Goal: Contribute content: Contribute content

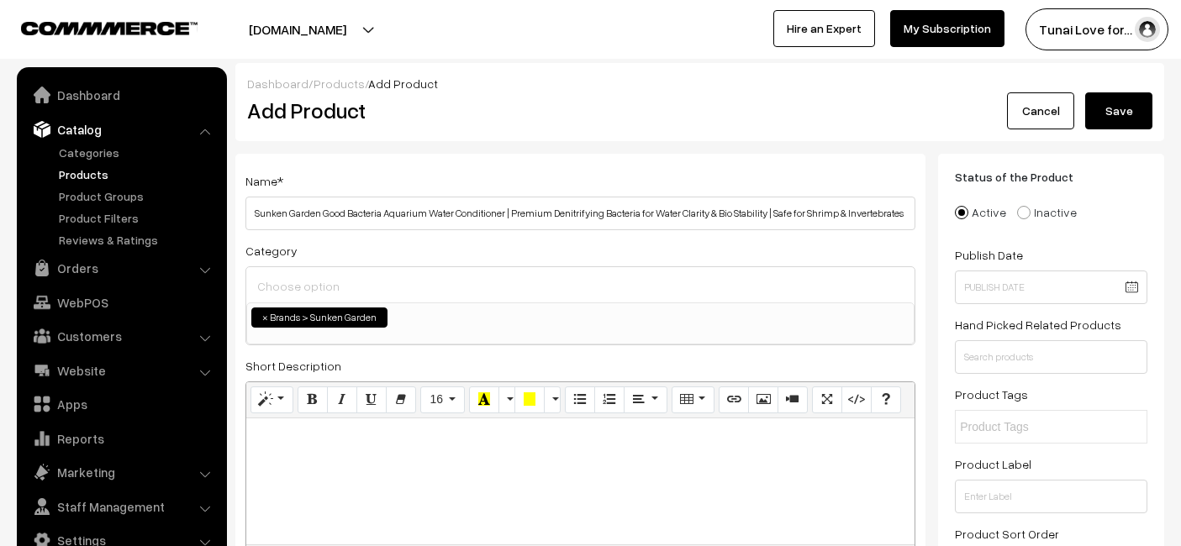
select select "52"
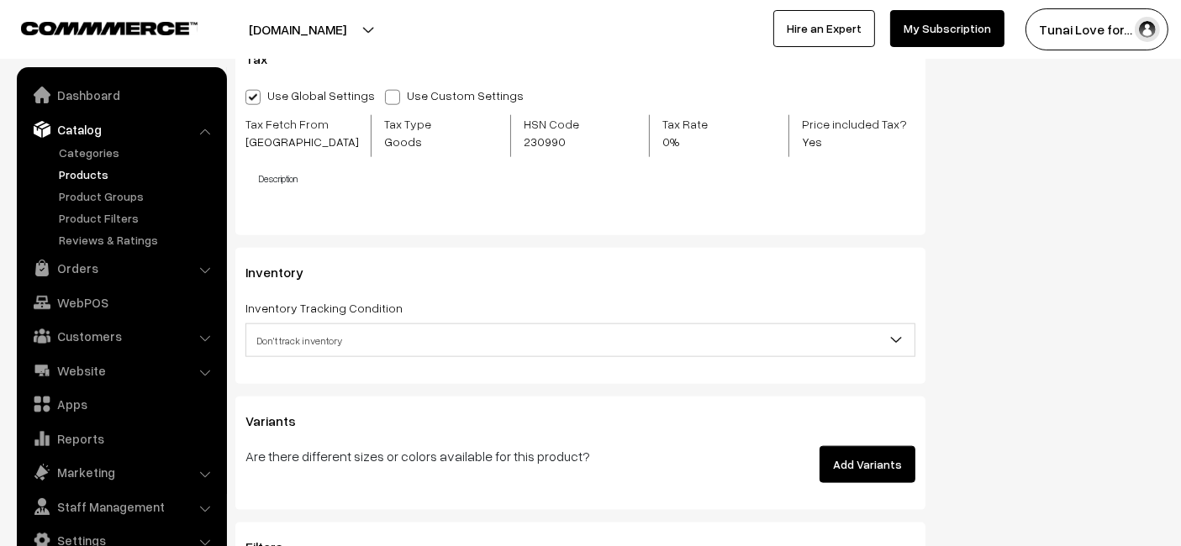
scroll to position [1961, 0]
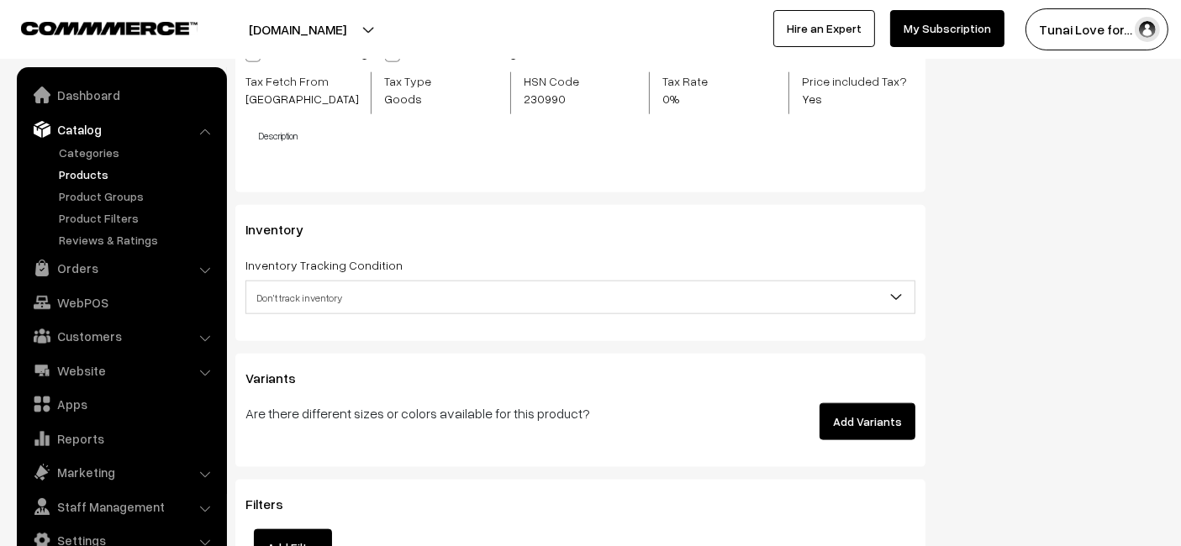
click at [838, 410] on button "Add Variants" at bounding box center [868, 421] width 96 height 37
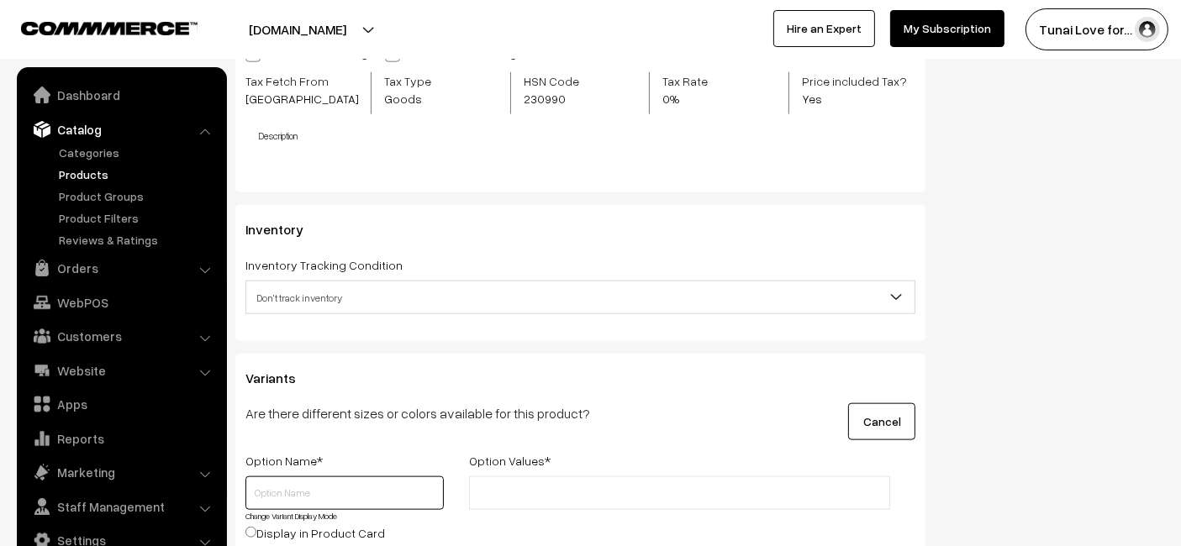
click at [310, 492] on input "text" at bounding box center [344, 494] width 198 height 34
type input "Size"
click at [560, 485] on input "text" at bounding box center [547, 494] width 147 height 18
type input "100ml"
type input "200ml + 30ml"
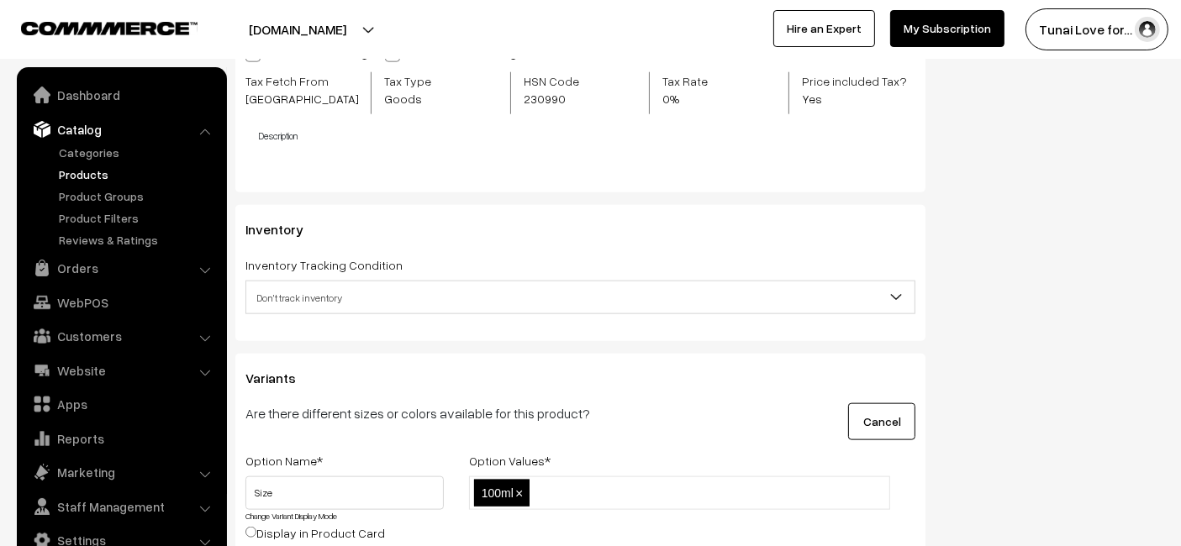
click at [737, 416] on div "Cancel" at bounding box center [812, 421] width 232 height 37
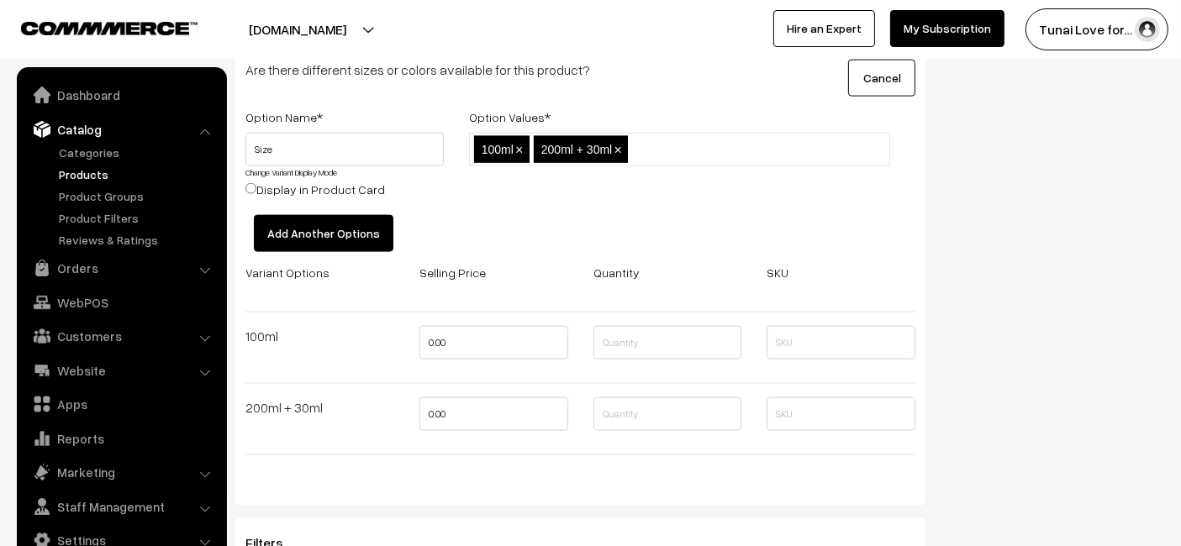
scroll to position [2334, 0]
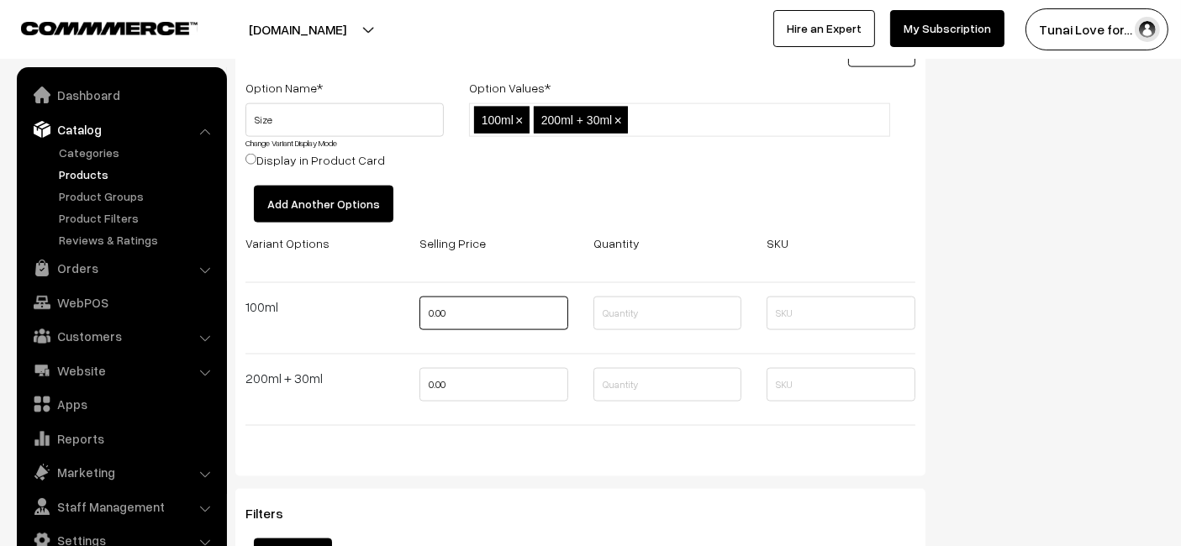
click at [460, 314] on input "0.00" at bounding box center [493, 314] width 149 height 34
click at [461, 314] on input "0.00" at bounding box center [493, 314] width 149 height 34
type input "432"
click at [476, 356] on div at bounding box center [580, 354] width 695 height 28
click at [468, 368] on input "0.00" at bounding box center [493, 385] width 149 height 34
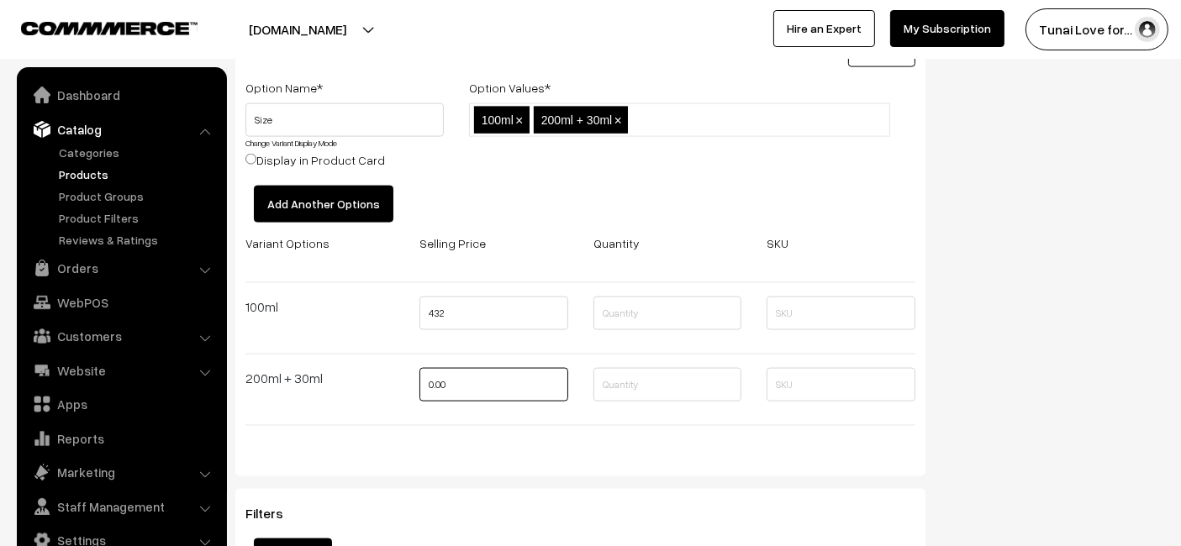
click at [468, 368] on input "0.00" at bounding box center [493, 385] width 149 height 34
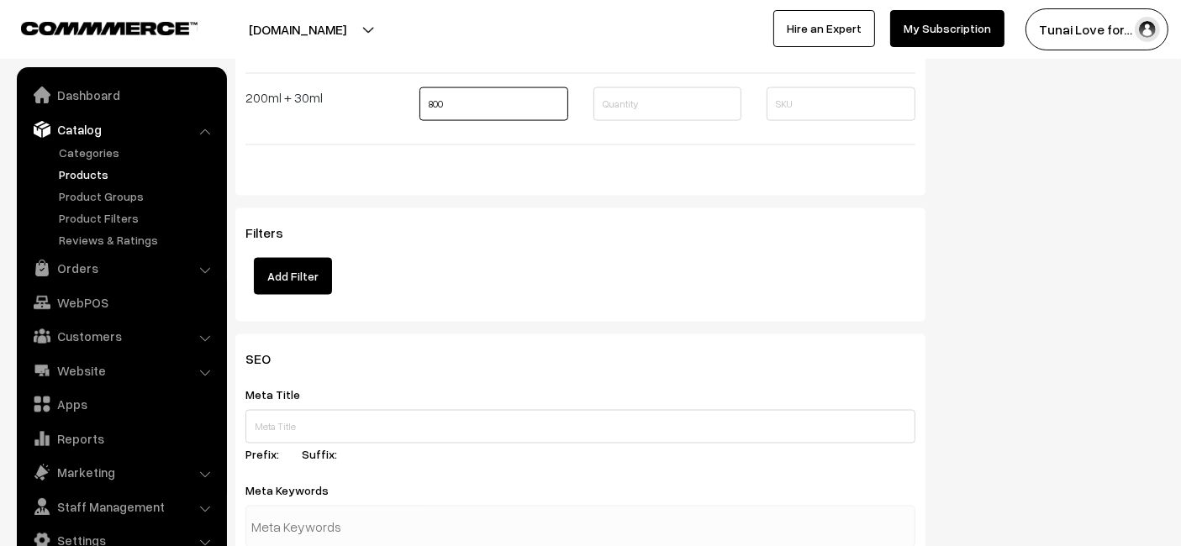
scroll to position [2802, 0]
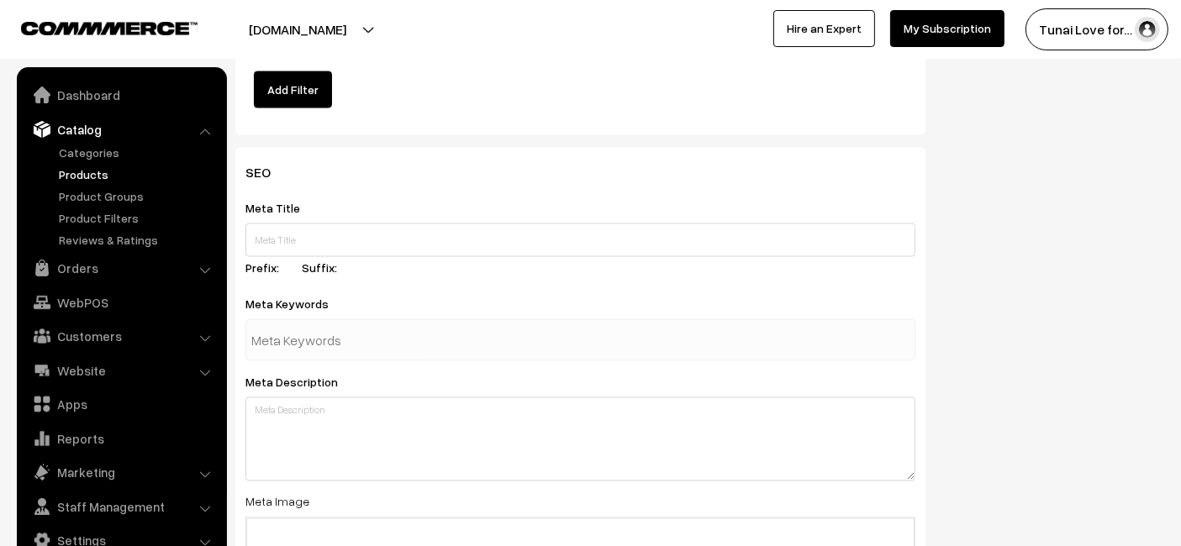
type input "800"
click at [430, 233] on input "text" at bounding box center [580, 241] width 670 height 34
paste input "Sunken Garden Good Bacteria Aquarium Water Conditioner"
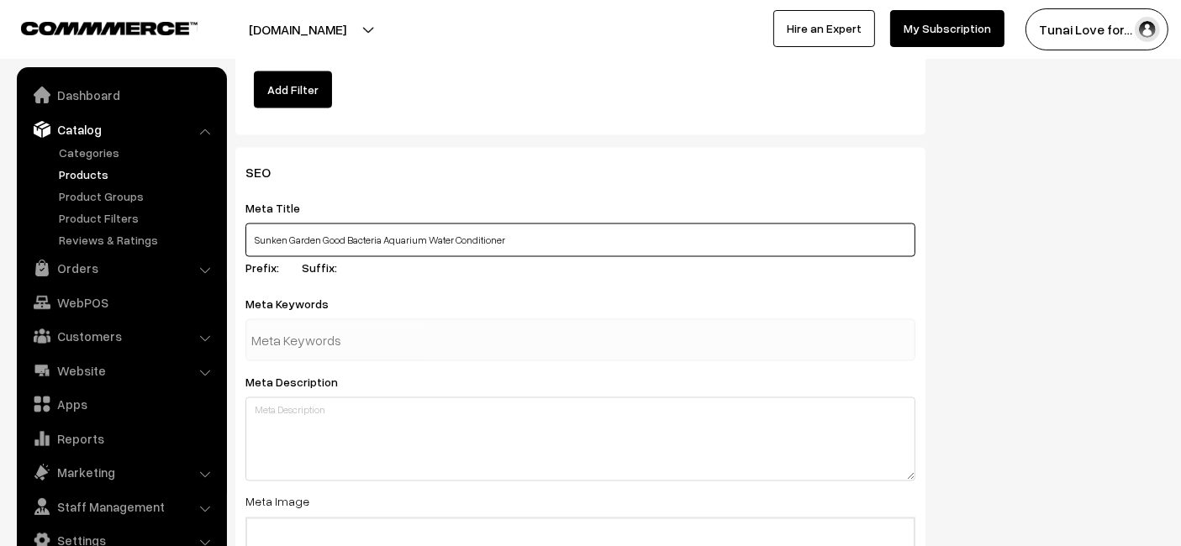
type input "Sunken Garden Good Bacteria Aquarium Water Conditioner"
click at [459, 332] on div at bounding box center [580, 340] width 670 height 42
paste input "aquarium good bacteria"
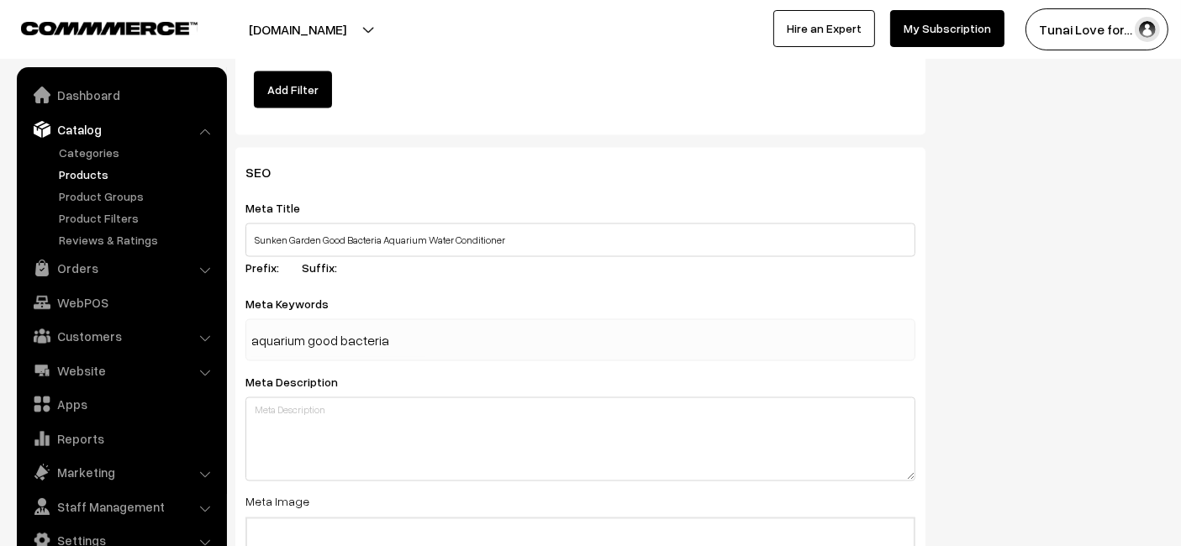
type input "aquarium good bacteria"
click at [608, 294] on div "Meta Keywords aquarium good bacteria" at bounding box center [580, 327] width 670 height 68
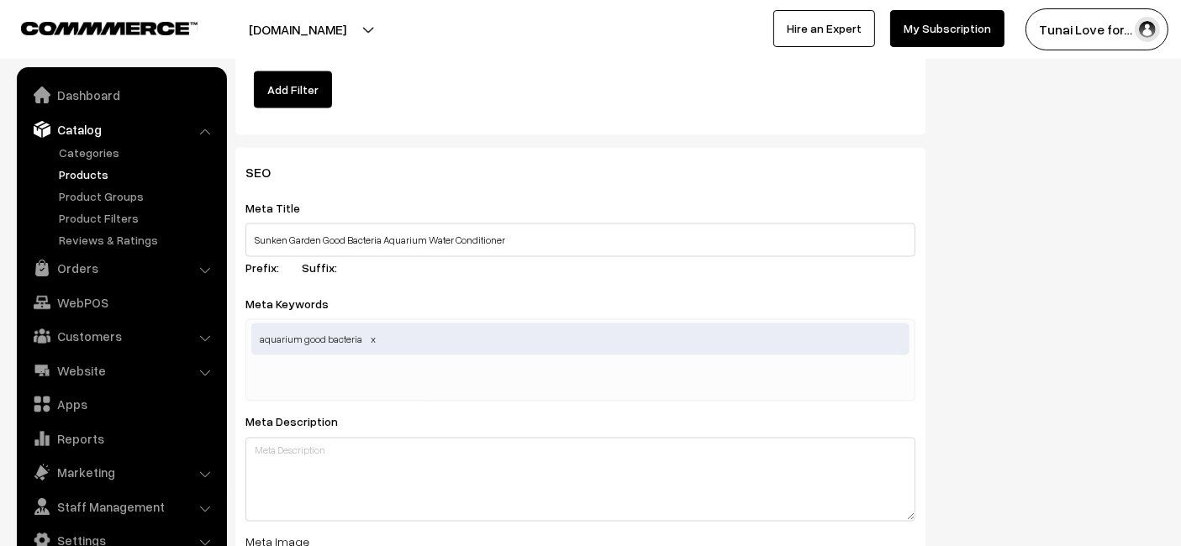
click at [406, 385] on input "text" at bounding box center [338, 381] width 175 height 34
paste input "aquarium water conditioner"
type input "aquarium water conditioner"
click at [622, 191] on div "SEO Meta Title Sunken Garden Good Bacteria Aquarium Water Conditioner Prefix: S…" at bounding box center [580, 487] width 690 height 678
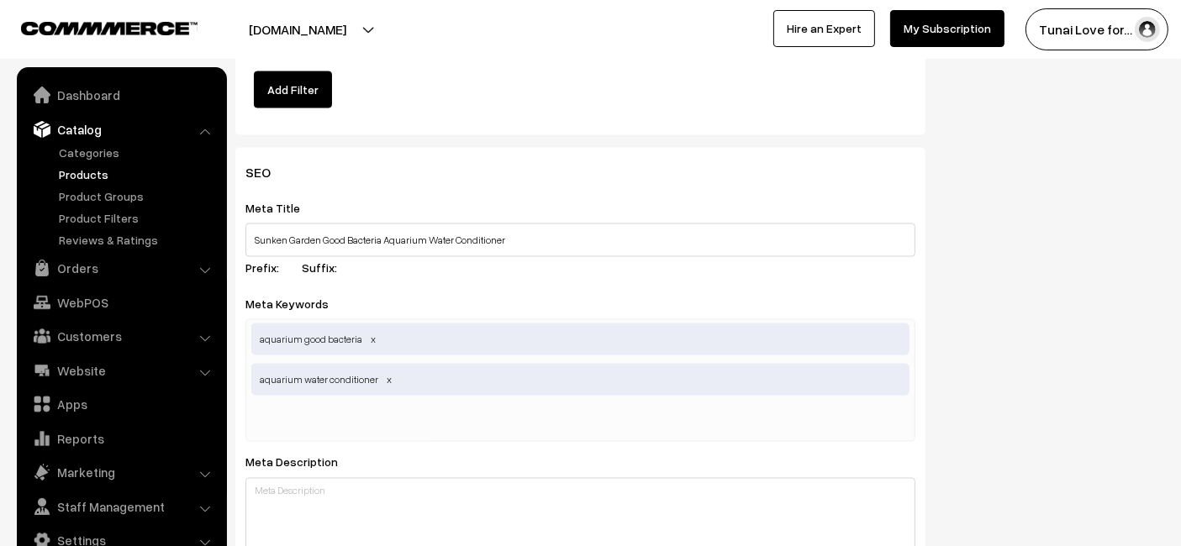
click at [458, 424] on div "aquarium good bacteria aquarium water conditioner" at bounding box center [580, 380] width 670 height 123
paste input "beneficial bacteria"
type input "beneficial bacteria"
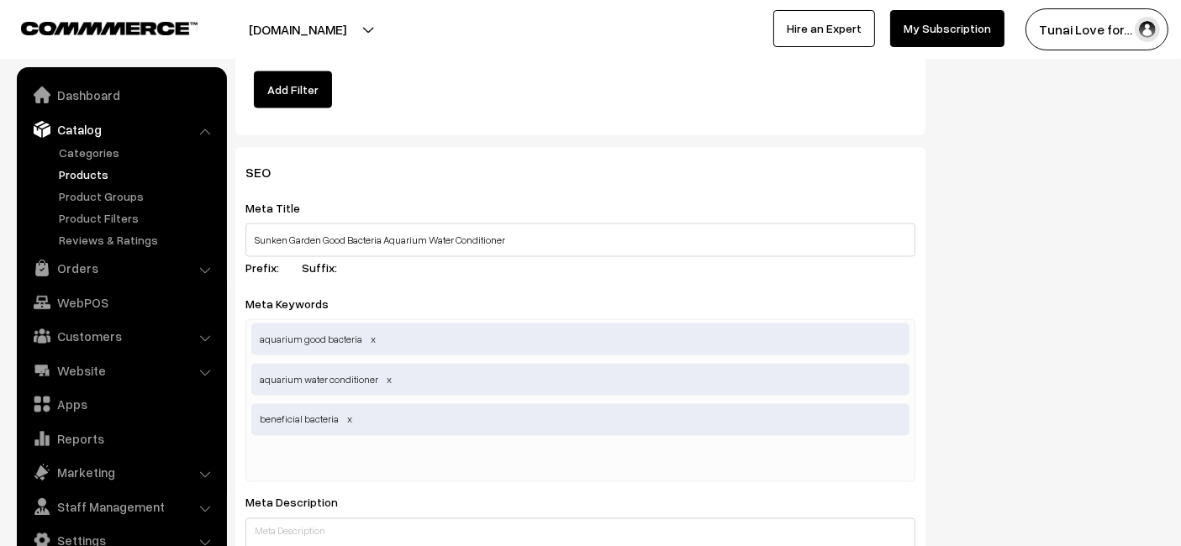
click at [456, 431] on div "aquarium good bacteria aquarium water conditioner beneficial bacteria" at bounding box center [580, 400] width 670 height 163
click at [390, 445] on input "text" at bounding box center [338, 462] width 175 height 34
paste input "water clarity"
type input "water clarity"
click at [651, 229] on input "Sunken Garden Good Bacteria Aquarium Water Conditioner" at bounding box center [580, 241] width 670 height 34
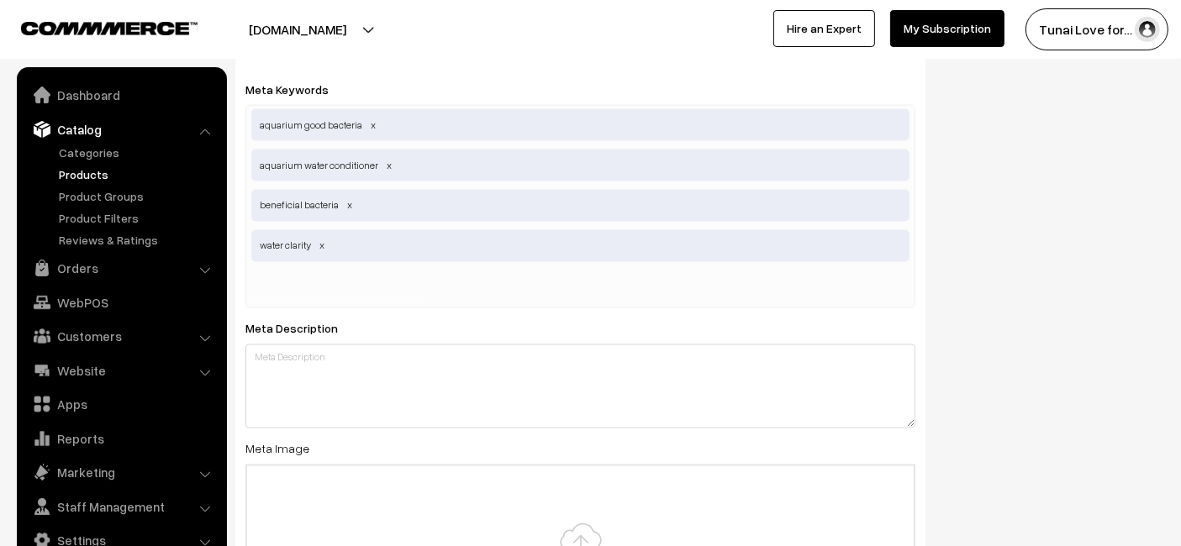
scroll to position [3082, 0]
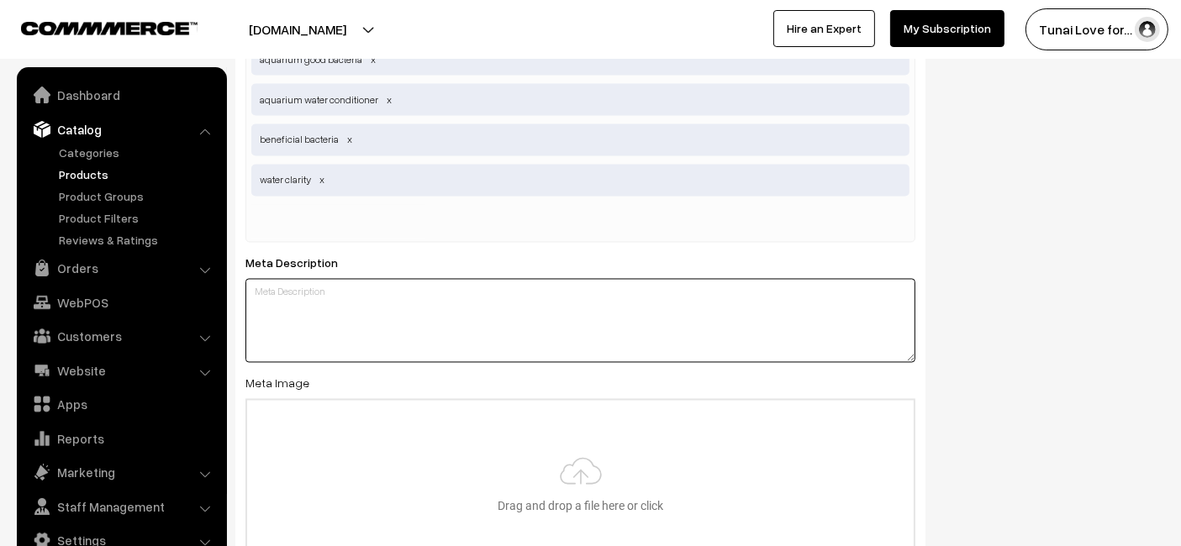
click at [312, 294] on textarea at bounding box center [580, 321] width 670 height 84
paste textarea "Sunken Garden Good Bacteria Aquarium Water Conditioner contains premium denitri…"
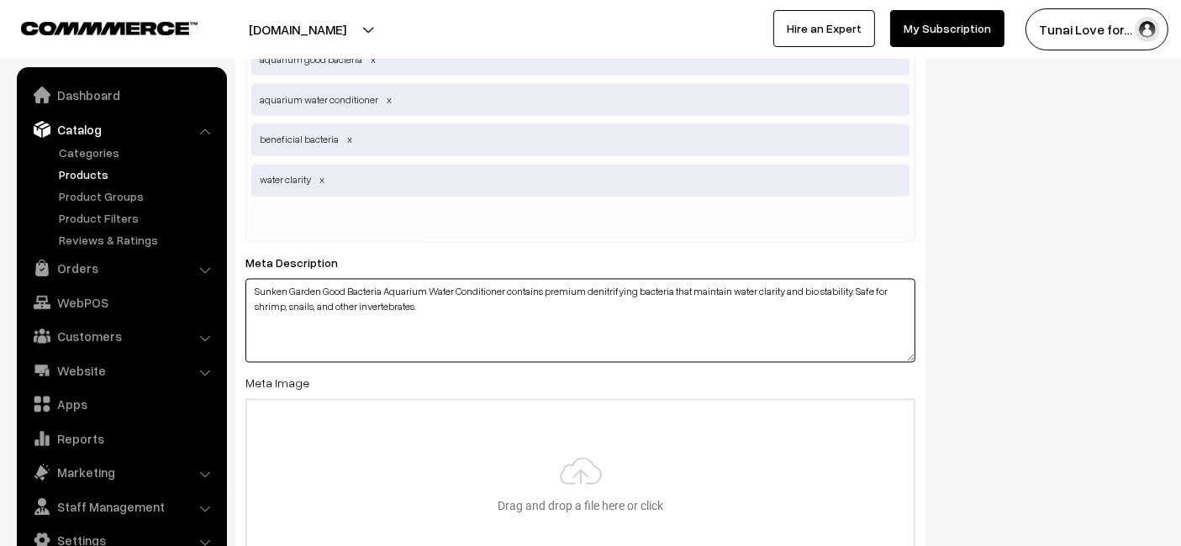
type textarea "Sunken Garden Good Bacteria Aquarium Water Conditioner contains premium denitri…"
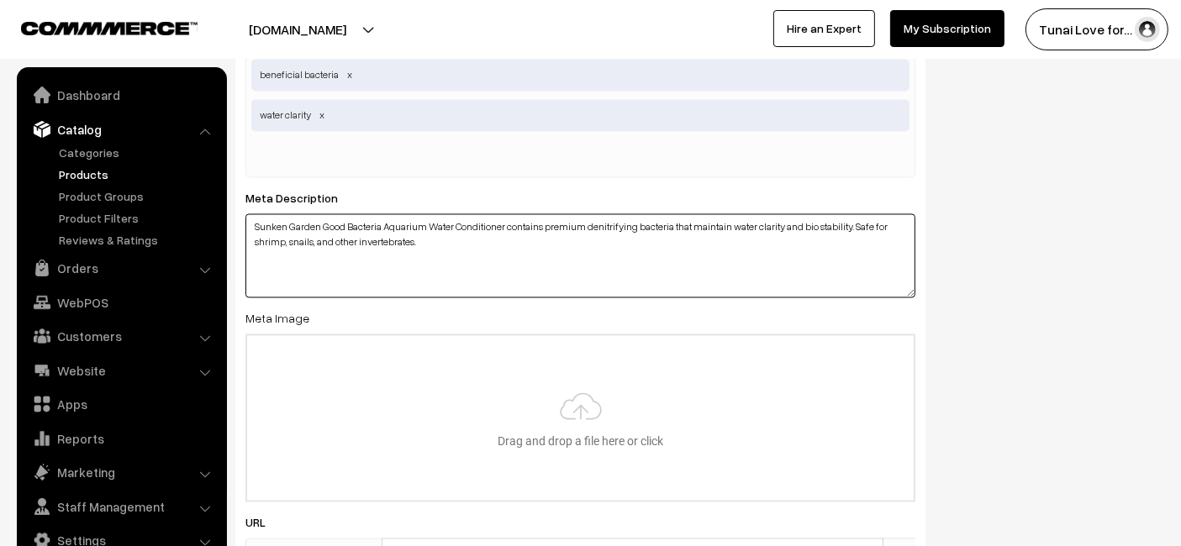
scroll to position [3175, 0]
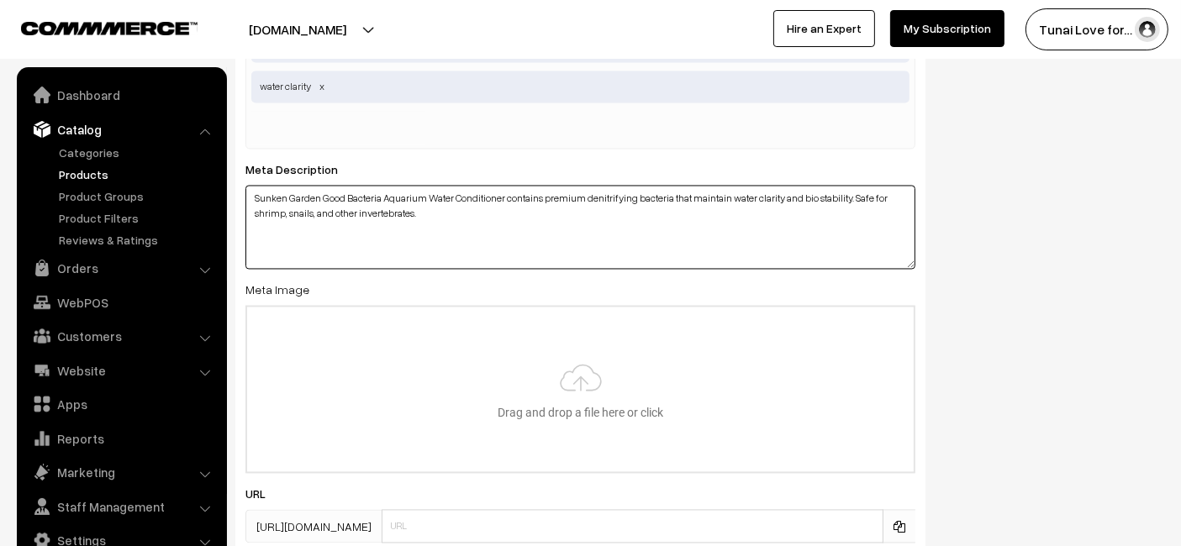
type input "C:\fakepath\sunken-garden-good-bacteria-aquarium-water-conditioner.jpg"
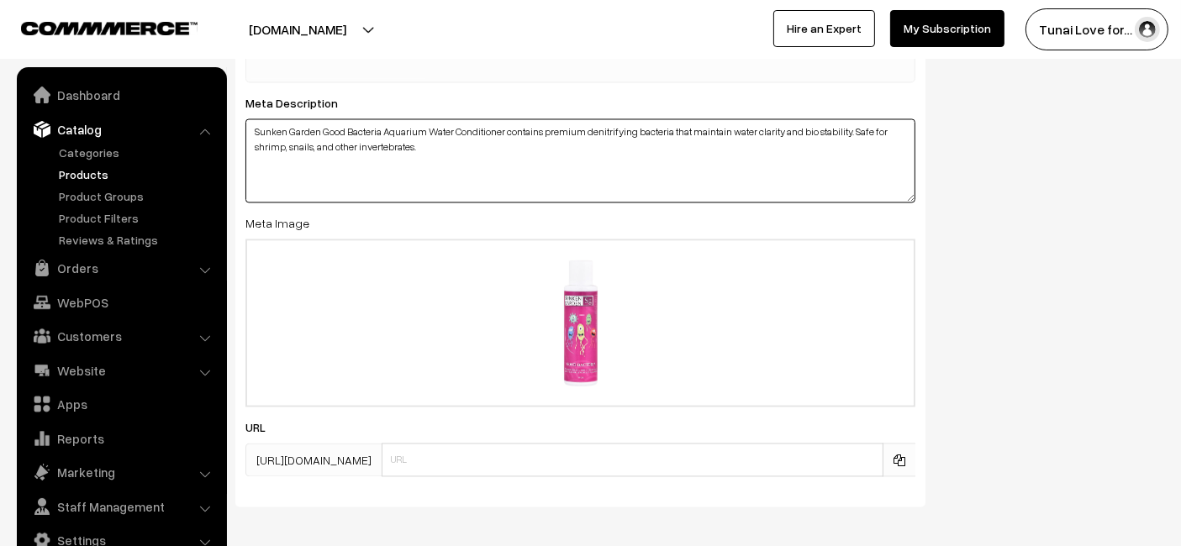
scroll to position [3308, 0]
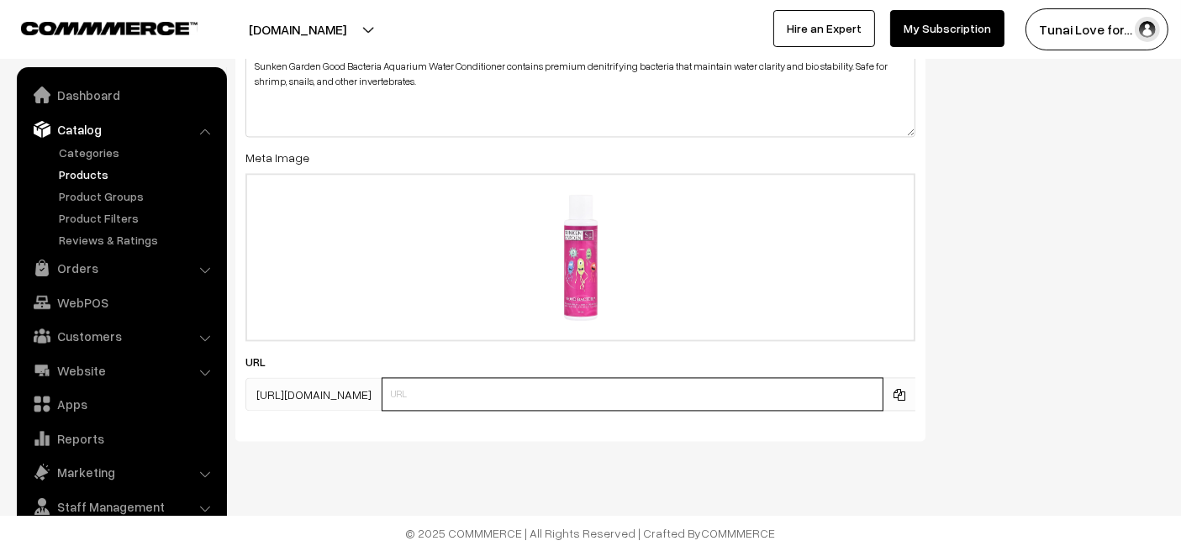
click at [598, 395] on input "text" at bounding box center [633, 394] width 502 height 34
paste input "https://www.yourstore.com/sunken-garden-good-bacteria-aquarium-water-conditioner"
drag, startPoint x: 525, startPoint y: 392, endPoint x: 402, endPoint y: 416, distance: 125.1
click at [402, 416] on div "SEO Meta Title Sunken Garden Good Bacteria Aquarium Water Conditioner Prefix: S…" at bounding box center [580, 41] width 690 height 799
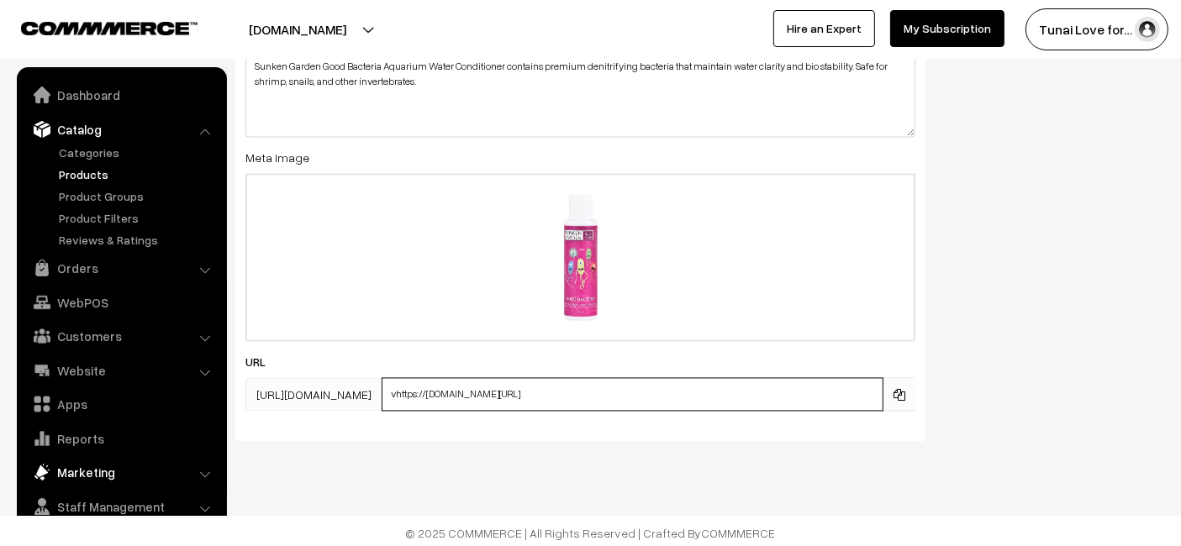
drag, startPoint x: 524, startPoint y: 388, endPoint x: 163, endPoint y: 474, distance: 370.9
type input "sunken-garden-good-bacteria-aquarium-water-conditioner"
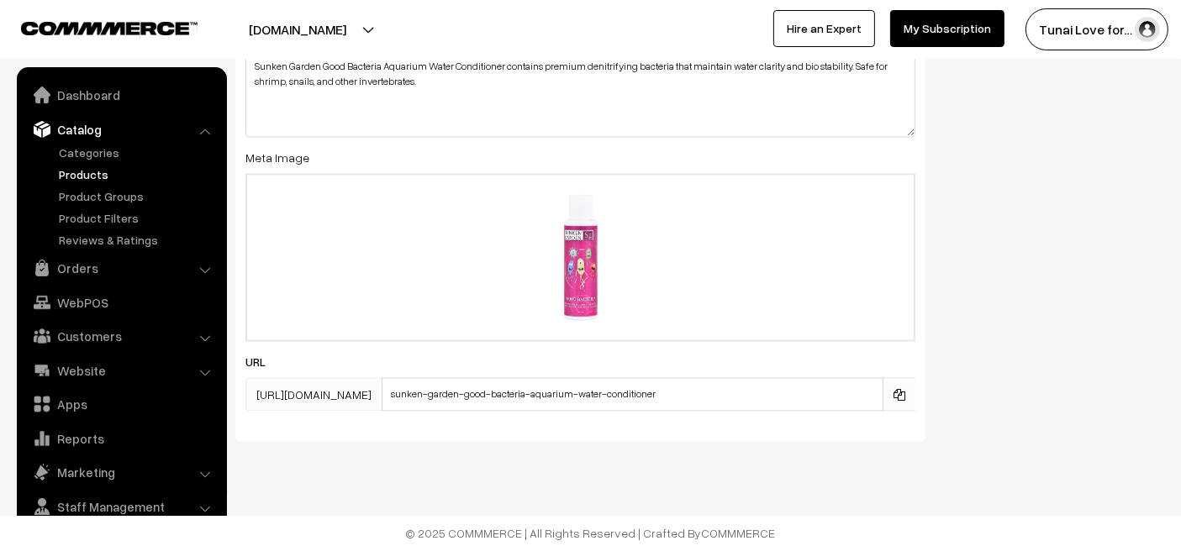
drag, startPoint x: 1030, startPoint y: 256, endPoint x: 1015, endPoint y: 266, distance: 17.0
click at [1023, 265] on div "SEO Meta Title Sunken Garden Good Bacteria Aquarium Water Conditioner Prefix: S…" at bounding box center [700, 48] width 954 height 812
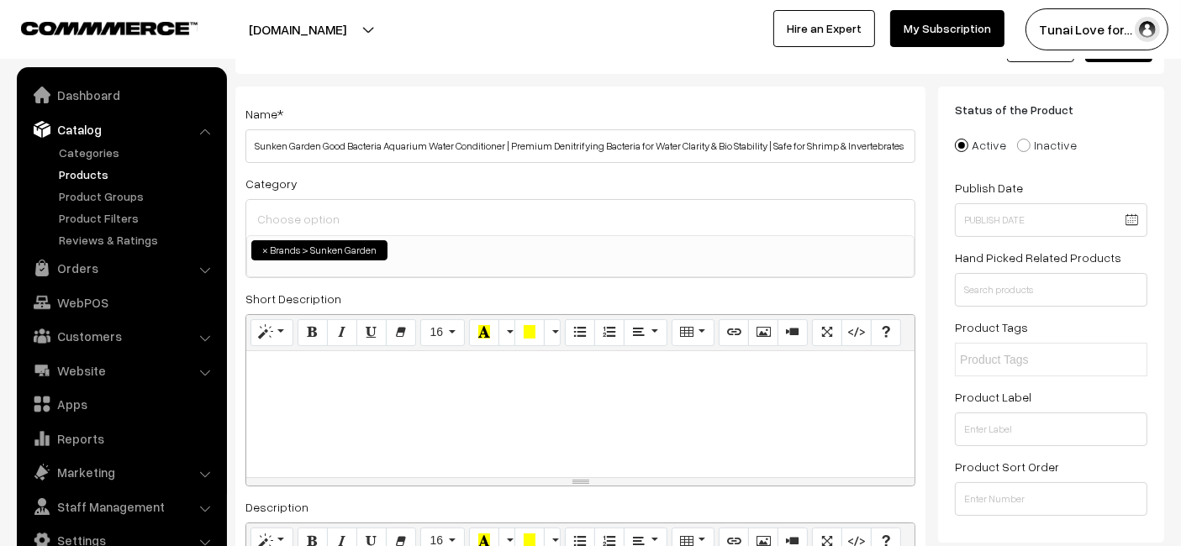
scroll to position [0, 0]
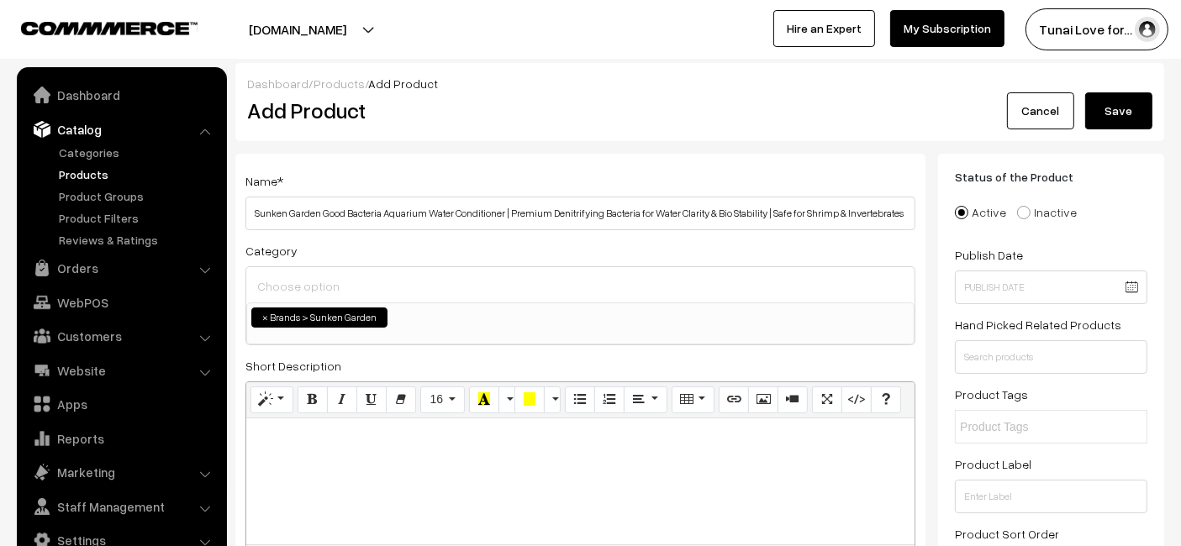
drag, startPoint x: 1137, startPoint y: 114, endPoint x: 1105, endPoint y: 130, distance: 35.7
click at [1136, 114] on button "Save" at bounding box center [1118, 110] width 67 height 37
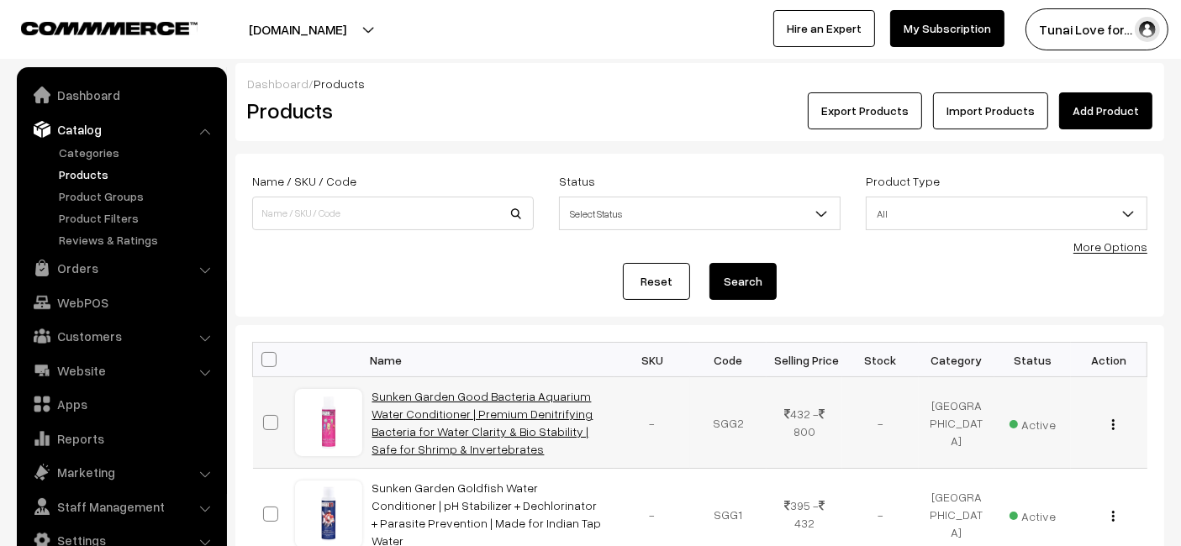
click at [504, 389] on link "Sunken Garden Good Bacteria Aquarium Water Conditioner | Premium Denitrifying B…" at bounding box center [482, 422] width 221 height 67
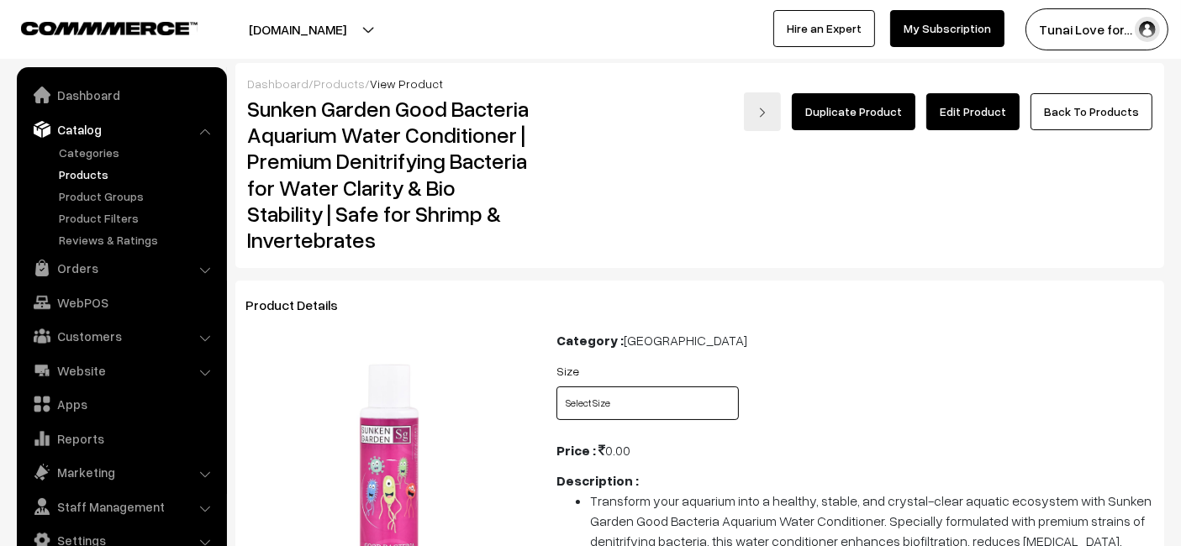
click at [627, 399] on select "Select Size 100ml 200ml + 30ml" at bounding box center [647, 404] width 182 height 34
select select "SGG2_B62"
click at [556, 387] on select "Select Size 100ml 200ml + 30ml" at bounding box center [647, 404] width 182 height 34
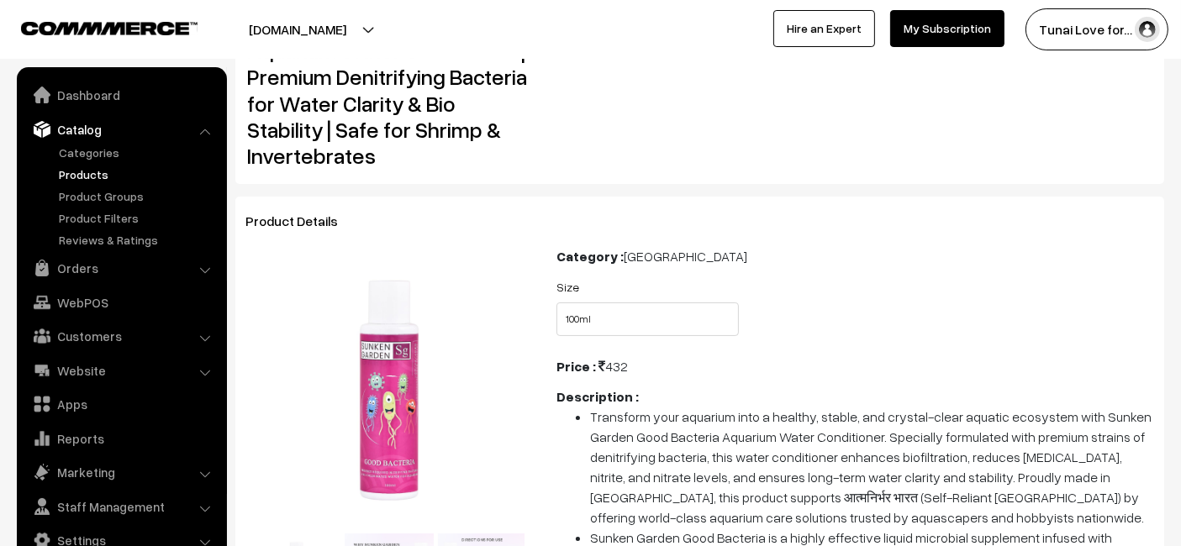
scroll to position [187, 0]
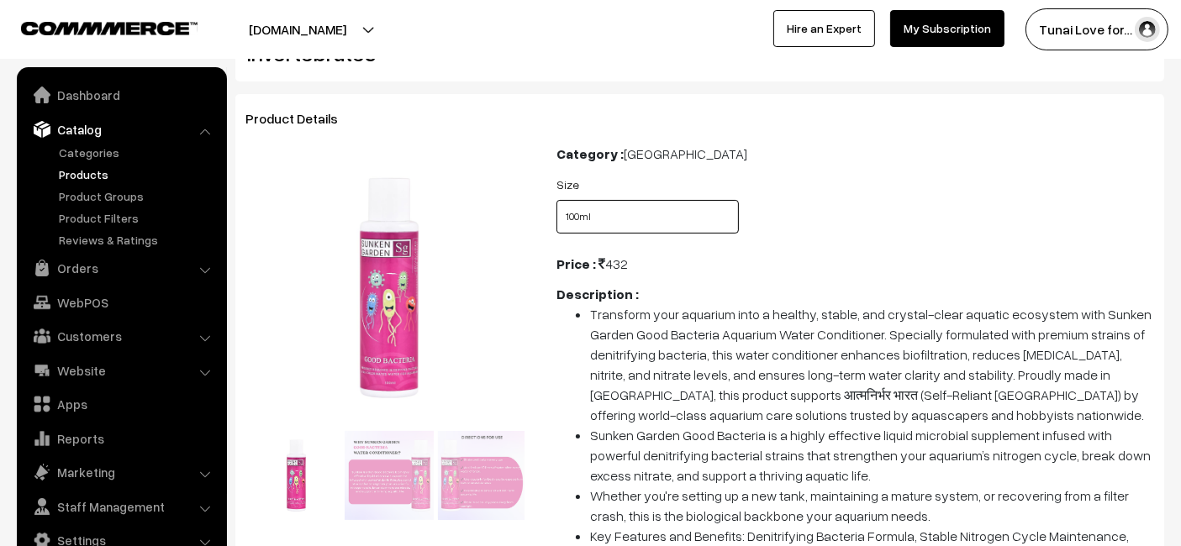
click at [674, 220] on select "Select Size 100ml 200ml + 30ml" at bounding box center [647, 217] width 182 height 34
select select "SGG2_W8J"
click at [556, 200] on select "Select Size 100ml 200ml + 30ml" at bounding box center [647, 217] width 182 height 34
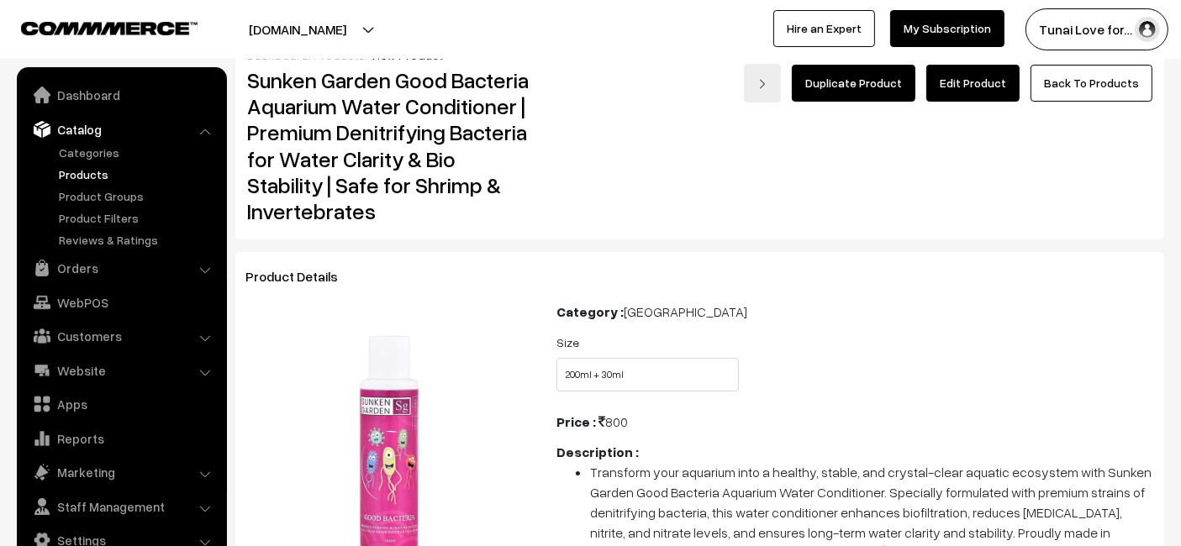
scroll to position [0, 0]
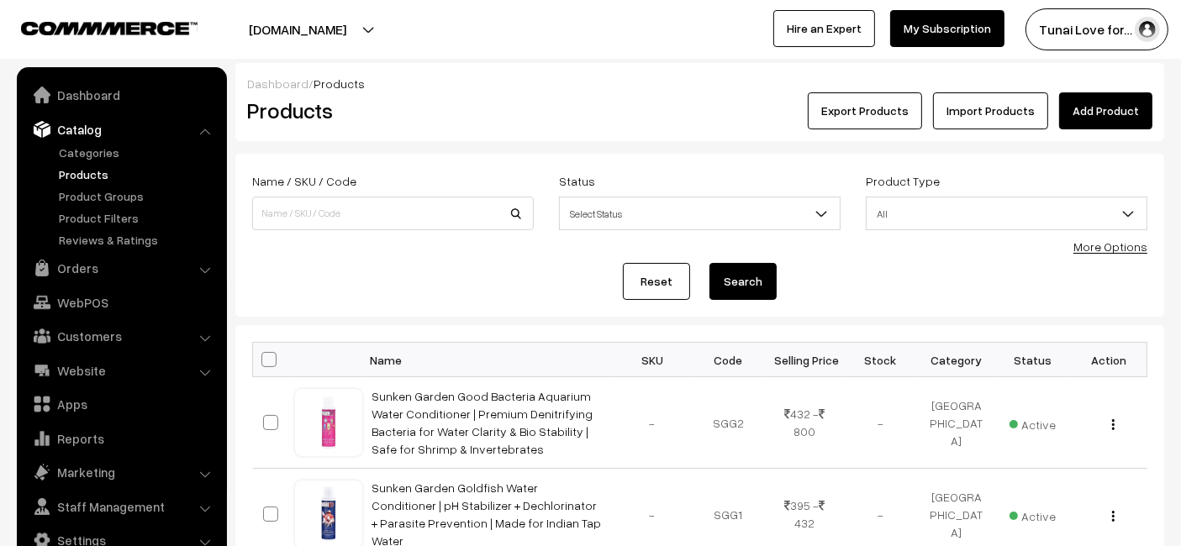
click at [1097, 116] on link "Add Product" at bounding box center [1105, 110] width 93 height 37
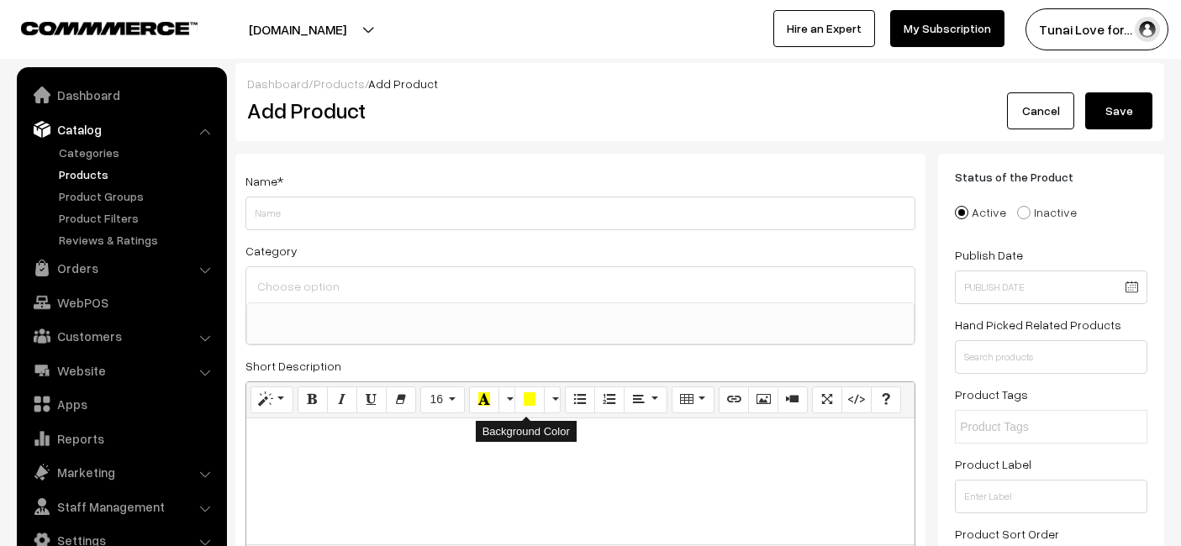
select select
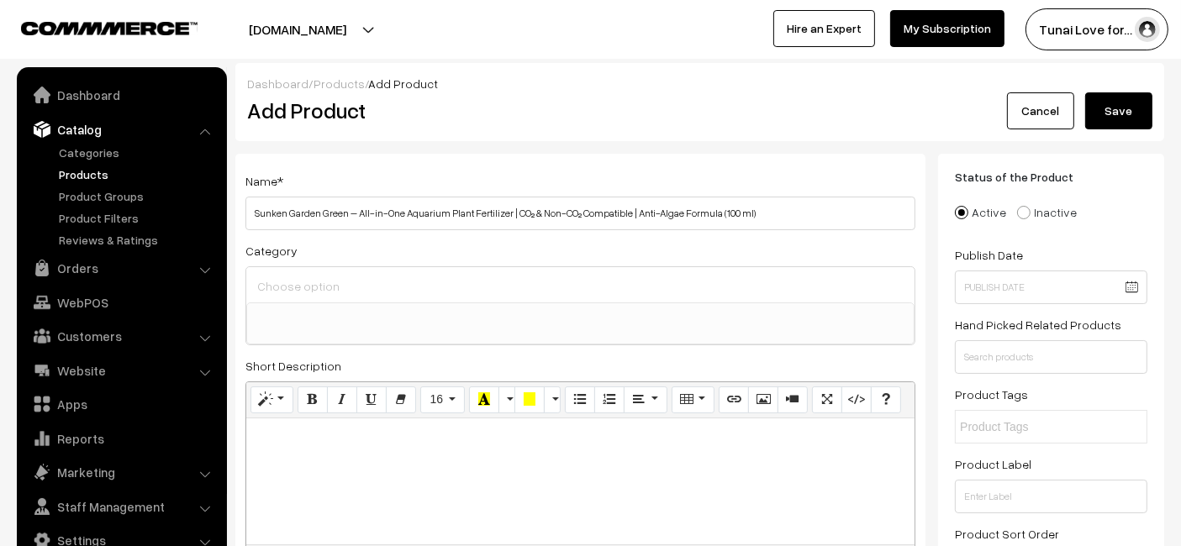
drag, startPoint x: 785, startPoint y: 209, endPoint x: 712, endPoint y: 217, distance: 73.5
click at [712, 217] on input "Sunken Garden Green – All-in-One Aquarium Plant Fertilizer | CO₂ & Non-CO₂ Comp…" at bounding box center [580, 214] width 670 height 34
type input "Sunken Garden Green – All-in-One Aquarium Plant Fertilizer | CO₂ & Non-CO₂ Comp…"
click at [594, 309] on ul at bounding box center [580, 313] width 667 height 21
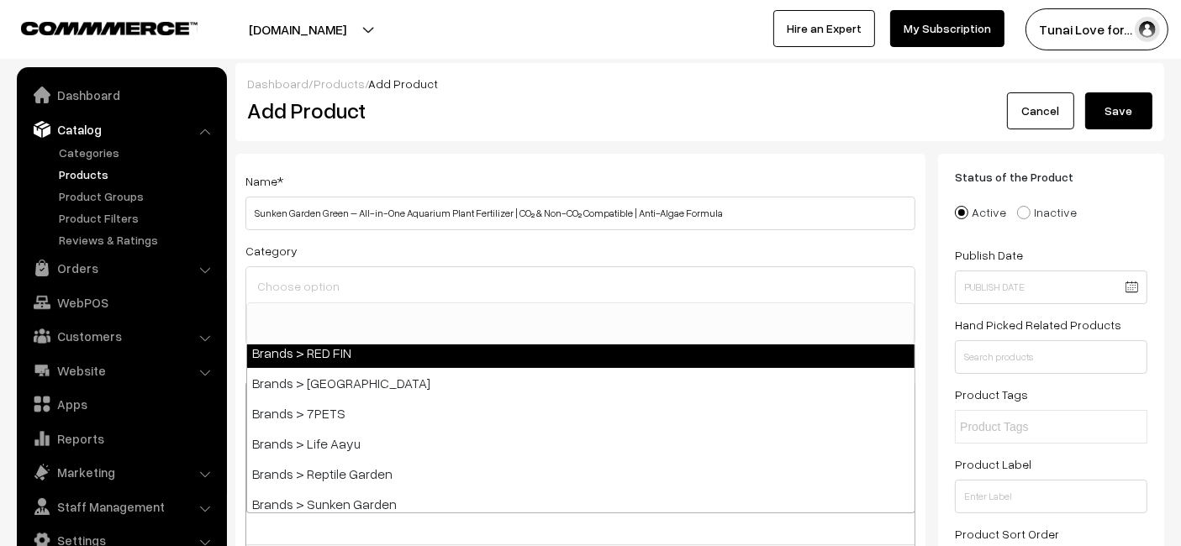
scroll to position [280, 0]
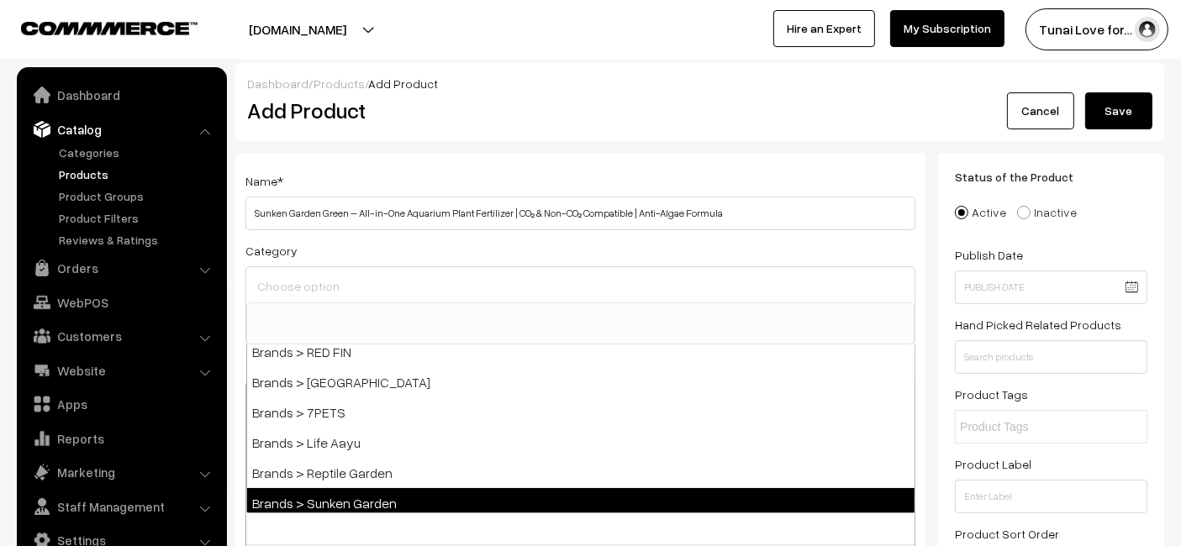
select select "52"
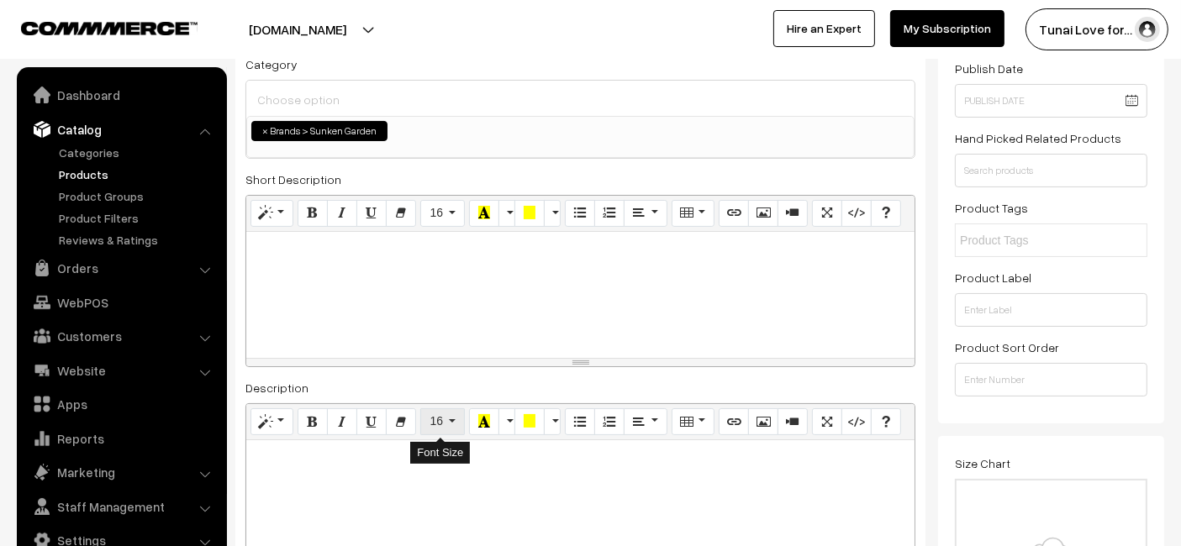
scroll to position [373, 0]
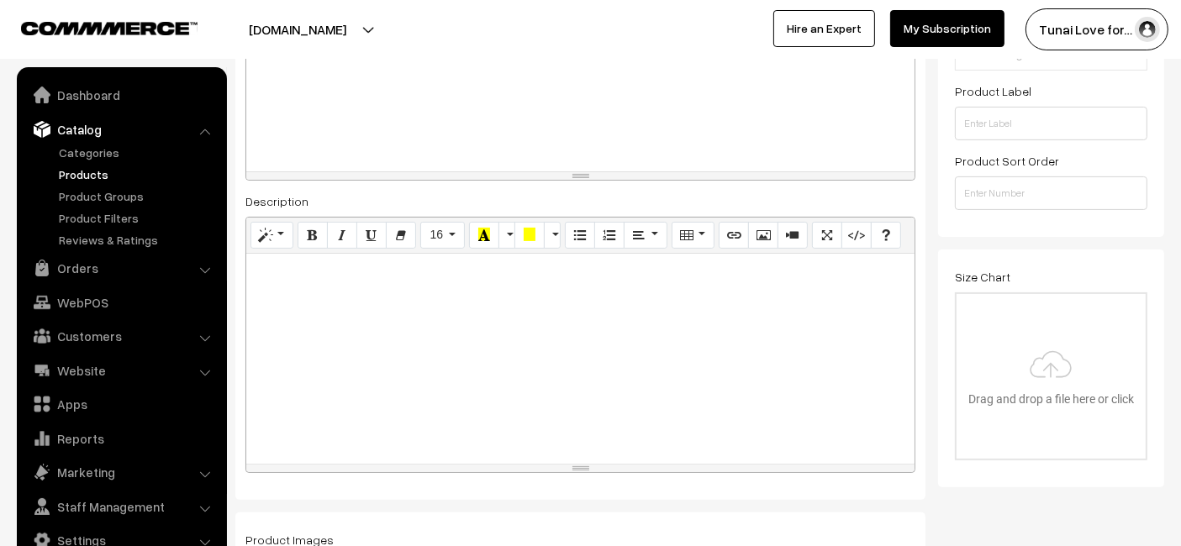
paste div
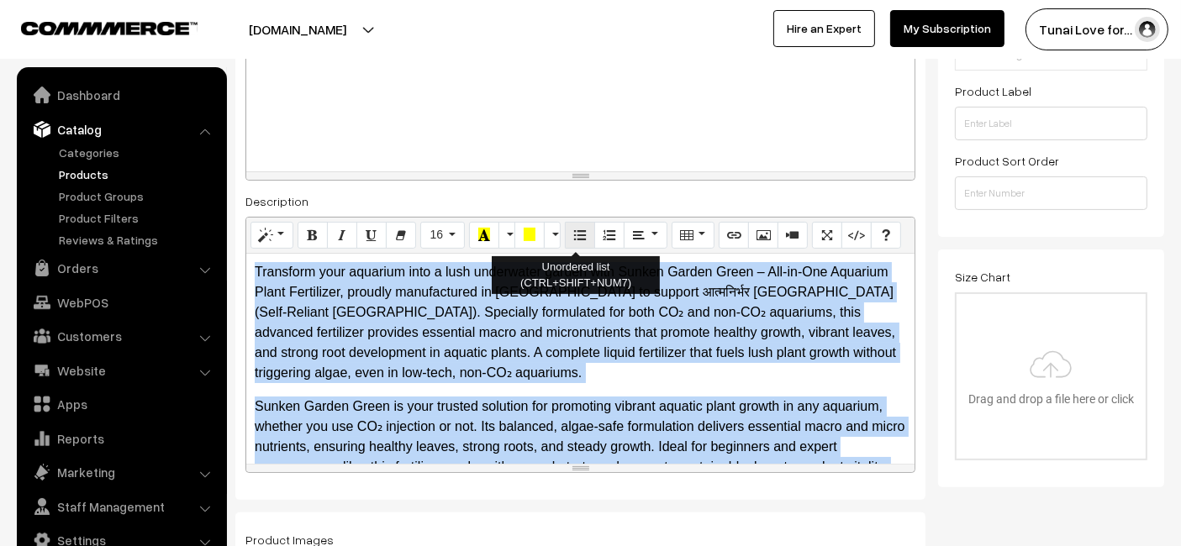
click at [582, 228] on button "Unordered list (CTRL+SHIFT+NUM7)" at bounding box center [580, 235] width 30 height 27
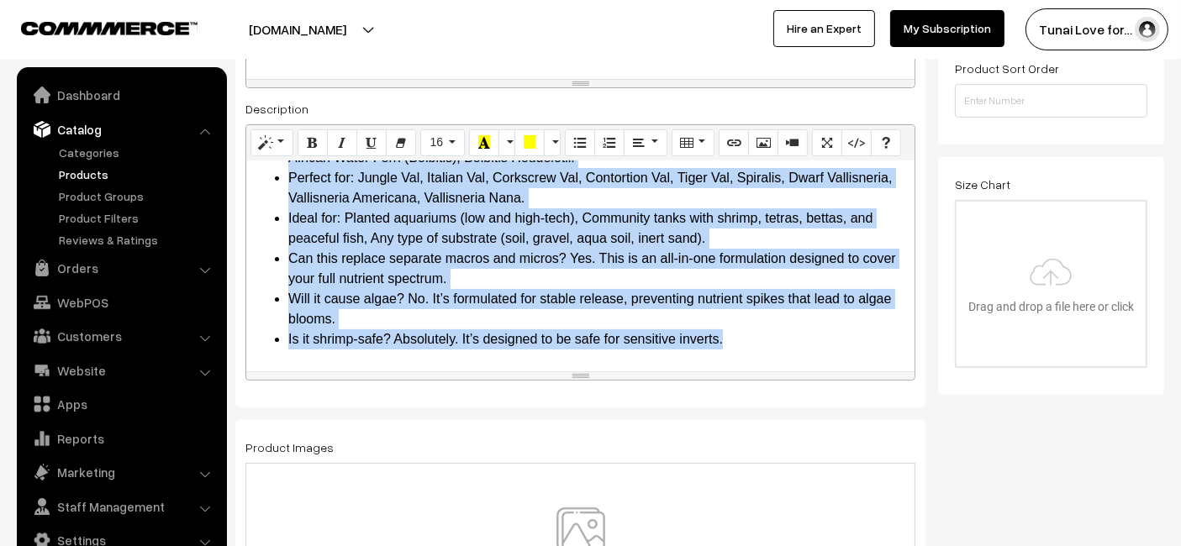
scroll to position [653, 0]
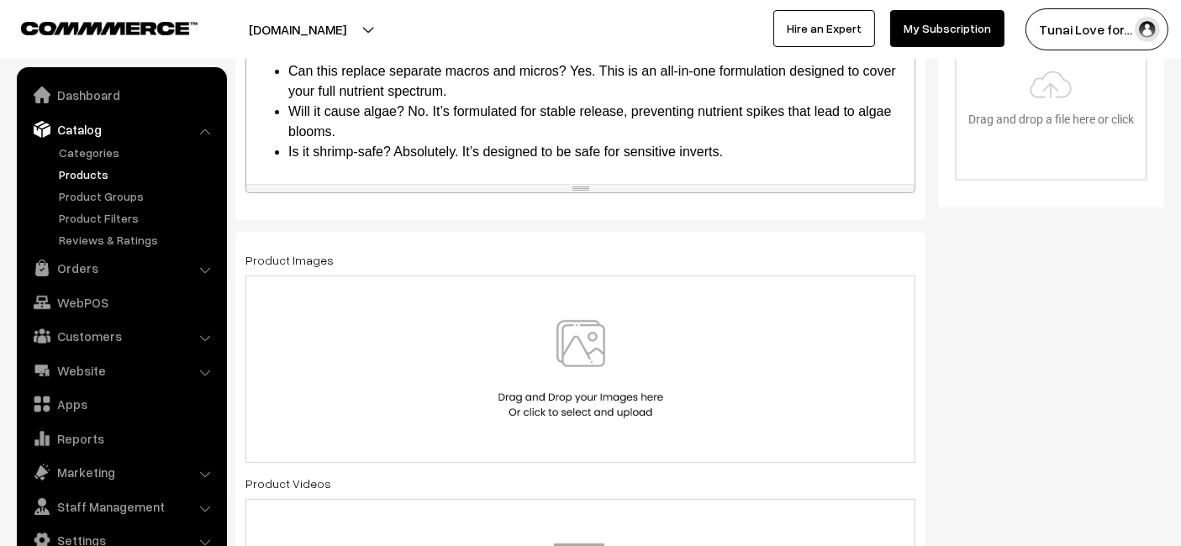
click at [420, 278] on div at bounding box center [580, 369] width 670 height 187
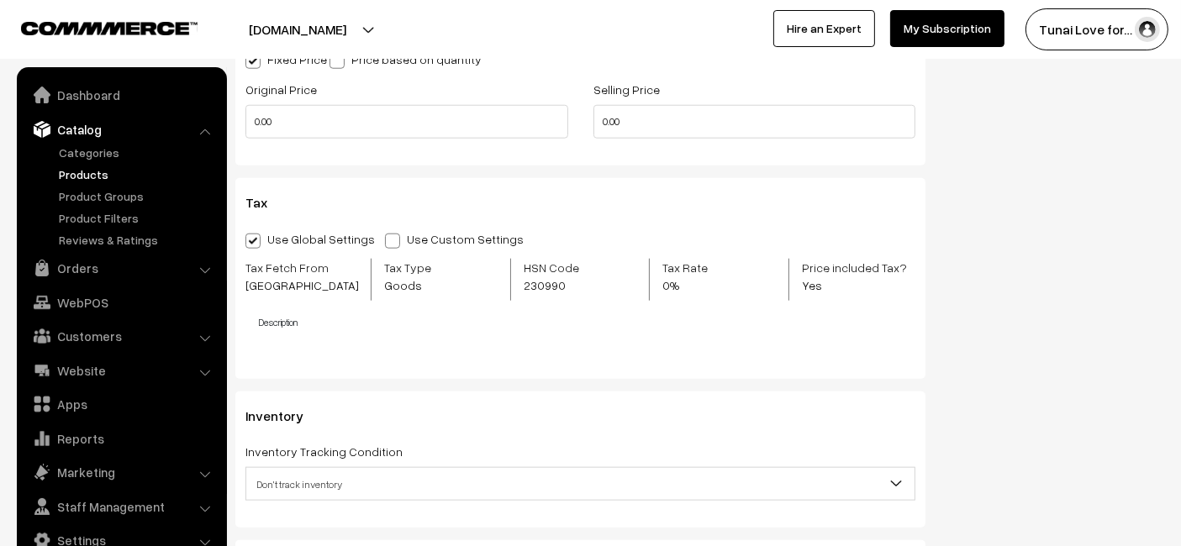
scroll to position [2054, 0]
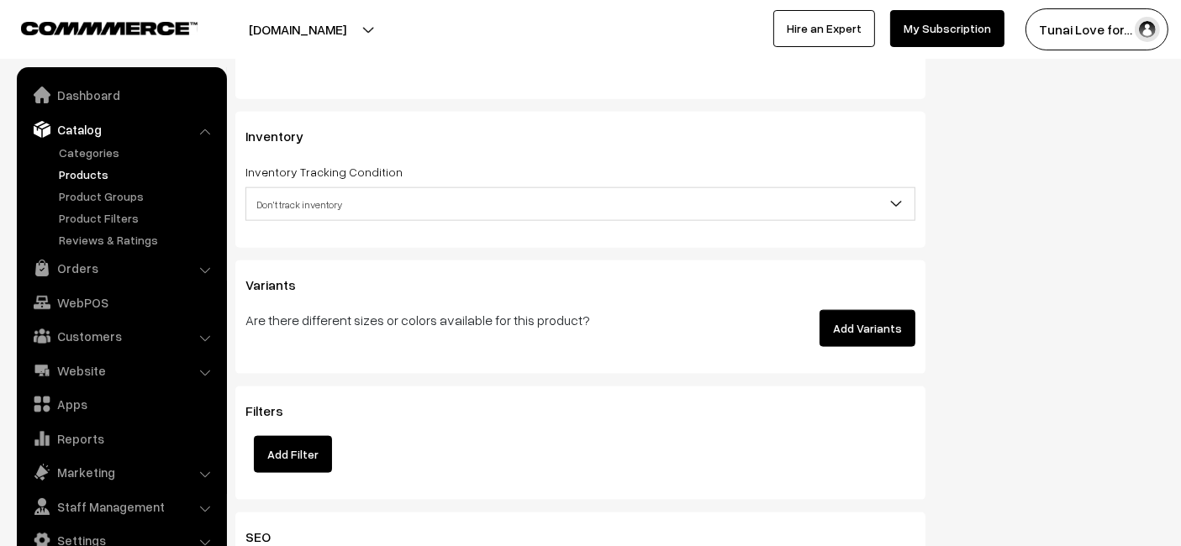
click at [853, 327] on button "Add Variants" at bounding box center [868, 328] width 96 height 37
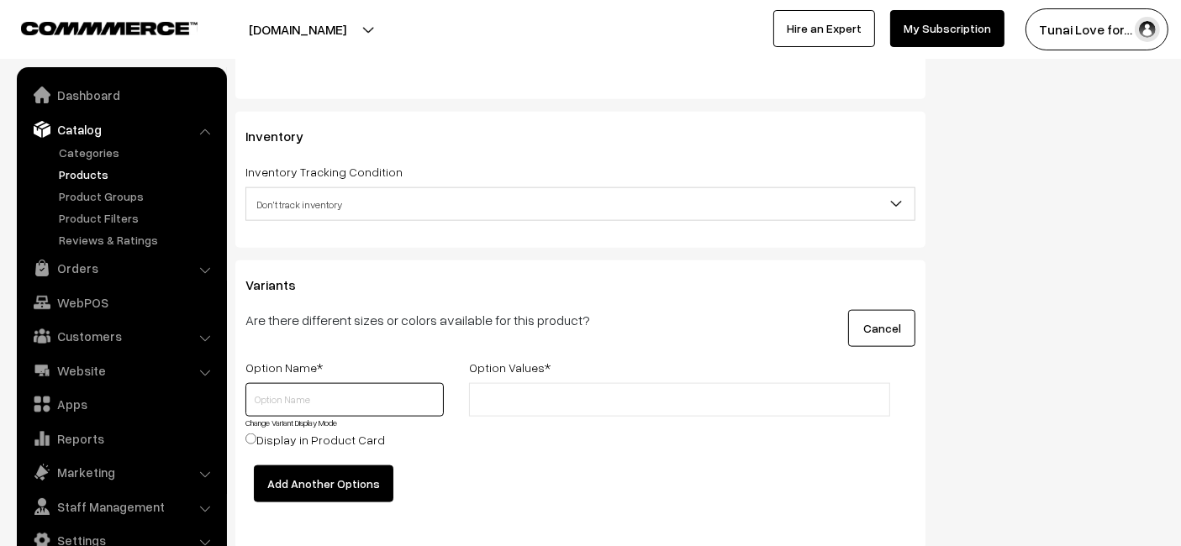
click at [309, 399] on input "text" at bounding box center [344, 400] width 198 height 34
type input "Size"
click at [679, 396] on ul at bounding box center [679, 400] width 421 height 34
type input "100ml"
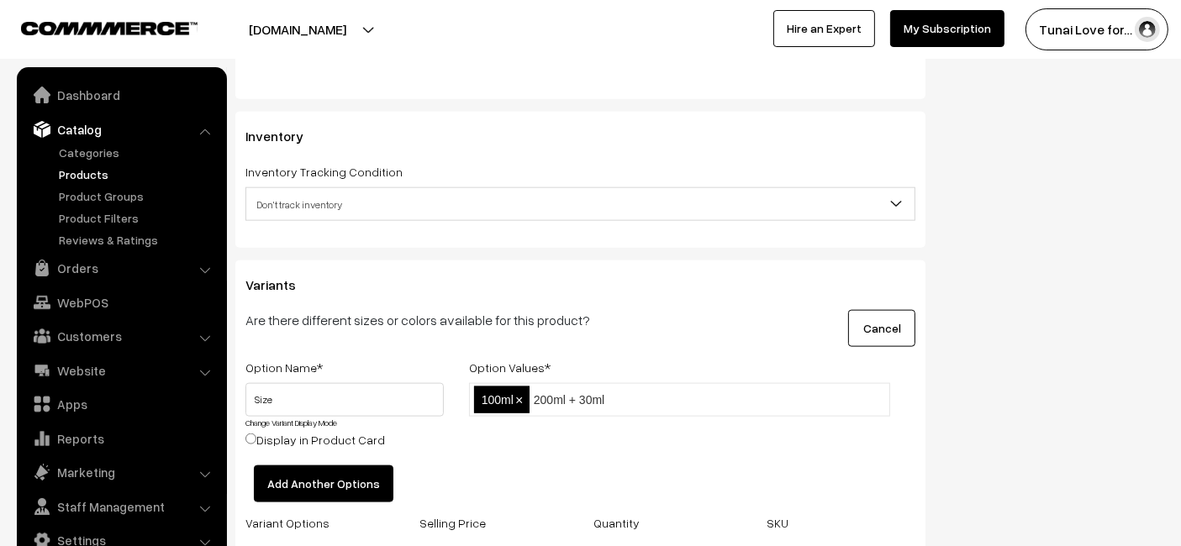
type input "200ml + 30ml"
click at [677, 425] on div "100ml,200ml + 30ml 100ml ×" at bounding box center [679, 424] width 446 height 82
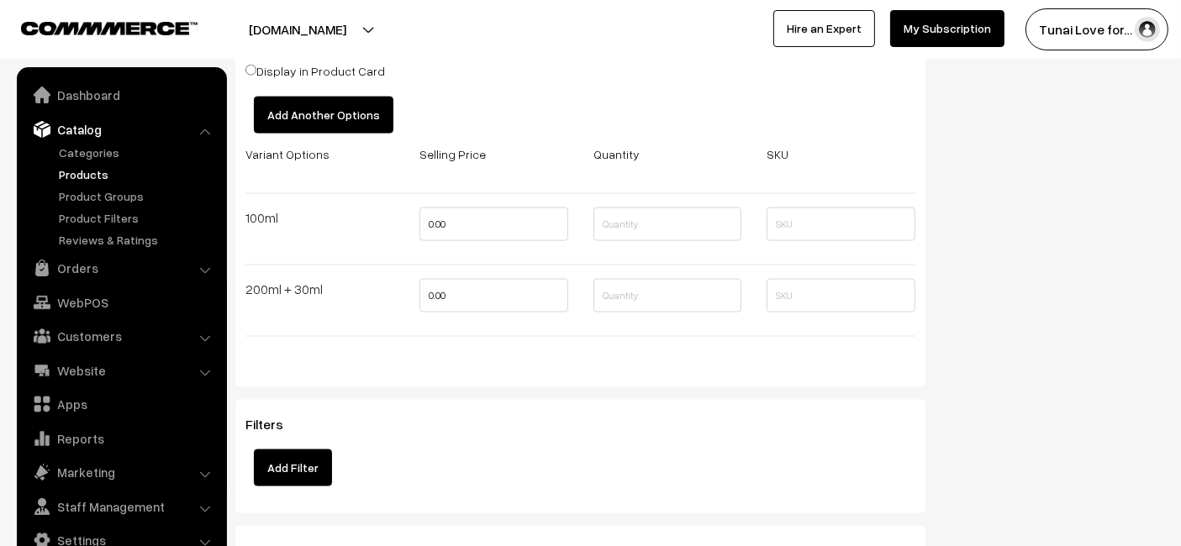
scroll to position [2522, 0]
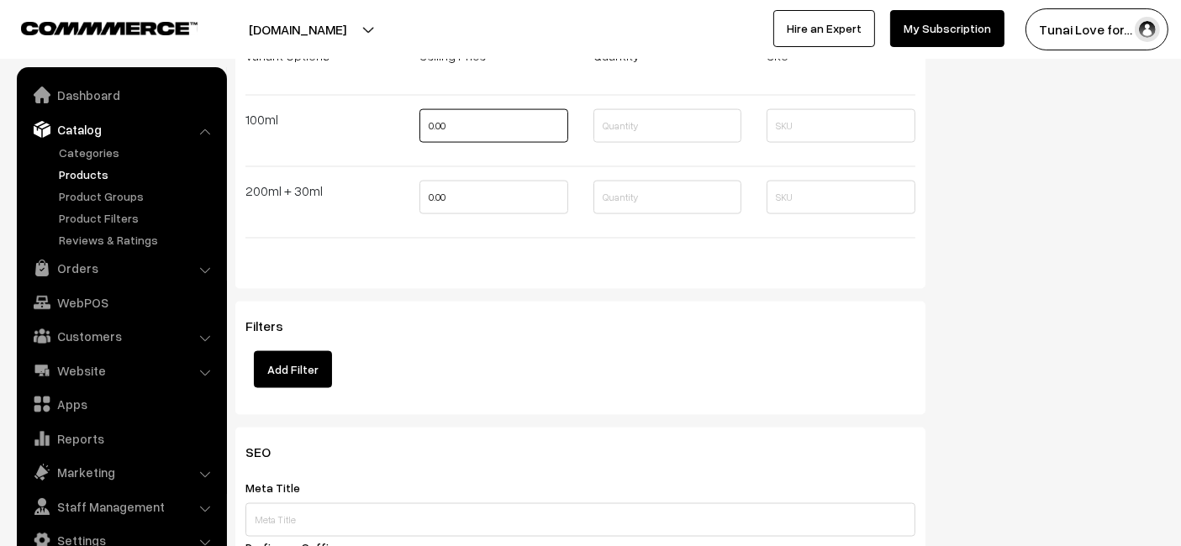
click at [489, 121] on input "0.00" at bounding box center [493, 126] width 149 height 34
type input "432"
click at [525, 196] on input "0.00" at bounding box center [493, 198] width 149 height 34
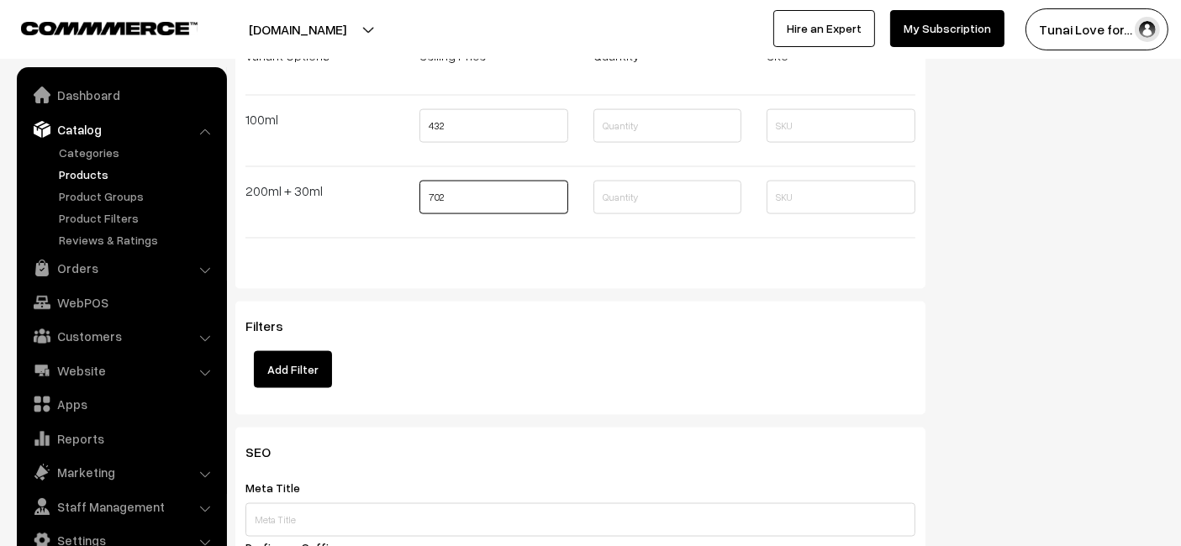
type input "702"
drag, startPoint x: 527, startPoint y: 298, endPoint x: 531, endPoint y: 284, distance: 14.1
click at [526, 302] on div "Filters Add Filter" at bounding box center [580, 358] width 690 height 113
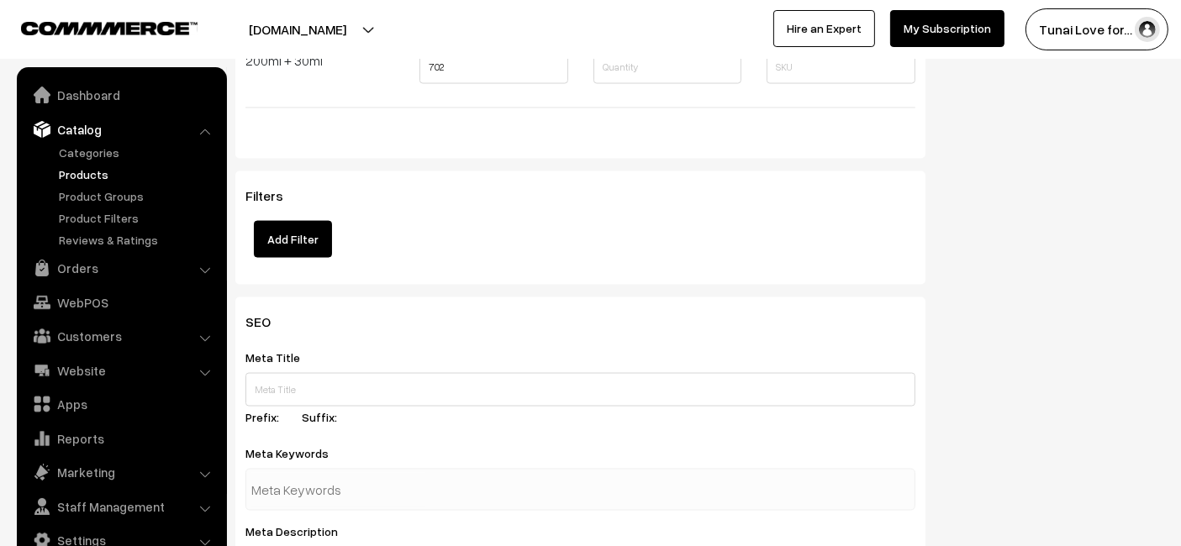
scroll to position [2708, 0]
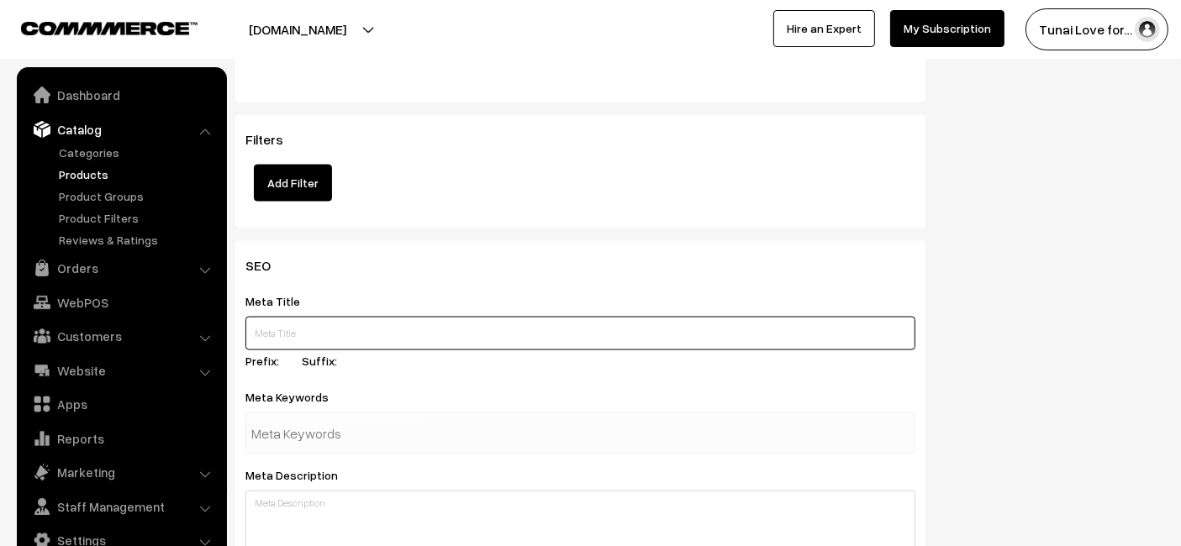
click at [362, 329] on input "text" at bounding box center [580, 334] width 670 height 34
paste input "Sunken Garden Green Aquarium Plant Fertilizer"
type input "Sunken Garden Green Aquarium Plant Fertilizer"
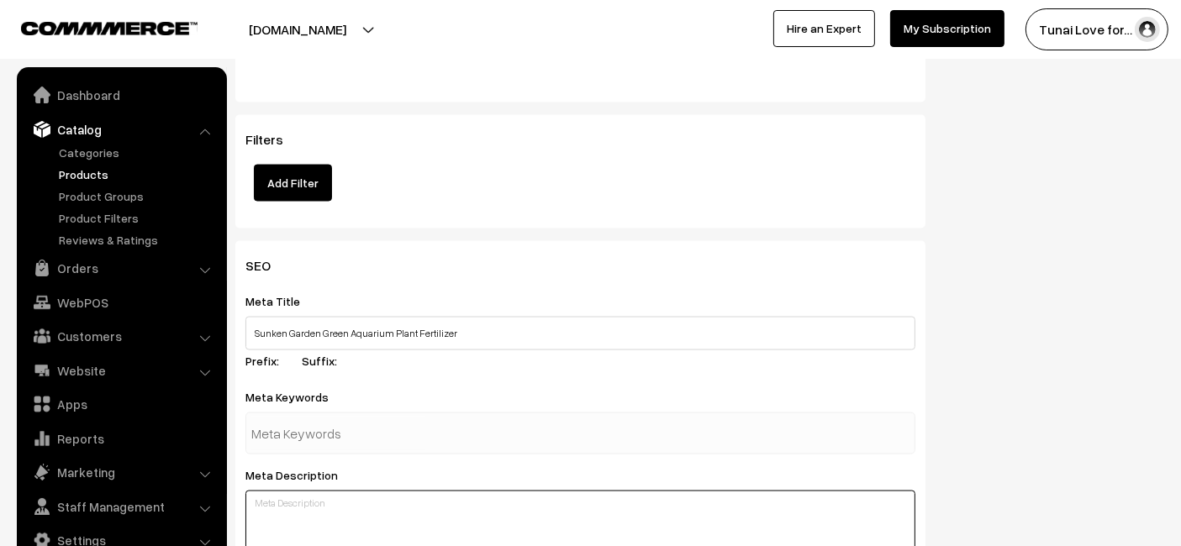
click at [413, 530] on textarea at bounding box center [580, 533] width 670 height 84
paste textarea "Sunken Garden Green is an all-in-one aquarium plant fertilizer compatible with …"
type textarea "Sunken Garden Green is an all-in-one aquarium plant fertilizer compatible with …"
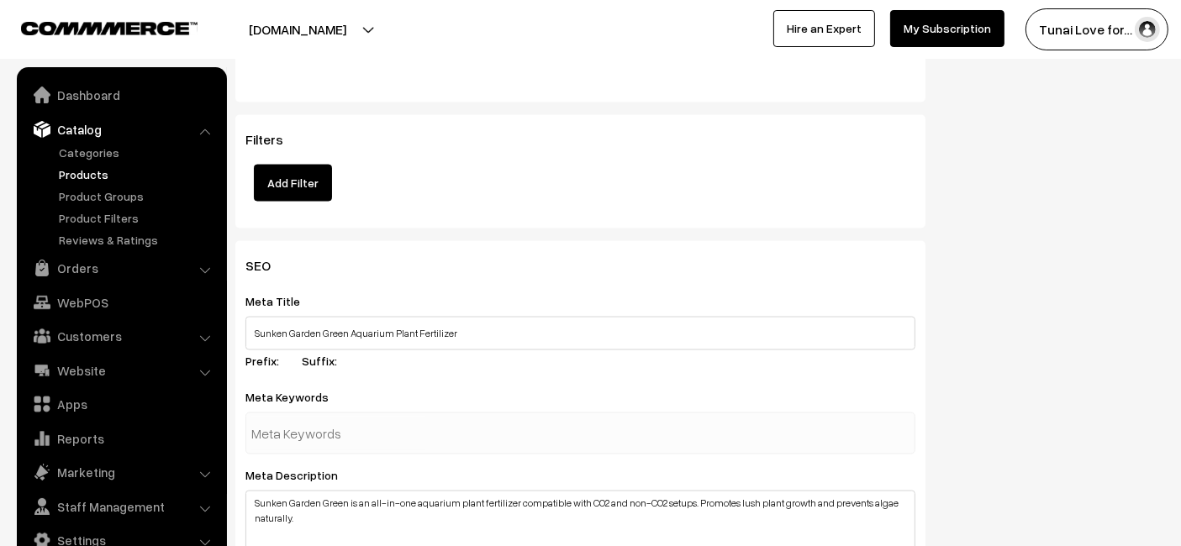
click at [377, 440] on input "text" at bounding box center [338, 434] width 175 height 34
paste input "aquarium plant fertilizer"
type input "aquarium plant fertilizer"
click at [520, 155] on div "Filters Add Filter" at bounding box center [580, 167] width 670 height 70
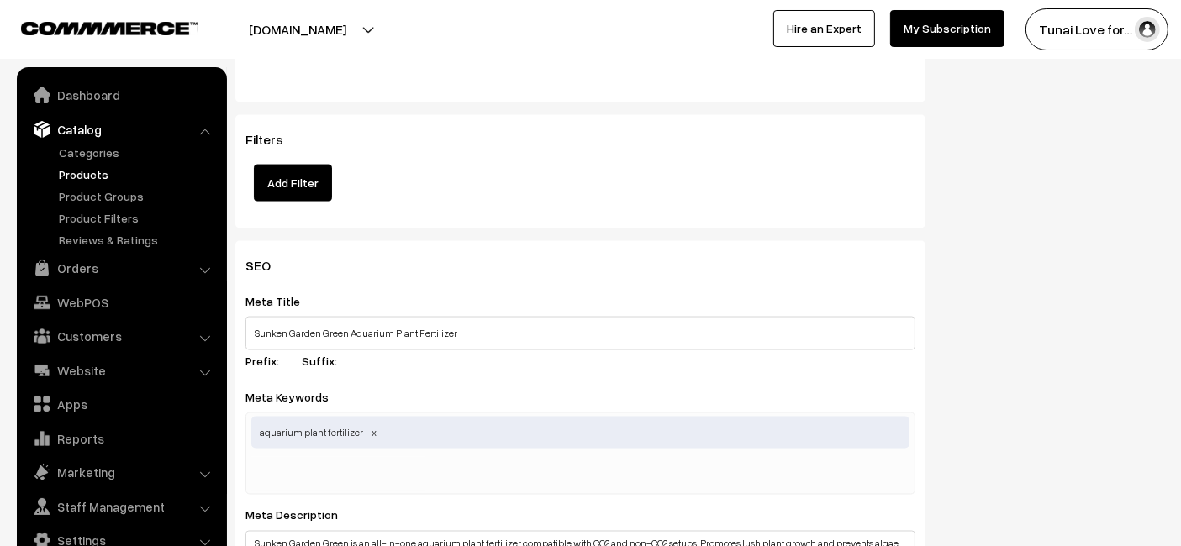
click at [379, 462] on input "text" at bounding box center [338, 474] width 175 height 34
paste input "aquarium nutrients"
type input "aquarium nutrients"
click at [391, 361] on div "Meta Title Sunken Garden Green Aquarium Plant Fertilizer Prefix: Suffix:" at bounding box center [580, 334] width 670 height 86
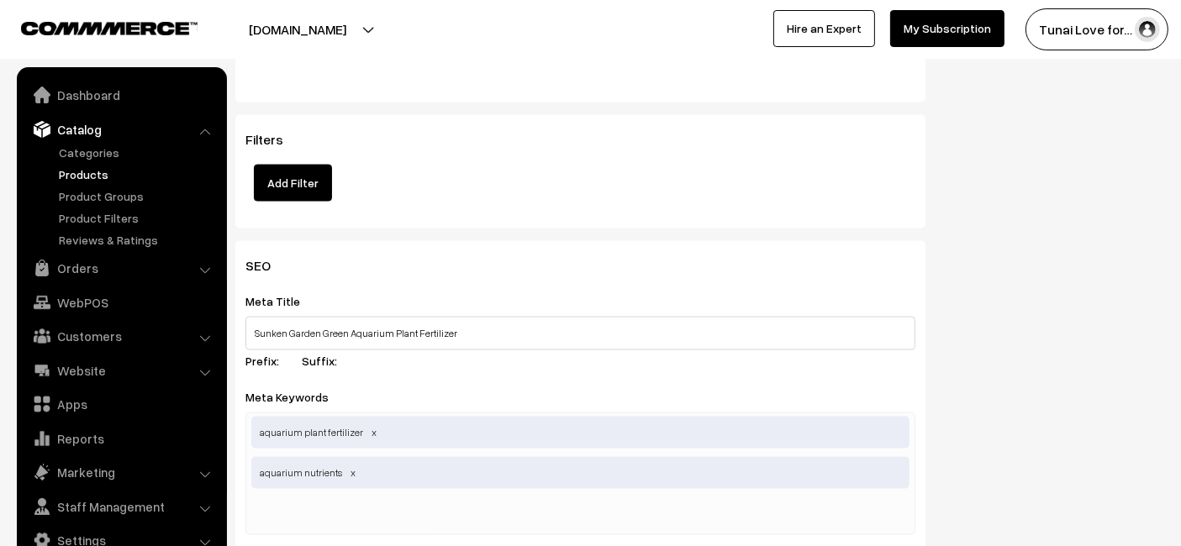
click at [337, 508] on input "text" at bounding box center [338, 515] width 175 height 34
paste input "anti algae aquarium"
type input "anti algae aquarium"
click at [477, 211] on div "Filters Add Filter" at bounding box center [580, 171] width 690 height 113
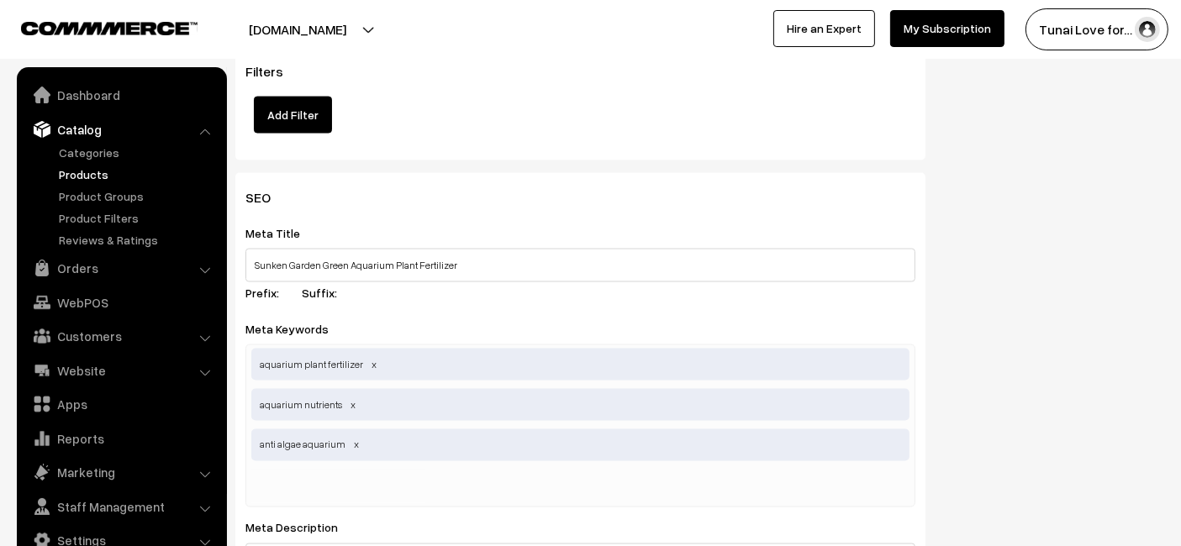
scroll to position [2802, 0]
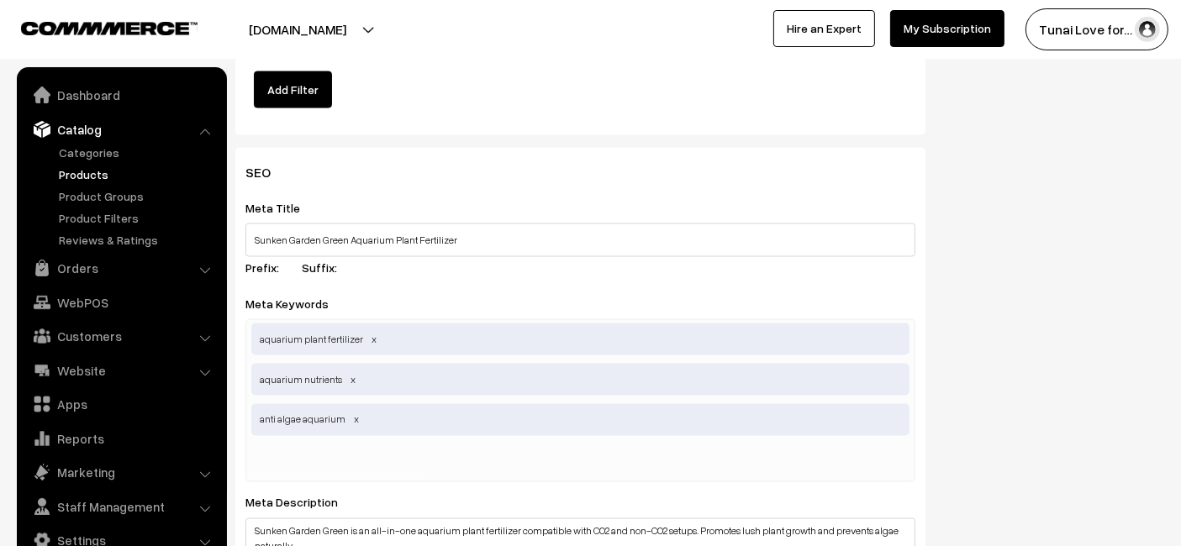
click at [394, 455] on input "text" at bounding box center [338, 462] width 175 height 34
paste input "plant fertilizer"
type input "plant fertilizer"
click at [569, 226] on input "Sunken Garden Green Aquarium Plant Fertilizer" at bounding box center [580, 241] width 670 height 34
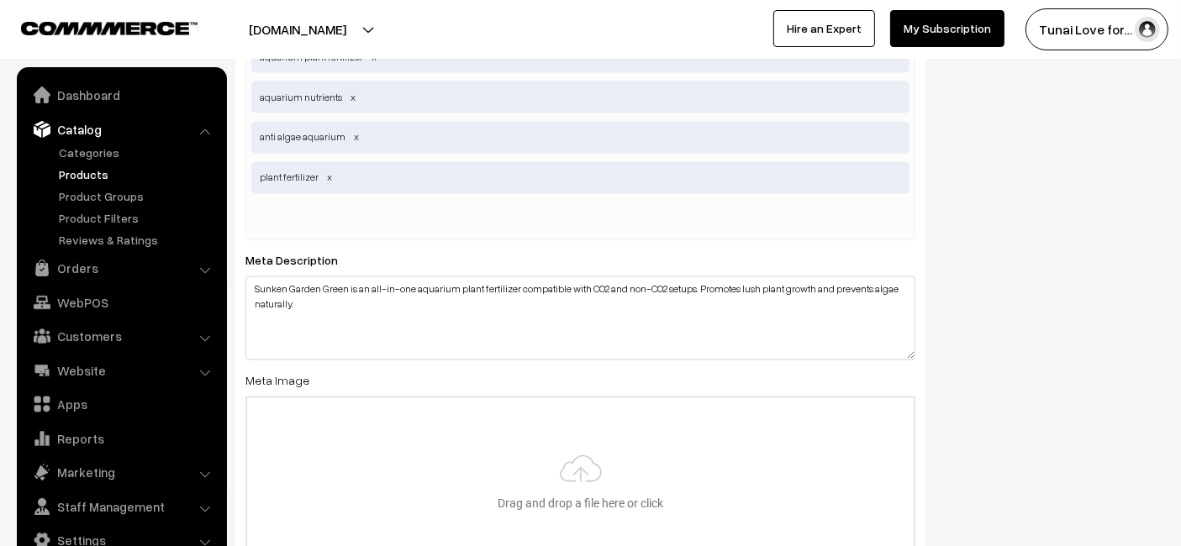
scroll to position [3175, 0]
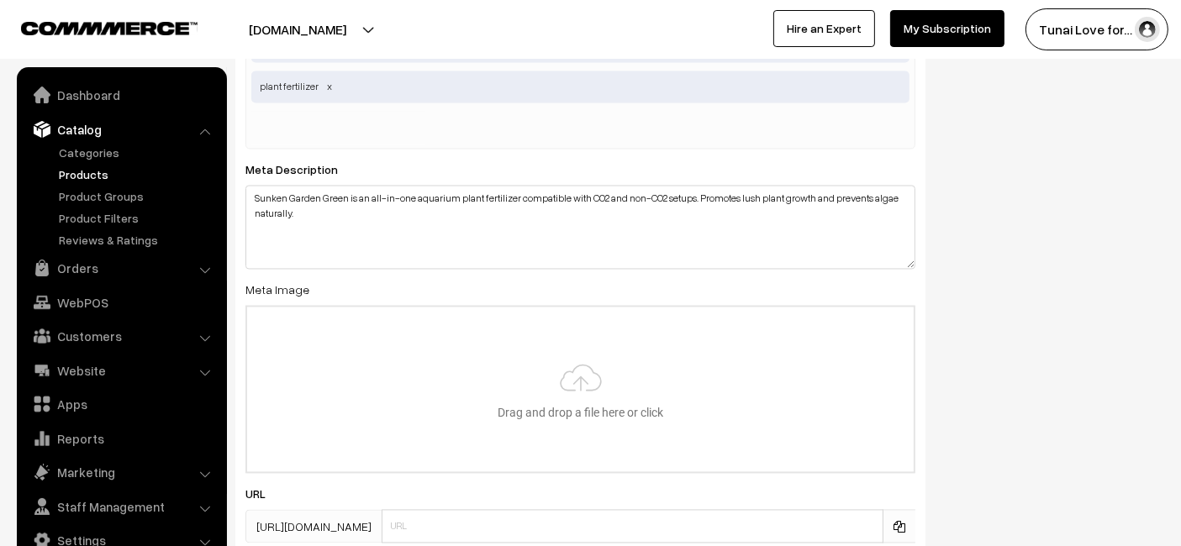
type input "C:\fakepath\sunken-garden-green-aquarium-plant-fertilizer.jpg"
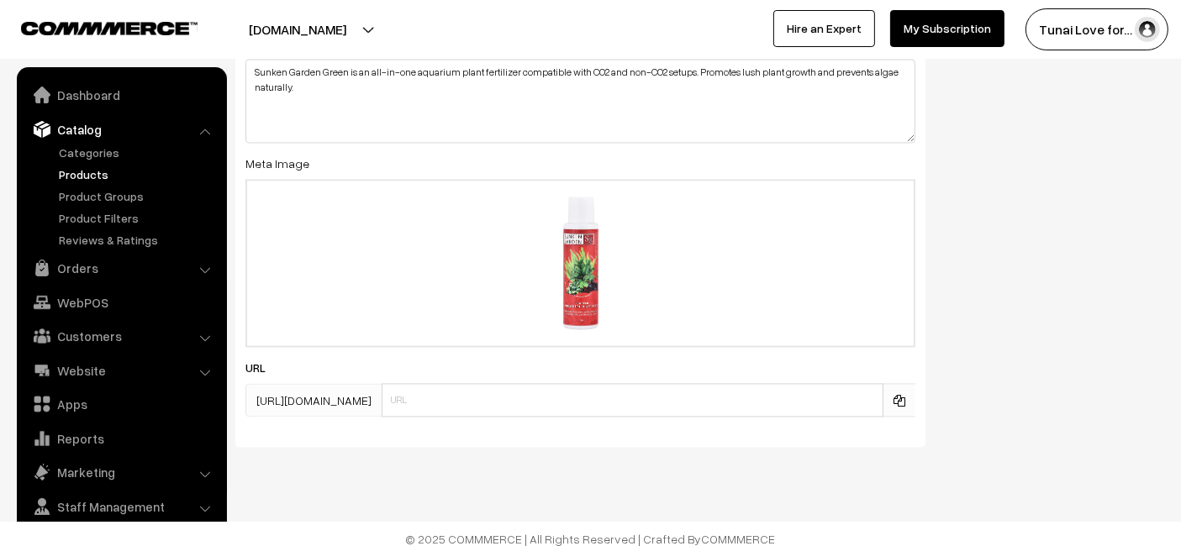
scroll to position [3308, 0]
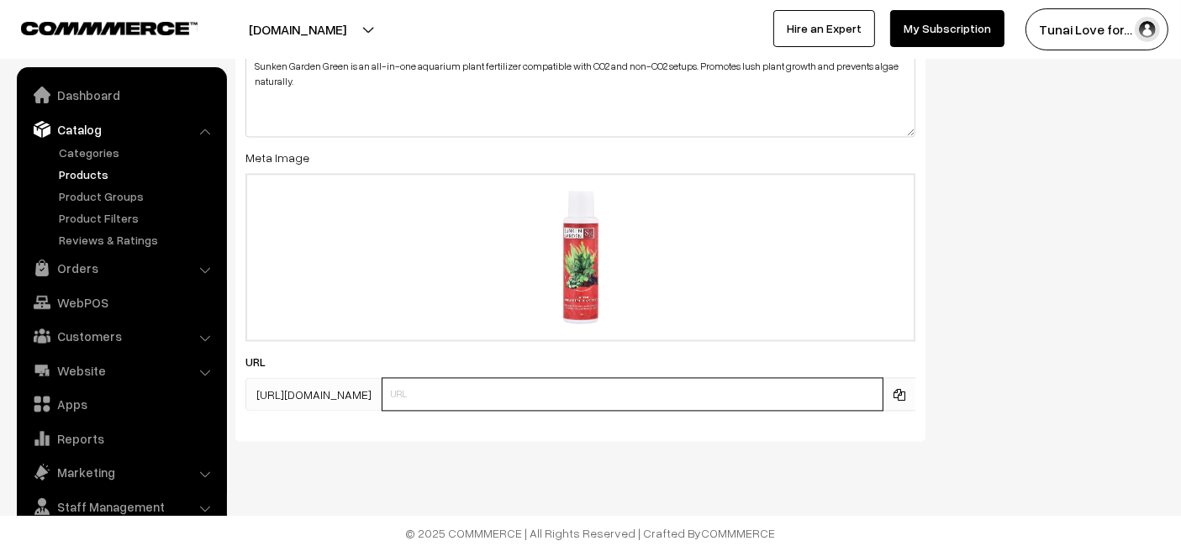
click at [732, 393] on input "text" at bounding box center [633, 394] width 502 height 34
paste input "https://www.yourstore.com/sunken-garden-green-aquarium-plant-fertilizer"
drag, startPoint x: 514, startPoint y: 386, endPoint x: 377, endPoint y: 399, distance: 137.7
click at [378, 399] on div "https://tunai.in/products/ https://www.yourstore.com/sunken-garden-green-aquari…" at bounding box center [580, 394] width 670 height 34
drag, startPoint x: 377, startPoint y: 399, endPoint x: 362, endPoint y: 393, distance: 15.8
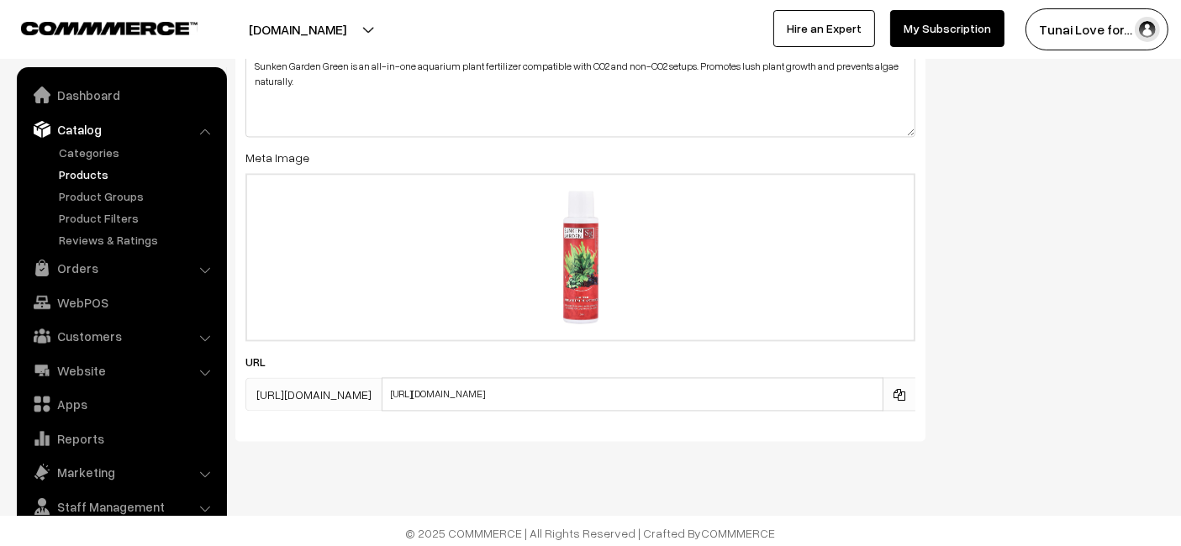
click at [376, 399] on span "[URL][DOMAIN_NAME]" at bounding box center [313, 394] width 136 height 34
click at [523, 415] on div "SEO Meta Title Sunken Garden Green Aquarium Plant Fertilizer Prefix: Suffix: Me…" at bounding box center [580, 41] width 690 height 799
drag, startPoint x: 516, startPoint y: 392, endPoint x: 393, endPoint y: 404, distance: 123.4
click at [393, 404] on input "https://www.yourstore.com/sunken-garden-green-aquarium-plant-fertilizer" at bounding box center [633, 394] width 502 height 34
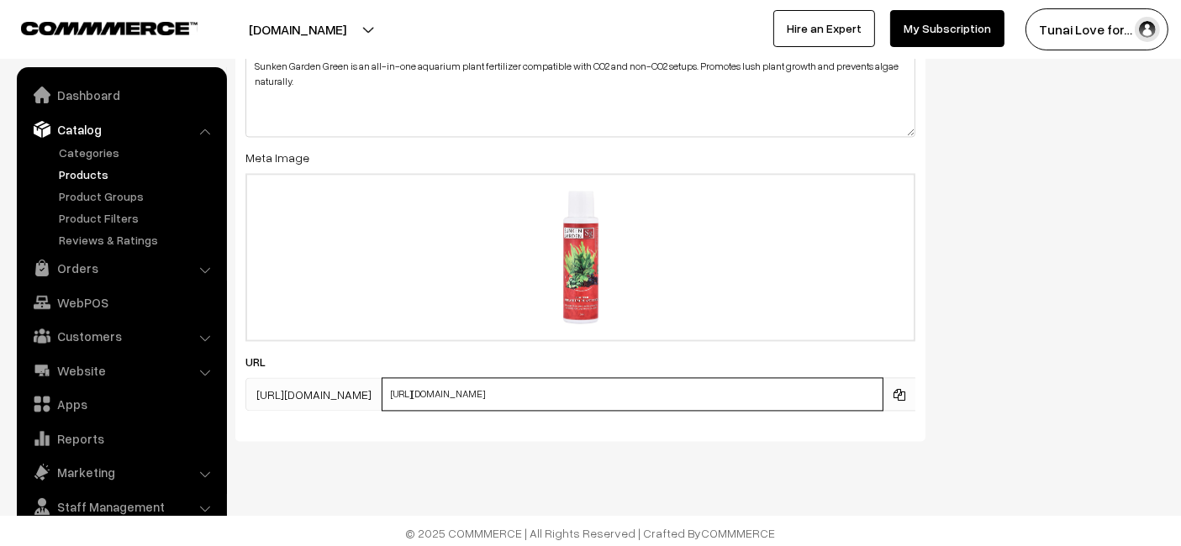
click at [393, 404] on input "https://www.yourstore.com/sunken-garden-green-aquarium-plant-fertilizer" at bounding box center [633, 394] width 502 height 34
click at [427, 387] on input "https://www.yourstore.com/sunken-garden-green-aquarium-plant-fertilizer" at bounding box center [633, 394] width 502 height 34
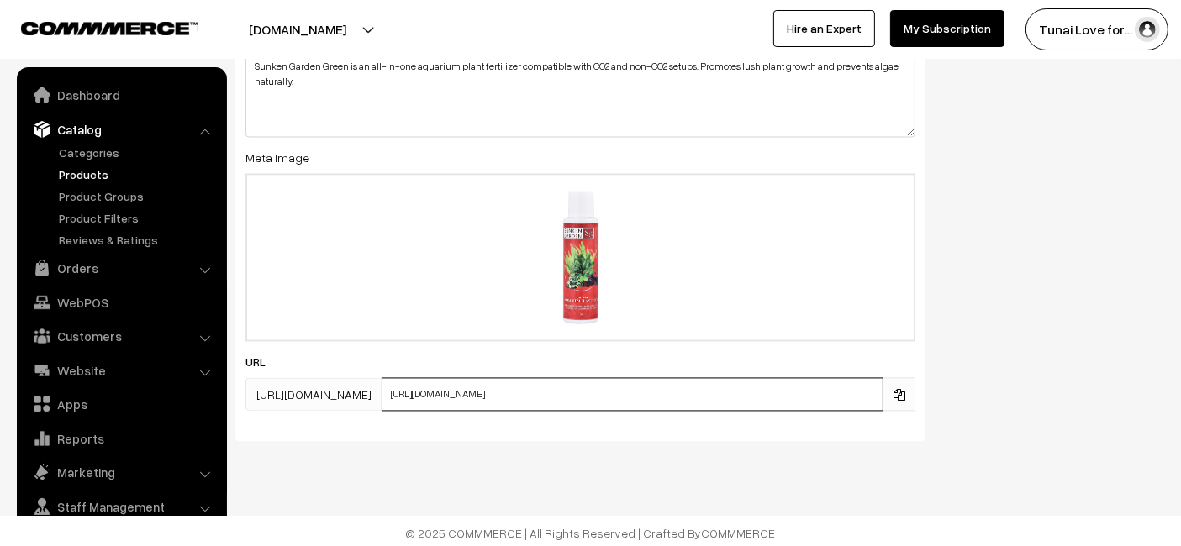
click at [403, 390] on input "https://www.yourstore.com/sunken-garden-green-aquarium-plant-fertilizer" at bounding box center [633, 394] width 502 height 34
click at [399, 392] on input "https://www.yourstore.com/sunken-garden-green-aquarium-plant-fertilizer" at bounding box center [633, 394] width 502 height 34
click at [398, 392] on input "https://www.yourstore.com/sunken-garden-green-aquarium-plant-fertilizer" at bounding box center [633, 394] width 502 height 34
drag, startPoint x: 398, startPoint y: 392, endPoint x: 435, endPoint y: 393, distance: 37.0
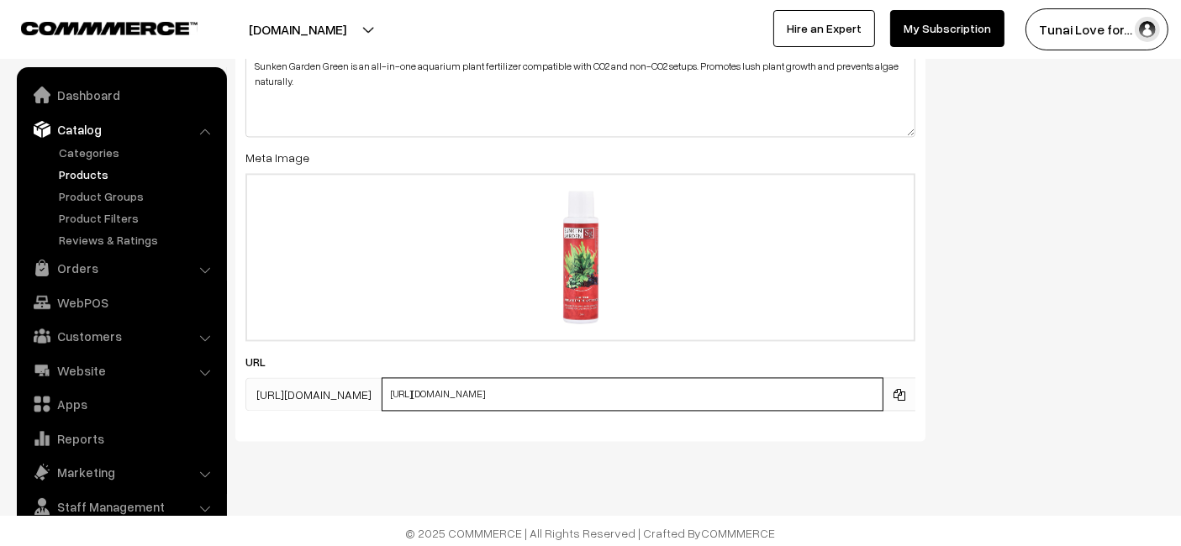
click at [435, 393] on input "https://www.yourstore.com/sunken-garden-green-aquarium-plant-fertilizer" at bounding box center [633, 394] width 502 height 34
click at [437, 386] on input "https://www.yourstore.com/sunken-garden-green-aquarium-plant-fertilizer" at bounding box center [633, 394] width 502 height 34
drag, startPoint x: 393, startPoint y: 394, endPoint x: 514, endPoint y: 405, distance: 122.4
click at [514, 405] on input "https://www.yourstore.com/sunken-garden-green-aquarium-plant-fertilizer" at bounding box center [633, 394] width 502 height 34
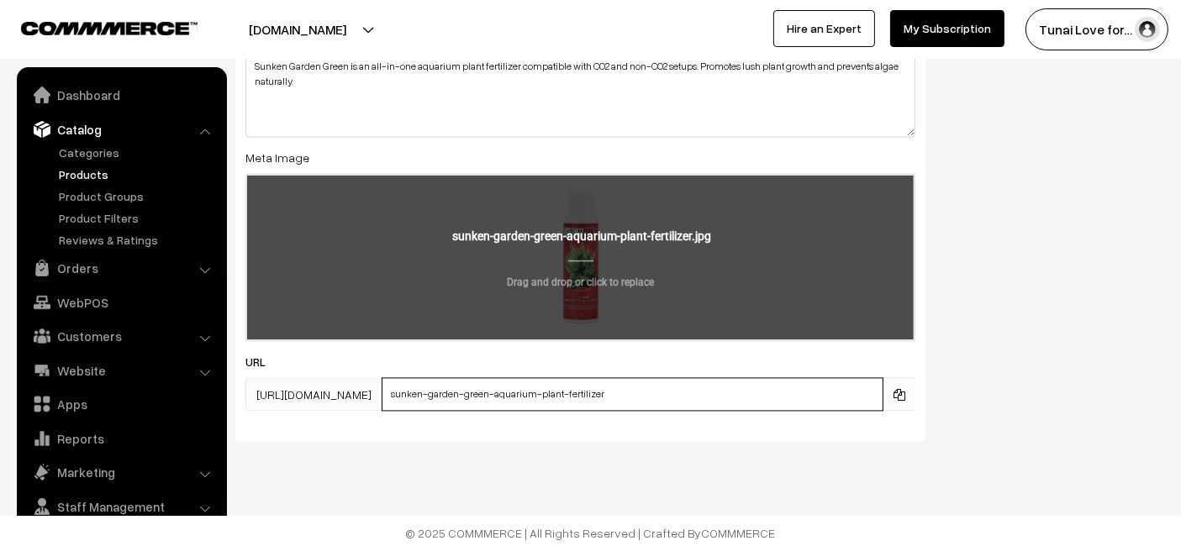
type input "sunken-garden-green-aquarium-plant-fertilizer"
click at [773, 292] on input "file" at bounding box center [580, 257] width 667 height 165
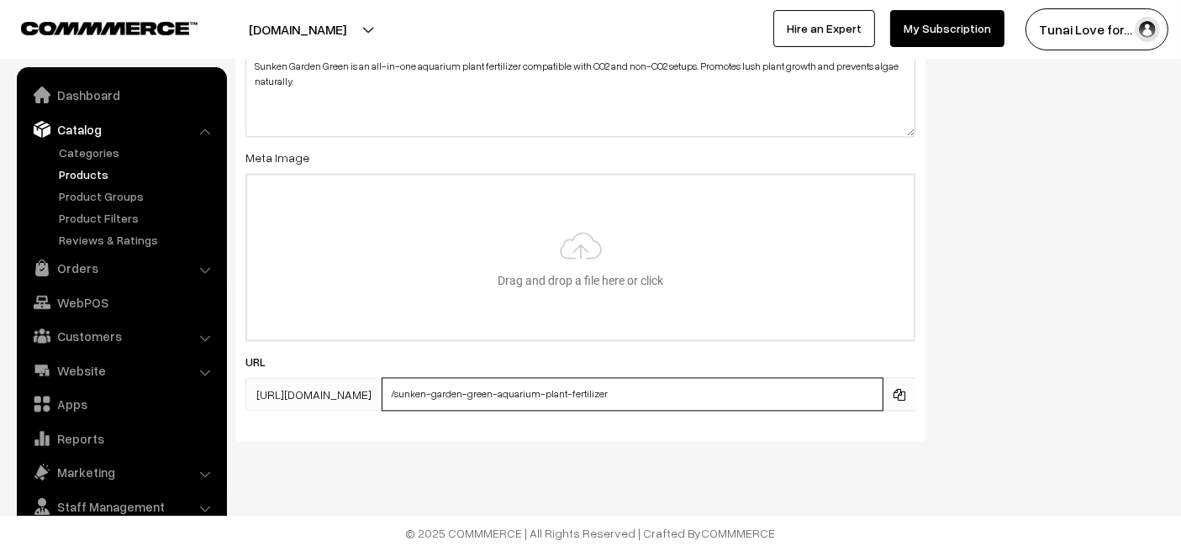
type input "sunken-garden-green-aquarium-plant-fertilizer"
type input "C:\fakepath\sunken-garden-green-aquarium-plant-fertilizer.jpg"
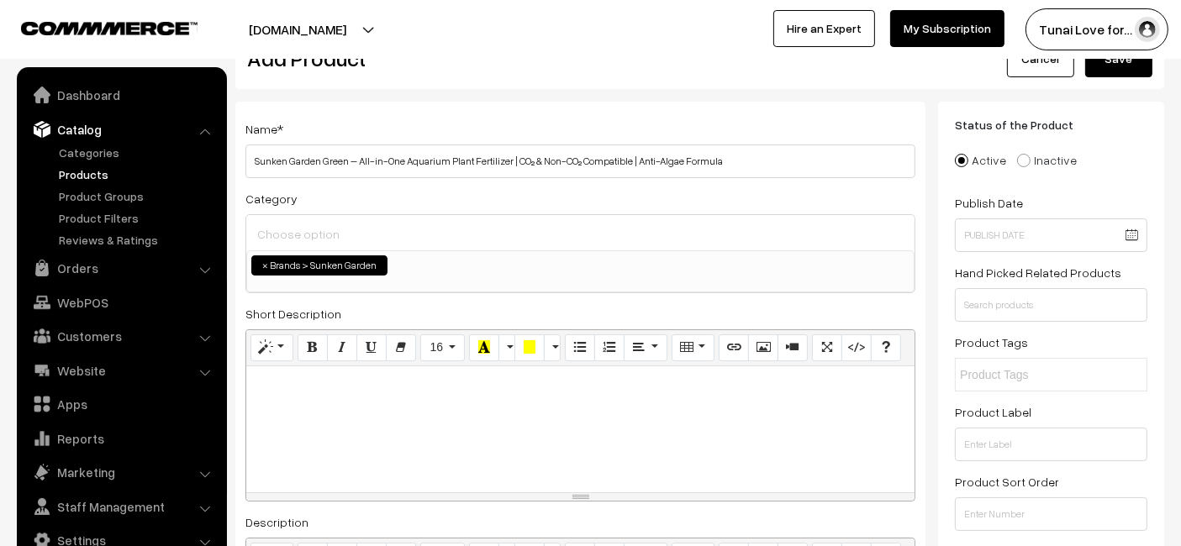
scroll to position [0, 0]
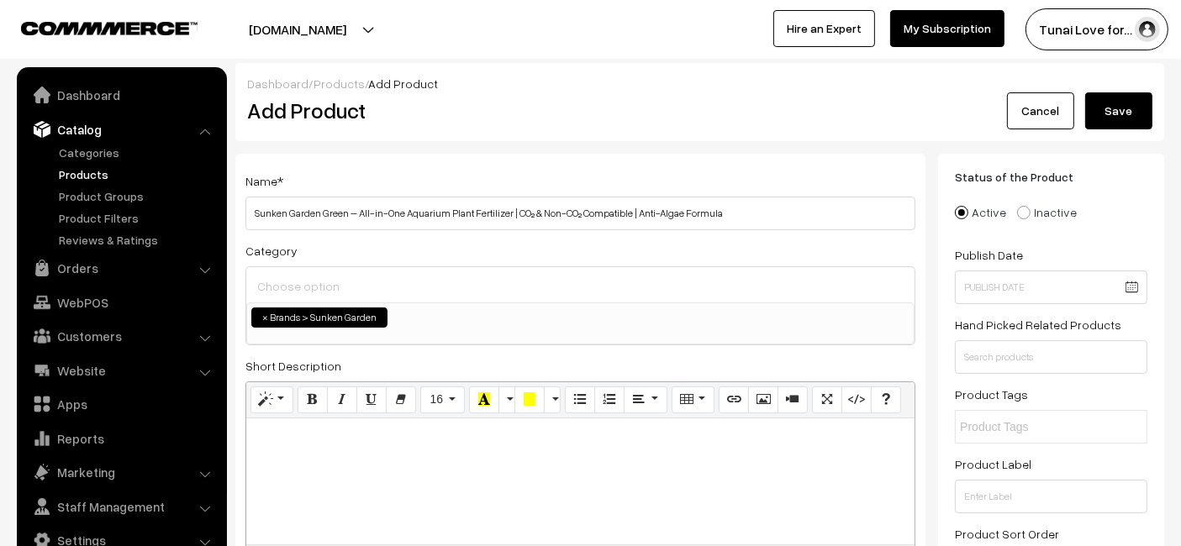
click at [1110, 113] on button "Save" at bounding box center [1118, 110] width 67 height 37
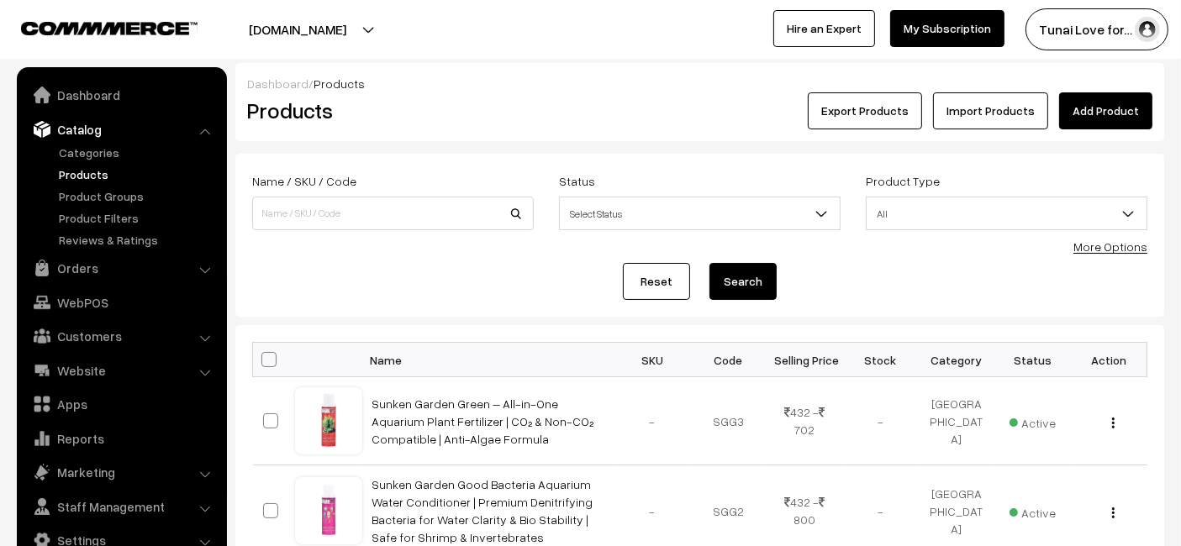
click at [1068, 94] on link "Add Product" at bounding box center [1105, 110] width 93 height 37
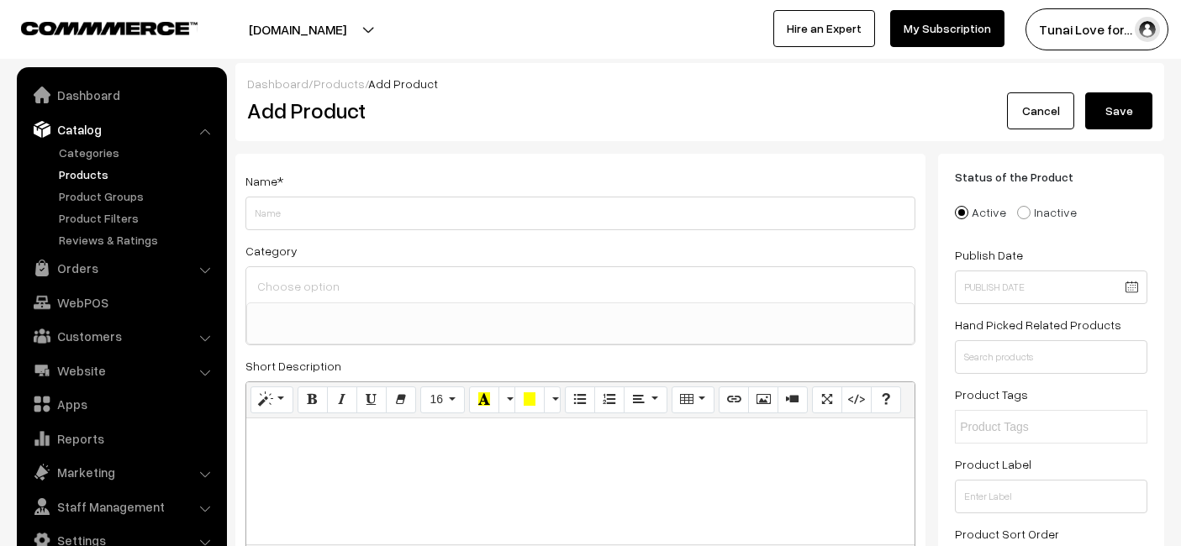
select select
click at [699, 224] on input "Sunken Garden Koi Fish Water Conditioner | Premium Pond Care for Royal Fish | f…" at bounding box center [580, 214] width 670 height 34
click at [720, 209] on input "Sunken Garden Koi Fish Water Conditioner | Premium Pond Care for Royal Fish | f…" at bounding box center [580, 214] width 670 height 34
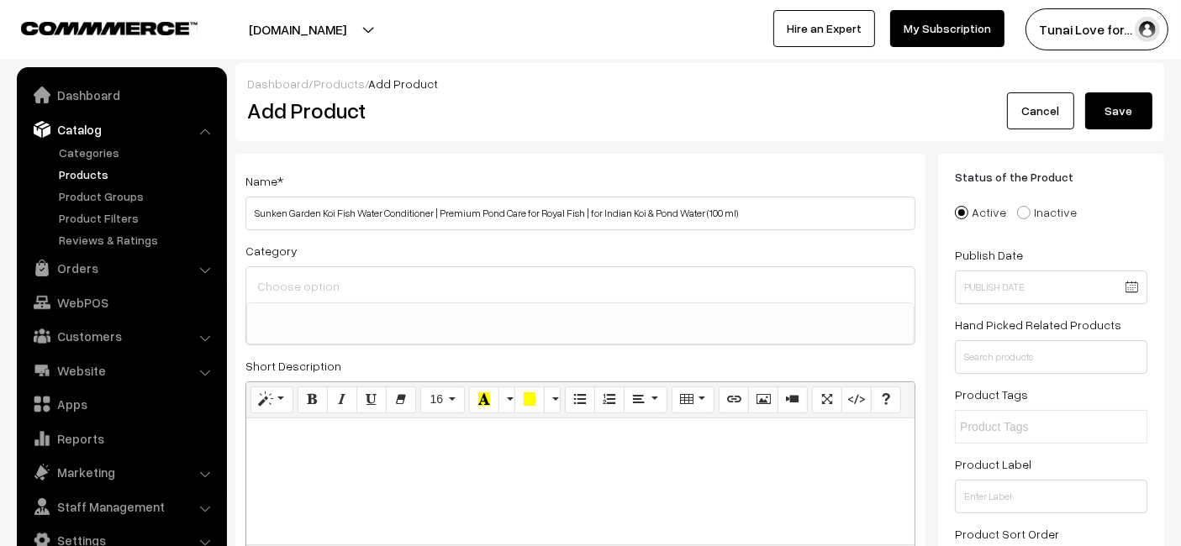
click at [720, 207] on input "Sunken Garden Koi Fish Water Conditioner | Premium Pond Care for Royal Fish | f…" at bounding box center [580, 214] width 670 height 34
drag, startPoint x: 761, startPoint y: 203, endPoint x: 695, endPoint y: 227, distance: 70.0
click at [695, 227] on input "Sunken Garden Koi Fish Water Conditioner | Premium Pond Care for Royal Fish | f…" at bounding box center [580, 214] width 670 height 34
click at [790, 227] on input "Sunken Garden Koi Fish Water Conditioner | Premium Pond Care for Royal Fish | f…" at bounding box center [580, 214] width 670 height 34
type input "Sunken Garden Koi Fish Water Conditioner | Premium Pond Care for Royal Fish | f…"
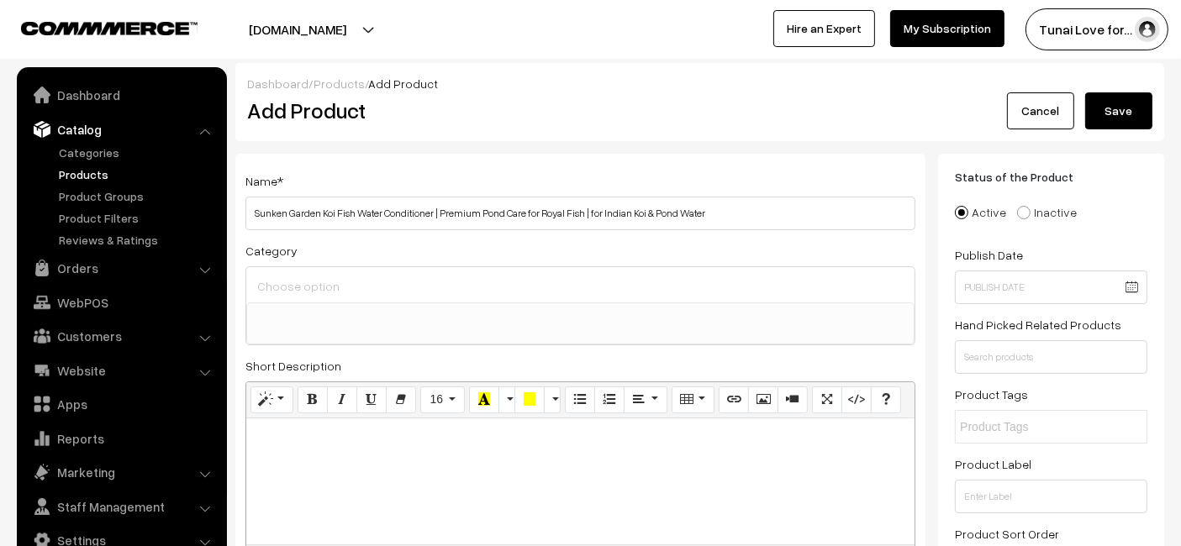
drag, startPoint x: 629, startPoint y: 342, endPoint x: 648, endPoint y: 310, distance: 37.3
click at [628, 342] on span at bounding box center [580, 324] width 668 height 42
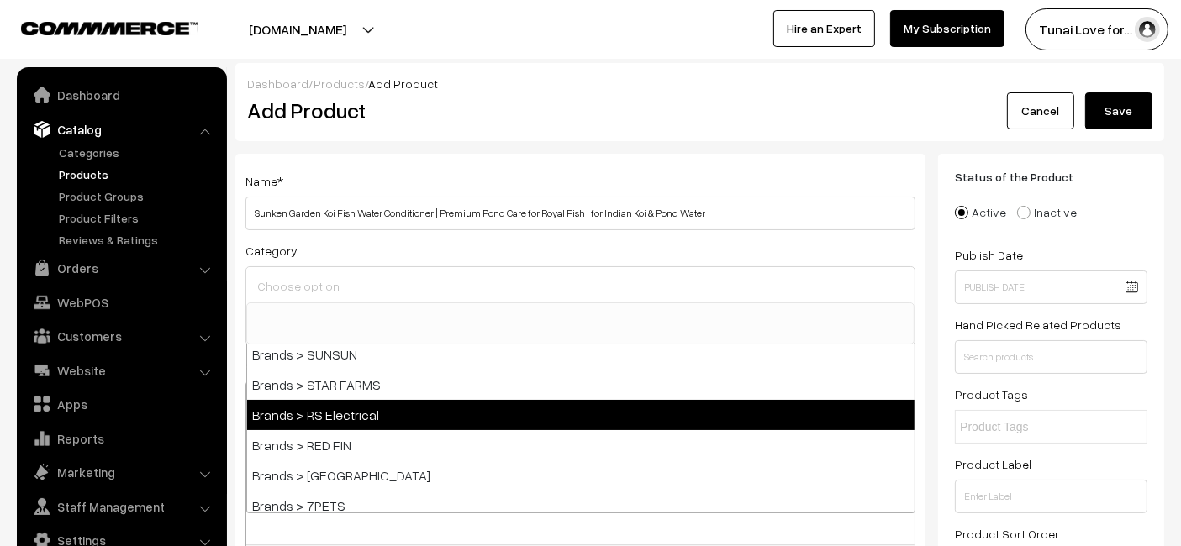
scroll to position [373, 0]
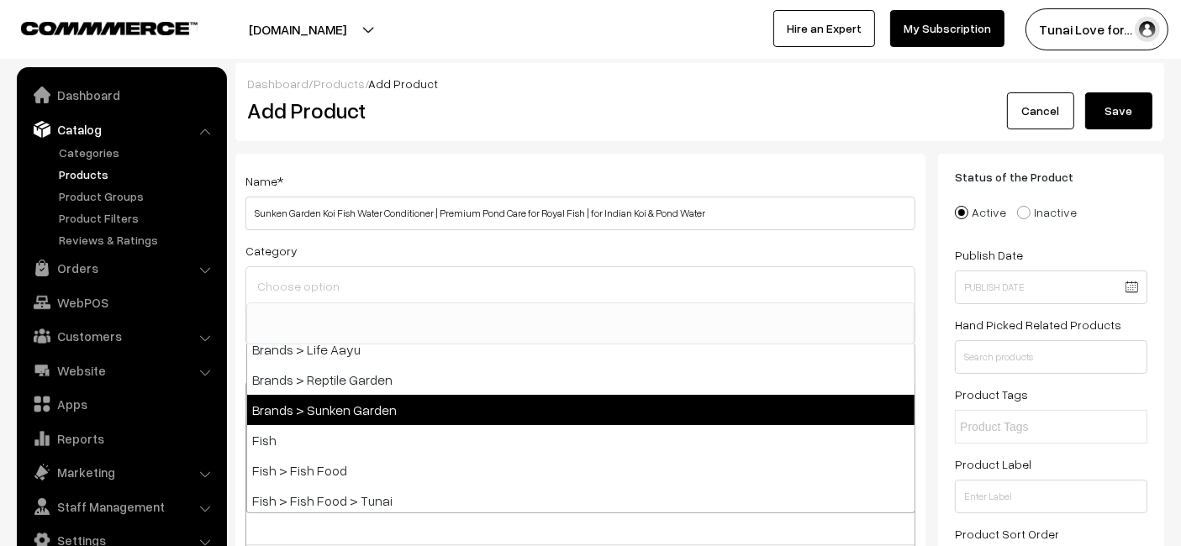
select select "52"
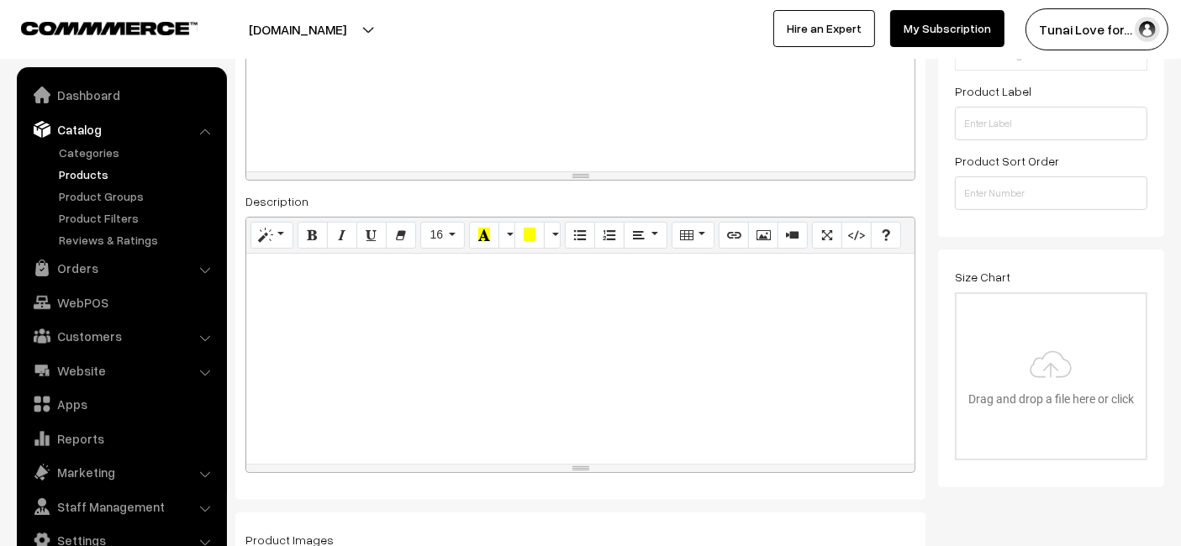
click at [393, 349] on div at bounding box center [580, 359] width 668 height 210
paste div
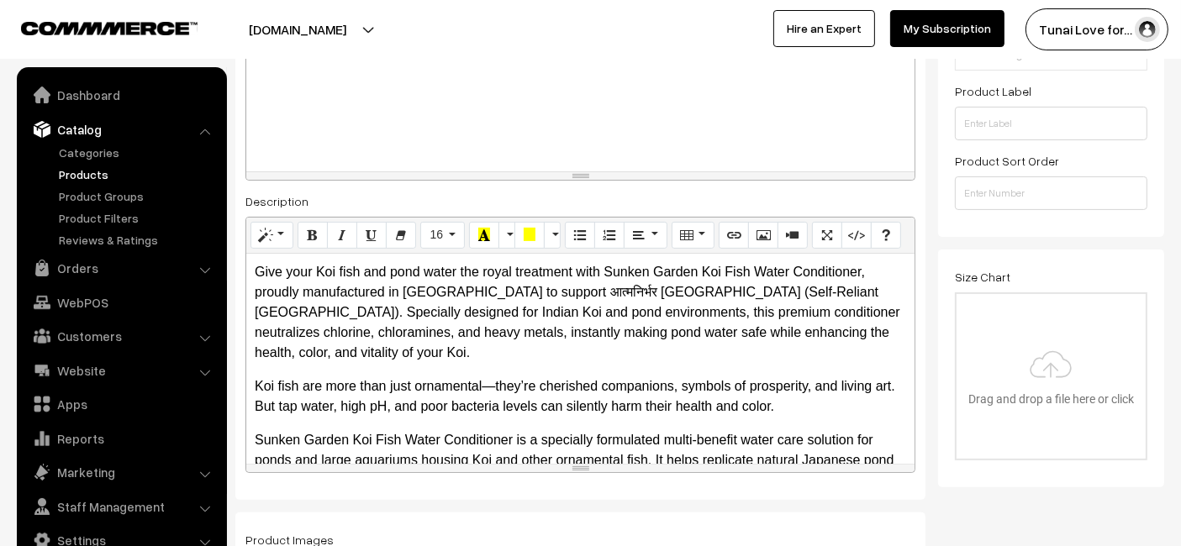
click at [283, 377] on p "Koi fish are more than just ornamental—they’re cherished companions, symbols of…" at bounding box center [580, 397] width 651 height 40
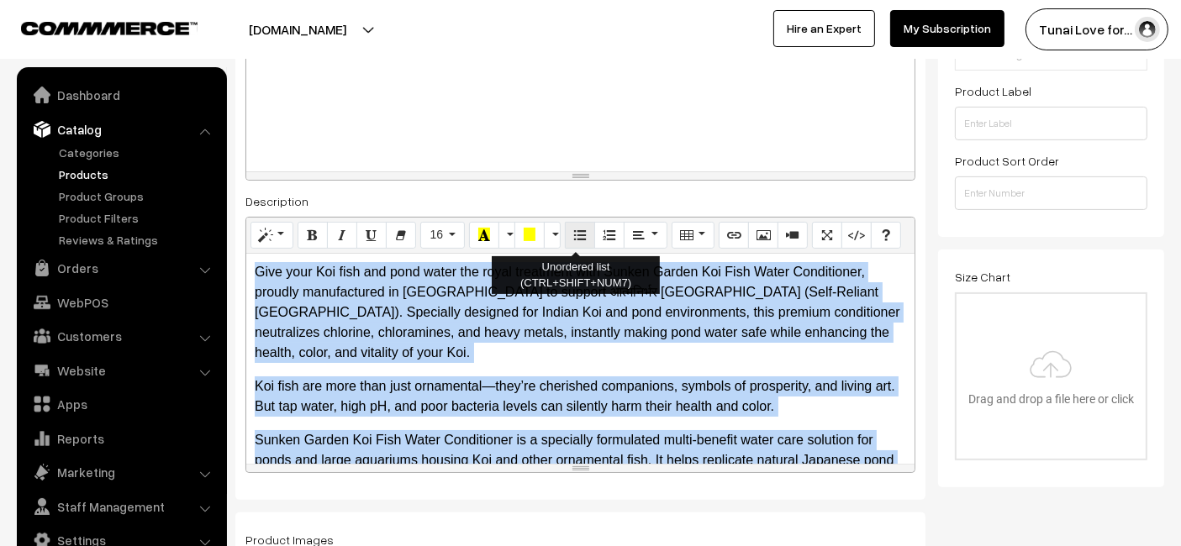
click at [575, 228] on icon "Unordered list (CTRL+SHIFT+NUM7)" at bounding box center [580, 234] width 12 height 13
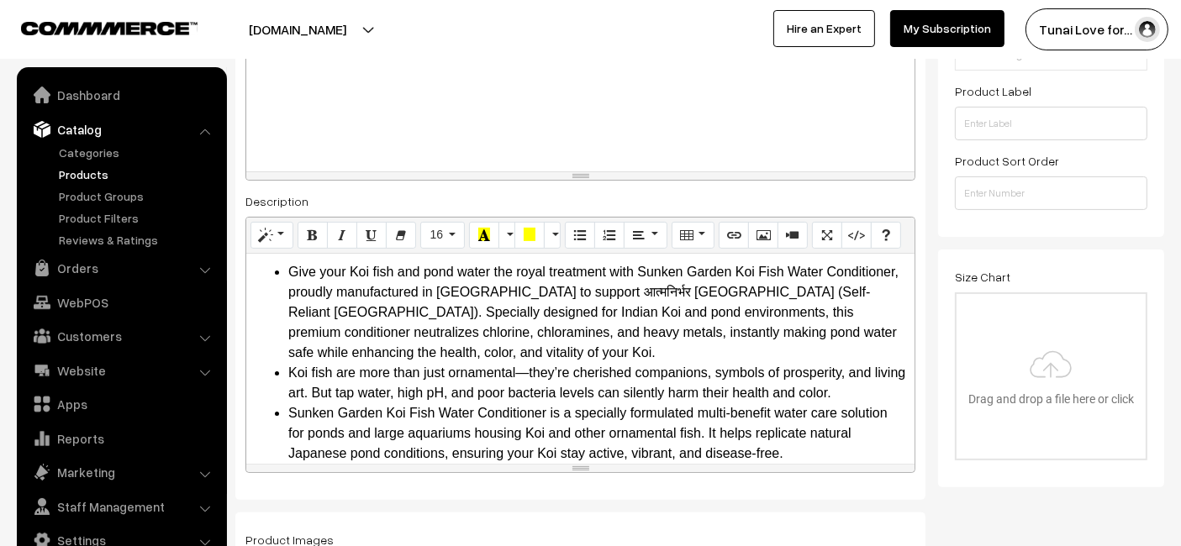
click at [551, 116] on div at bounding box center [580, 108] width 668 height 126
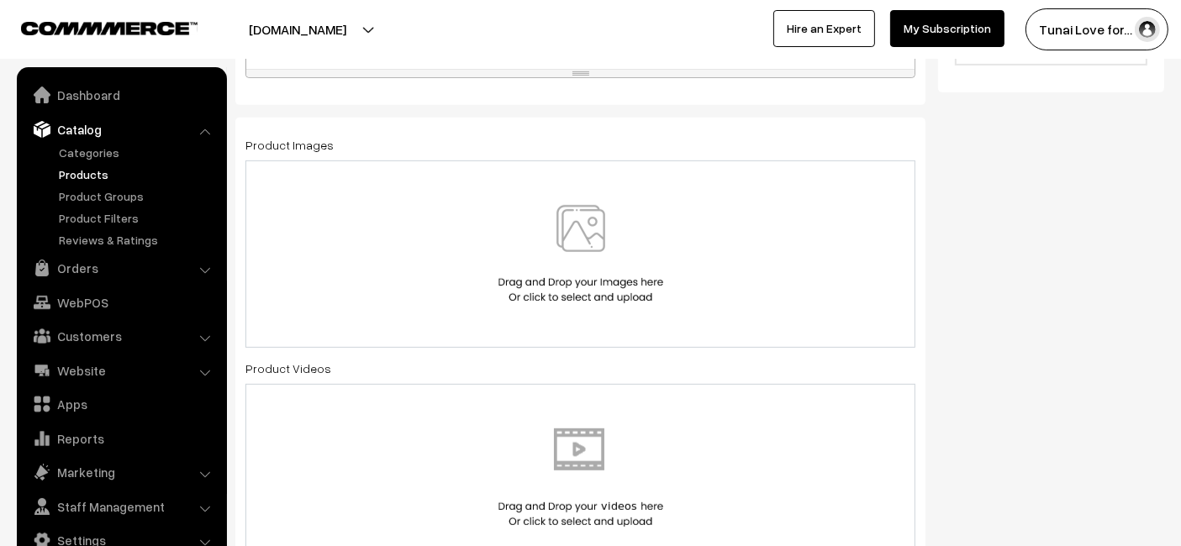
scroll to position [653, 0]
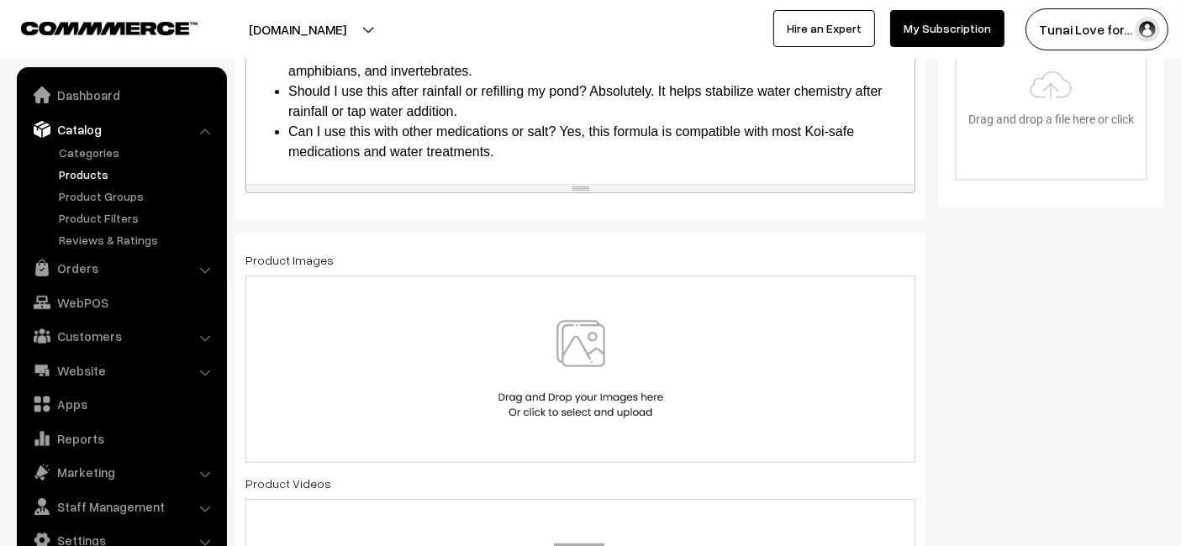
click at [627, 342] on img at bounding box center [580, 369] width 173 height 98
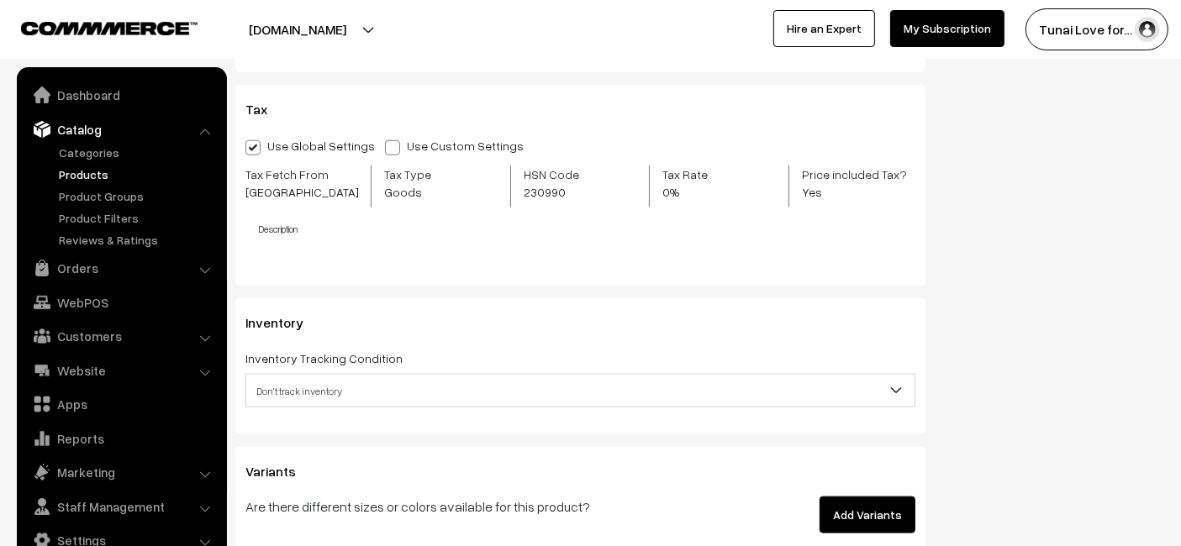
scroll to position [2054, 0]
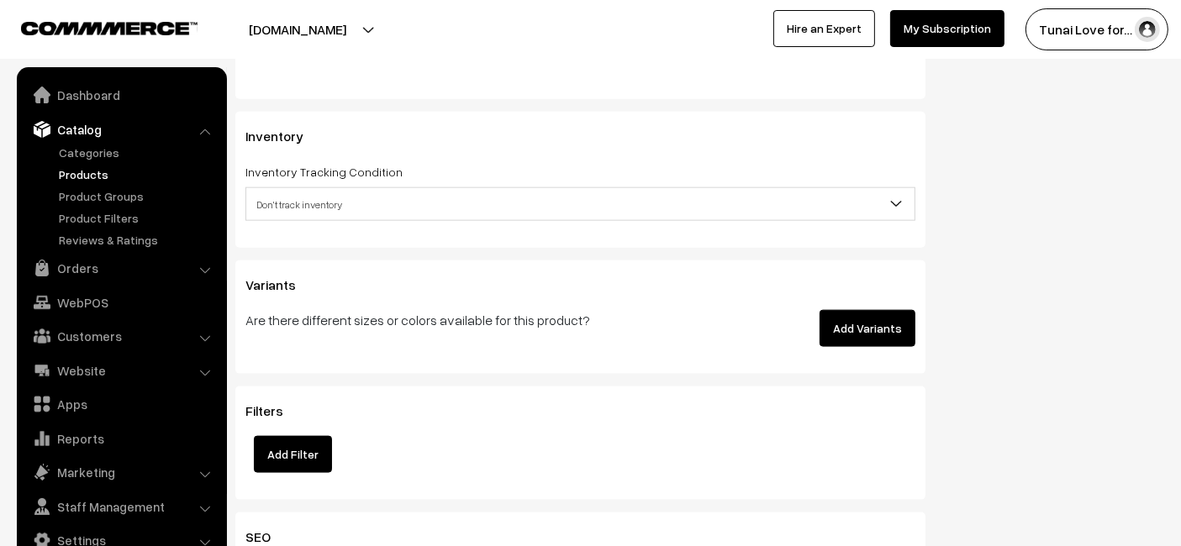
click at [880, 328] on button "Add Variants" at bounding box center [868, 328] width 96 height 37
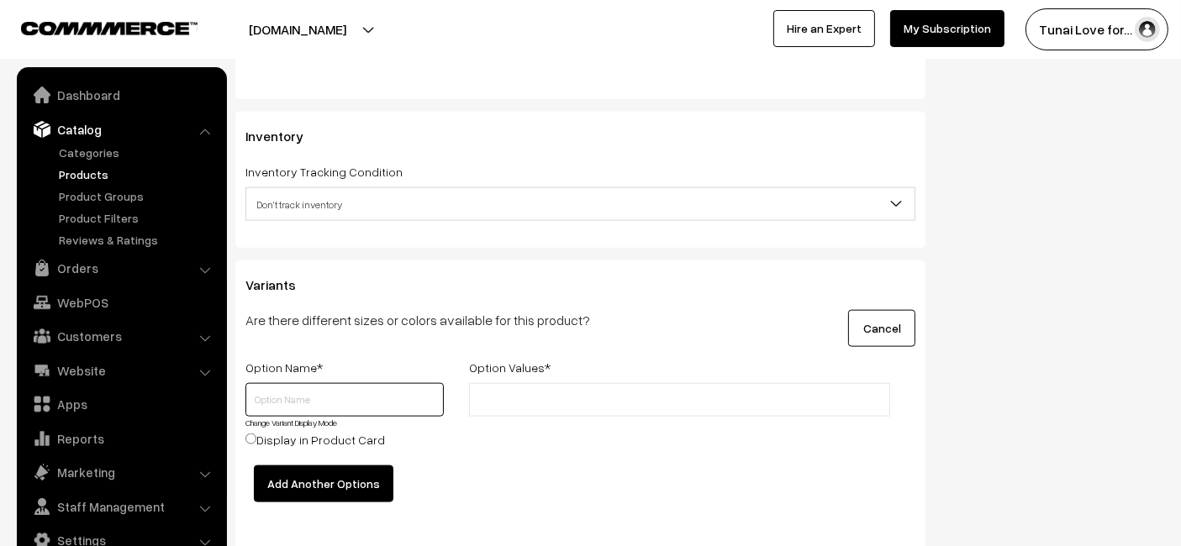
click at [367, 396] on input "text" at bounding box center [344, 400] width 198 height 34
type input "Size"
click at [610, 395] on input "text" at bounding box center [547, 401] width 147 height 18
type input "100ml"
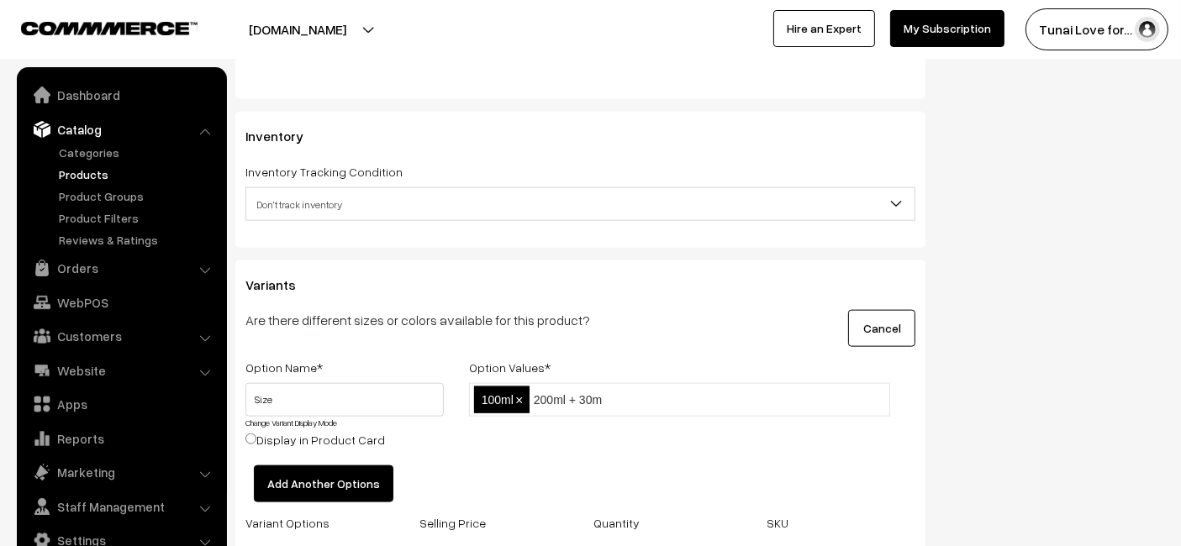
type input "200ml + 30ml"
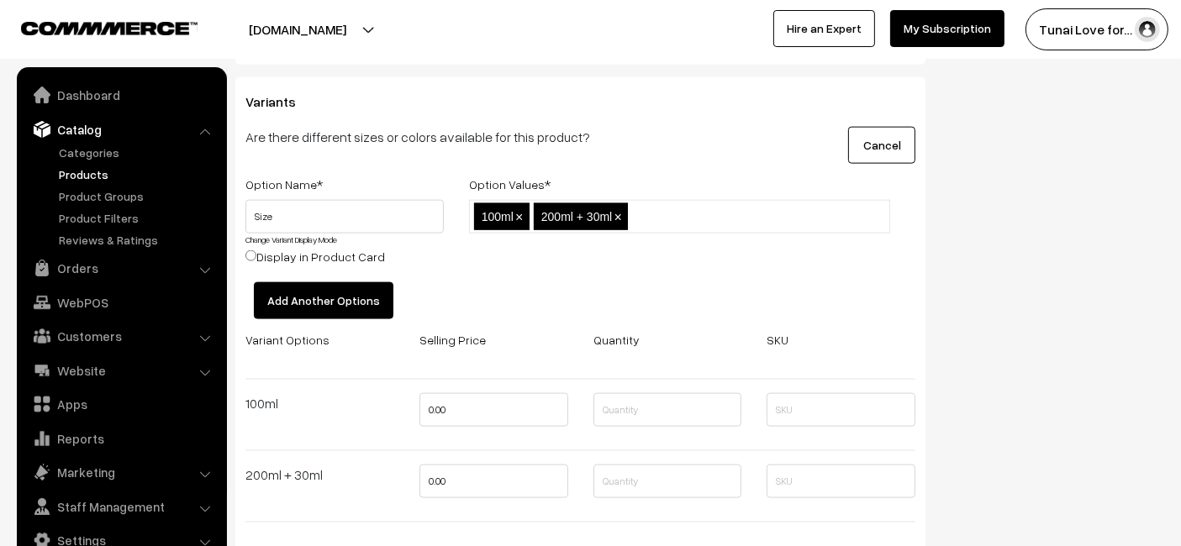
scroll to position [2241, 0]
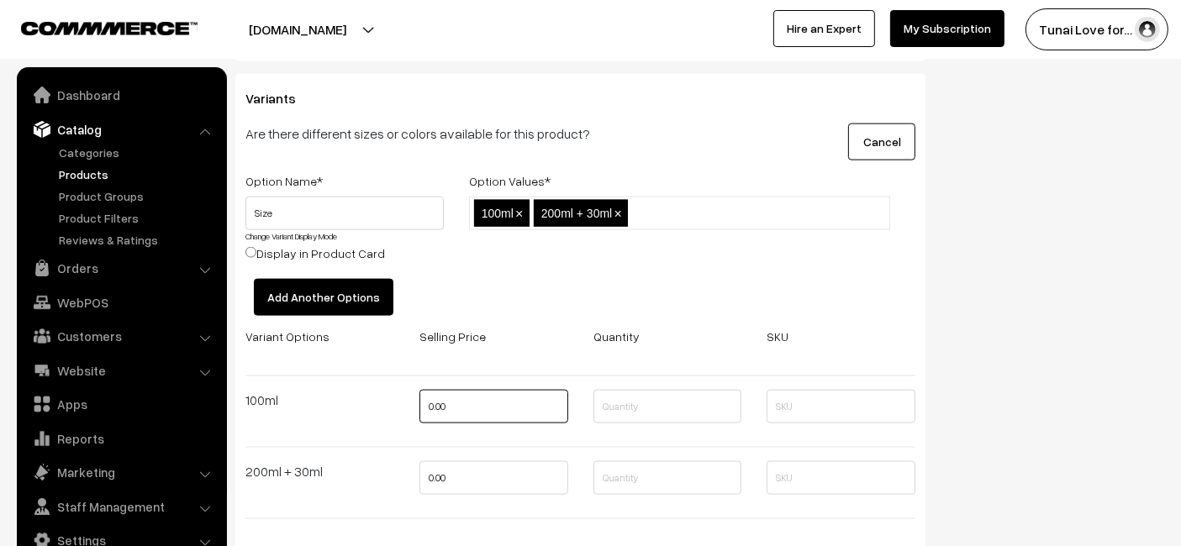
click at [500, 400] on input "0.00" at bounding box center [493, 407] width 149 height 34
click at [502, 400] on input "0.00" at bounding box center [493, 407] width 149 height 34
type input "395"
click at [456, 478] on input "0.00" at bounding box center [493, 478] width 149 height 34
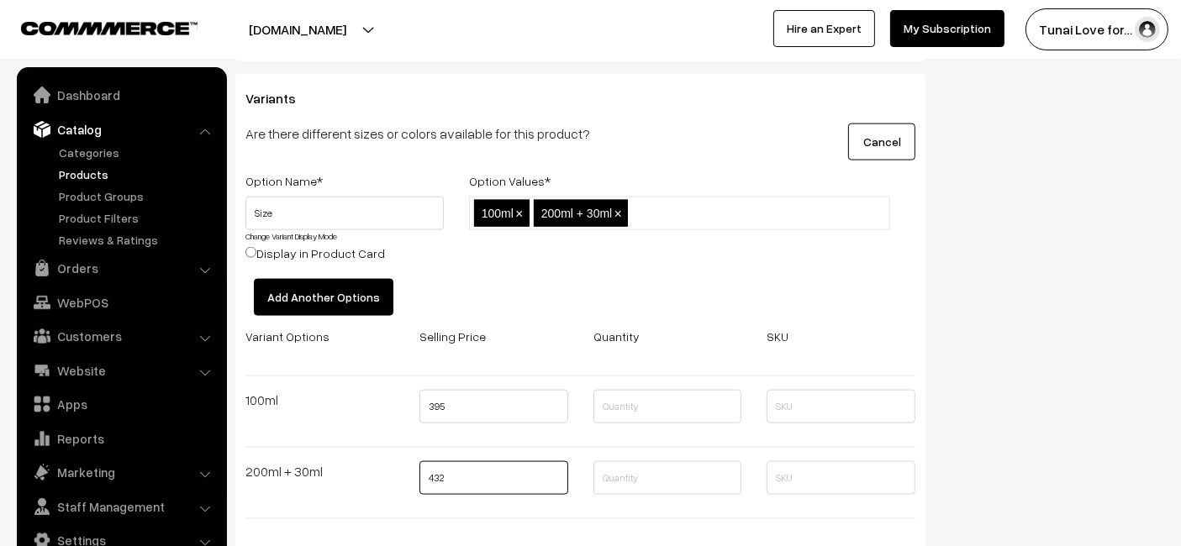
type input "432"
click at [526, 434] on div at bounding box center [580, 448] width 695 height 28
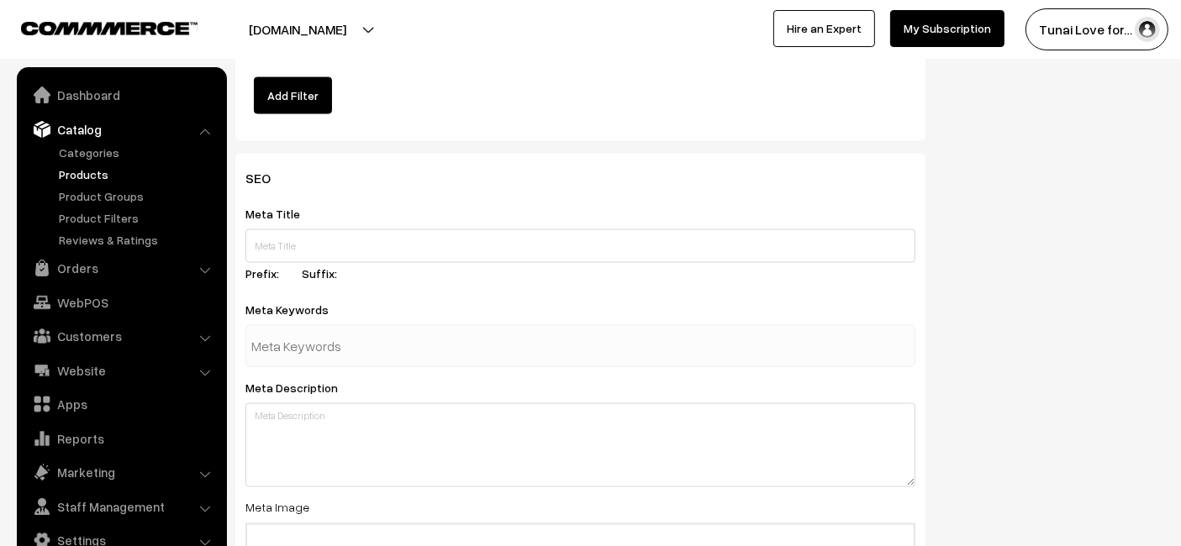
scroll to position [2802, 0]
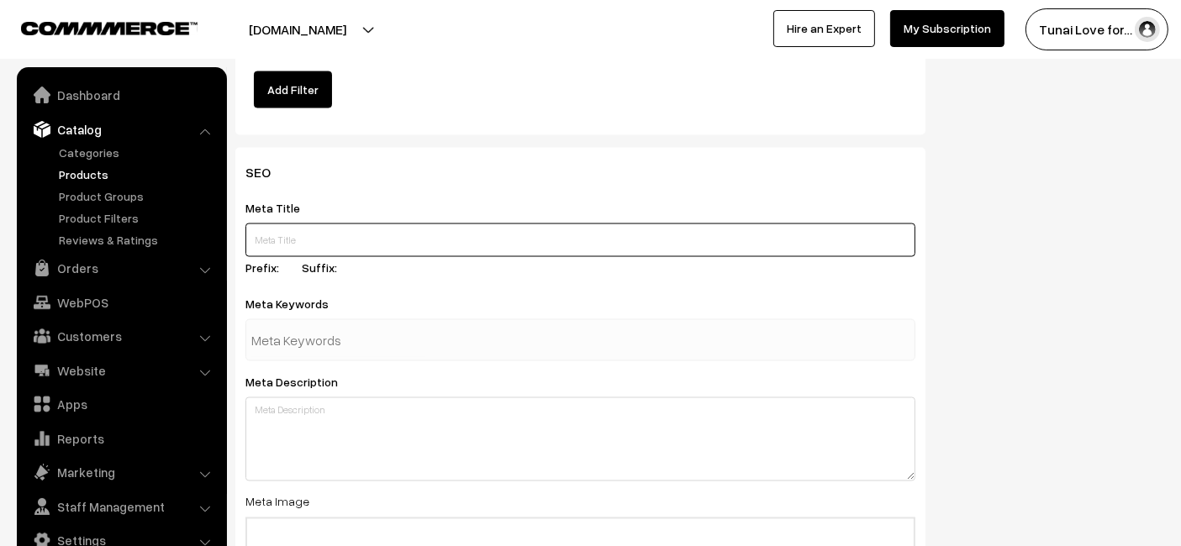
click at [495, 229] on input "text" at bounding box center [580, 241] width 670 height 34
paste input "Sunken Garden Koi Fish Water Conditioner"
type input "Sunken Garden Koi Fish Water Conditioner"
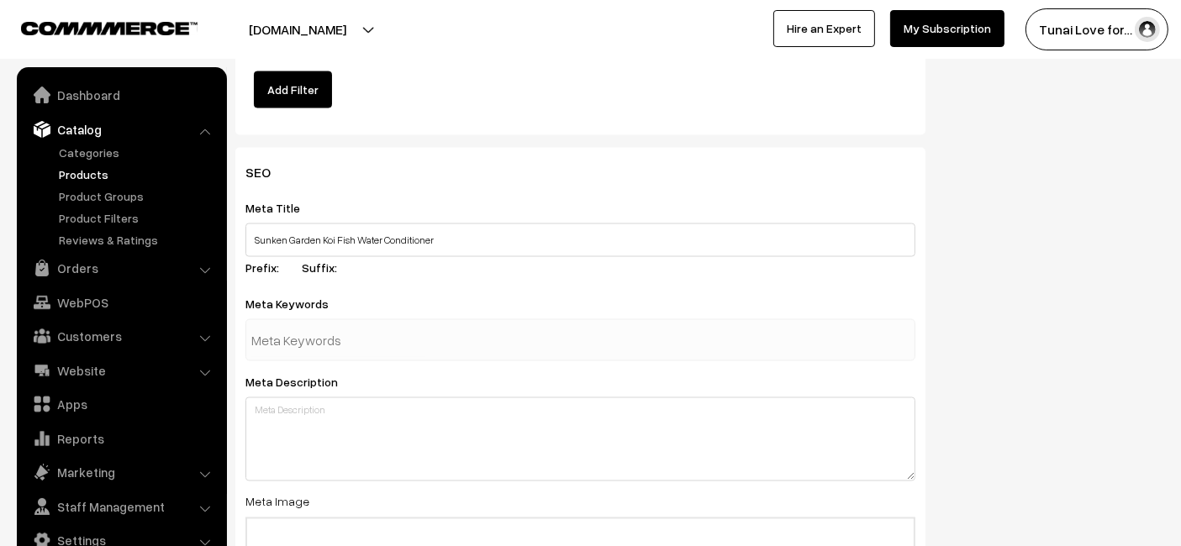
click at [384, 351] on input "text" at bounding box center [338, 341] width 175 height 34
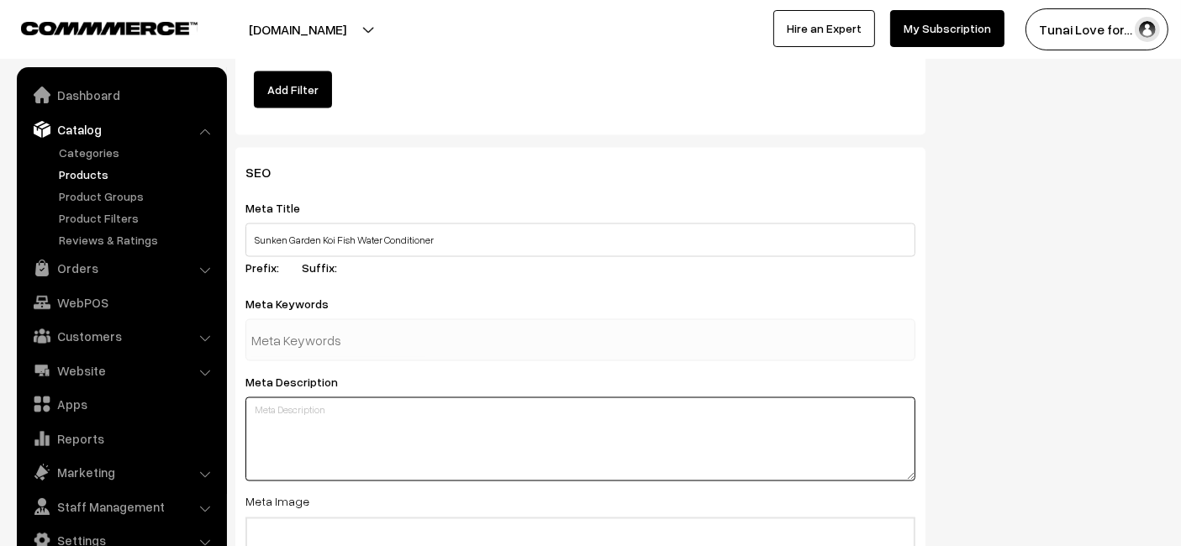
click at [480, 427] on textarea at bounding box center [580, 440] width 670 height 84
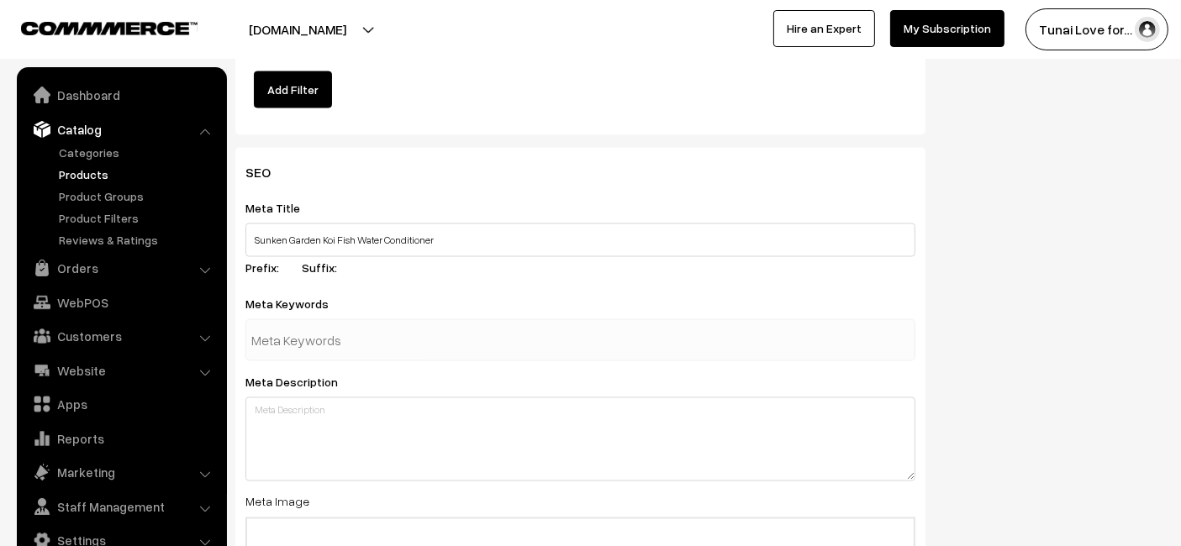
click at [475, 334] on div at bounding box center [580, 340] width 670 height 42
paste input "koi water conditioner"
type input "koi water conditioner"
click at [493, 282] on div "SEO Meta Title Sunken Garden Koi Fish Water Conditioner Prefix: Suffix: Meta Ke…" at bounding box center [580, 467] width 690 height 638
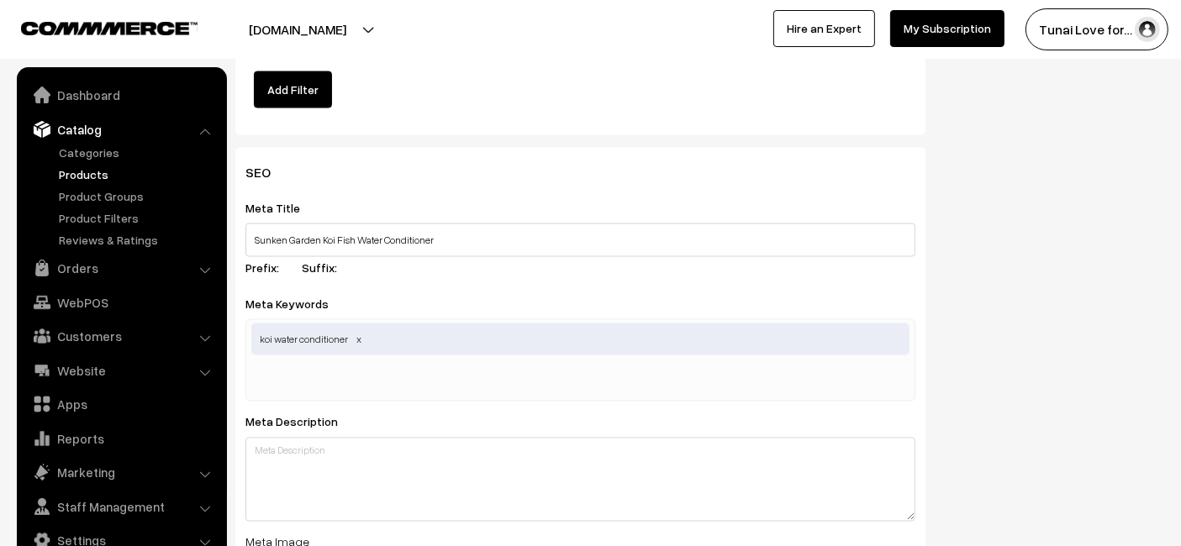
click at [608, 361] on div "koi water conditioner" at bounding box center [580, 360] width 670 height 82
paste input "pond maintenance"
type input "pond maintenance"
click at [696, 270] on div "Meta Title Sunken Garden Koi Fish Water Conditioner Prefix: Suffix:" at bounding box center [580, 241] width 670 height 86
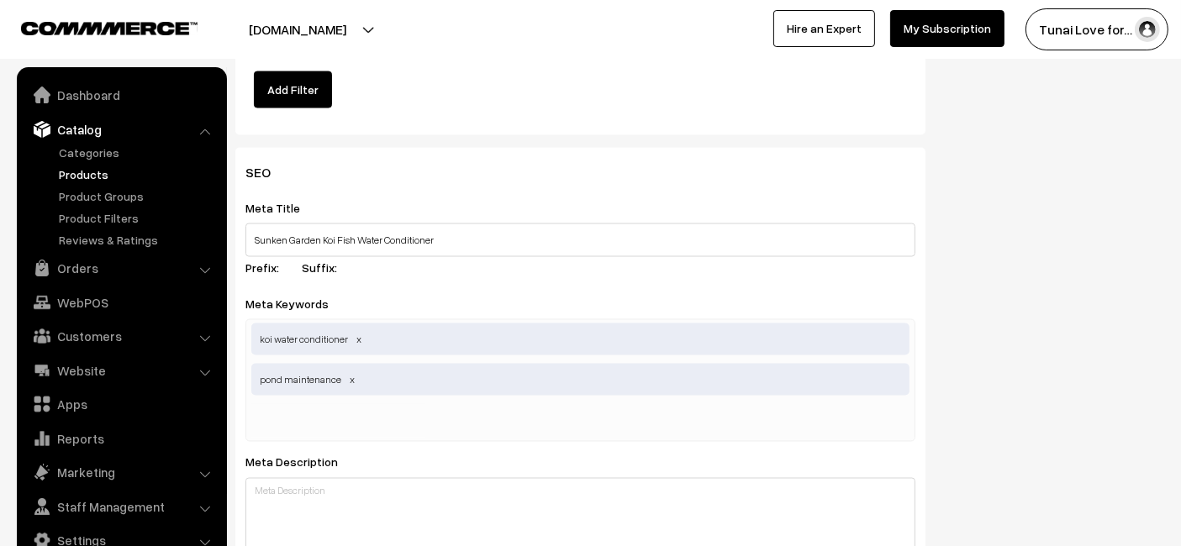
click at [383, 414] on input "text" at bounding box center [338, 421] width 175 height 34
paste input "aquarium water conditioner"
type input "aquarium water conditioner"
click at [572, 217] on div "Meta Title Sunken Garden Koi Fish Water Conditioner Prefix: Suffix:" at bounding box center [580, 241] width 670 height 86
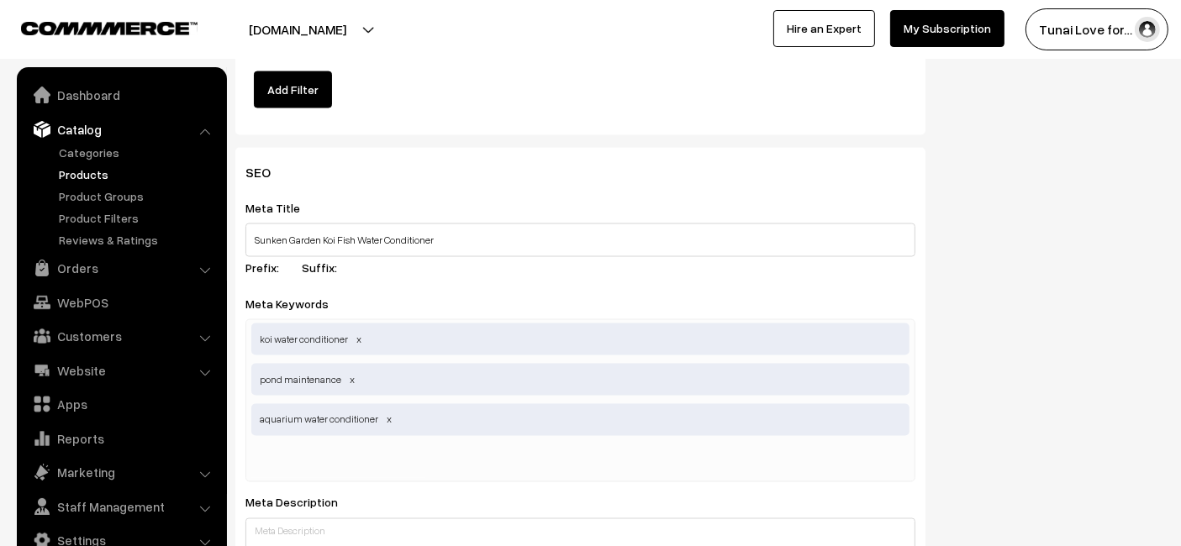
click at [272, 464] on input "text" at bounding box center [338, 462] width 175 height 34
paste input "fish color enhancer"
type input "fish color enhancer"
click at [557, 155] on div "SEO Meta Title Sunken Garden Koi Fish Water Conditioner Prefix: Suffix: Meta Ke…" at bounding box center [580, 527] width 690 height 759
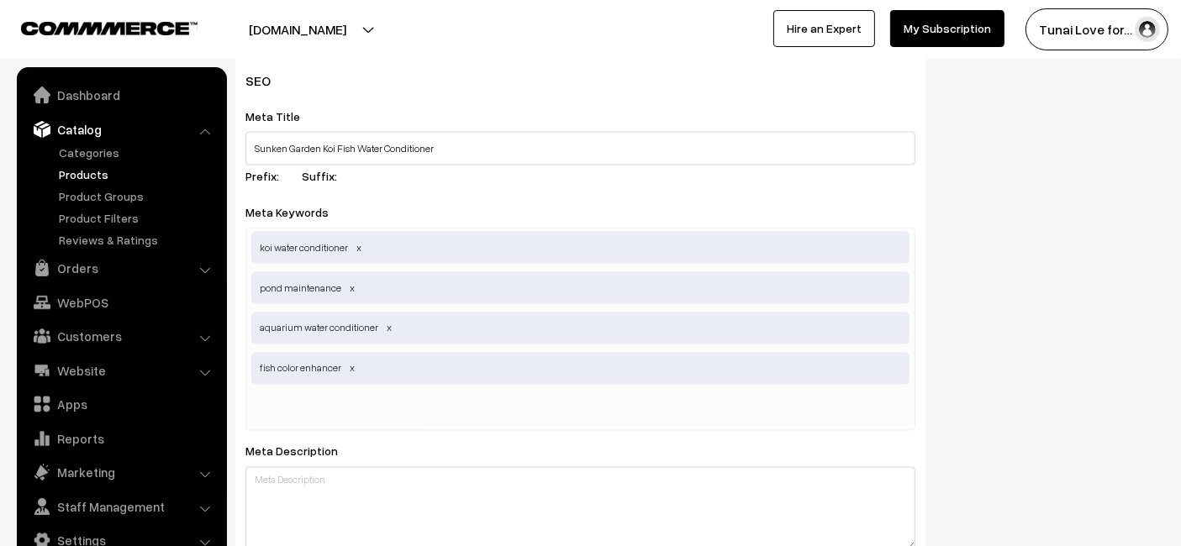
scroll to position [2988, 0]
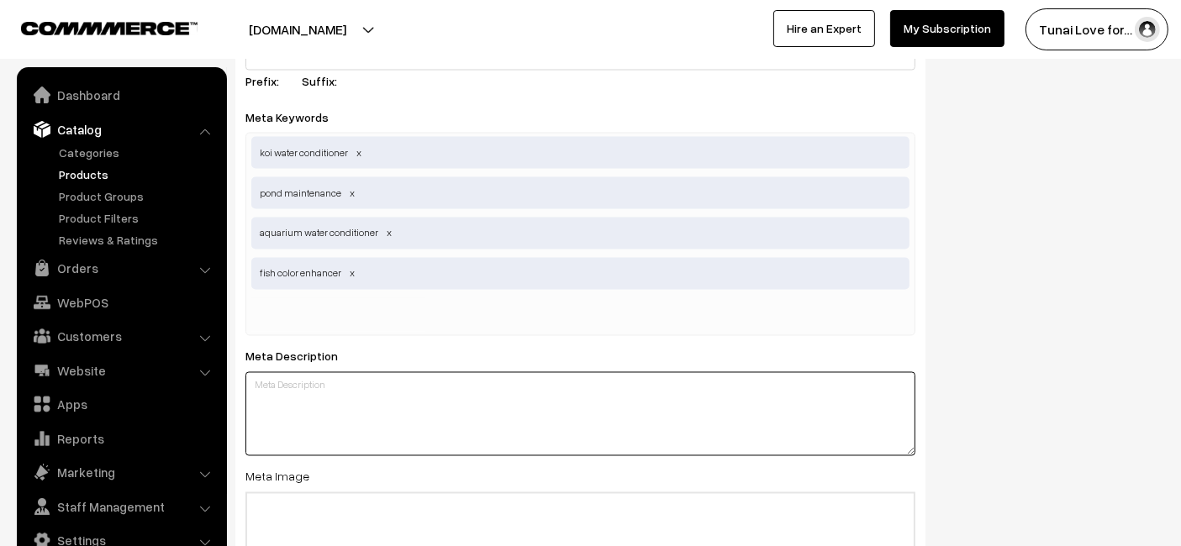
click at [391, 400] on textarea at bounding box center [580, 414] width 670 height 84
paste textarea "Sunken Garden Koi Fish Water Conditioner provides premium pond care for Indian …"
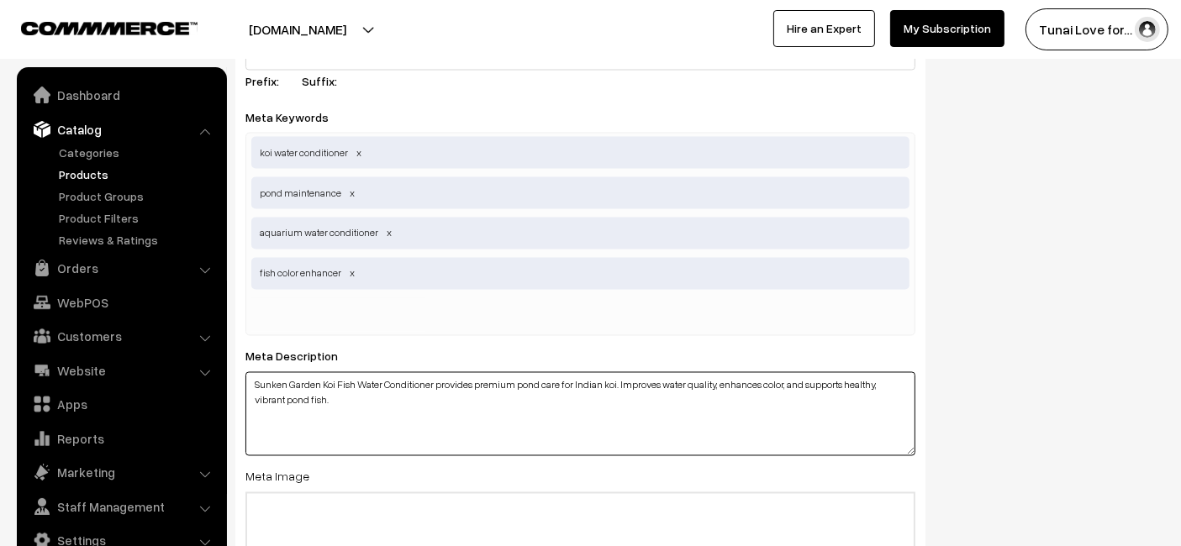
type textarea "Sunken Garden Koi Fish Water Conditioner provides premium pond care for Indian …"
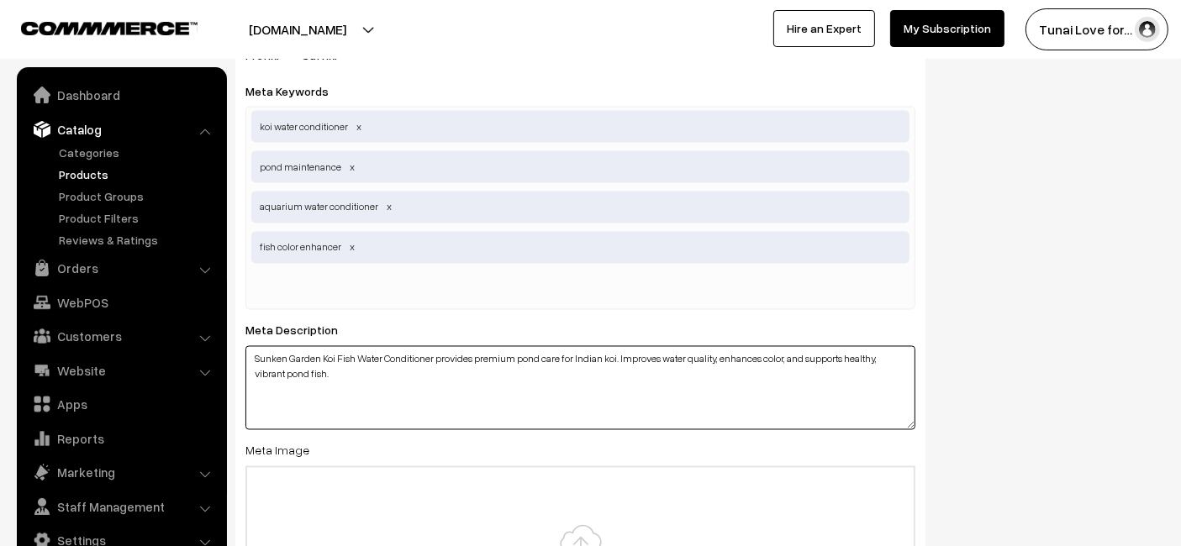
type input "C:\fakepath\sunken-garden-koi-fish-water-conditioner.jpg"
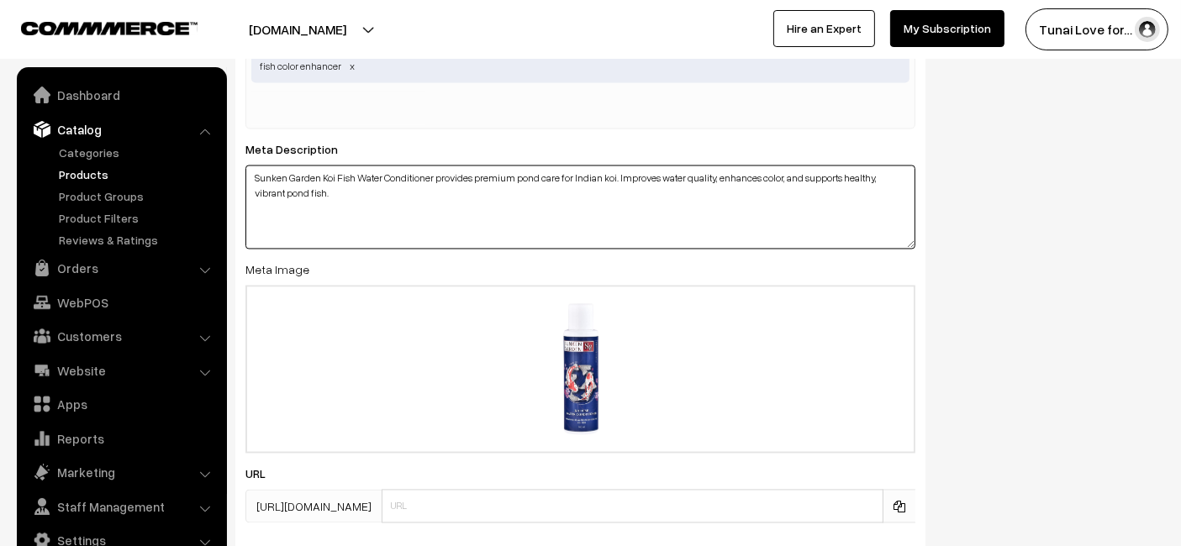
scroll to position [3308, 0]
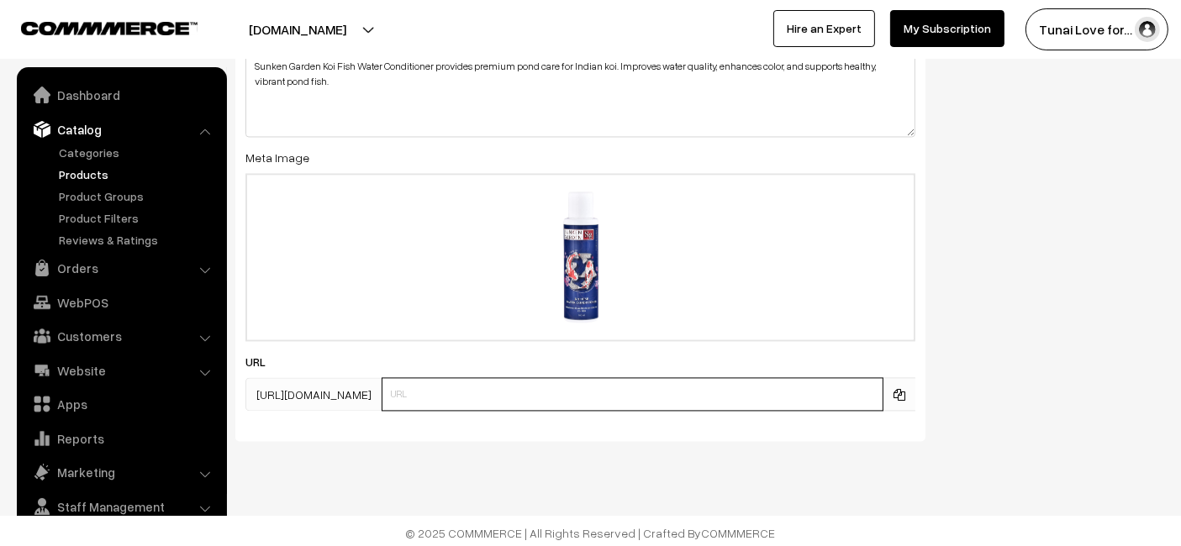
click at [422, 385] on input "text" at bounding box center [633, 394] width 502 height 34
paste input "https://www.yourstore.com/sunken-garden-koi-fish-water-conditioner"
drag, startPoint x: 519, startPoint y: 395, endPoint x: 206, endPoint y: 399, distance: 312.7
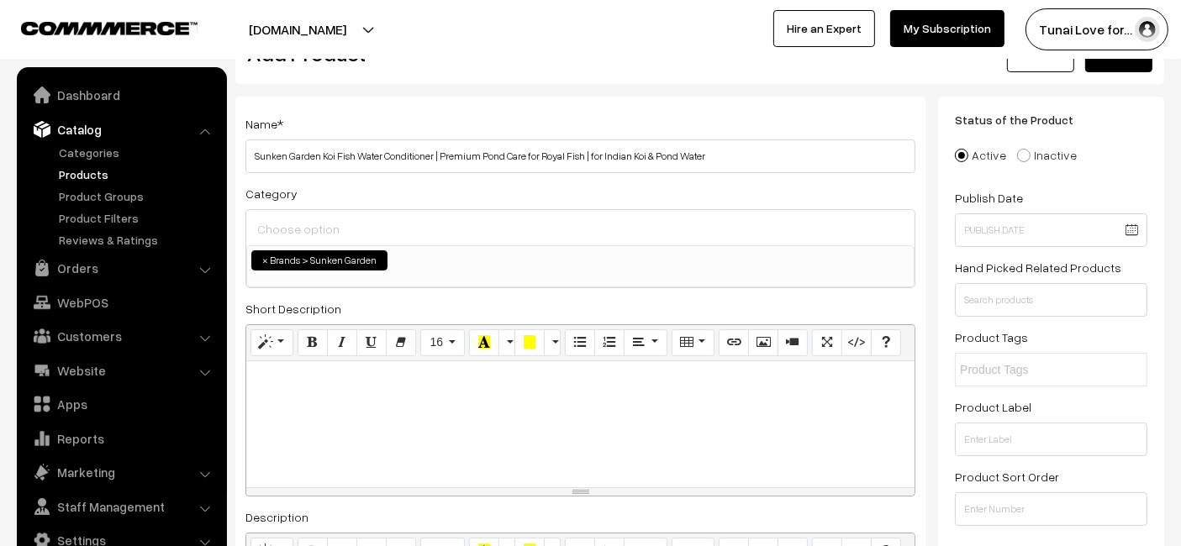
scroll to position [0, 0]
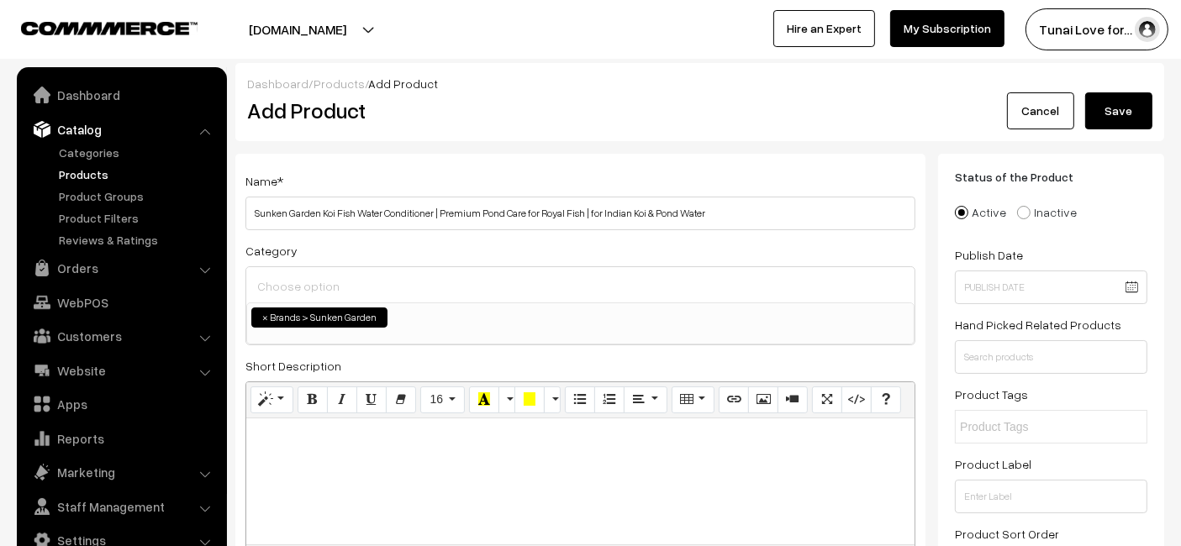
type input "sunken-garden-koi-fish-water-conditioner"
drag, startPoint x: 1099, startPoint y: 110, endPoint x: 1063, endPoint y: 66, distance: 56.7
click at [1099, 110] on button "Save" at bounding box center [1118, 110] width 67 height 37
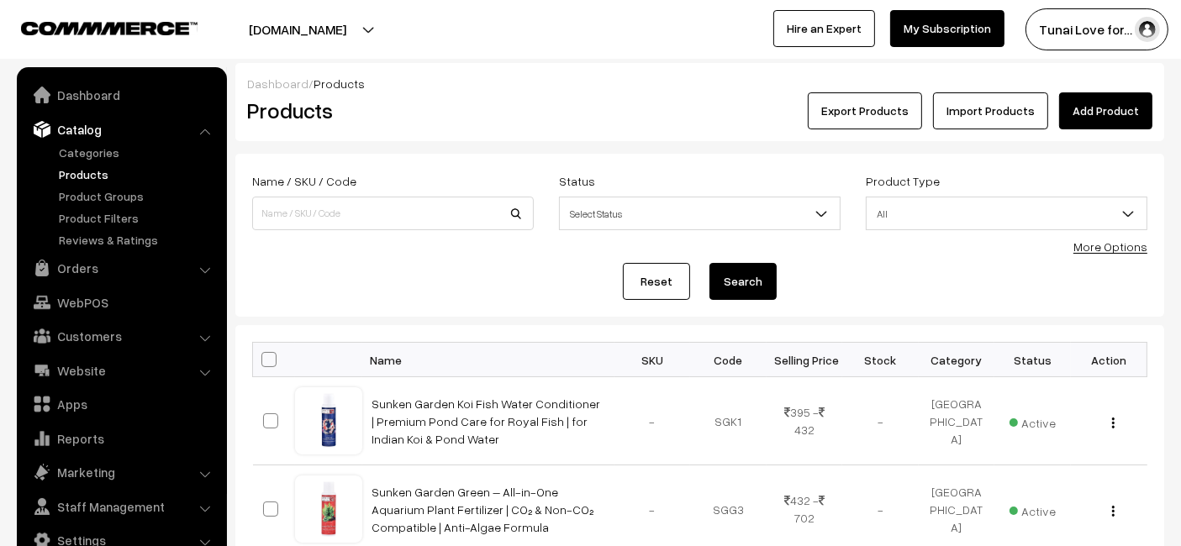
click at [1122, 116] on link "Add Product" at bounding box center [1105, 110] width 93 height 37
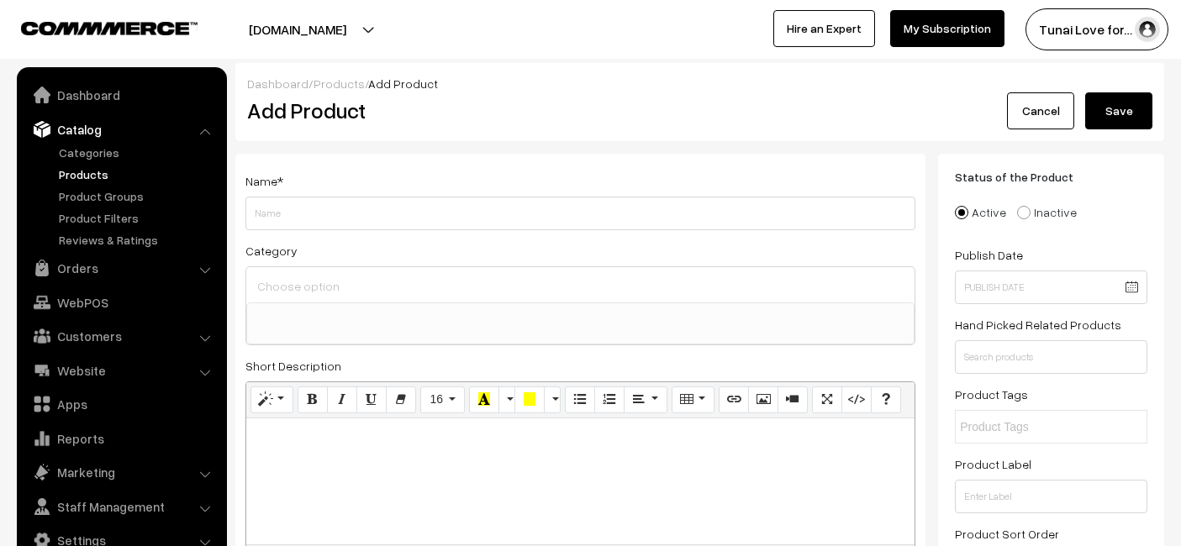
select select
drag, startPoint x: 796, startPoint y: 212, endPoint x: 713, endPoint y: 210, distance: 83.2
click at [713, 210] on input "Sunken Garden Liquid CO2 Boost | Organic Carbon Source for Aquatic Plants | Alg…" at bounding box center [580, 214] width 670 height 34
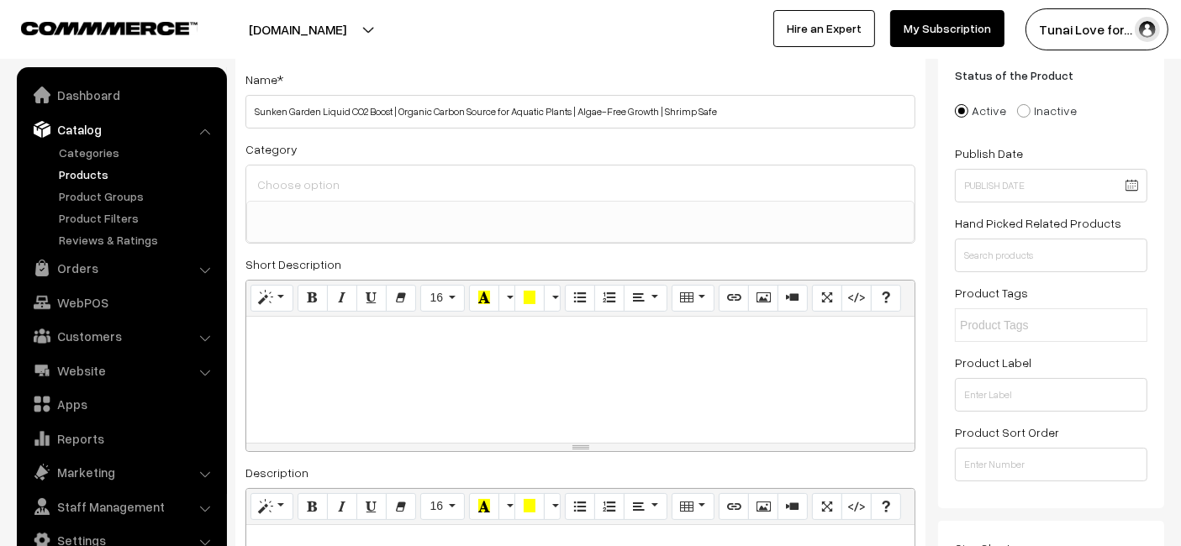
scroll to position [187, 0]
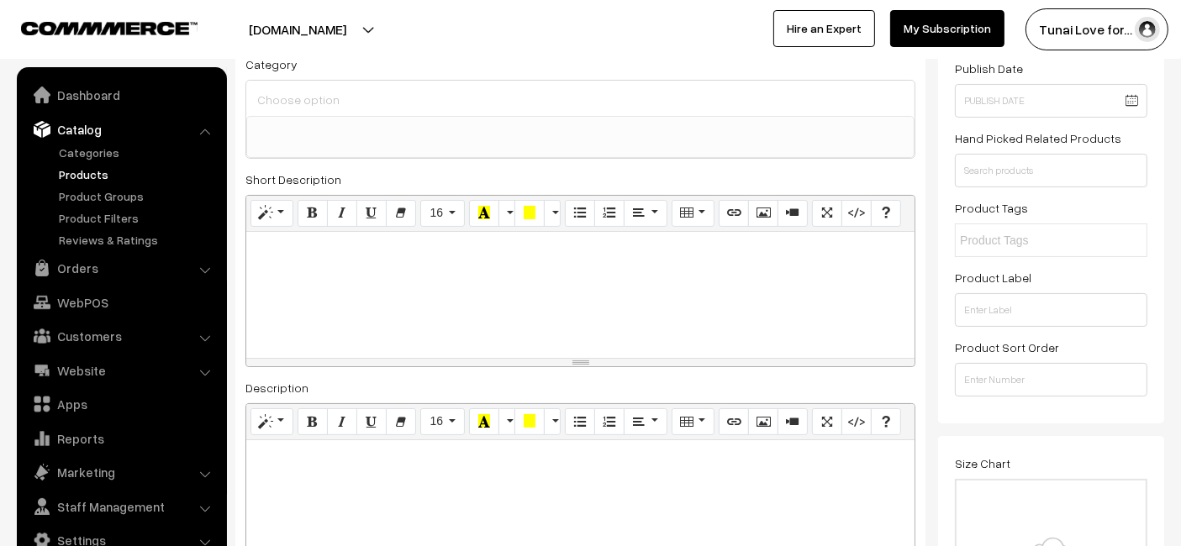
type input "Sunken Garden Liquid CO2 Boost | Organic Carbon Source for Aquatic Plants | Alg…"
click at [746, 99] on input at bounding box center [580, 99] width 655 height 24
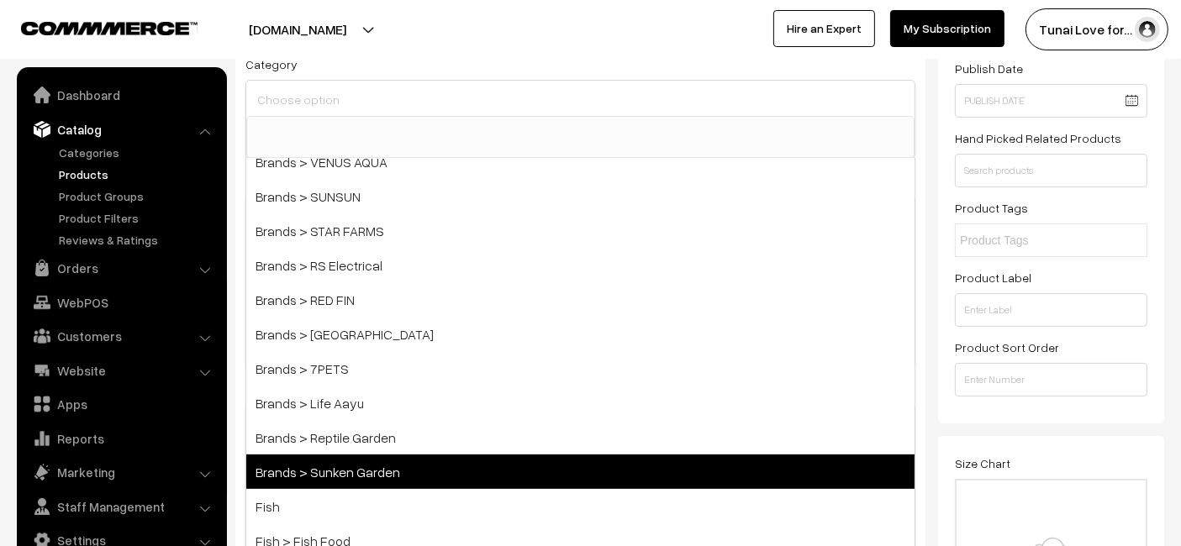
click at [334, 462] on span "Brands > Sunken Garden" at bounding box center [580, 472] width 668 height 34
select select "52"
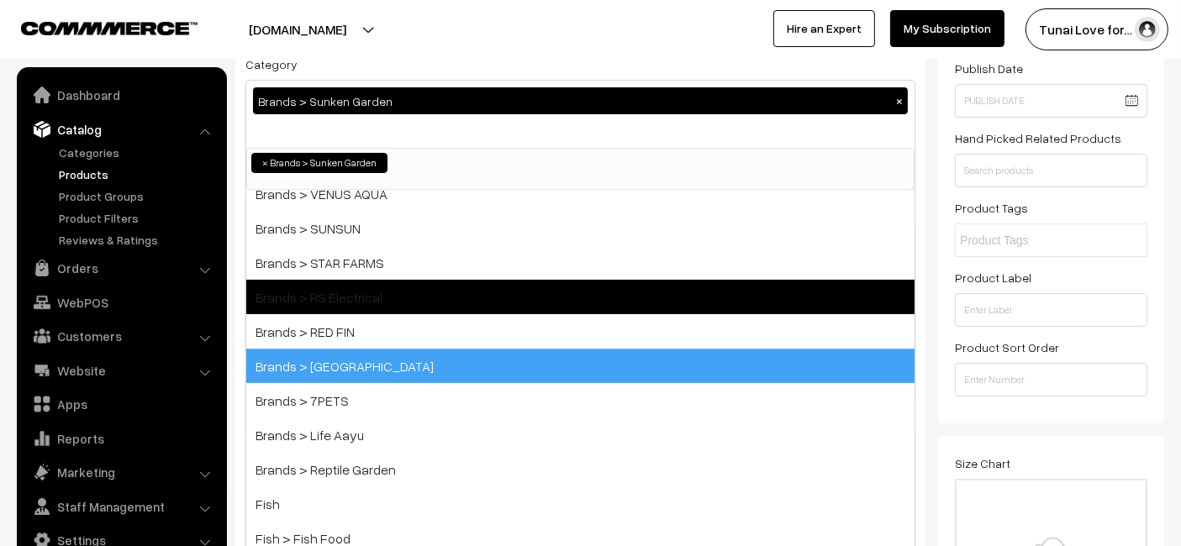
scroll to position [153, 0]
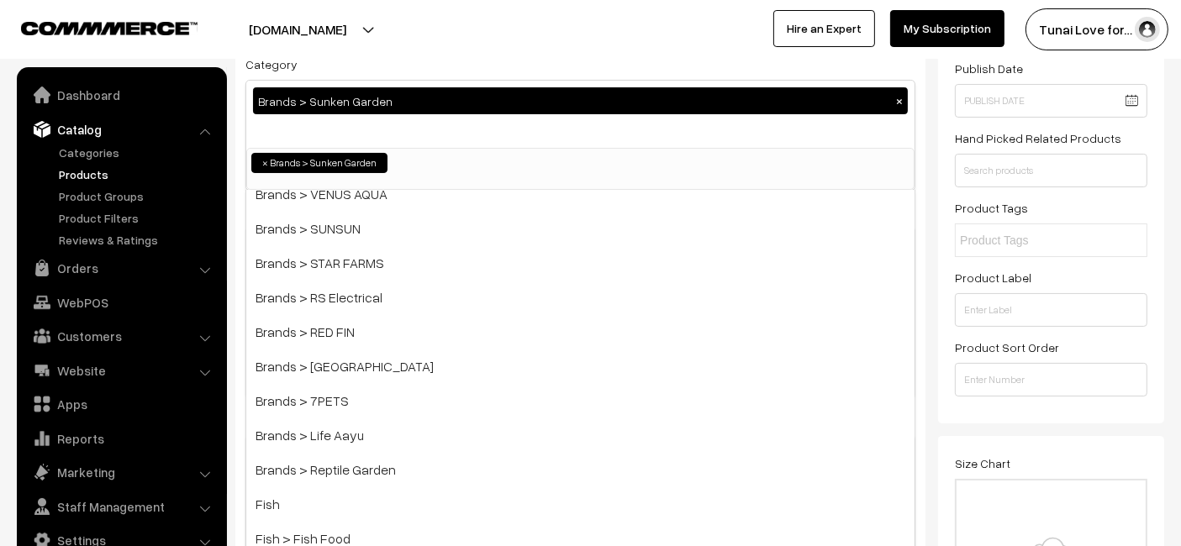
click at [600, 150] on ul "× Brands > Sunken Garden" at bounding box center [580, 161] width 667 height 24
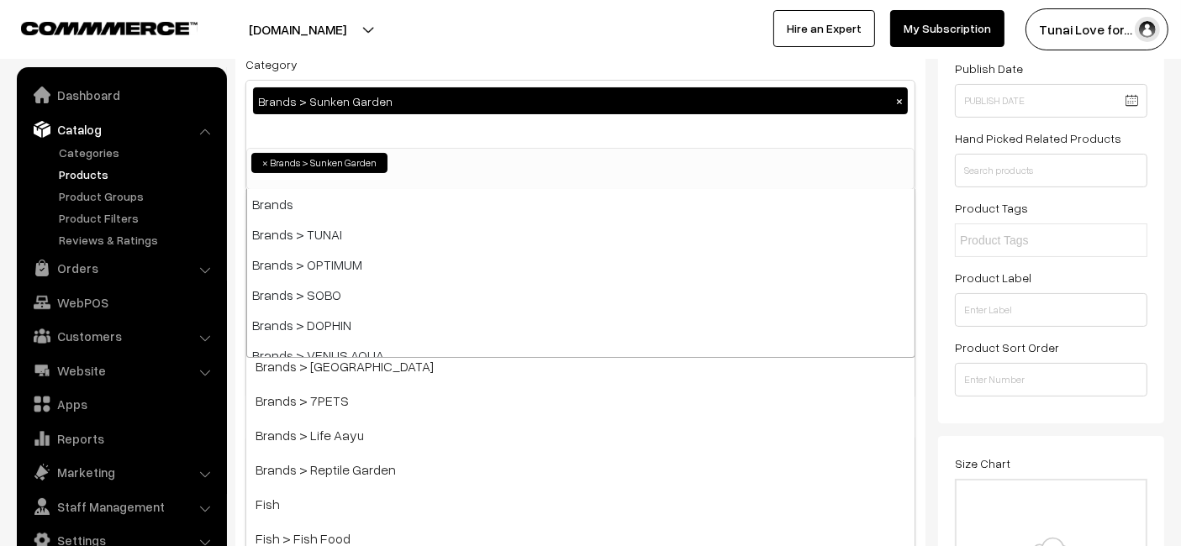
scroll to position [362, 0]
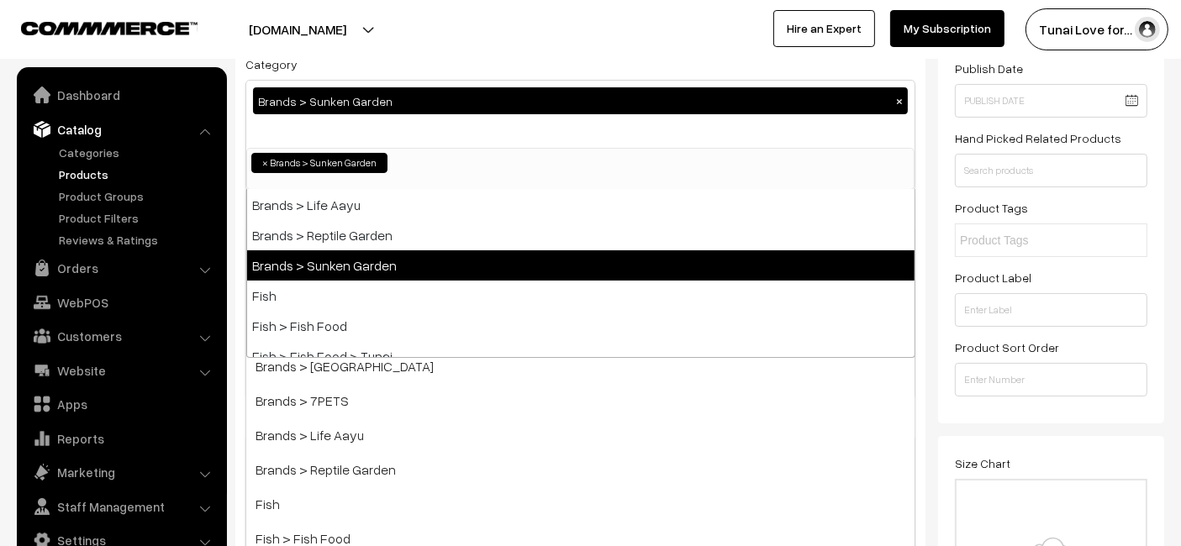
click at [264, 160] on span "×" at bounding box center [265, 163] width 6 height 15
select select
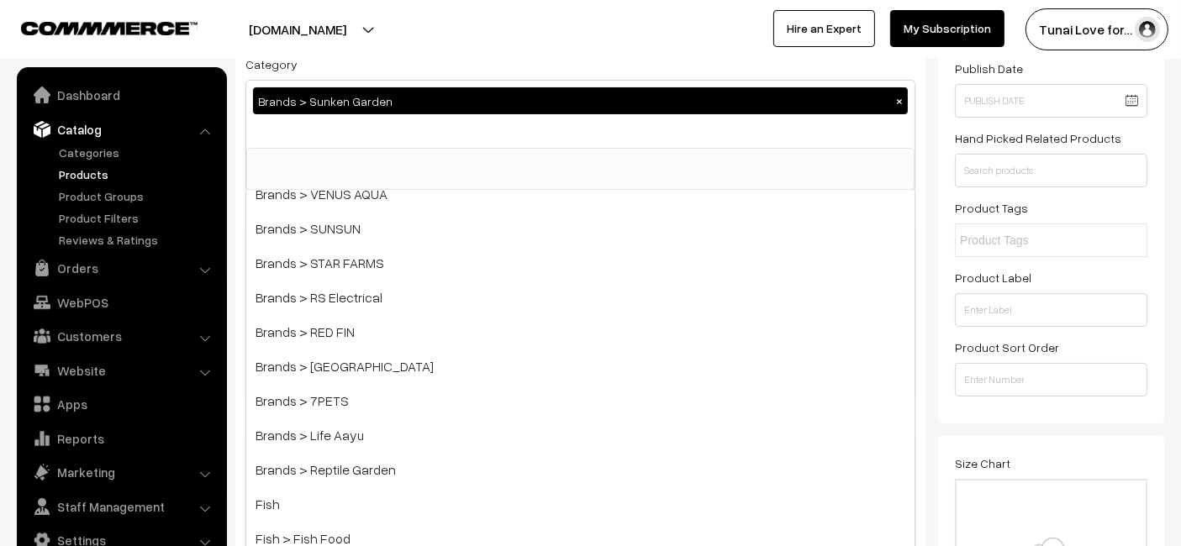
click at [1064, 134] on label "Hand Picked Related Products" at bounding box center [1038, 138] width 166 height 18
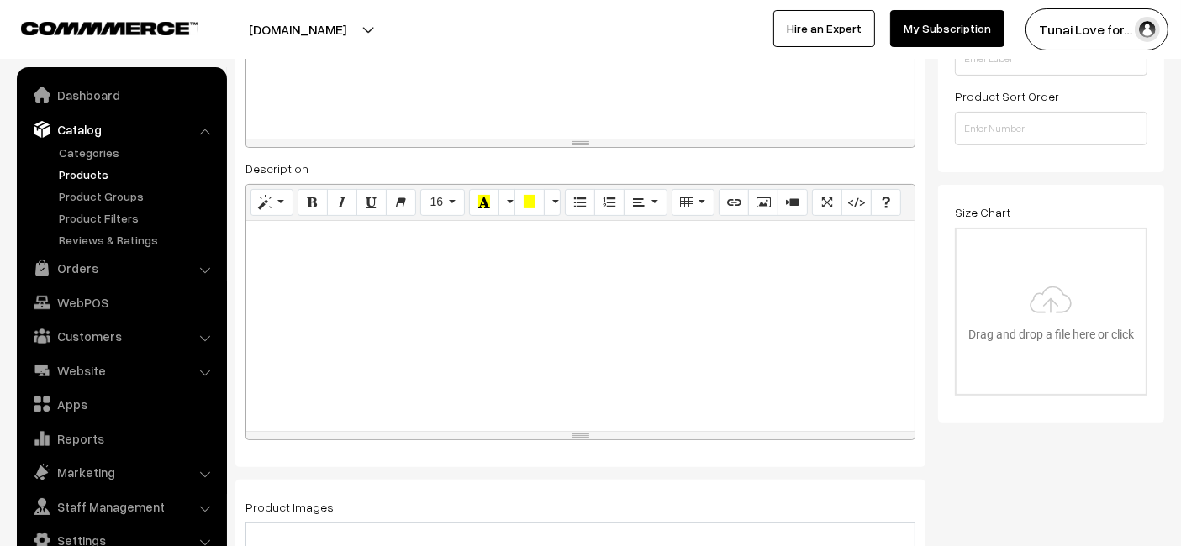
scroll to position [467, 0]
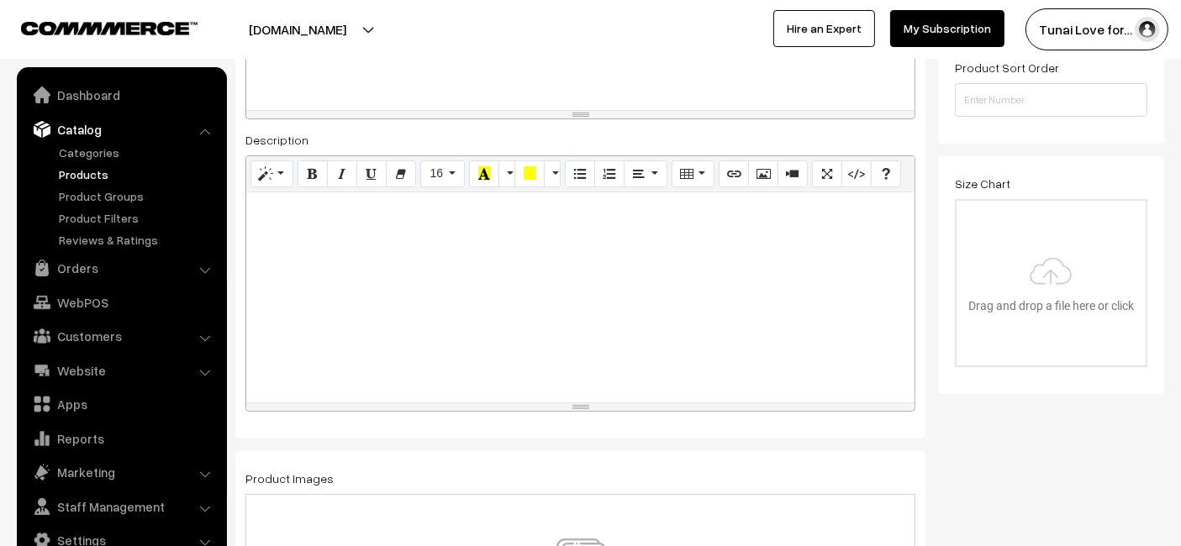
click at [369, 243] on div at bounding box center [580, 298] width 668 height 210
paste div
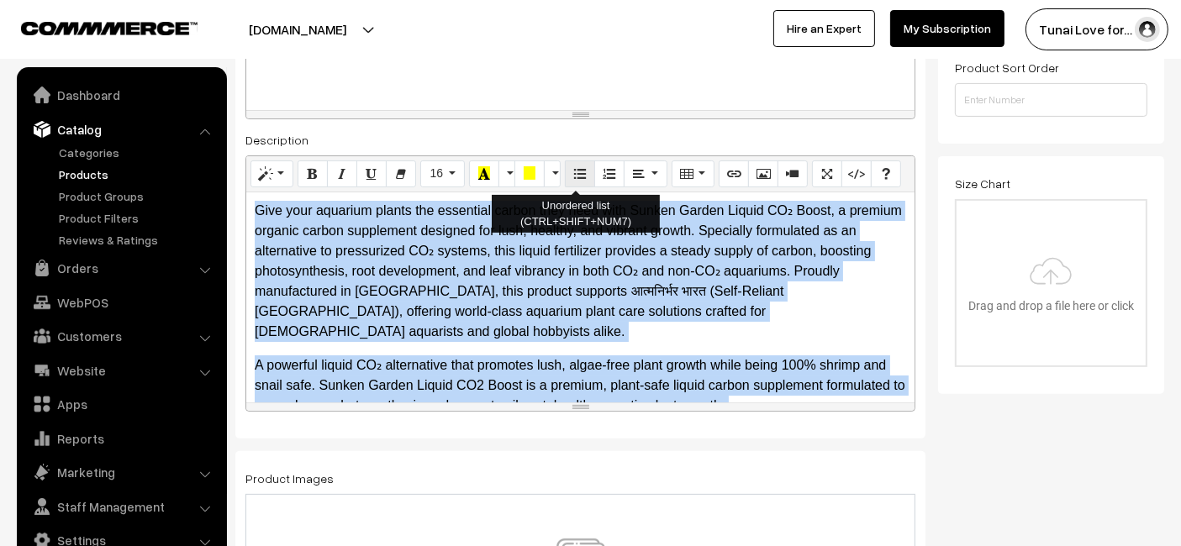
click at [578, 176] on icon "Unordered list (CTRL+SHIFT+NUM7)" at bounding box center [580, 172] width 12 height 13
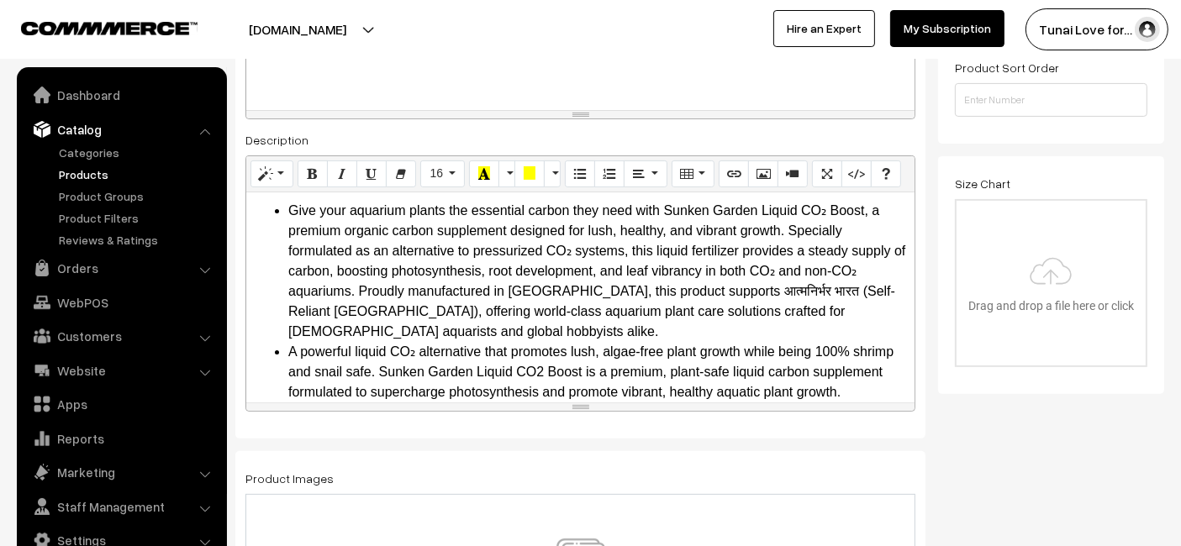
click at [560, 130] on div "Description Normal Quote Code Header 1 Header 2 Header 3 Header 4 Header 5 Head…" at bounding box center [580, 270] width 670 height 282
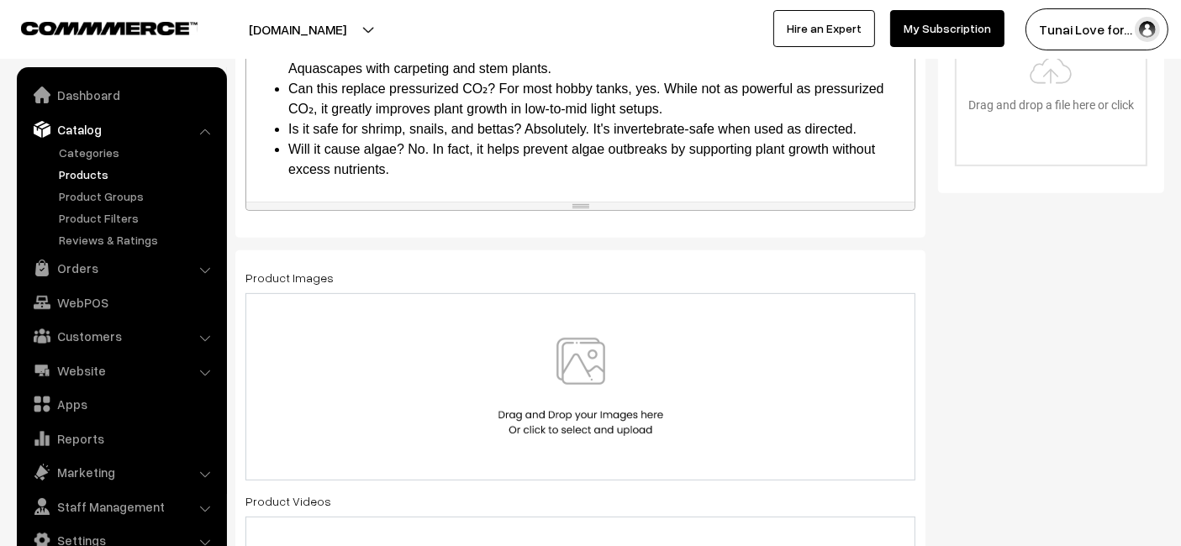
scroll to position [746, 0]
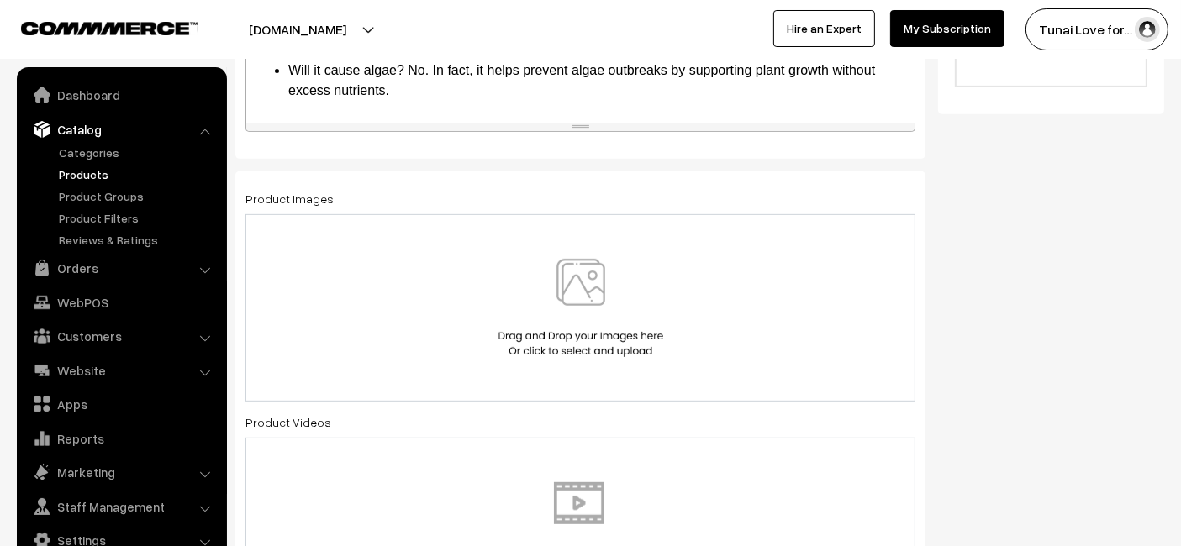
click at [486, 265] on div at bounding box center [580, 308] width 635 height 98
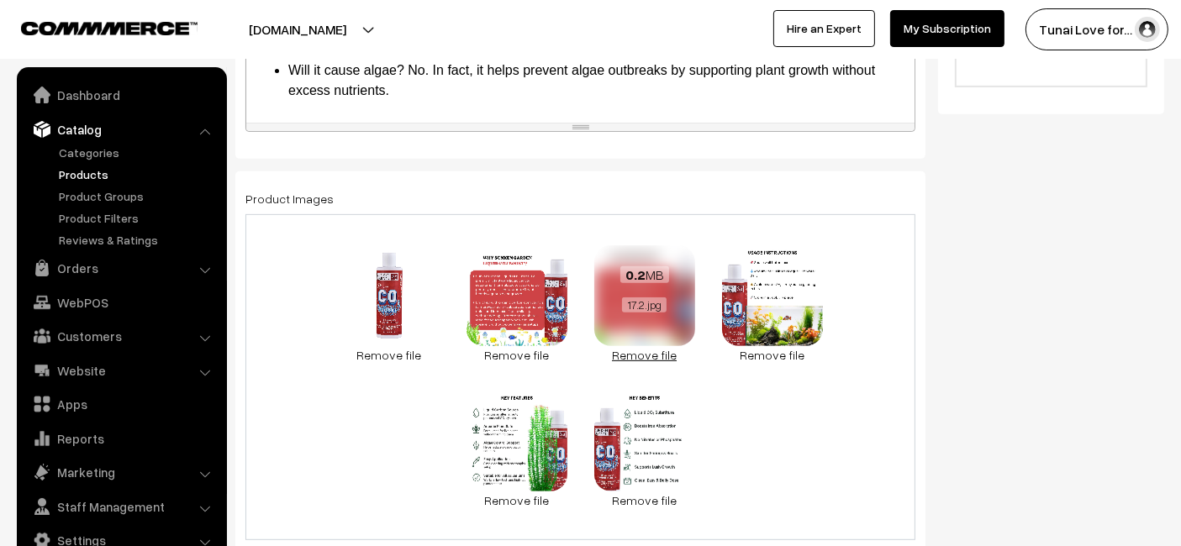
click at [642, 360] on link "Remove file" at bounding box center [644, 355] width 101 height 18
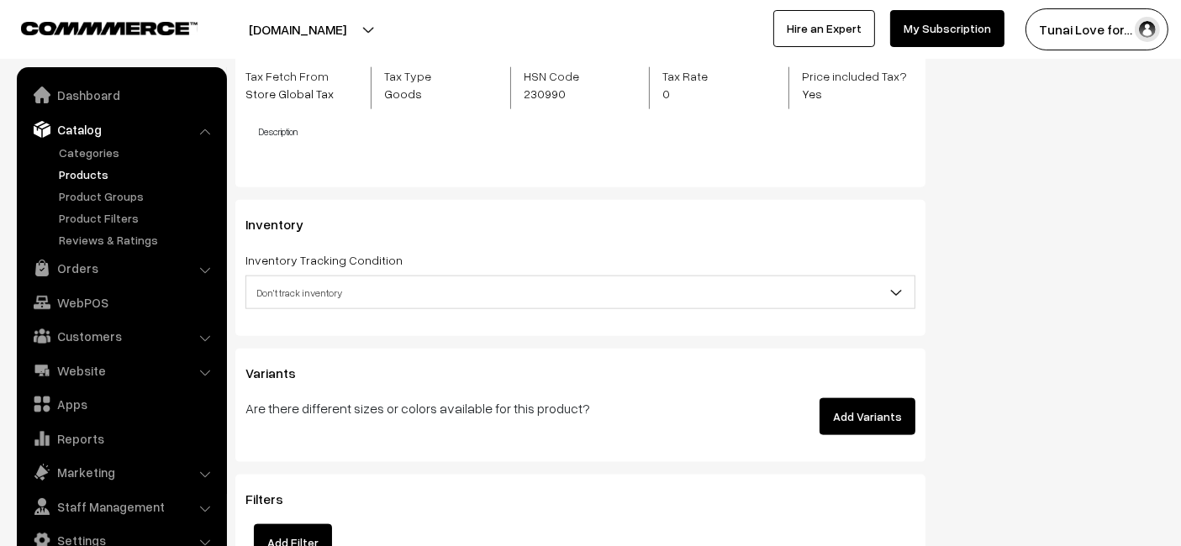
scroll to position [2054, 0]
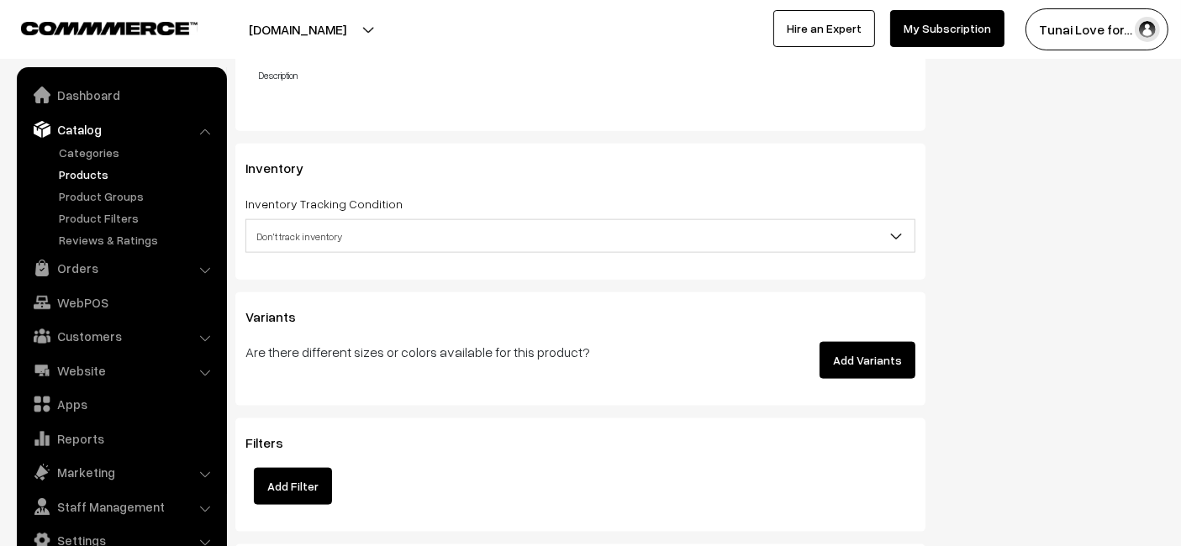
drag, startPoint x: 844, startPoint y: 372, endPoint x: 836, endPoint y: 354, distance: 20.3
click at [841, 372] on button "Add Variants" at bounding box center [868, 360] width 96 height 37
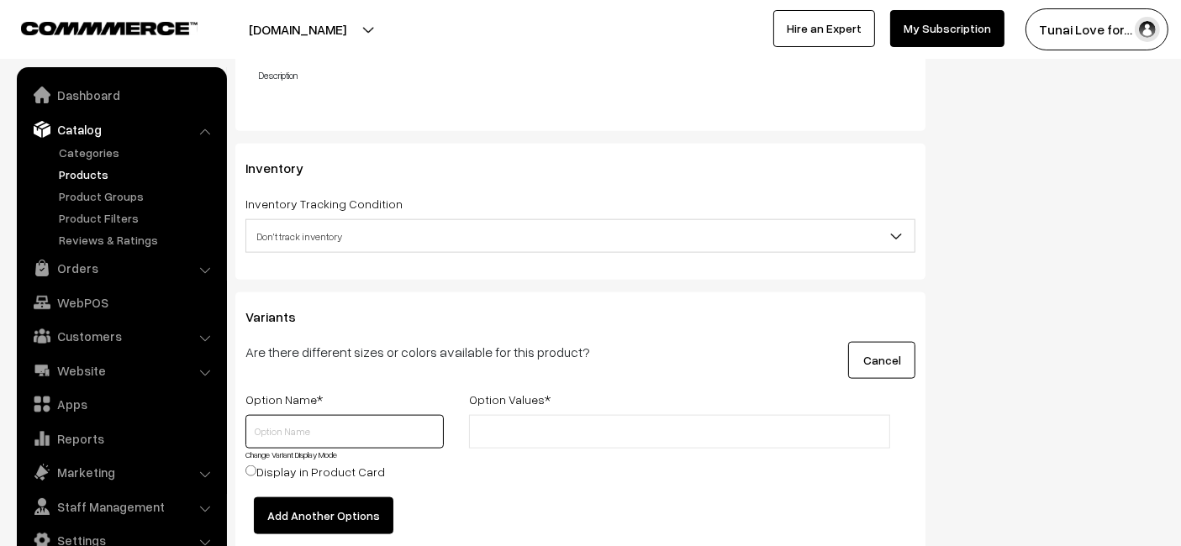
click at [377, 419] on input "text" at bounding box center [344, 432] width 198 height 34
type input "Size"
click at [547, 419] on li at bounding box center [549, 432] width 150 height 27
type input "100ml"
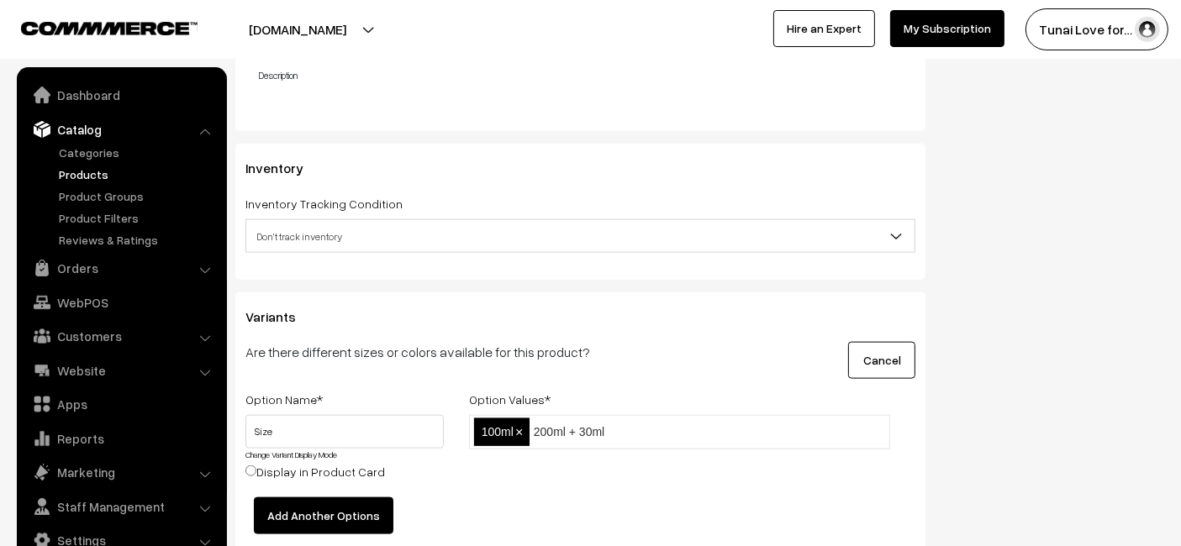
type input "200ml + 30ml"
click at [590, 377] on div "Variants Are there different sizes or colors available for this product? Cancel…" at bounding box center [580, 505] width 690 height 425
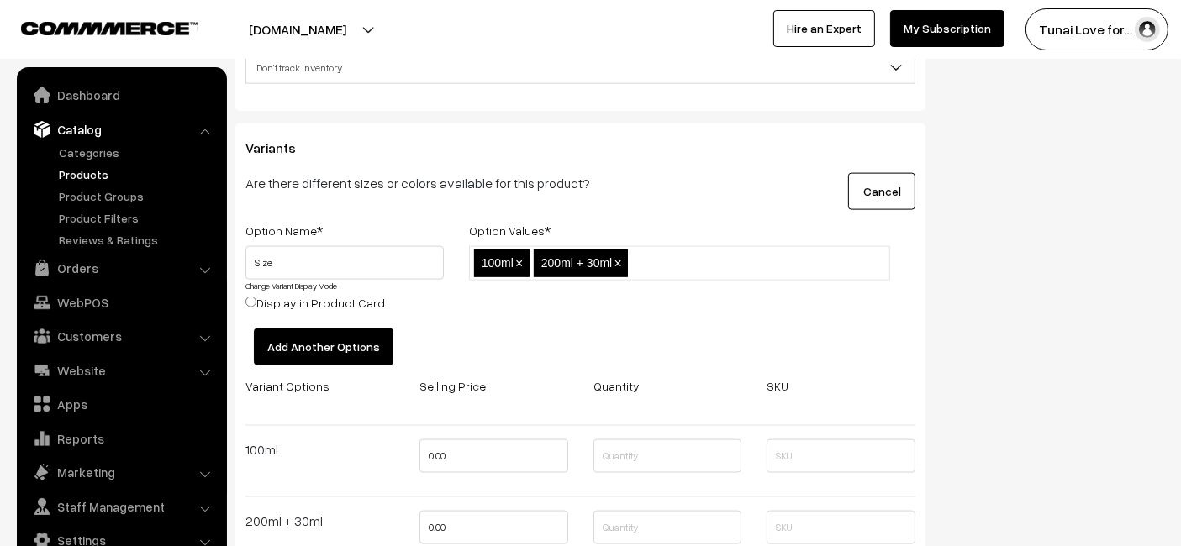
scroll to position [2241, 0]
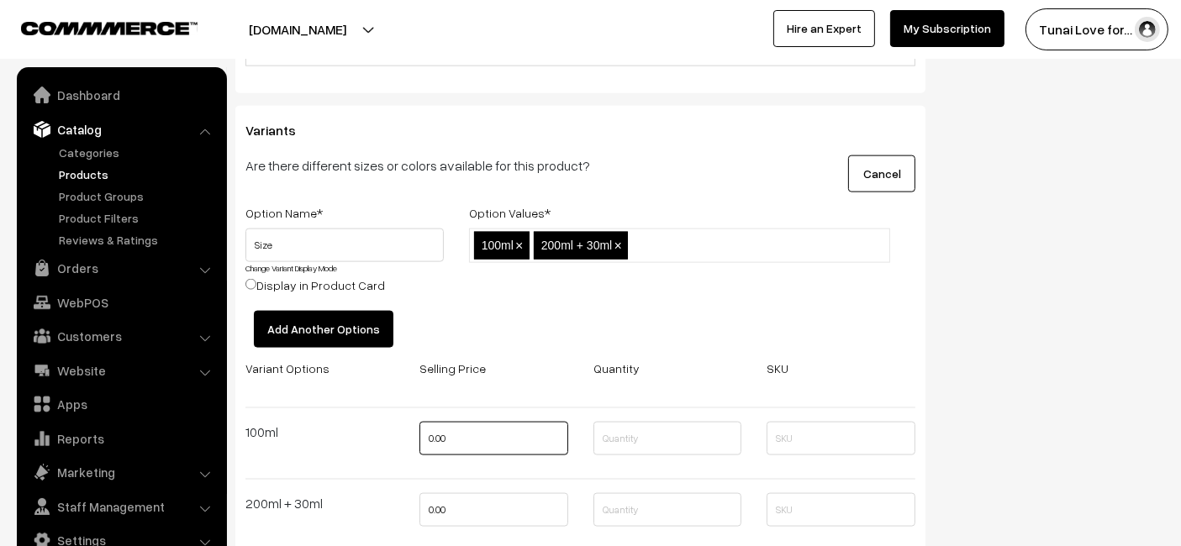
click at [464, 440] on input "0.00" at bounding box center [493, 439] width 149 height 34
click at [464, 430] on input "0.00" at bounding box center [493, 439] width 149 height 34
type input "0"
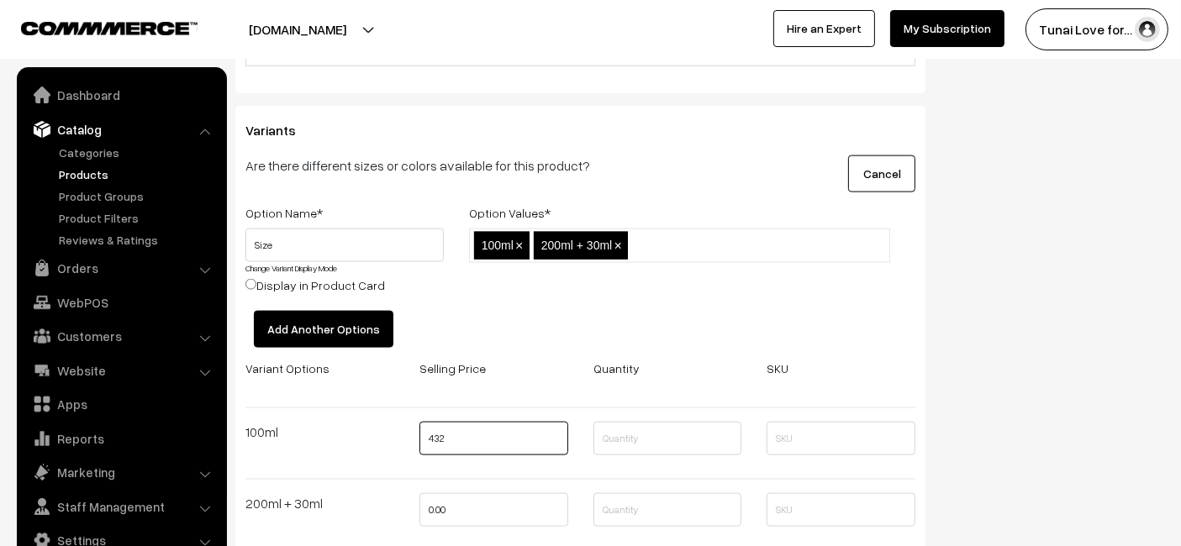
type input "432"
click at [530, 505] on input "0.00" at bounding box center [493, 510] width 149 height 34
type input "800"
click at [534, 472] on div at bounding box center [580, 480] width 695 height 28
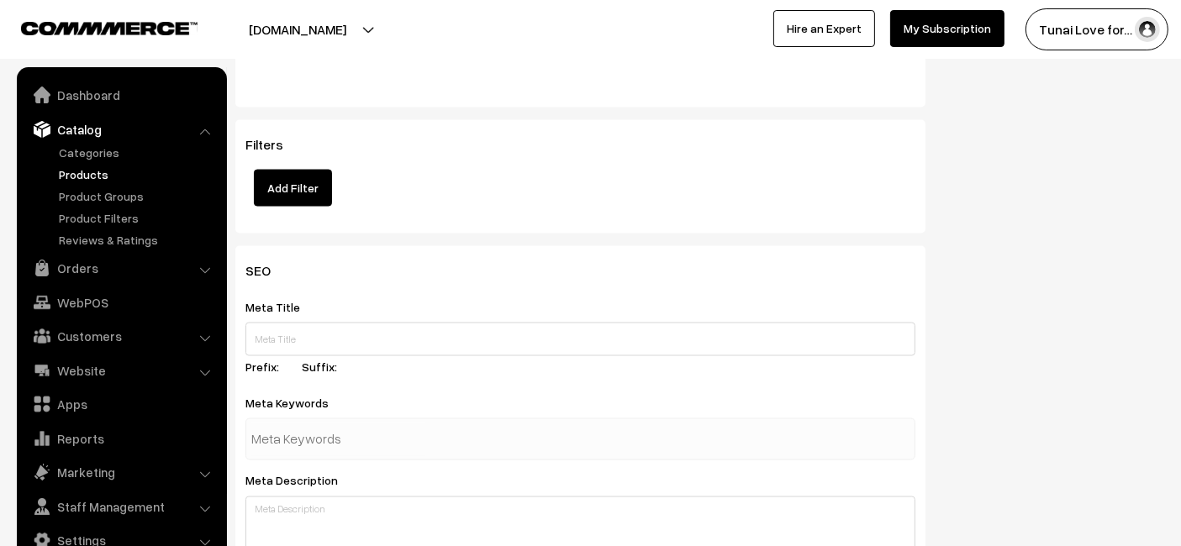
scroll to position [2802, 0]
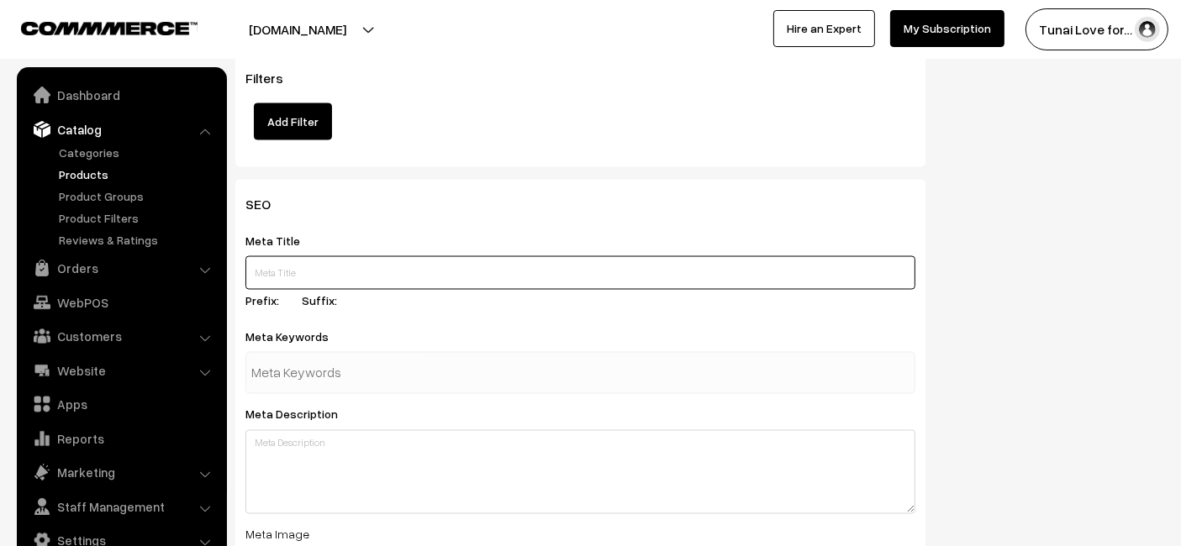
click at [435, 268] on input "text" at bounding box center [580, 273] width 670 height 34
paste input "Sunken Garden Liquid CO2 Boost – Organic Carbon for Aquatic Plants"
type input "Sunken Garden Liquid CO2 Boost – Organic Carbon for Aquatic Plants"
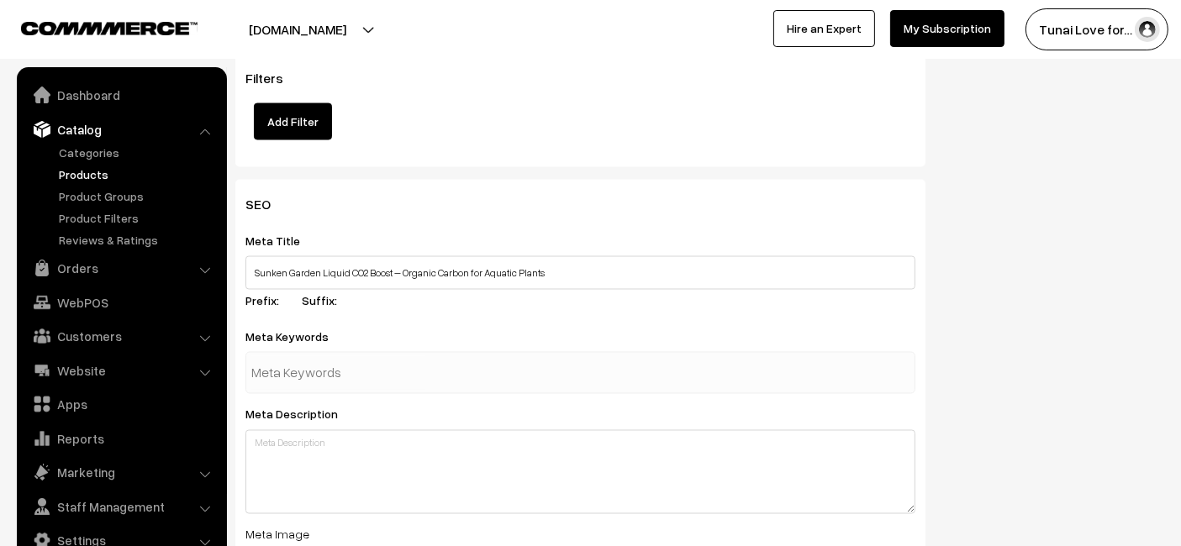
click at [461, 384] on div at bounding box center [580, 373] width 670 height 42
paste input "aquarium fertilizer"
type input "aquarium fertilizer"
click at [672, 154] on div "Filters Add Filter" at bounding box center [580, 110] width 690 height 113
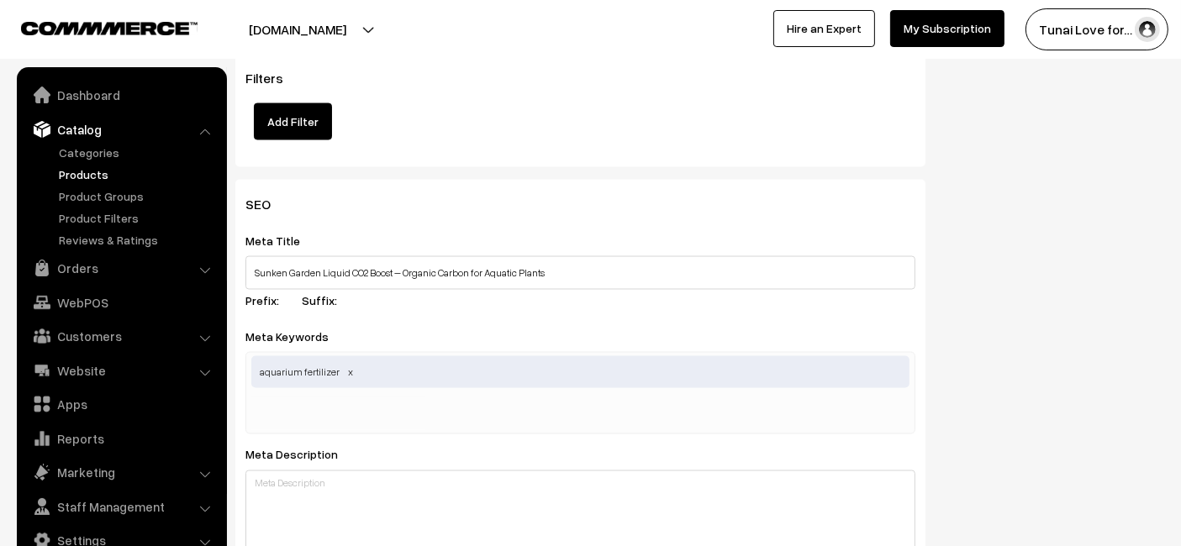
click at [314, 400] on input "text" at bounding box center [338, 414] width 175 height 34
paste input "algae control aquarium"
type input "algae control aquarium"
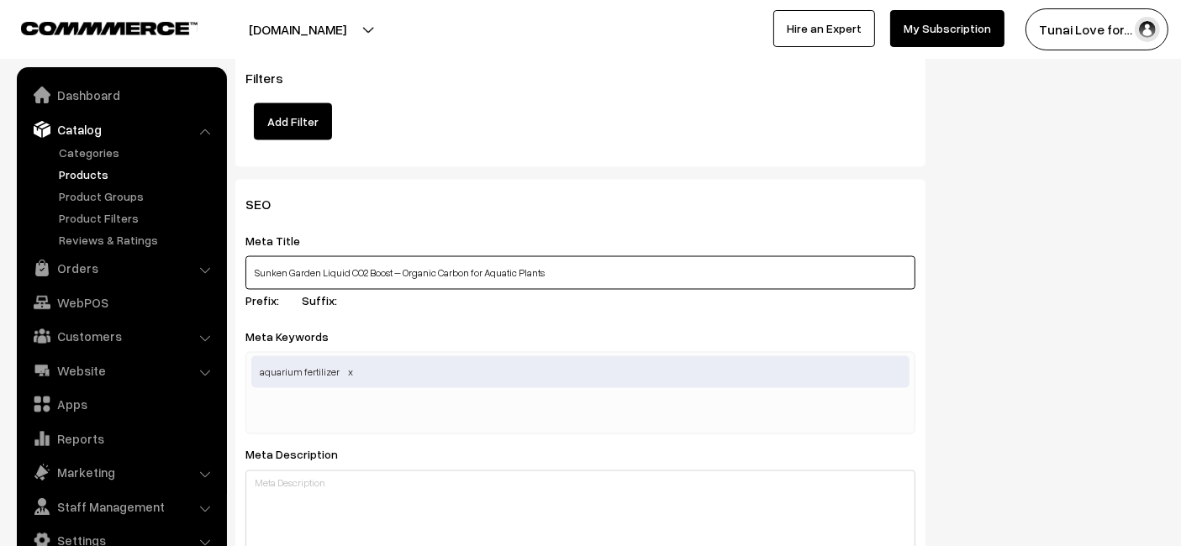
click at [399, 264] on input "Sunken Garden Liquid CO2 Boost – Organic Carbon for Aquatic Plants" at bounding box center [580, 273] width 670 height 34
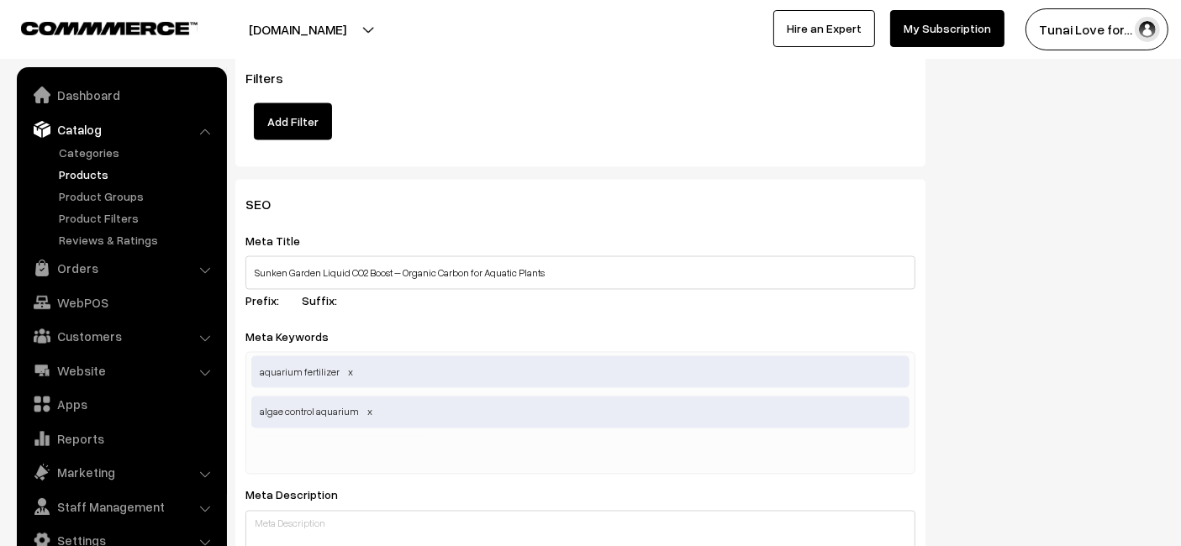
click at [392, 457] on input "text" at bounding box center [338, 454] width 175 height 34
paste input "plant growth booster"
type input "plant growth booster"
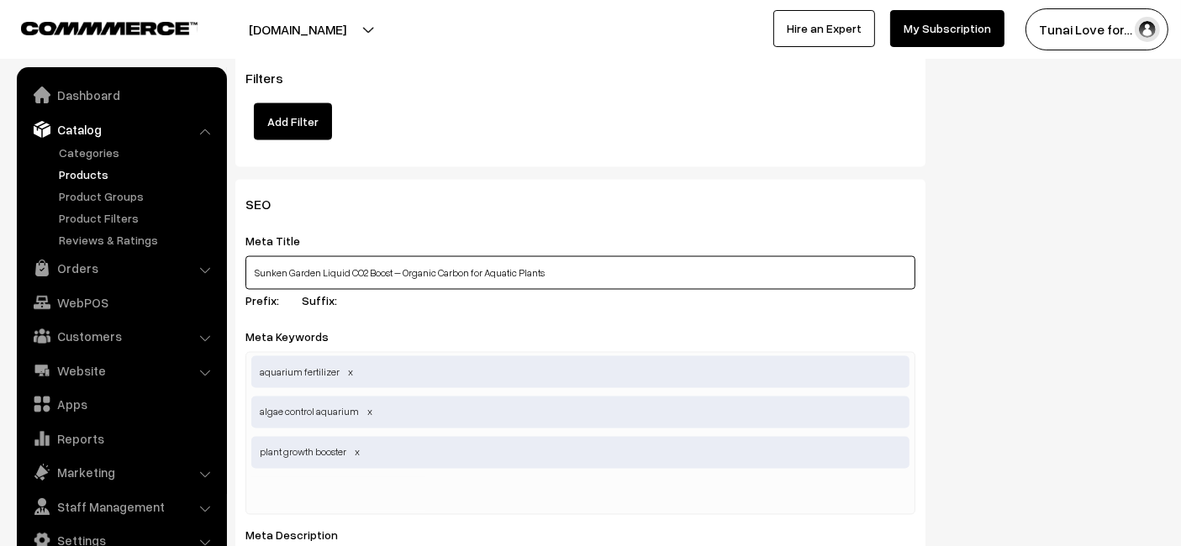
click at [468, 264] on input "Sunken Garden Liquid CO2 Boost – Organic Carbon for Aquatic Plants" at bounding box center [580, 273] width 670 height 34
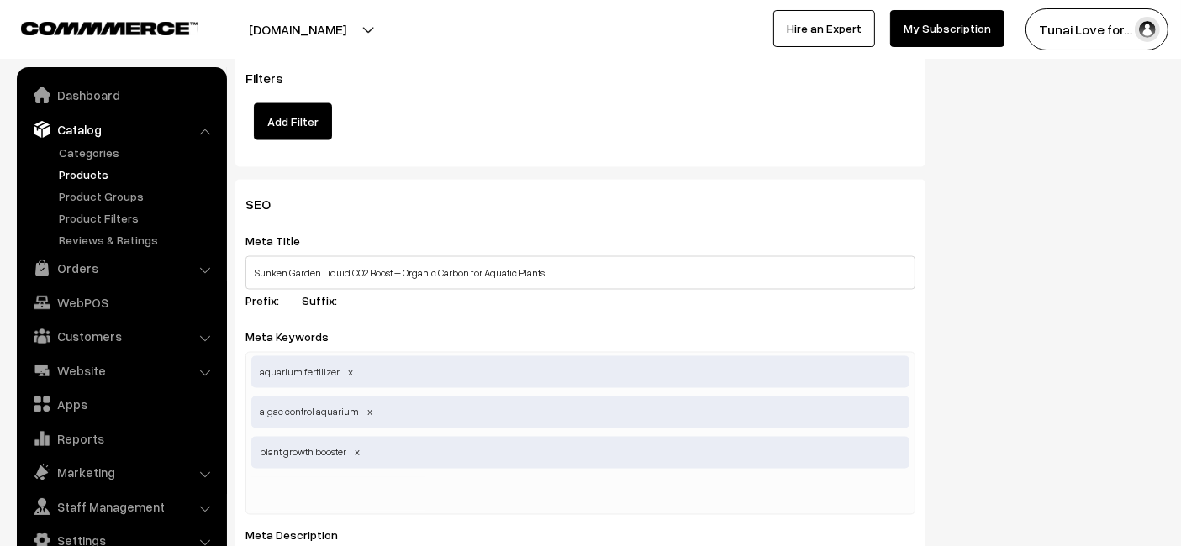
click at [343, 473] on div "aquarium fertilizer algae control aquarium plant growth booster" at bounding box center [580, 433] width 670 height 163
paste input "planted tank co2"
type input "planted tank co2"
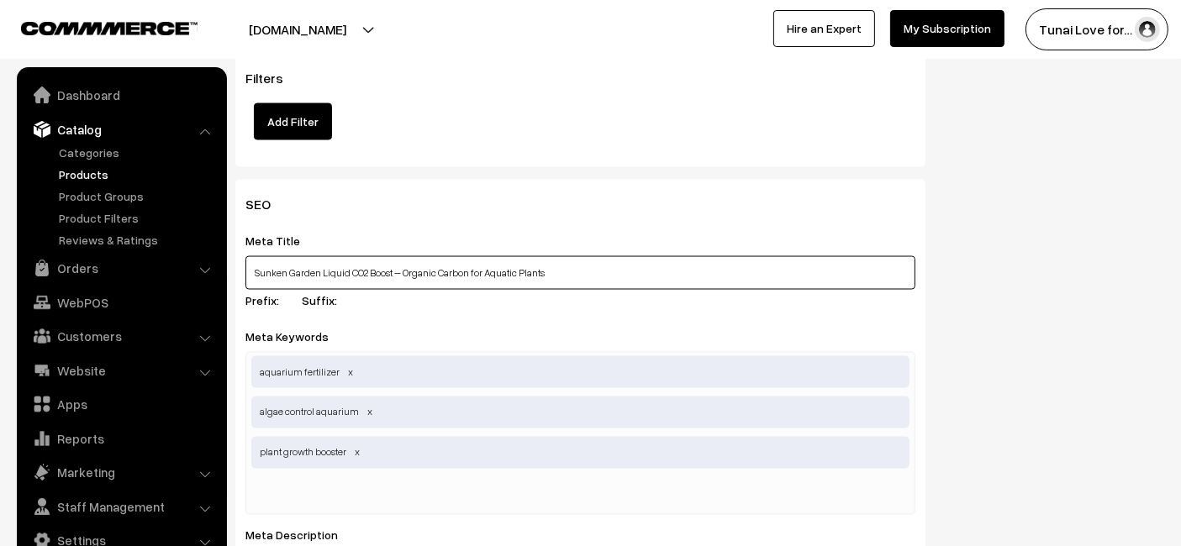
click at [470, 256] on input "Sunken Garden Liquid CO2 Boost – Organic Carbon for Aquatic Plants" at bounding box center [580, 273] width 670 height 34
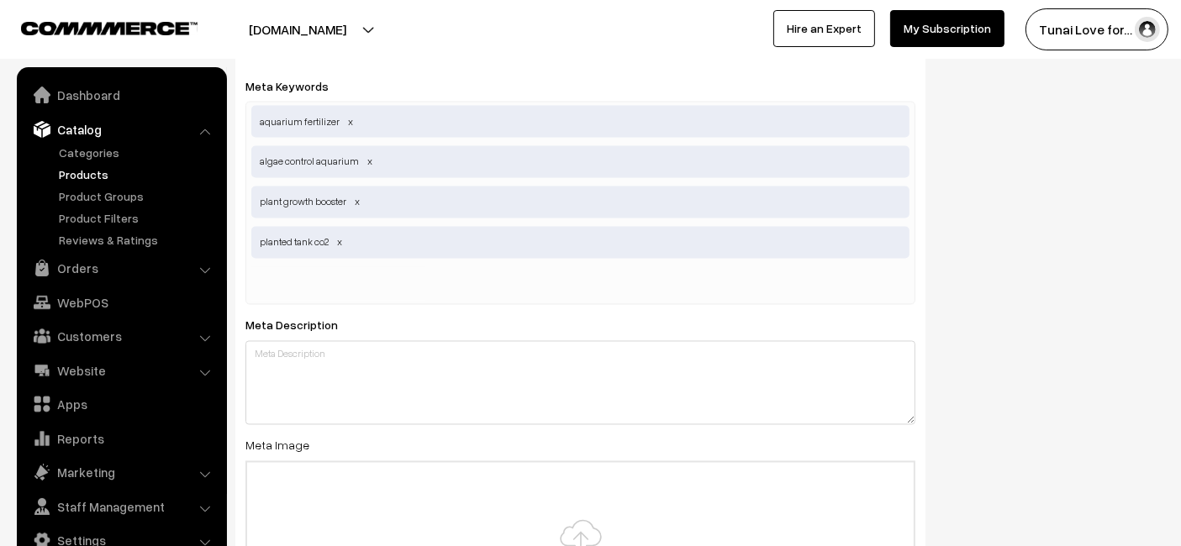
scroll to position [3082, 0]
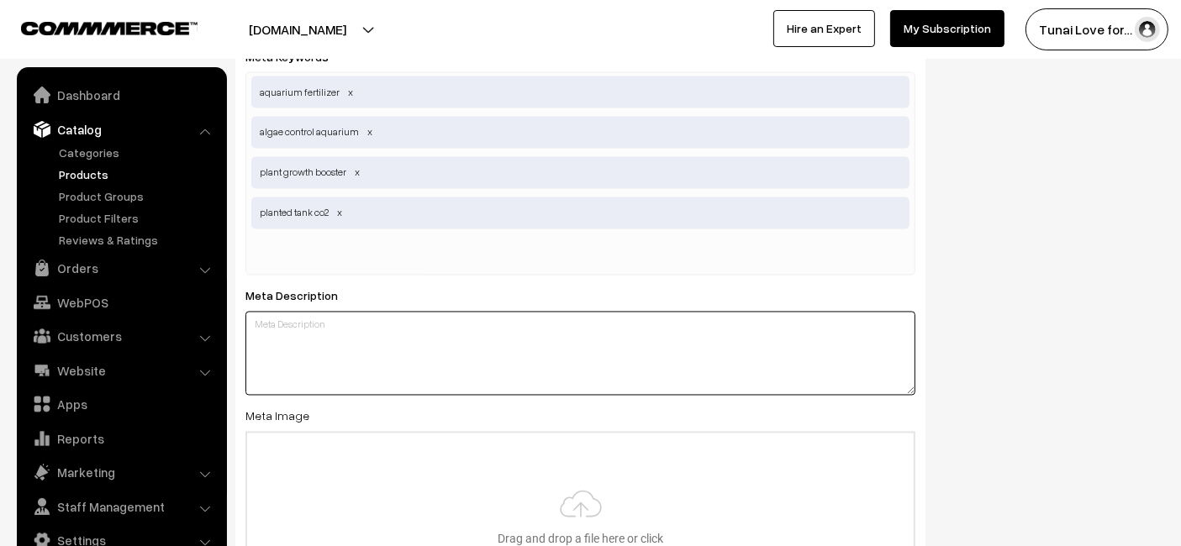
click at [365, 341] on textarea at bounding box center [580, 354] width 670 height 84
paste textarea "Sunken Garden Liquid CO2 Boost provides an organic carbon source for lush, alga…"
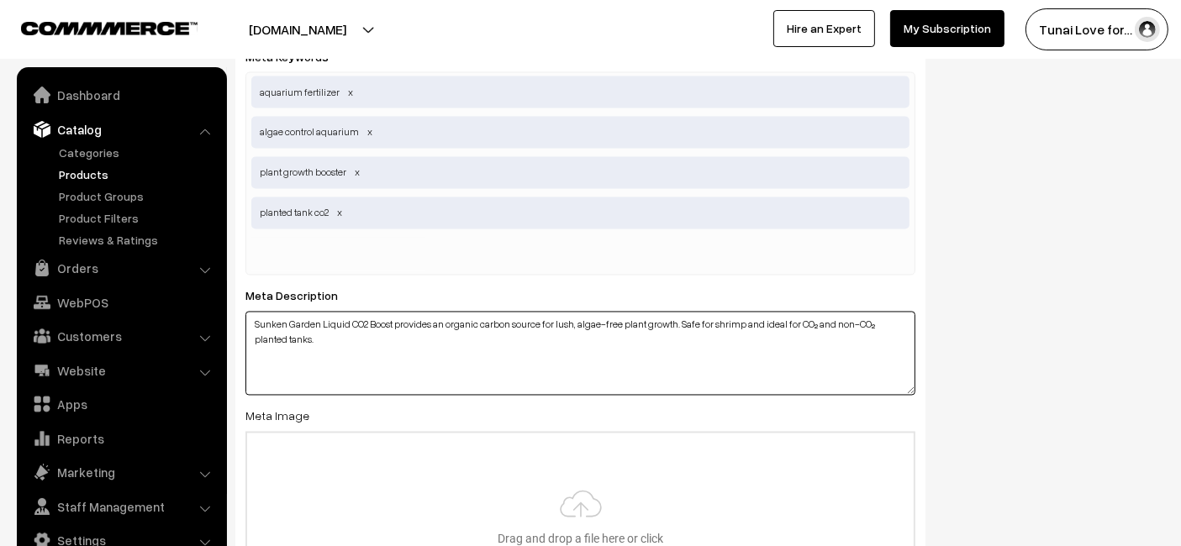
type textarea "Sunken Garden Liquid CO2 Boost provides an organic carbon source for lush, alga…"
type input "C:\fakepath\sunken-garden-liquid-co2-boost.jpg"
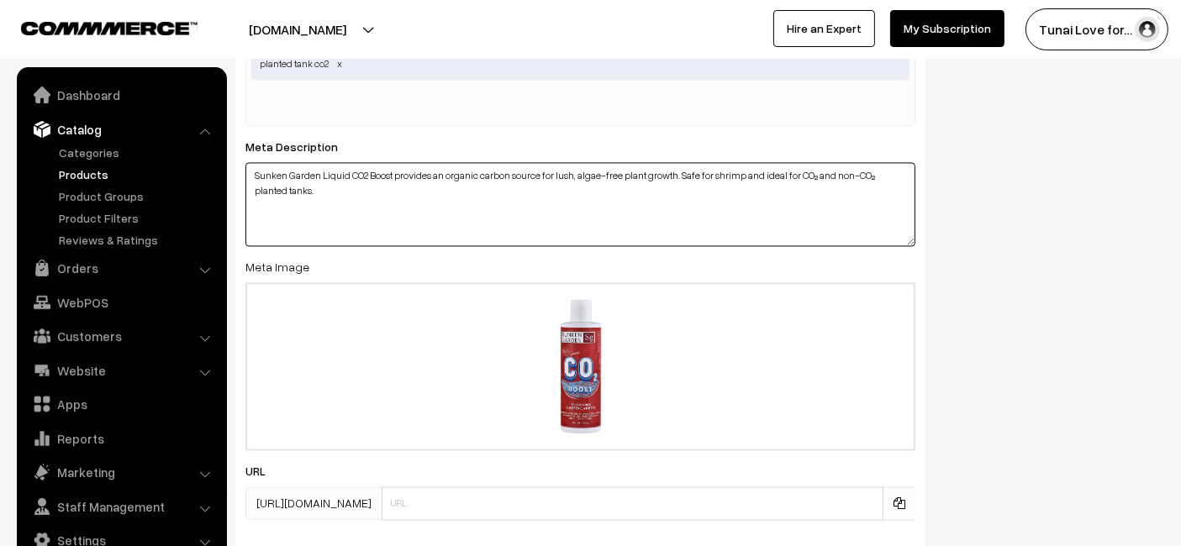
scroll to position [3340, 0]
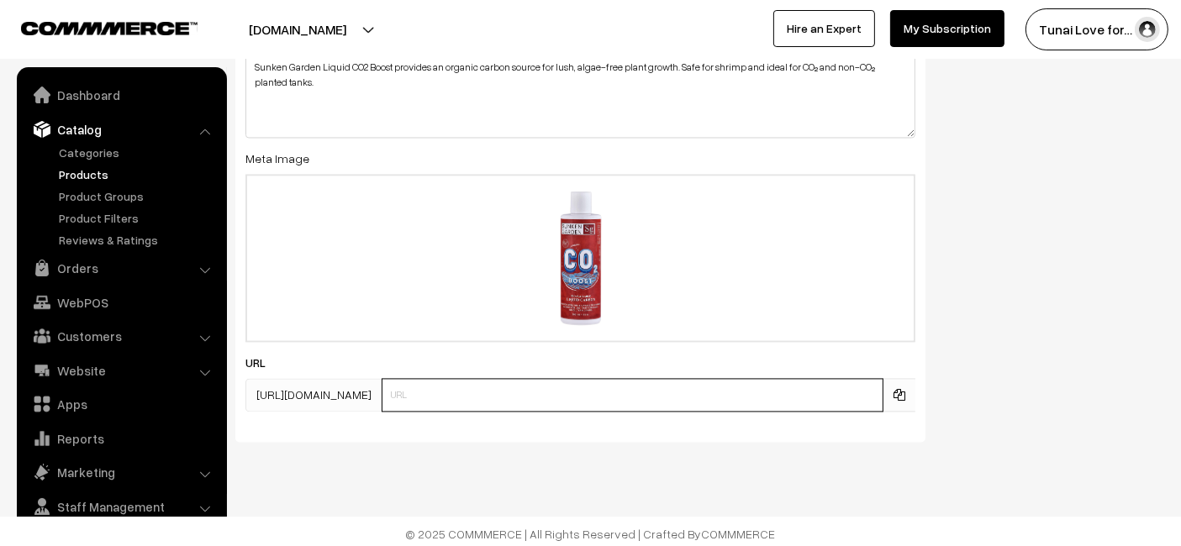
click at [512, 397] on input "text" at bounding box center [633, 395] width 502 height 34
paste input "https://www.yourstore.com/sunken-garden-liquid-co2-boost"
drag, startPoint x: 514, startPoint y: 388, endPoint x: 281, endPoint y: 425, distance: 235.9
click at [283, 425] on div "SEO Meta Title Sunken Garden Liquid CO2 Boost – Organic Carbon for Aquatic Plan…" at bounding box center [580, 41] width 690 height 799
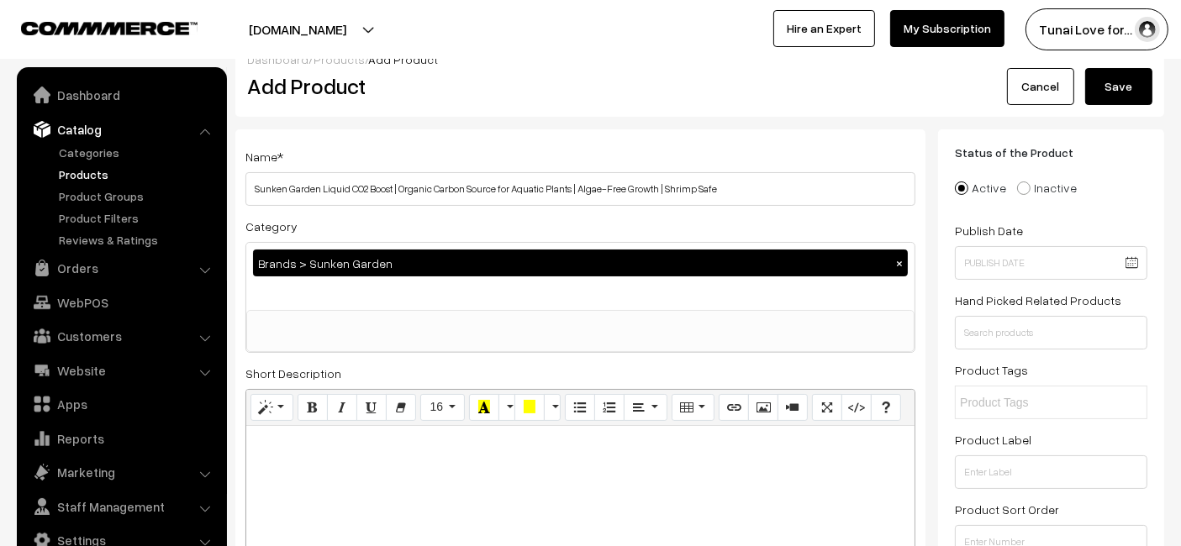
scroll to position [0, 0]
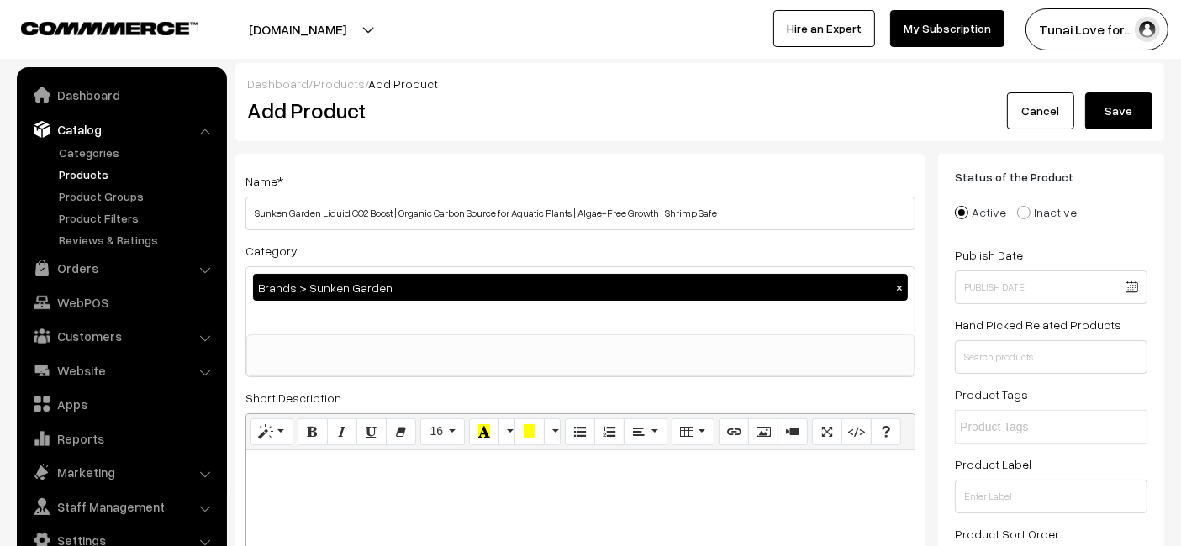
type input "sunken-garden-liquid-co2-boost"
drag, startPoint x: 1126, startPoint y: 111, endPoint x: 0, endPoint y: 59, distance: 1127.6
click at [1126, 111] on button "Save" at bounding box center [1118, 110] width 67 height 37
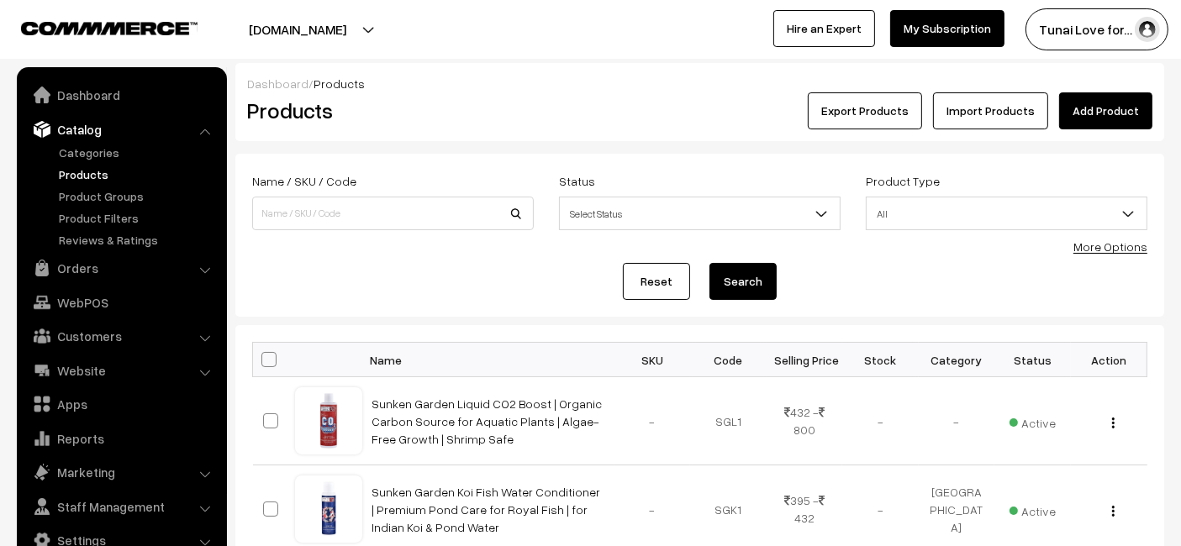
click at [1113, 115] on link "Add Product" at bounding box center [1105, 110] width 93 height 37
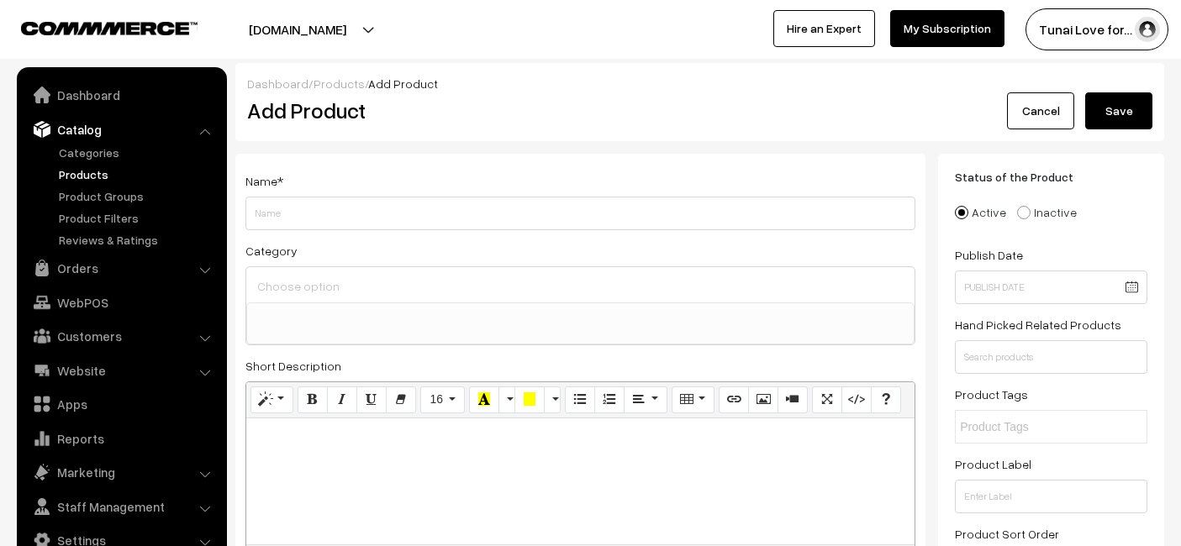
select select
drag, startPoint x: 671, startPoint y: 208, endPoint x: 617, endPoint y: 215, distance: 54.3
click at [617, 215] on input "Sunken Garden Red | Vibrancy Fertilizer for Aquatic Plants | Algae-Safe, Substr…" at bounding box center [580, 214] width 670 height 34
type input "Sunken Garden Red | Vibrancy Fertilizer for Aquatic Plants | Algae-Safe, Substr…"
click at [365, 337] on span at bounding box center [580, 324] width 668 height 42
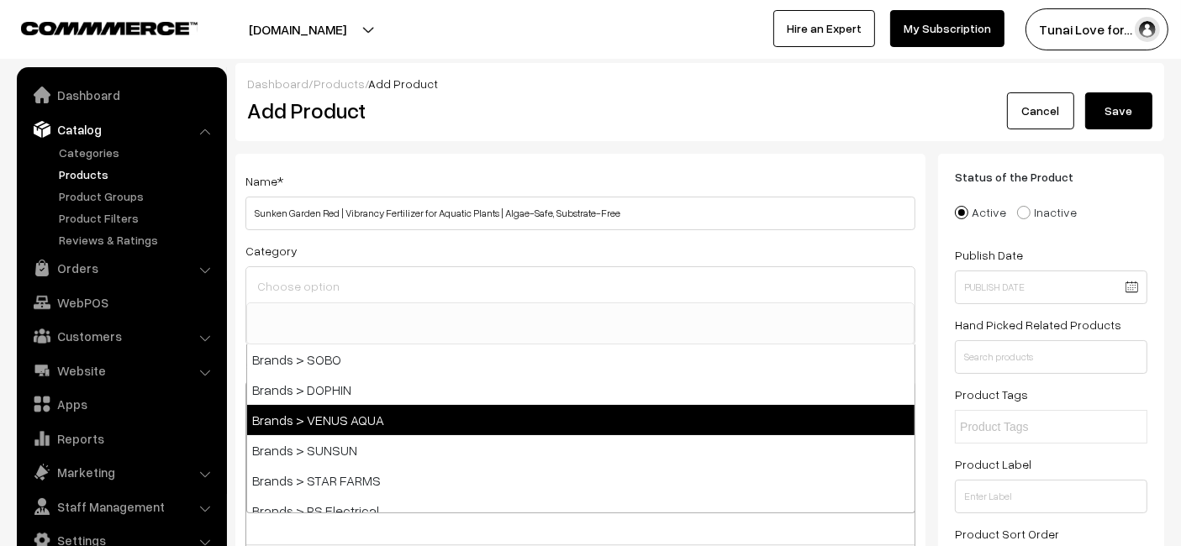
scroll to position [280, 0]
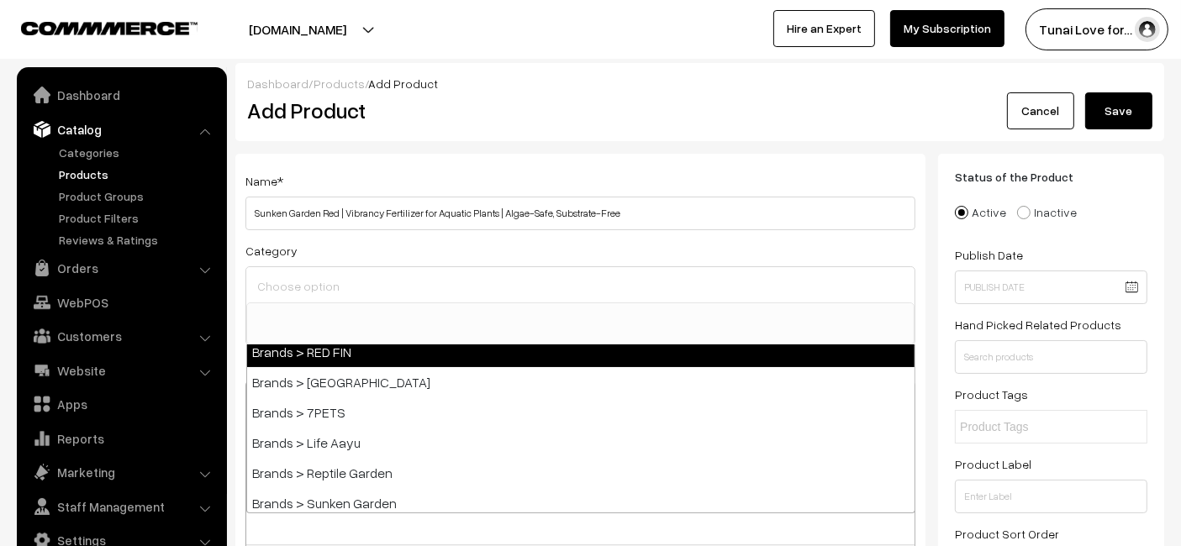
click at [414, 287] on input at bounding box center [580, 286] width 655 height 24
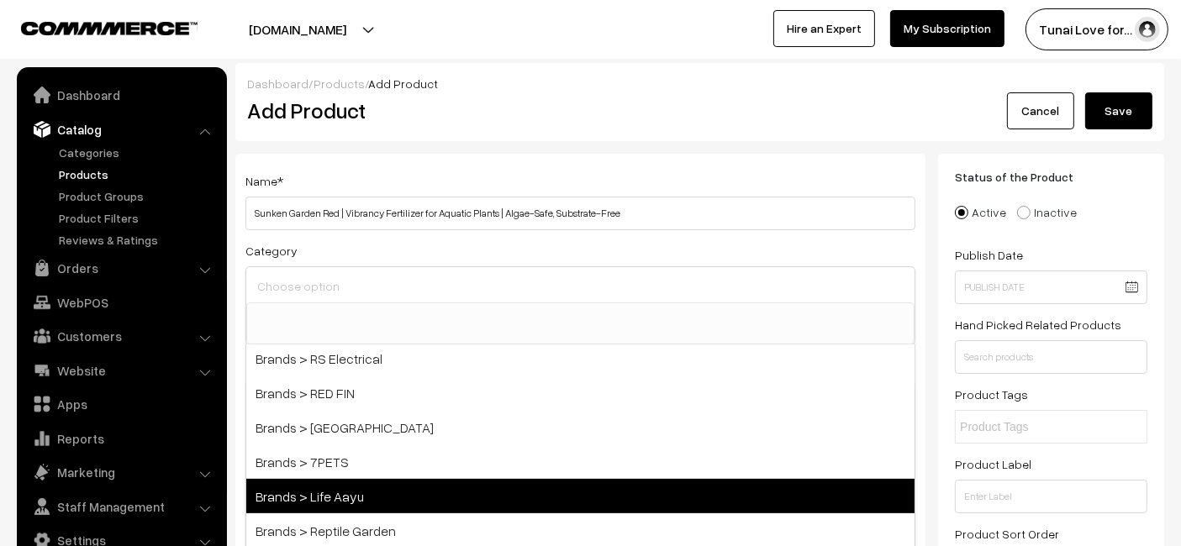
scroll to position [373, 0]
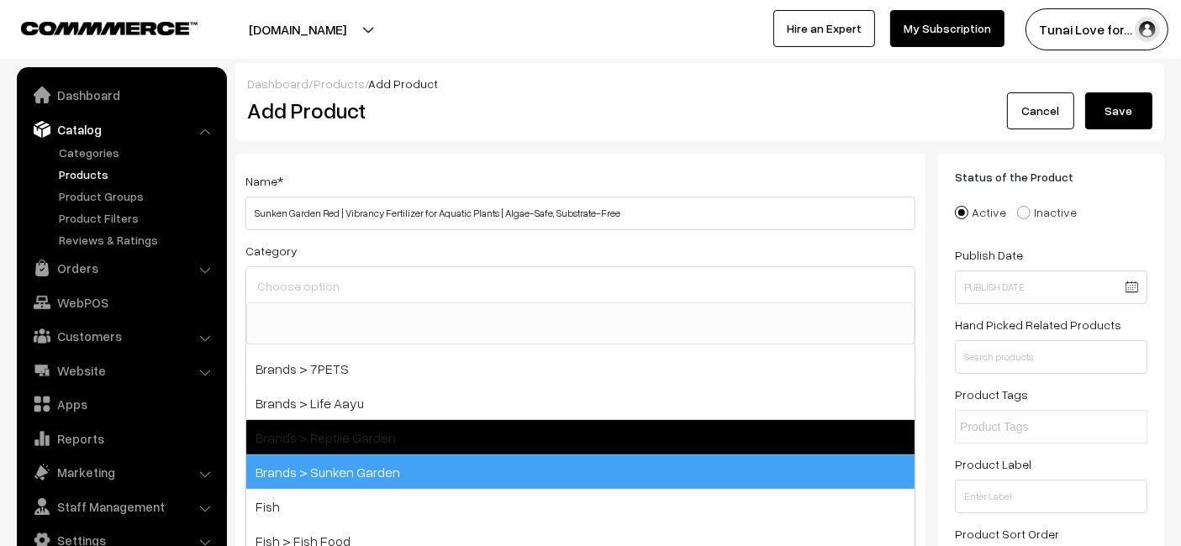
drag, startPoint x: 358, startPoint y: 477, endPoint x: 353, endPoint y: 468, distance: 9.8
click at [358, 479] on span "Brands > Sunken Garden" at bounding box center [580, 472] width 668 height 34
select select "52"
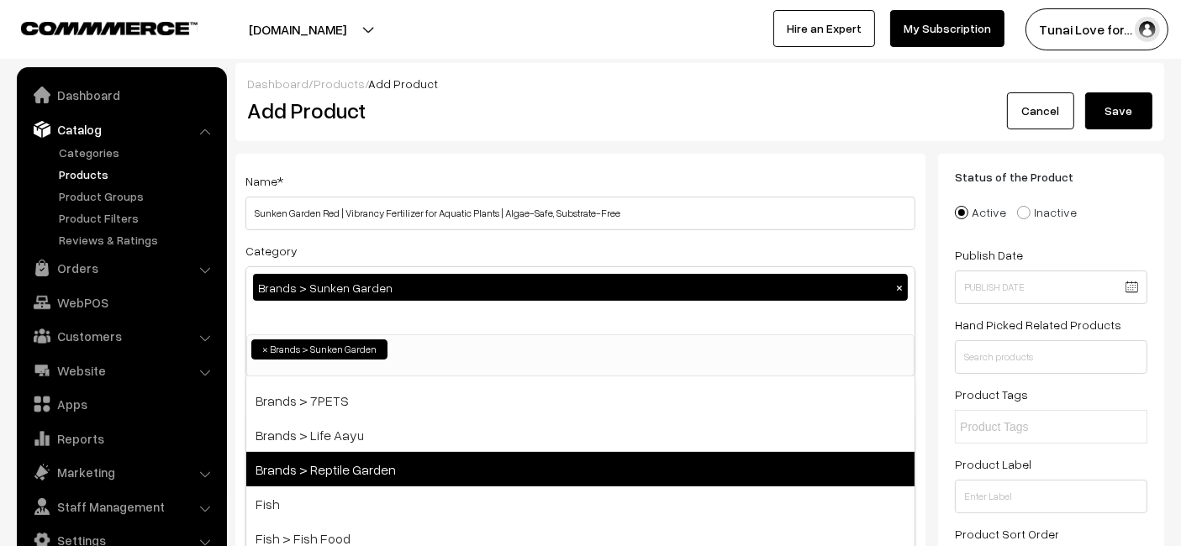
scroll to position [153, 0]
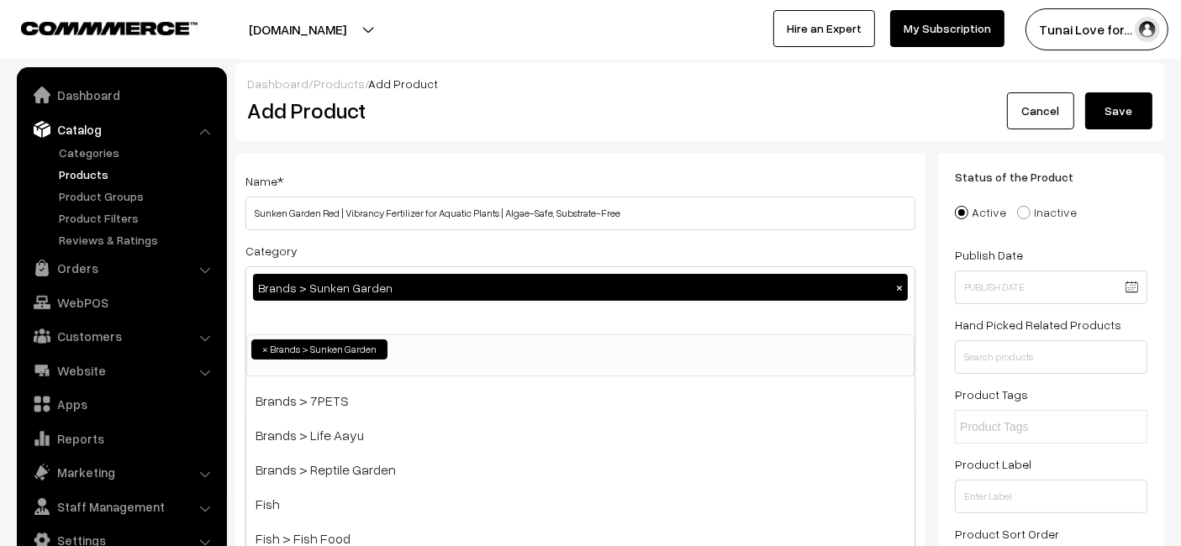
click at [593, 140] on div "Dashboard / Products / Add Product Add Product Cancel Save" at bounding box center [699, 102] width 929 height 78
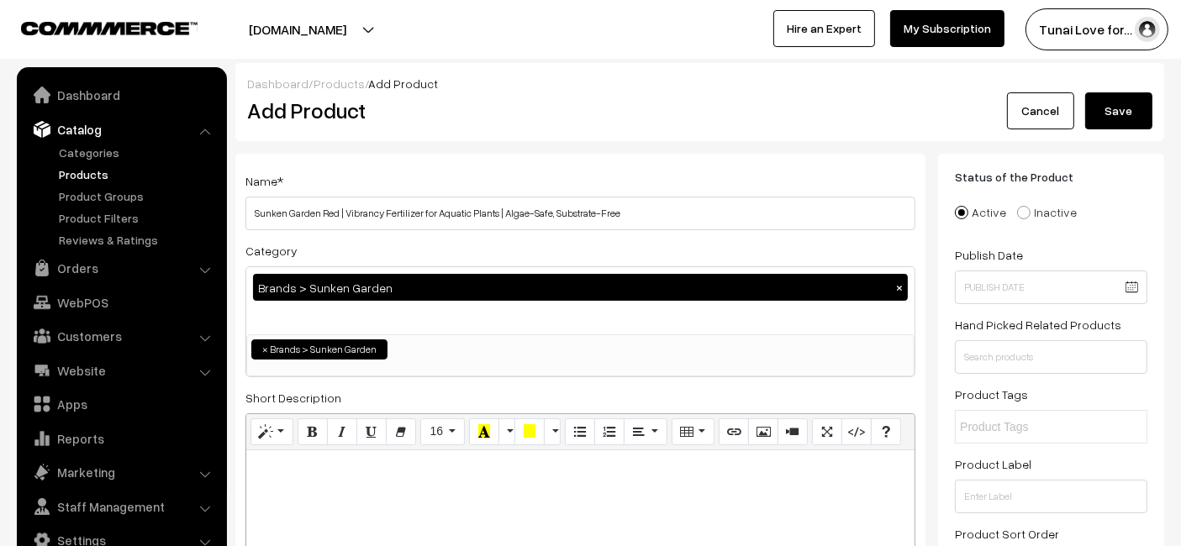
click at [262, 354] on span "×" at bounding box center [265, 349] width 6 height 15
select select
click at [307, 310] on div "Brands > Sunken Garden ×" at bounding box center [580, 300] width 668 height 67
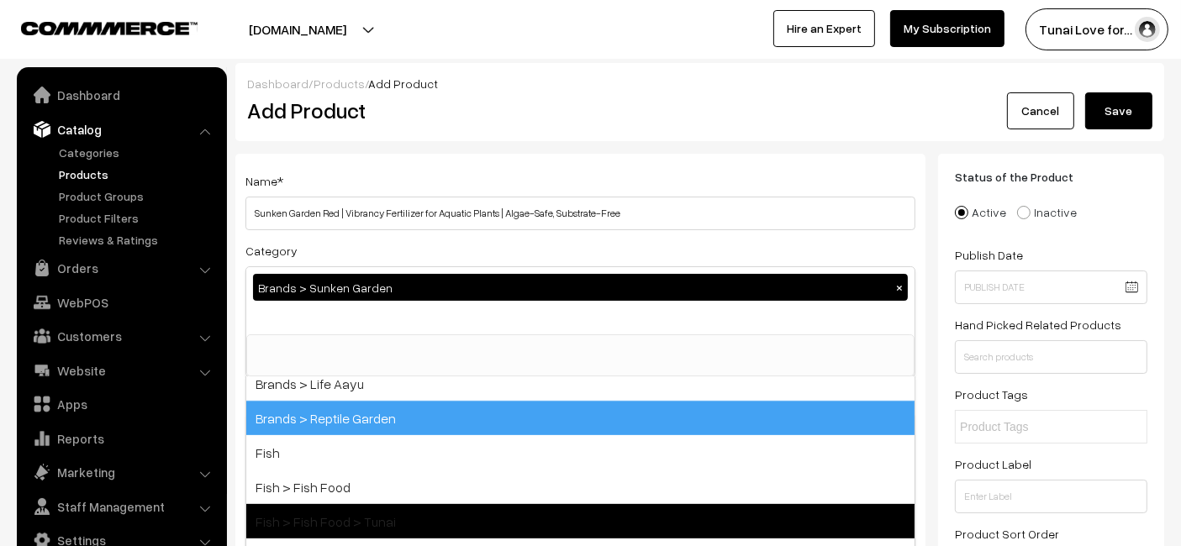
scroll to position [467, 0]
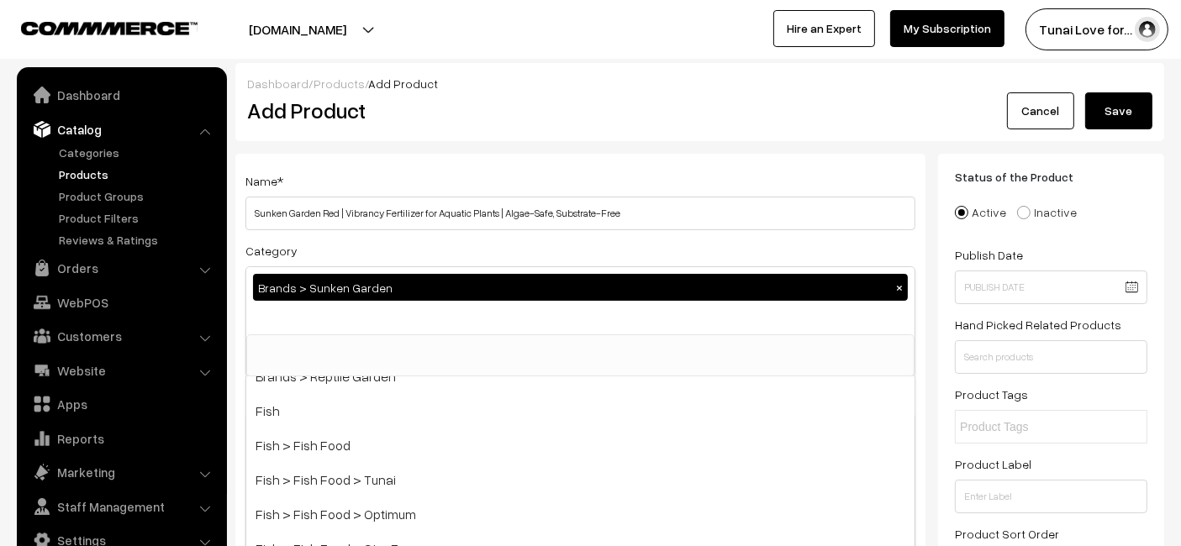
click at [611, 139] on div "Dashboard / Products / Add Product Add Product Cancel Save" at bounding box center [699, 102] width 929 height 78
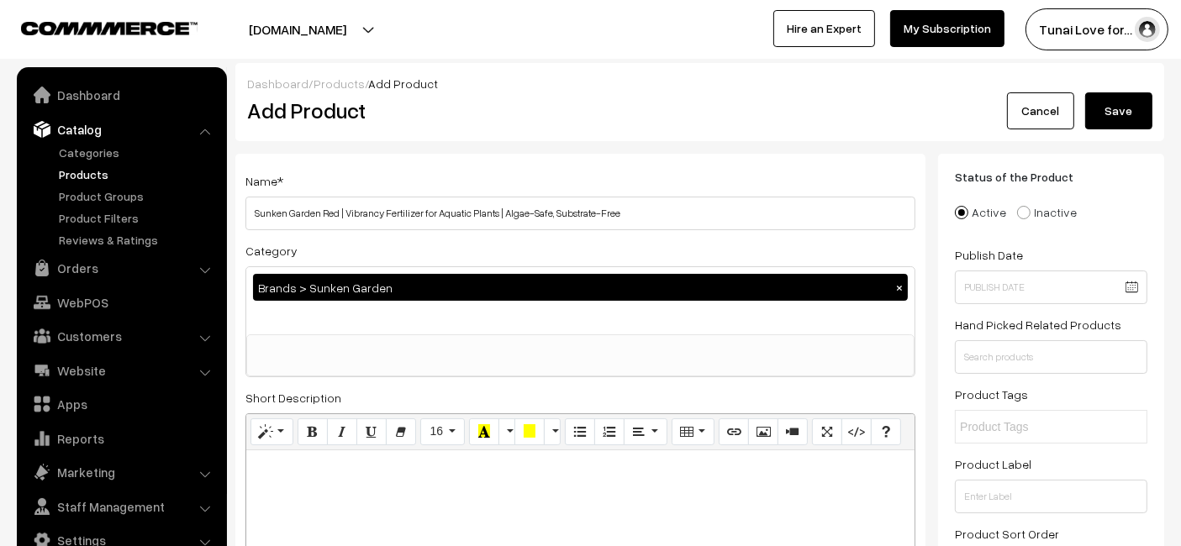
click at [351, 356] on span at bounding box center [580, 356] width 668 height 42
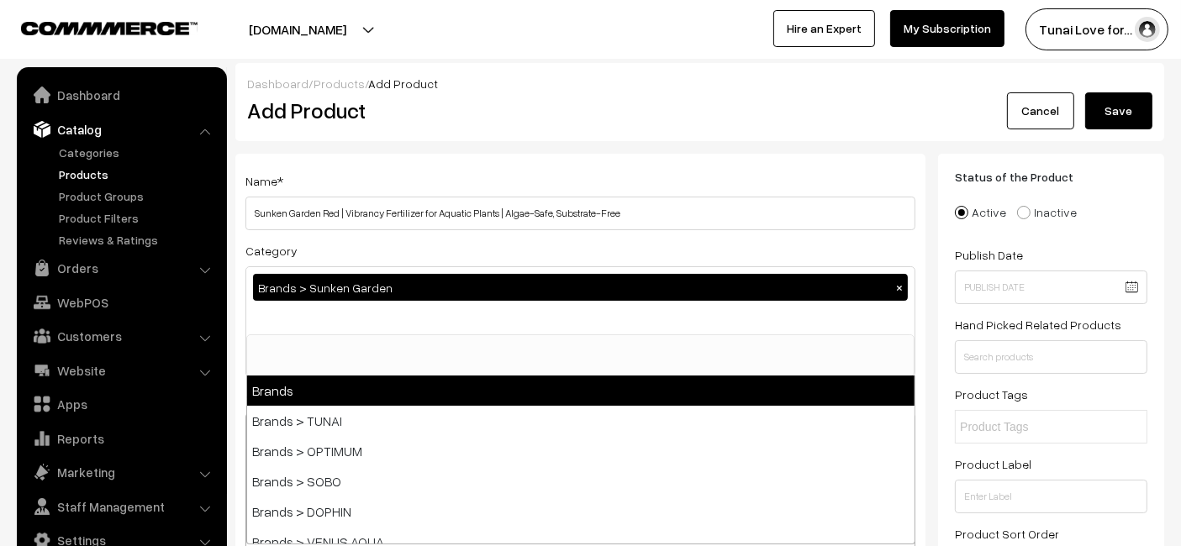
click at [547, 98] on h2 "Add Product" at bounding box center [583, 111] width 672 height 26
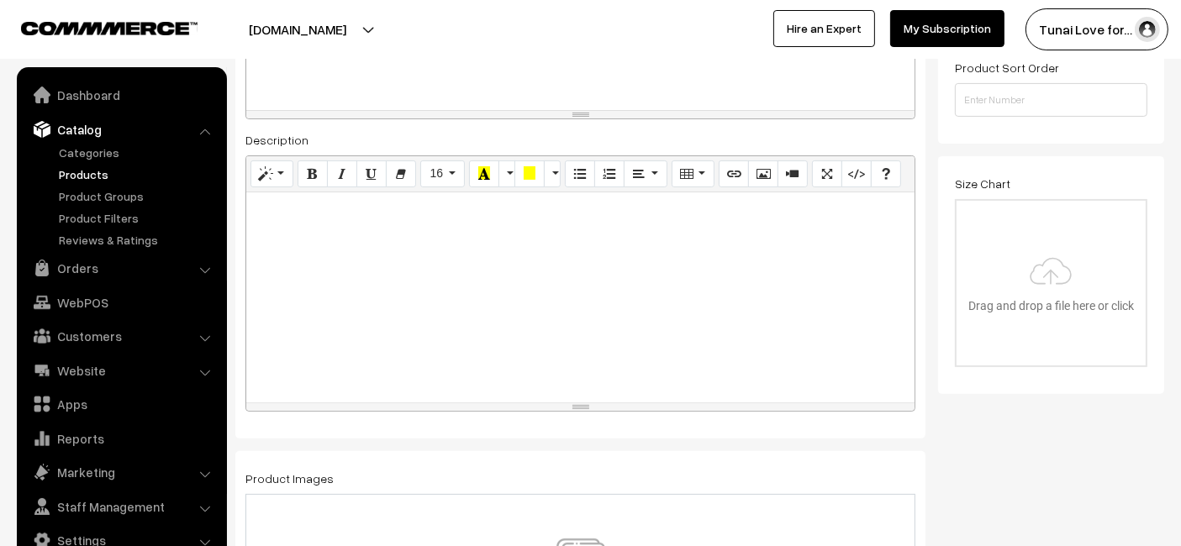
click at [372, 261] on div at bounding box center [580, 298] width 668 height 210
paste div
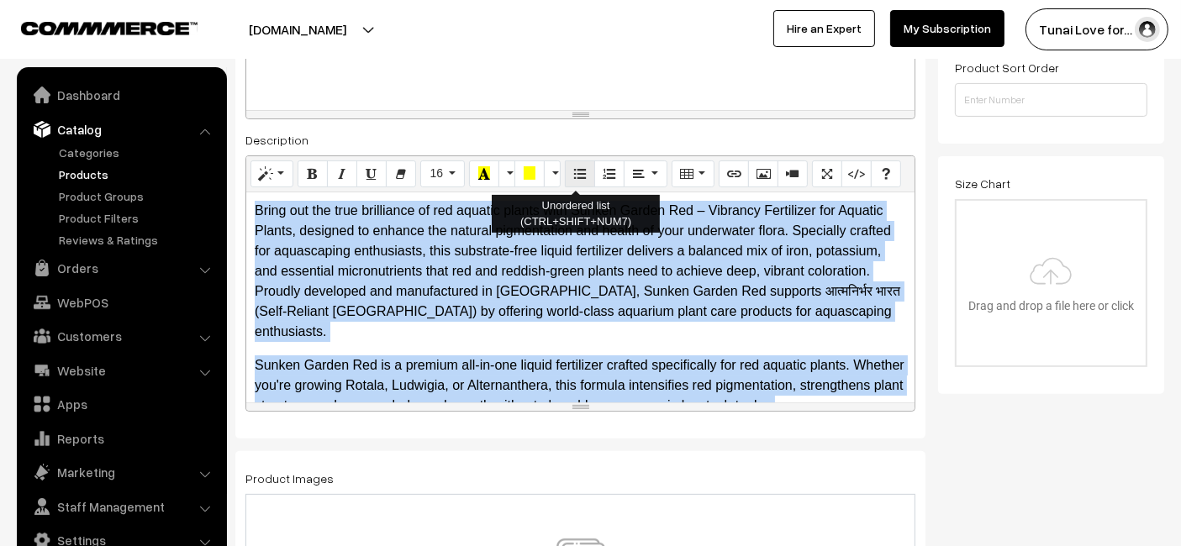
click at [574, 167] on icon "Unordered list (CTRL+SHIFT+NUM7)" at bounding box center [580, 172] width 12 height 13
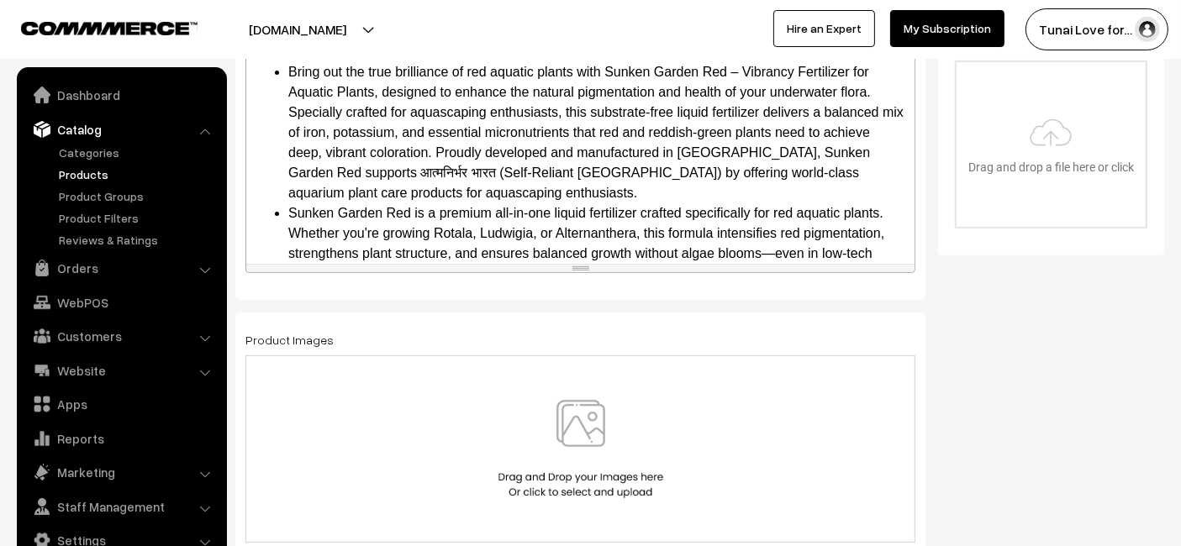
scroll to position [746, 0]
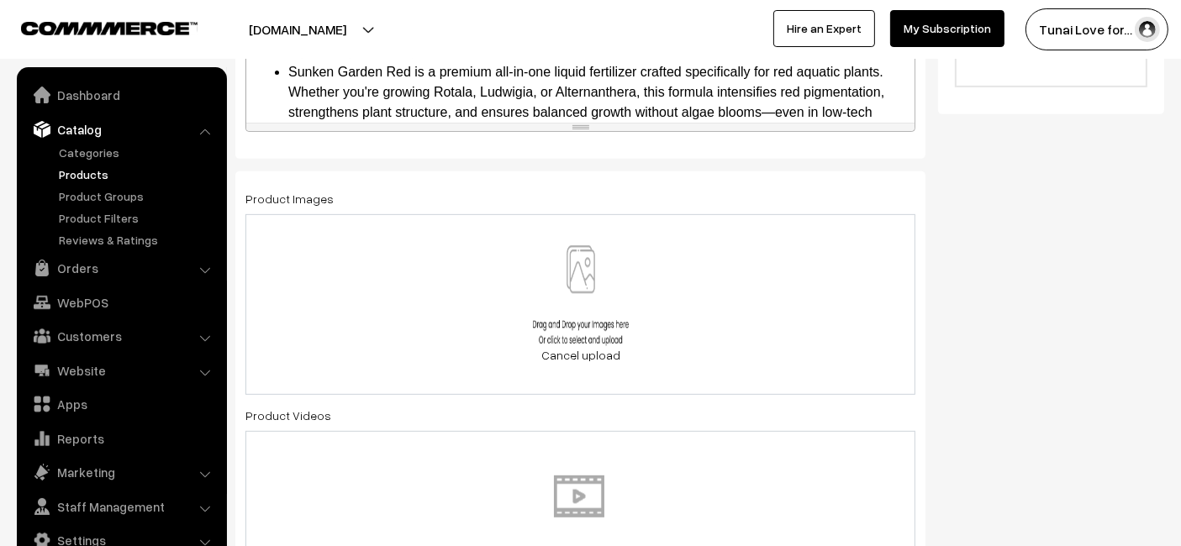
click at [632, 287] on div "5 KB upload.png Check Error Cancel upload" at bounding box center [580, 304] width 670 height 181
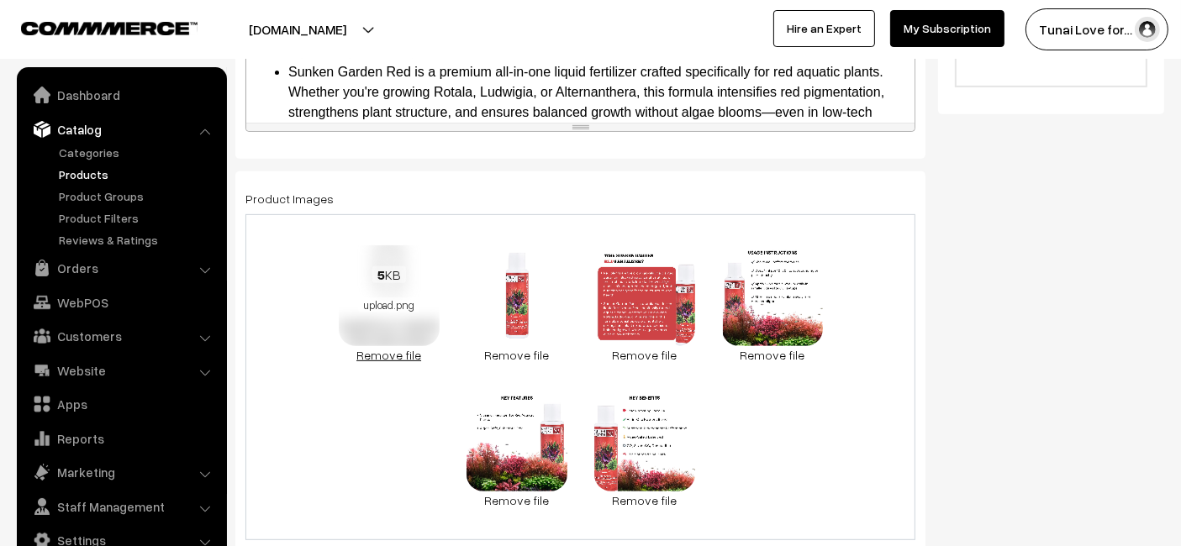
click at [396, 346] on link "Remove file" at bounding box center [389, 355] width 101 height 18
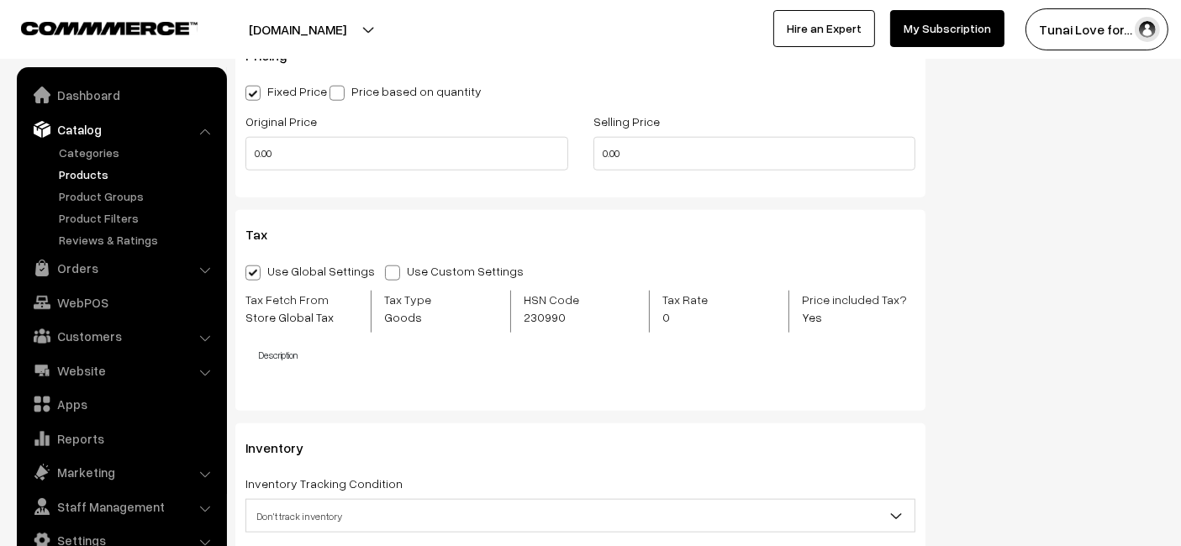
scroll to position [2054, 0]
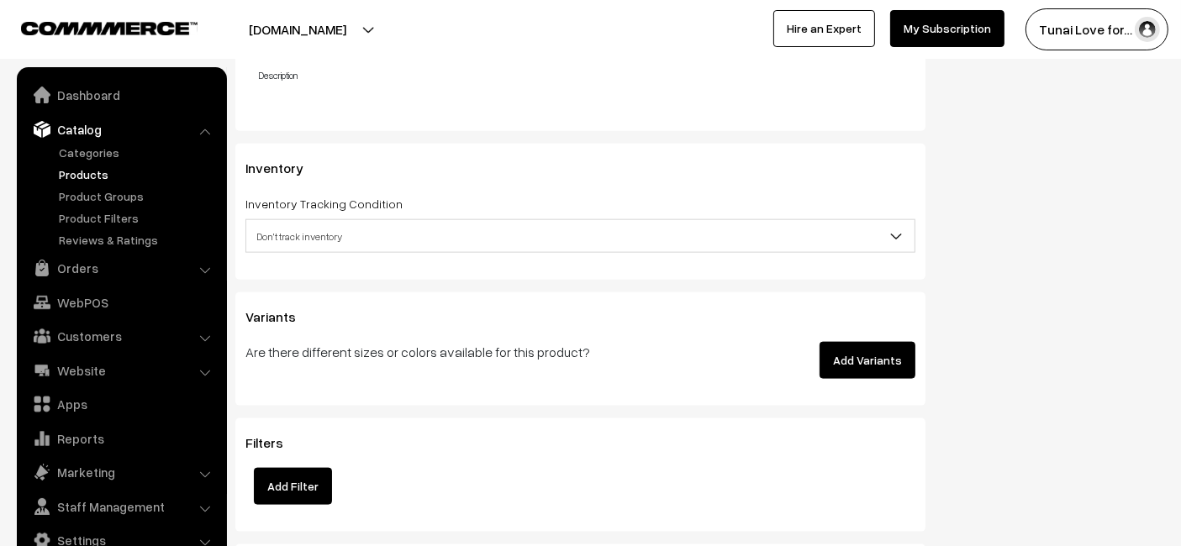
drag, startPoint x: 852, startPoint y: 367, endPoint x: 826, endPoint y: 368, distance: 25.2
click at [854, 367] on button "Add Variants" at bounding box center [868, 360] width 96 height 37
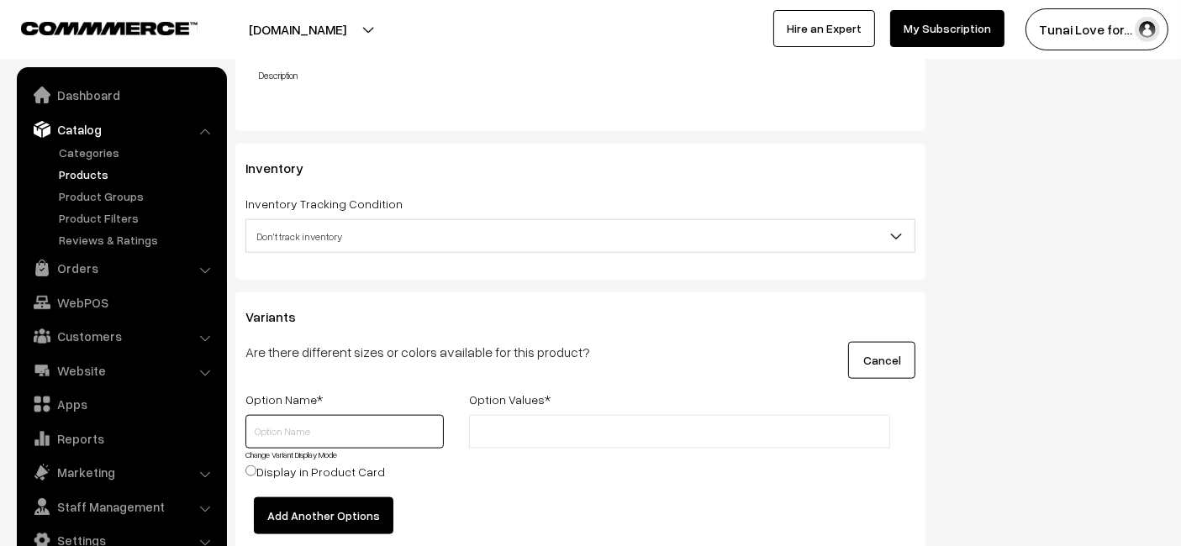
click at [321, 438] on input "text" at bounding box center [344, 432] width 198 height 34
type input "Size"
click at [523, 432] on input "text" at bounding box center [547, 433] width 147 height 18
type input "100ml"
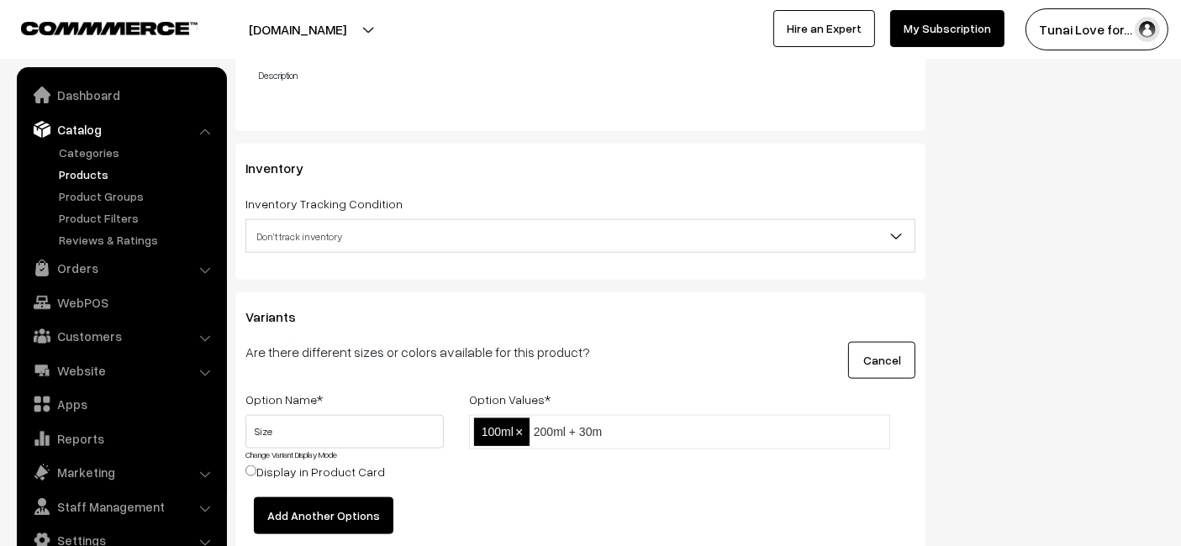
type input "200ml + 30ml"
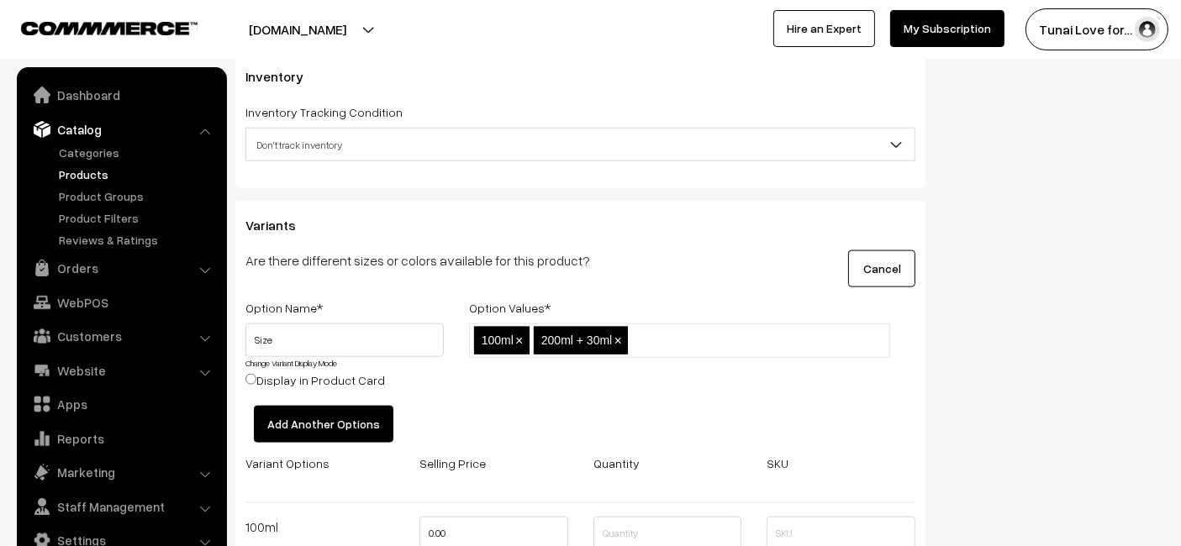
scroll to position [2241, 0]
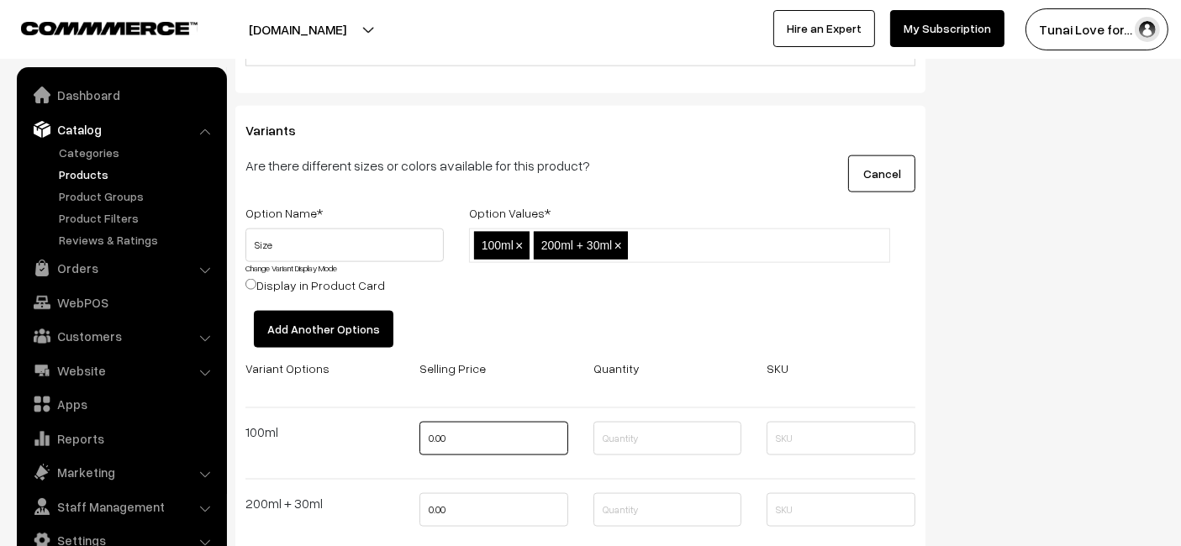
click at [455, 440] on input "0.00" at bounding box center [493, 439] width 149 height 34
type input "432"
click at [472, 516] on input "0.00" at bounding box center [493, 510] width 149 height 34
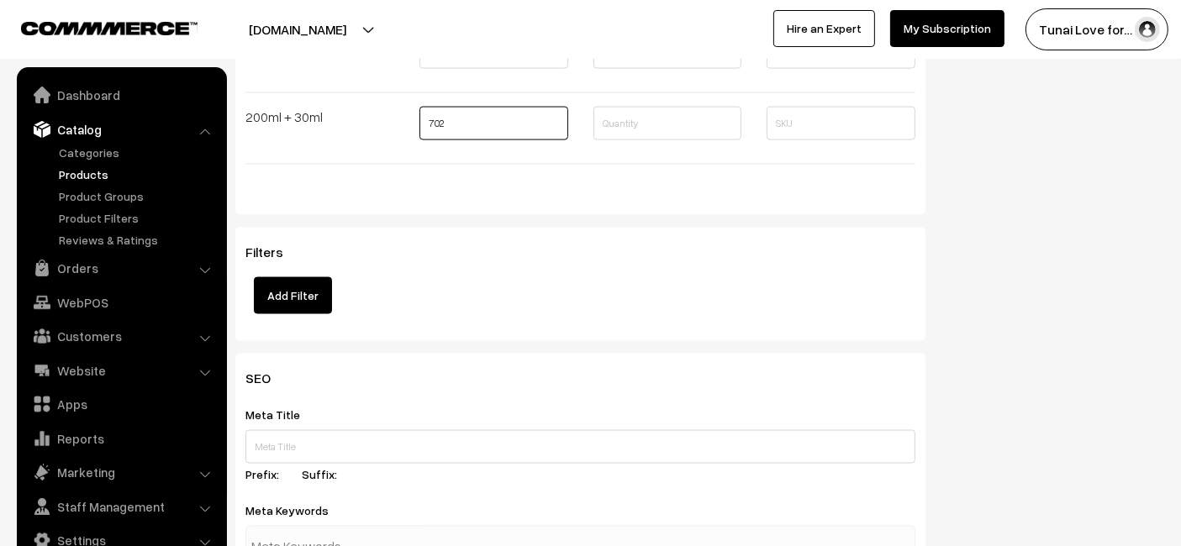
scroll to position [2708, 0]
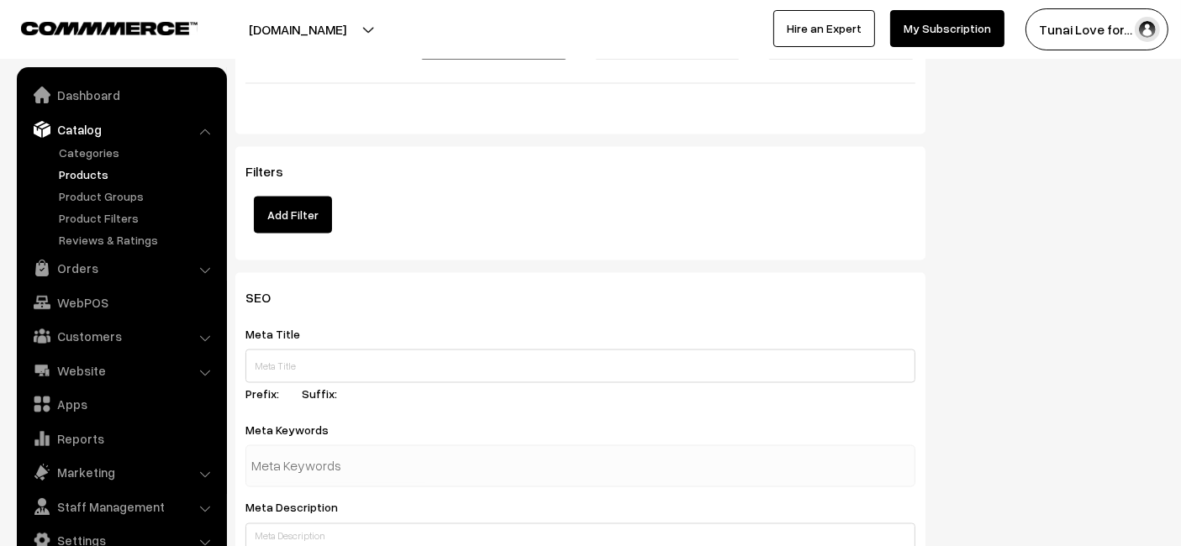
type input "702"
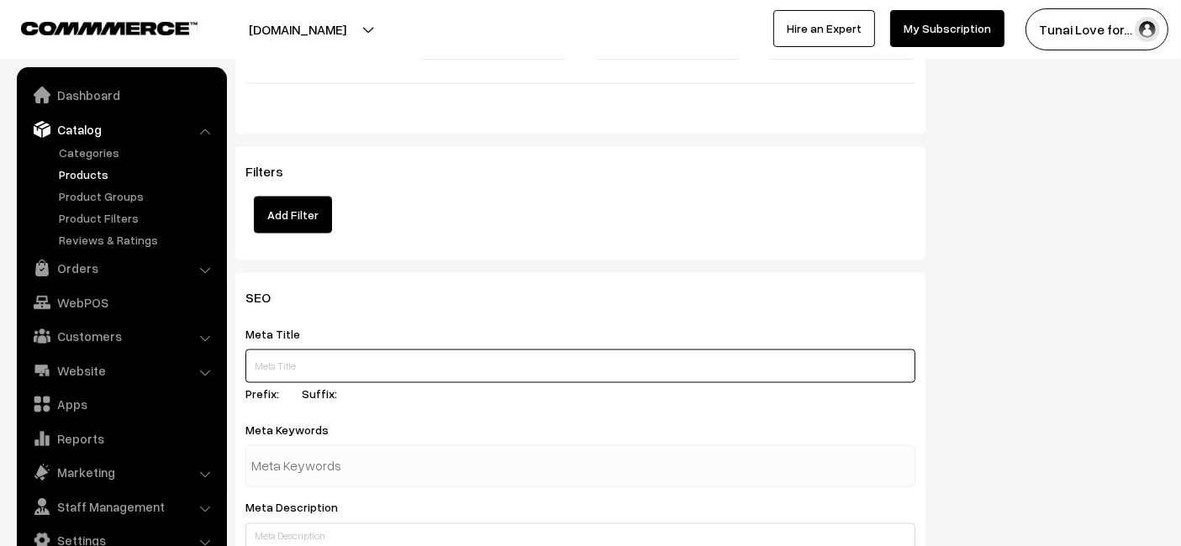
click at [449, 364] on input "text" at bounding box center [580, 367] width 670 height 34
paste input "Sunken Garden Red – Vibrancy Fertilizer for Aquatic Plants"
type input "Sunken Garden Red – Vibrancy Fertilizer for Aquatic Plants"
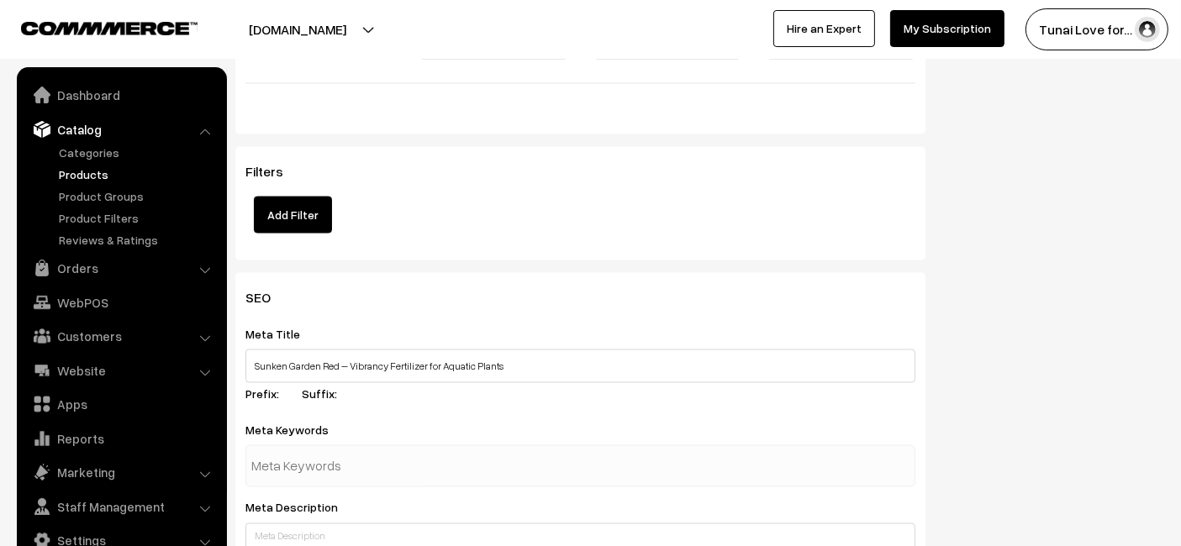
click at [387, 465] on input "text" at bounding box center [338, 467] width 175 height 34
paste input "red plant fertilizer"
type input "red plant fertilizer"
click at [452, 433] on div "Meta Keywords red plant fertilizer" at bounding box center [580, 453] width 670 height 68
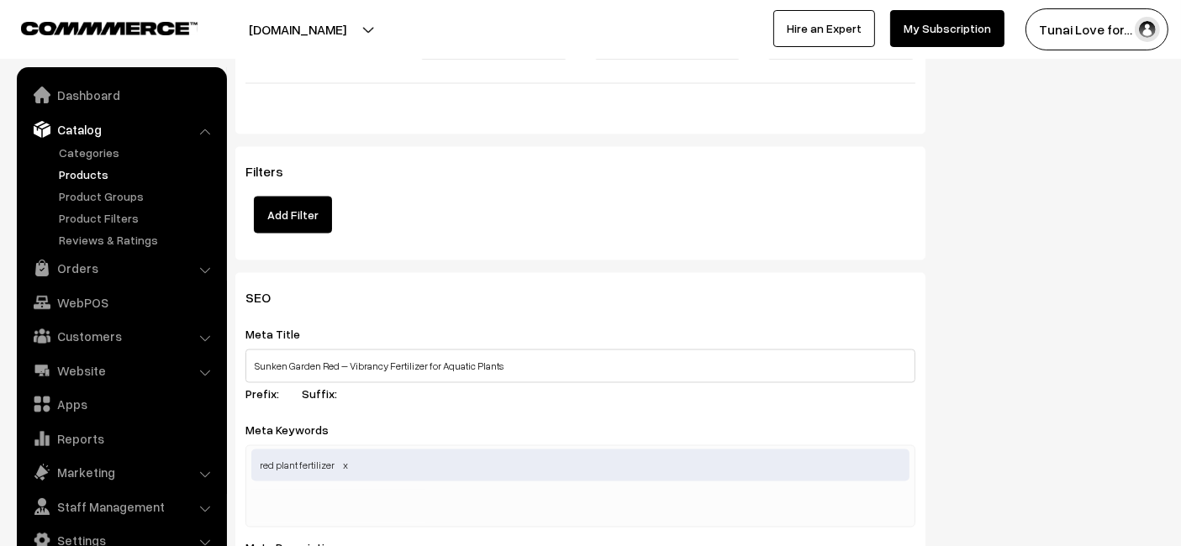
click at [420, 501] on input "text" at bounding box center [338, 507] width 175 height 34
paste input ", aquatic plant fertilizer"
type input ", aquatic plant fertilizer"
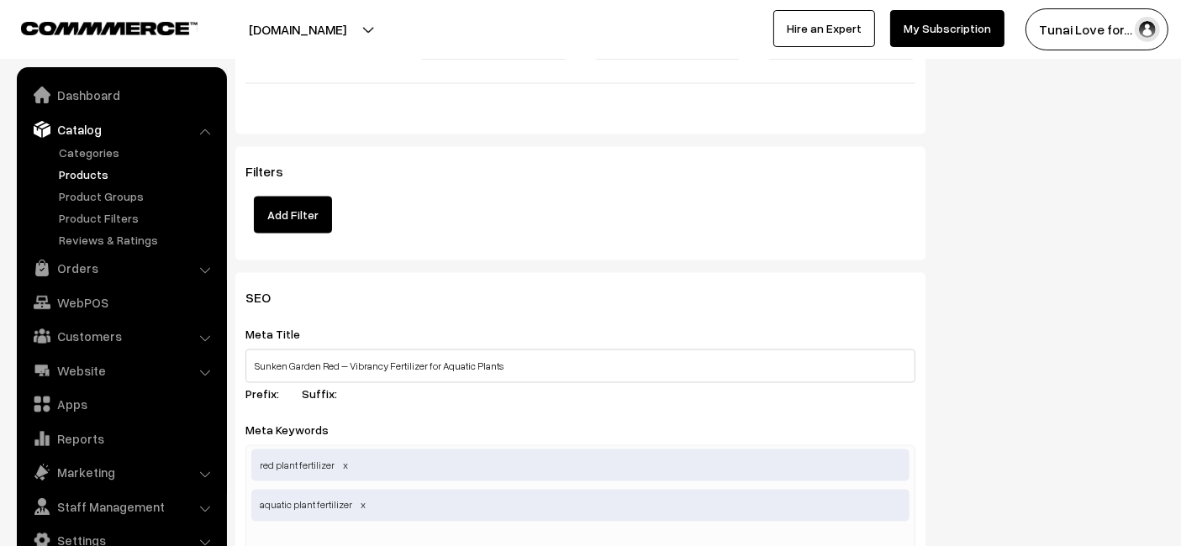
scroll to position [2802, 0]
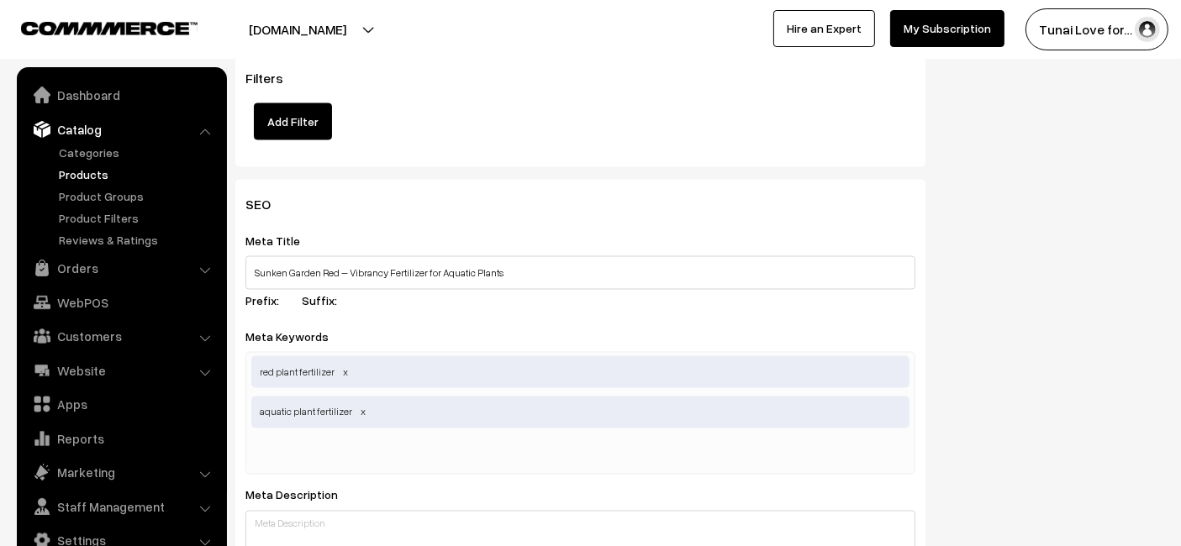
click at [590, 446] on div "red plant fertilizer aquatic plant fertilizer" at bounding box center [580, 413] width 670 height 123
paste input "planted tank fertilizer"
type input "planted tank fertilizer"
click at [1058, 185] on div "SEO Meta Title Sunken Garden Red – Vibrancy Fertilizer for Aquatic Plants Prefi…" at bounding box center [700, 545] width 954 height 731
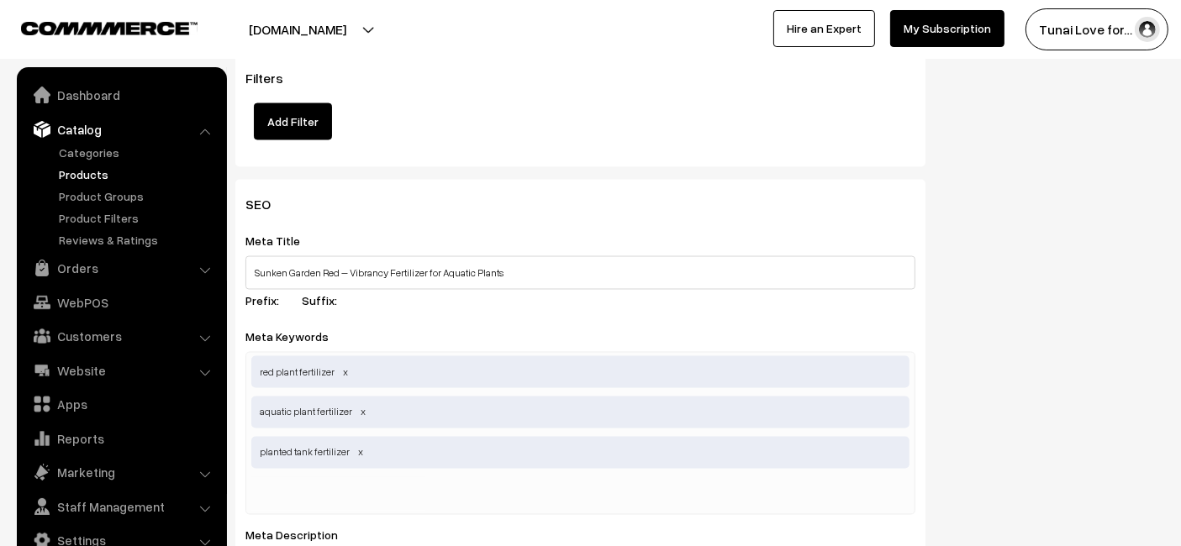
click at [376, 477] on input "text" at bounding box center [338, 494] width 175 height 34
paste input "color enhancer plants"
type input "color enhancer plants"
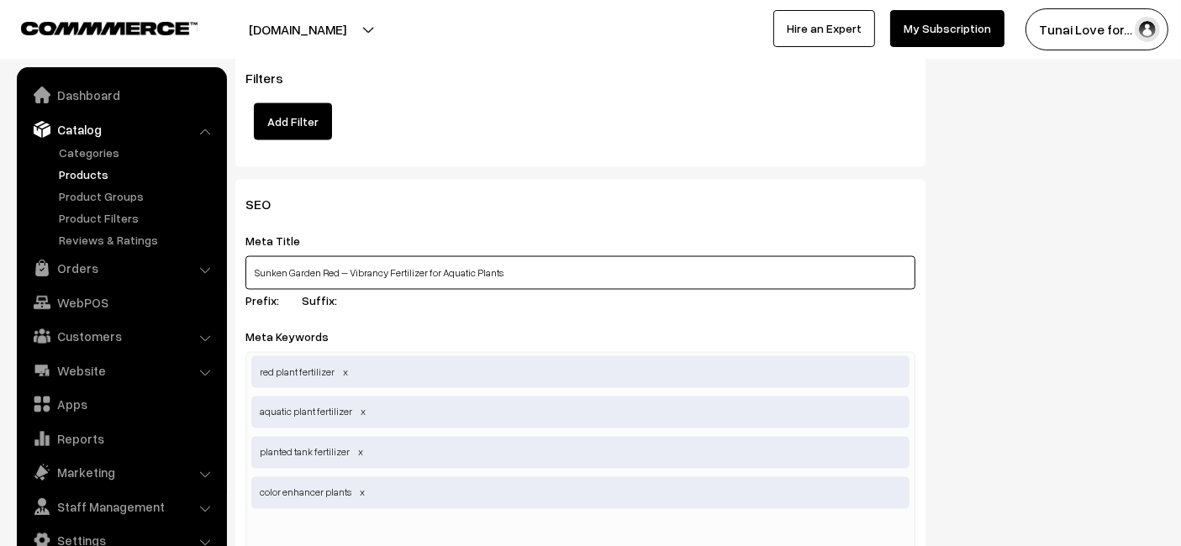
click at [535, 282] on input "Sunken Garden Red – Vibrancy Fertilizer for Aquatic Plants" at bounding box center [580, 273] width 670 height 34
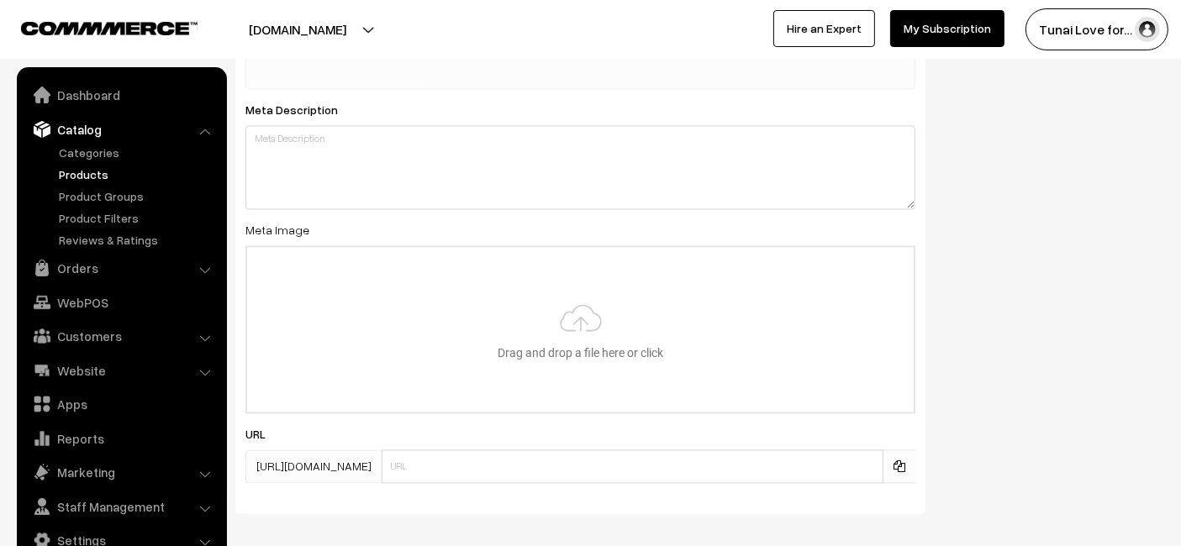
scroll to position [3268, 0]
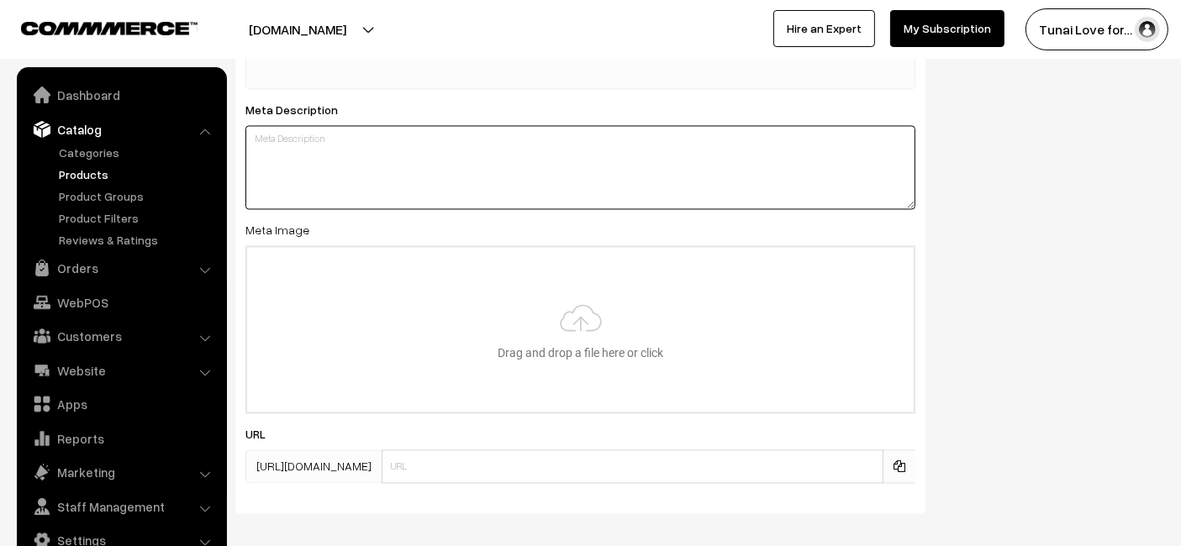
click at [430, 144] on textarea at bounding box center [580, 167] width 670 height 84
paste textarea "Sunken Garden Red enhances red and vibrant aquatic plant colors naturally. This…"
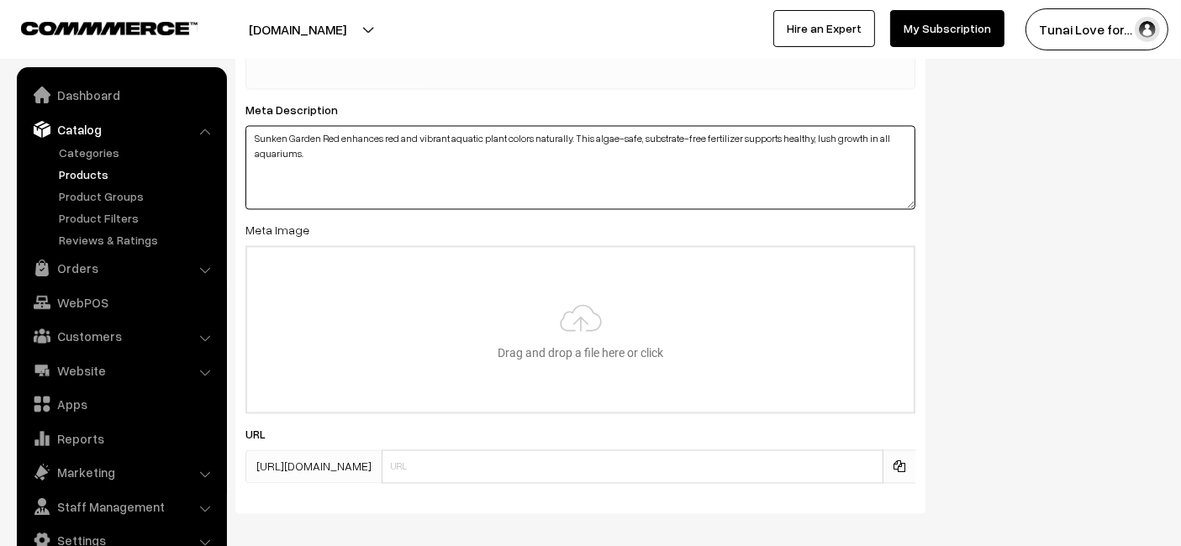
type textarea "Sunken Garden Red enhances red and vibrant aquatic plant colors naturally. This…"
type input "C:\fakepath\sunken-garden-red-vibrancy-fertilizer.jpg"
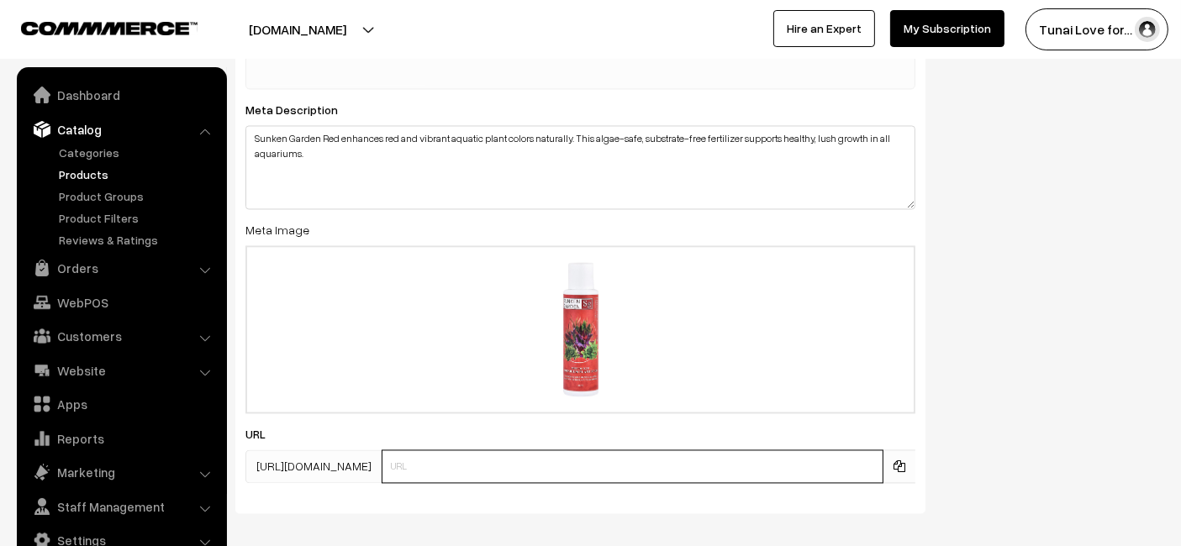
click at [511, 463] on input "text" at bounding box center [633, 467] width 502 height 34
paste input "https://www.yourstore.com/sunken-garden-red"
drag, startPoint x: 516, startPoint y: 461, endPoint x: 219, endPoint y: 508, distance: 301.3
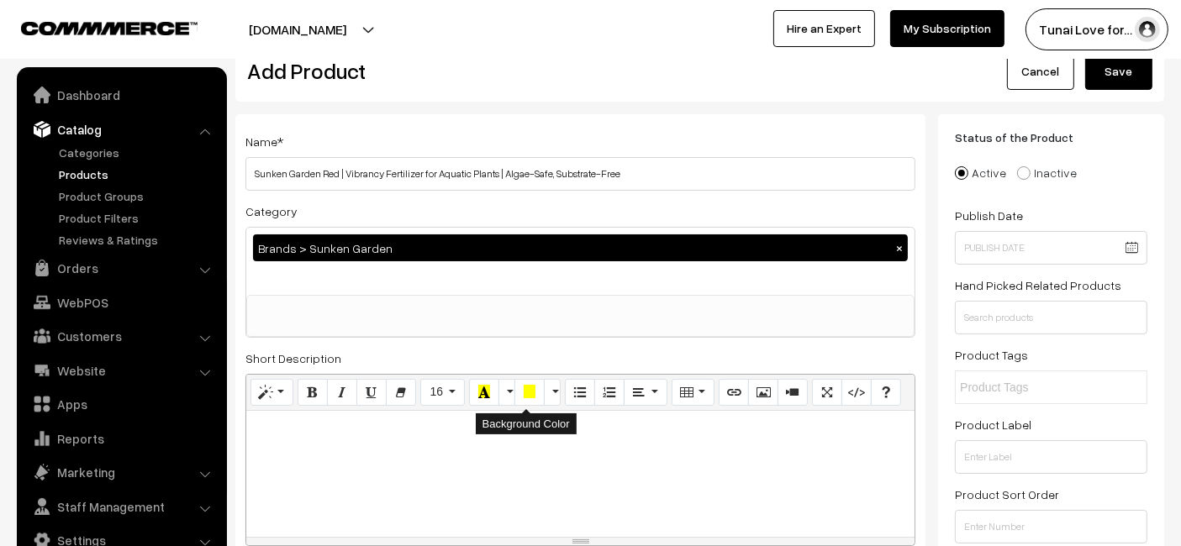
scroll to position [0, 0]
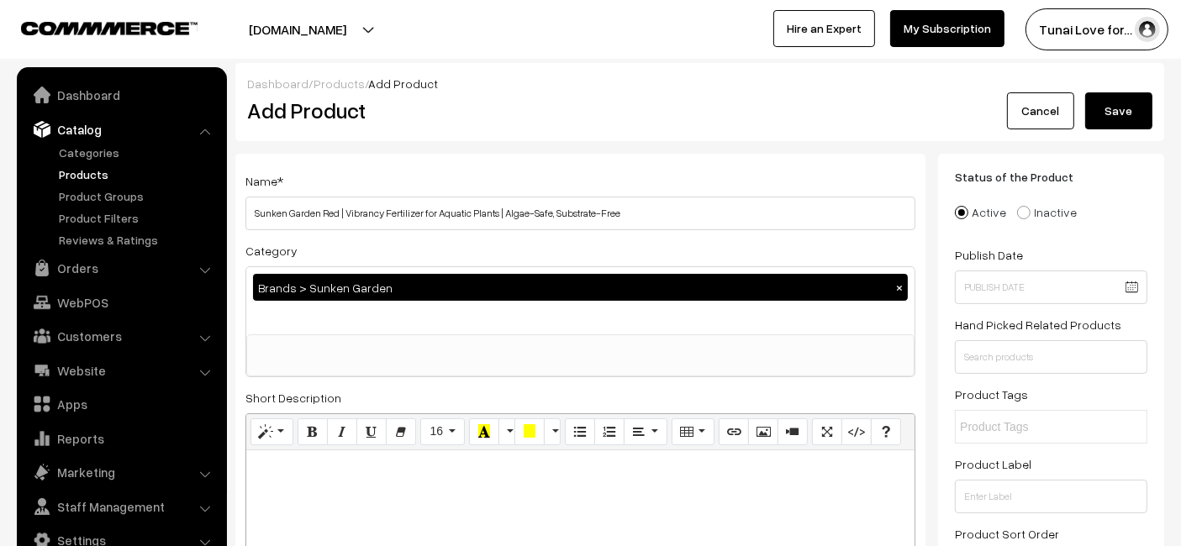
type input "sunken-garden-red"
click at [1138, 119] on button "Save" at bounding box center [1118, 110] width 67 height 37
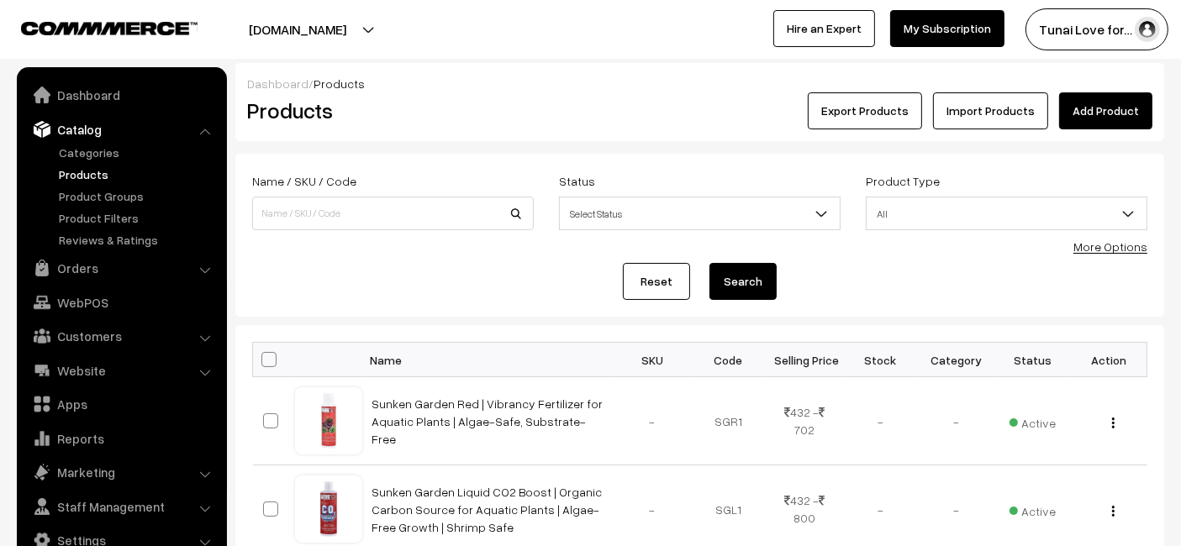
click at [1095, 104] on link "Add Product" at bounding box center [1105, 110] width 93 height 37
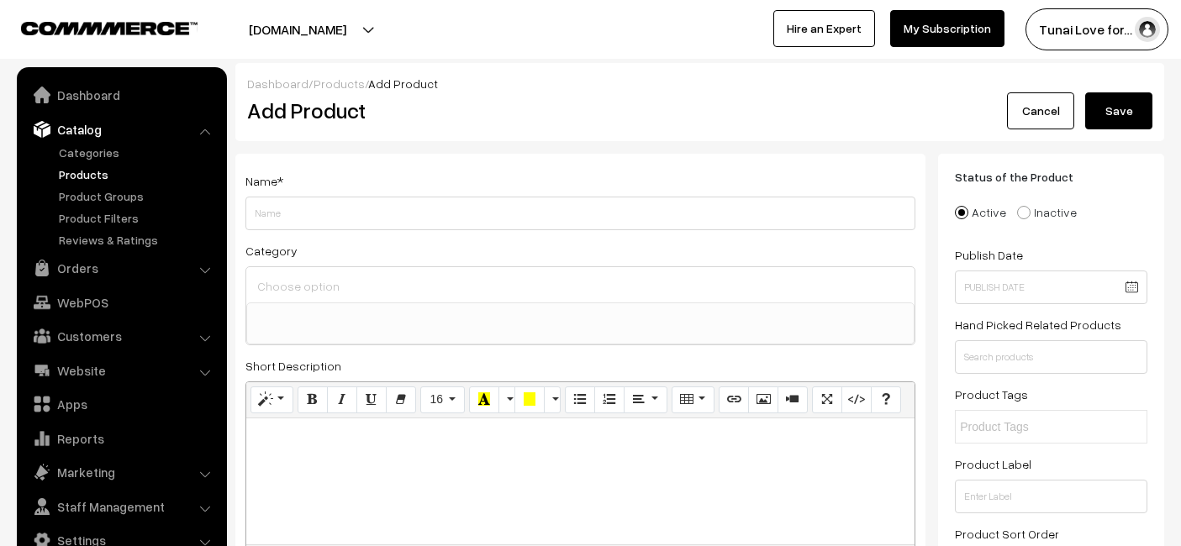
select select
type input "Sunken Garden Root Tabs | Restore Soil | Revive Plants | Rule Your Aquascape (6…"
click at [605, 294] on input at bounding box center [580, 286] width 655 height 24
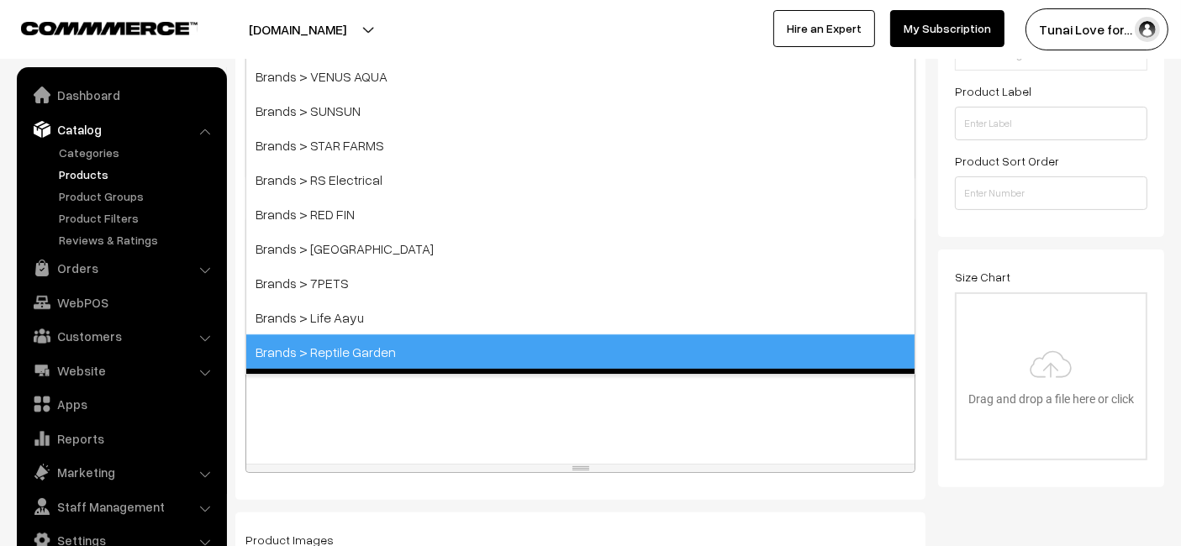
scroll to position [187, 0]
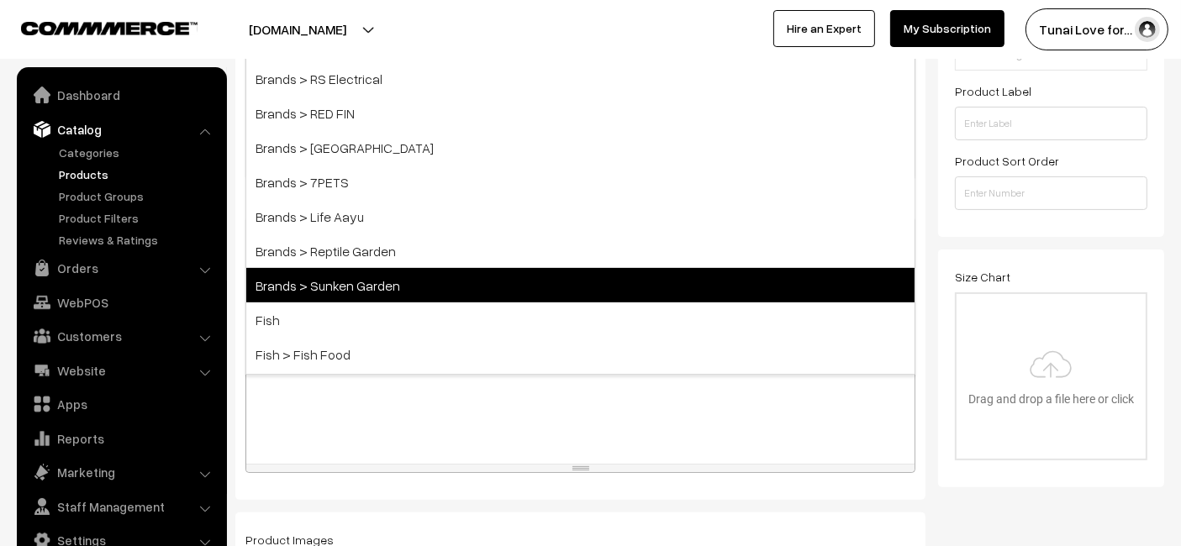
click at [419, 273] on span "Brands > Sunken Garden" at bounding box center [580, 285] width 668 height 34
select select "52"
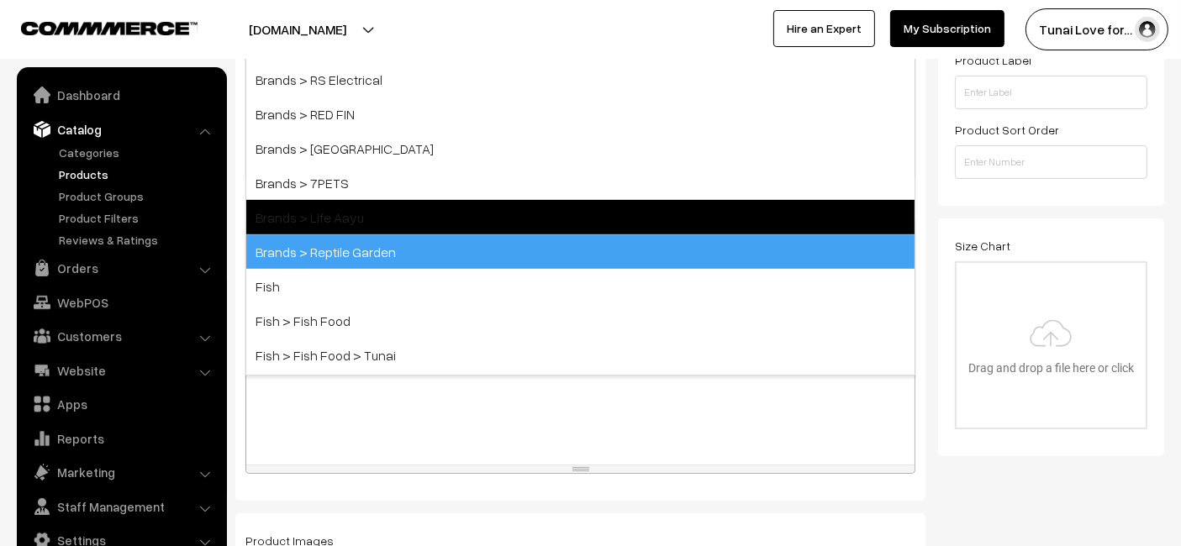
scroll to position [153, 0]
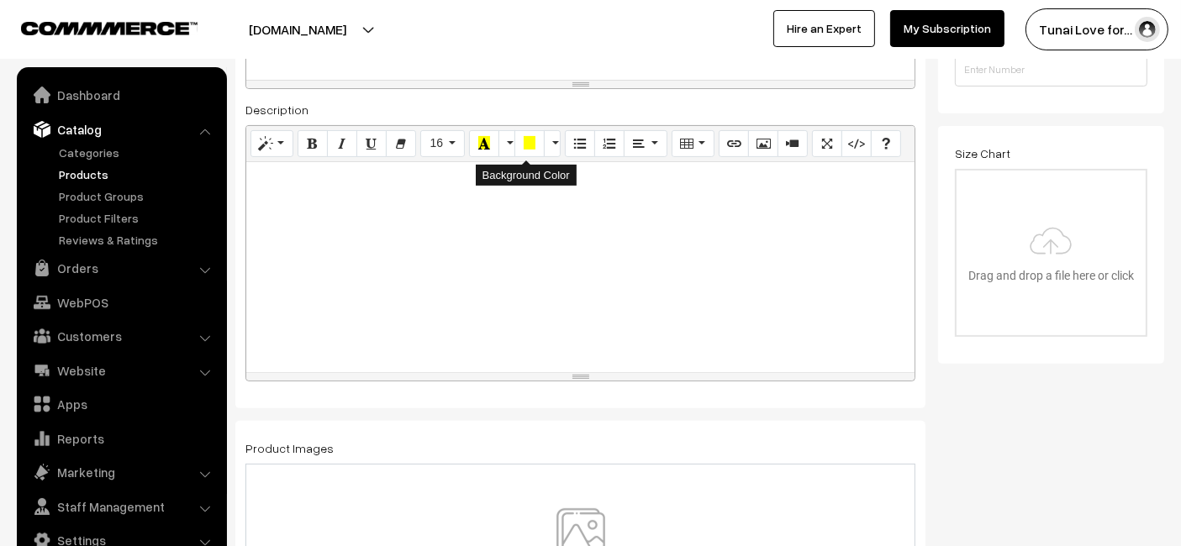
scroll to position [498, 0]
click at [269, 183] on p at bounding box center [580, 180] width 651 height 20
paste div
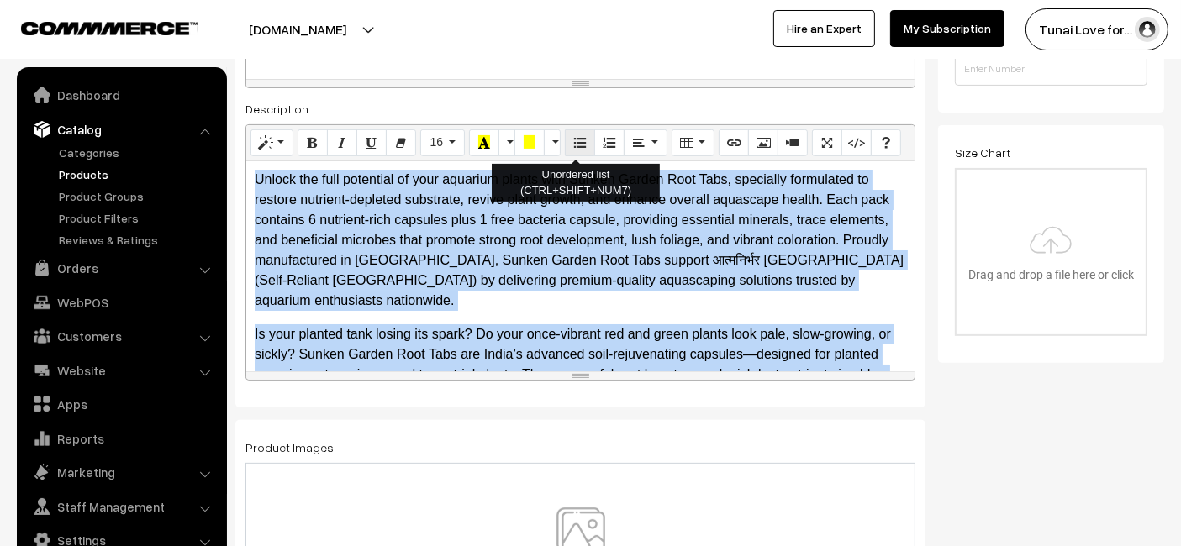
click at [578, 140] on icon "Unordered list (CTRL+SHIFT+NUM7)" at bounding box center [580, 141] width 12 height 13
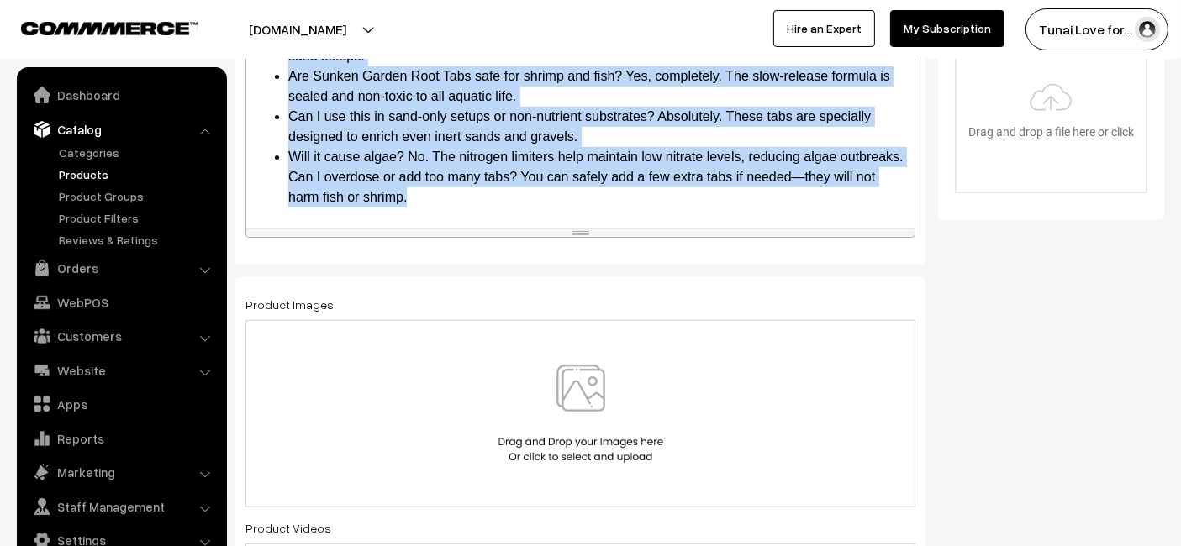
scroll to position [778, 0]
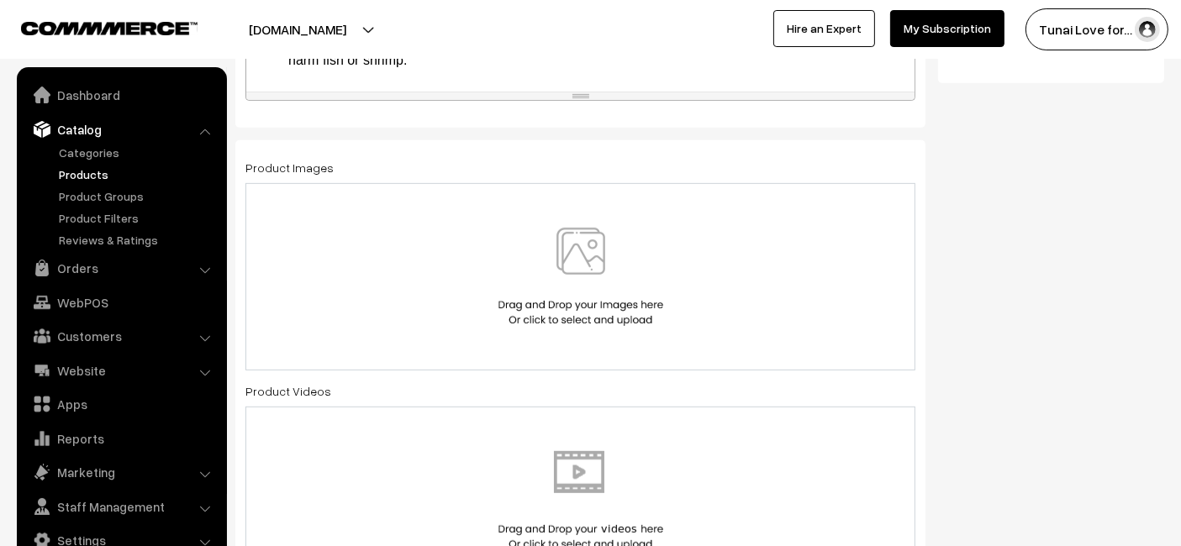
click at [356, 193] on div at bounding box center [580, 276] width 670 height 187
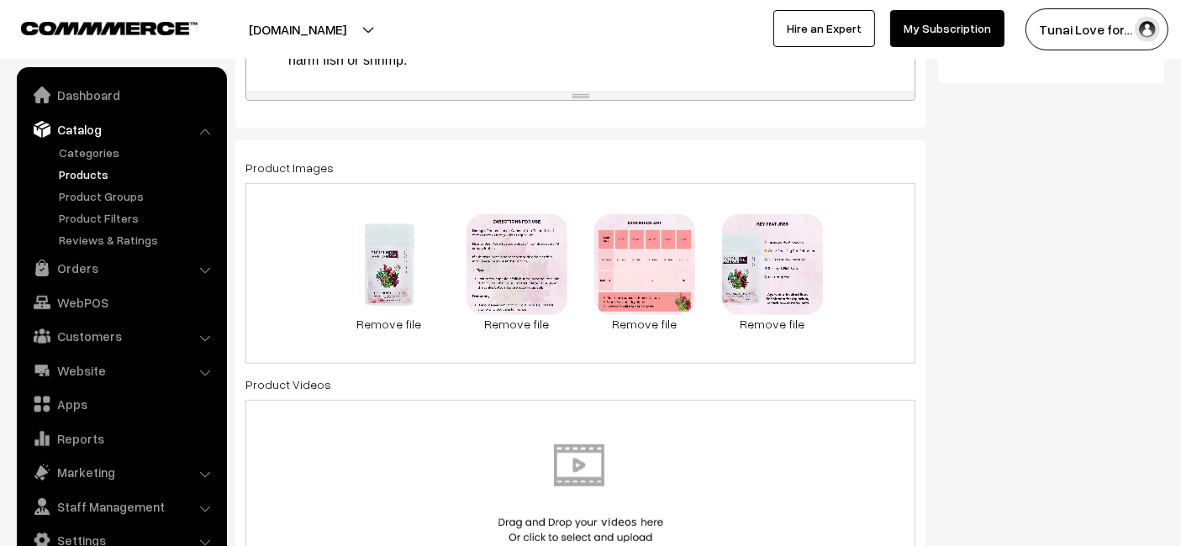
click at [876, 234] on div "0.1 MB 19.1.jpg Check Error Remove file 0.2 MB 19.3.jpg Check Error Remove file…" at bounding box center [580, 273] width 670 height 181
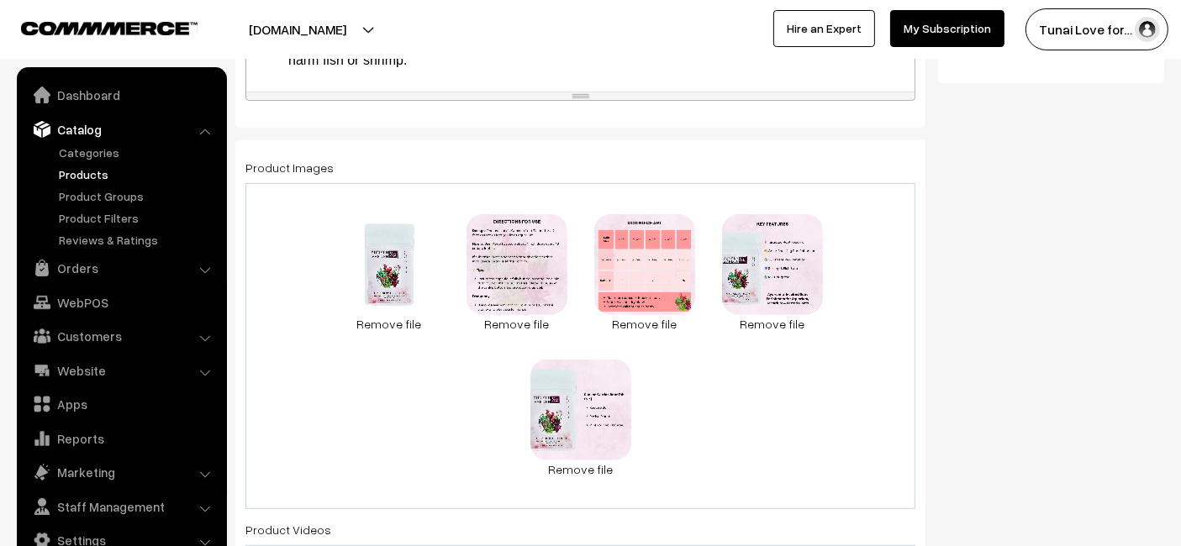
drag, startPoint x: 544, startPoint y: 245, endPoint x: 641, endPoint y: 388, distance: 172.5
click at [641, 388] on div "0.1 MB 19.1.jpg Check Error Remove file 0.2 MB 19.3.jpg Check Error Remove file…" at bounding box center [580, 346] width 670 height 326
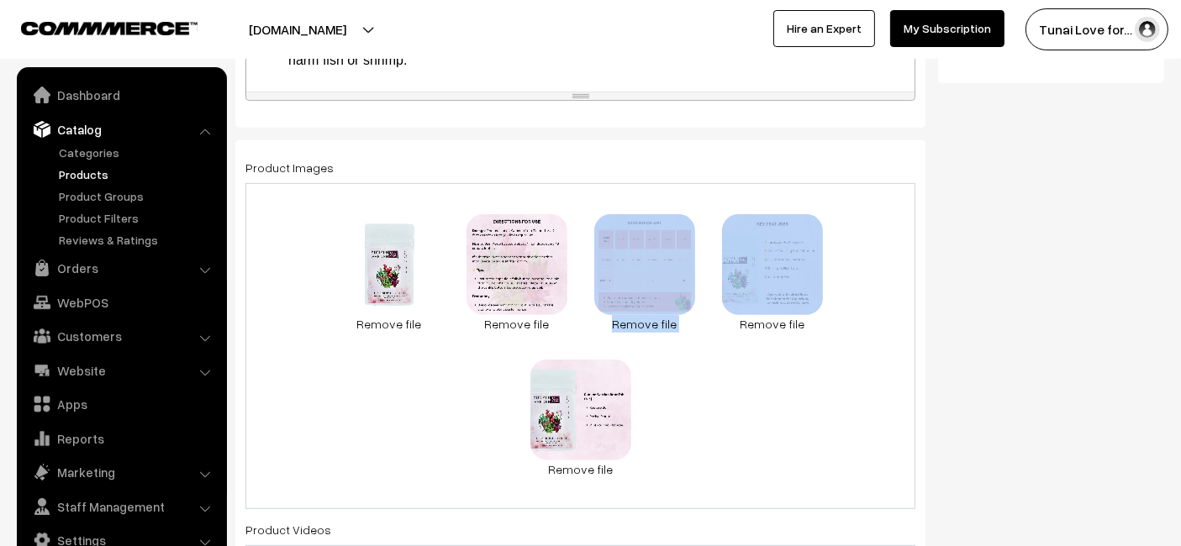
drag, startPoint x: 746, startPoint y: 248, endPoint x: 577, endPoint y: 262, distance: 170.4
click at [577, 262] on div "0.1 MB 19.1.jpg Check Error Remove file 0.2 MB 19.3.jpg Check Error Remove file…" at bounding box center [580, 346] width 670 height 326
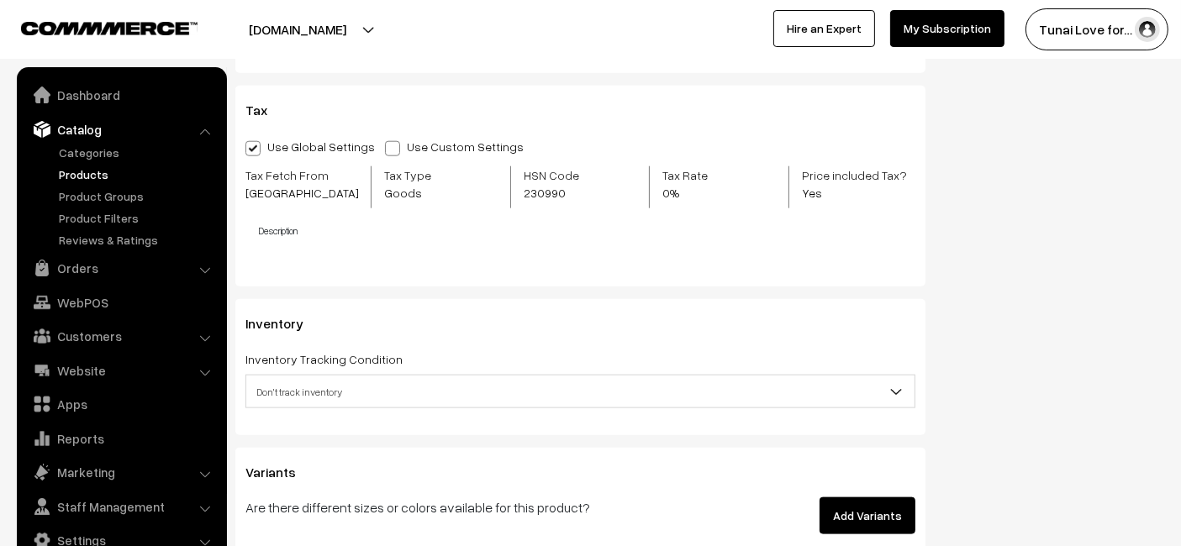
scroll to position [1525, 0]
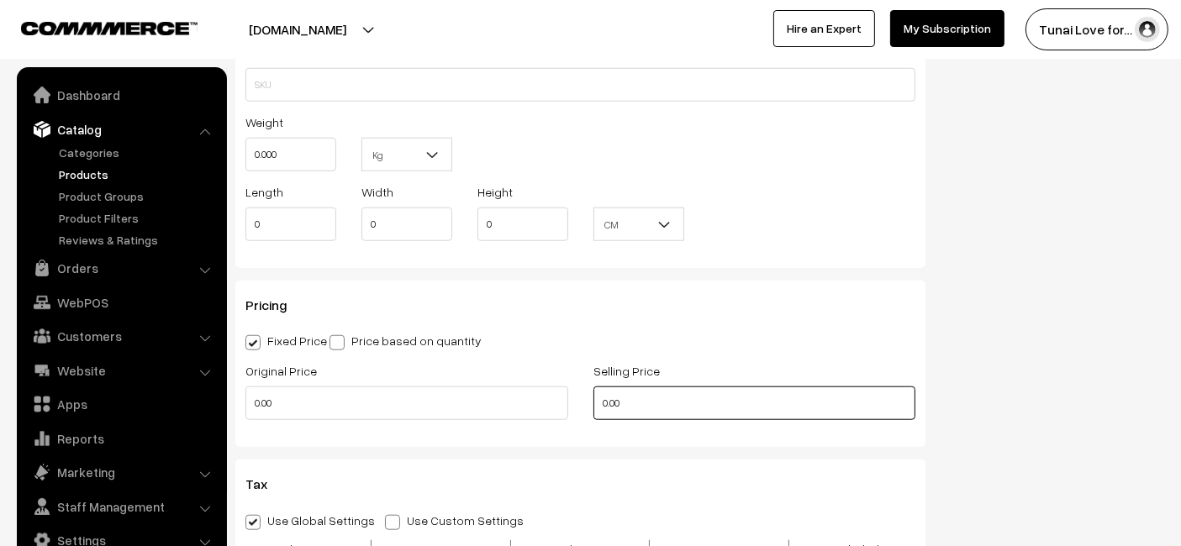
click at [639, 410] on input "0.00" at bounding box center [754, 404] width 323 height 34
click at [639, 412] on input "0.00" at bounding box center [754, 404] width 323 height 34
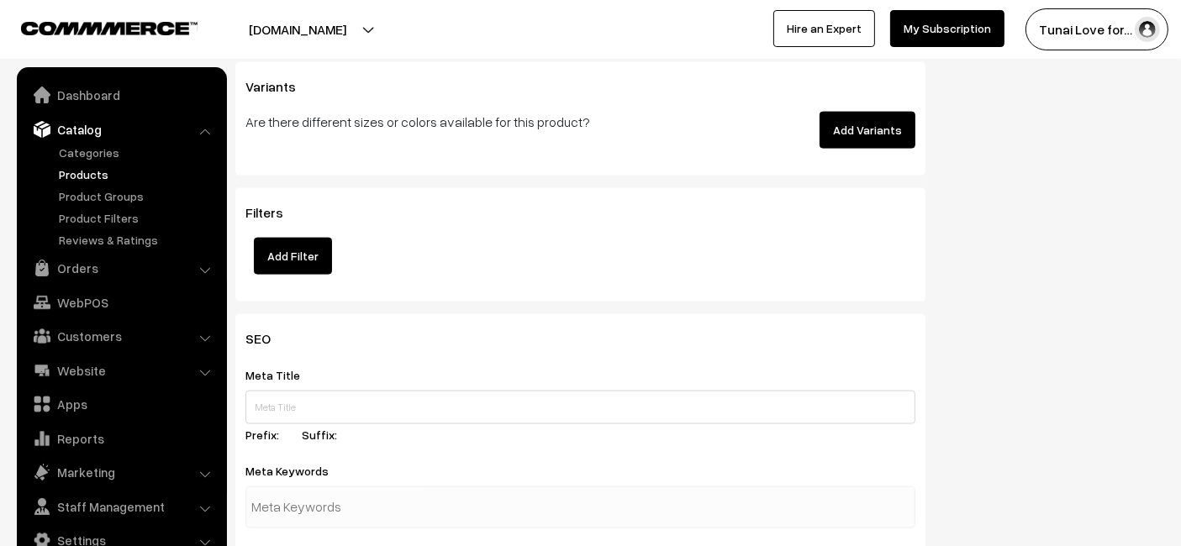
scroll to position [2459, 0]
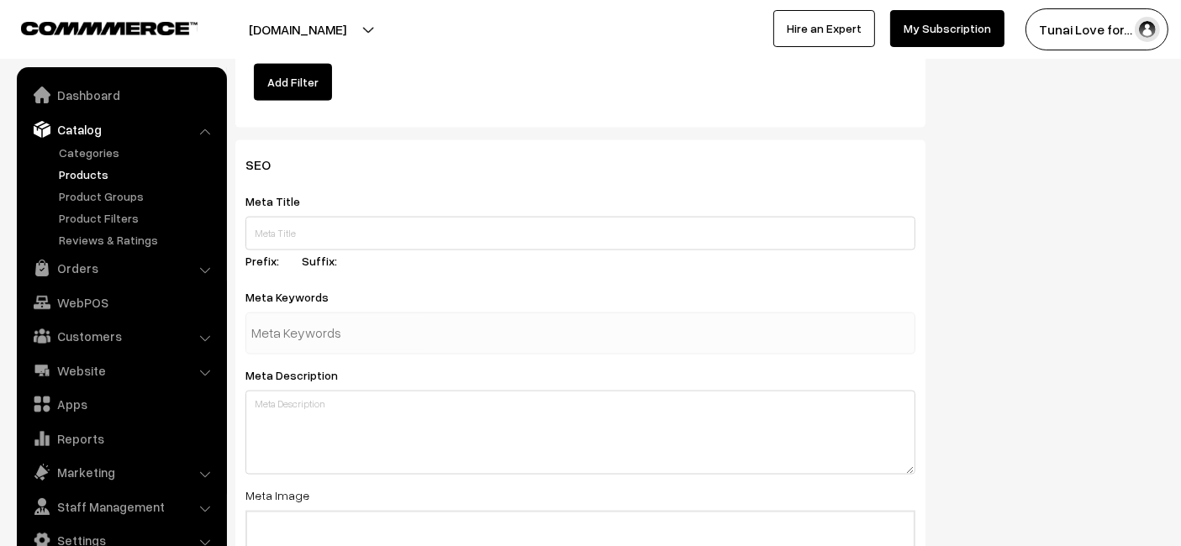
type input "395"
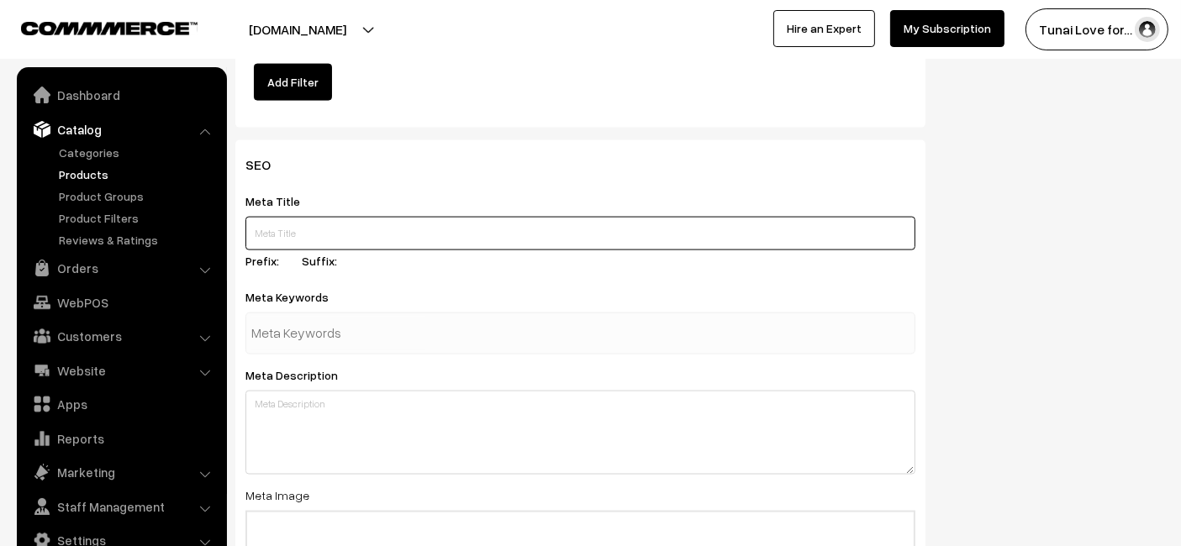
click at [320, 224] on input "text" at bounding box center [580, 234] width 670 height 34
paste input "Sunken Garden Root Tabs – Restore Soil & Revive Aquatic Plants Naturally"
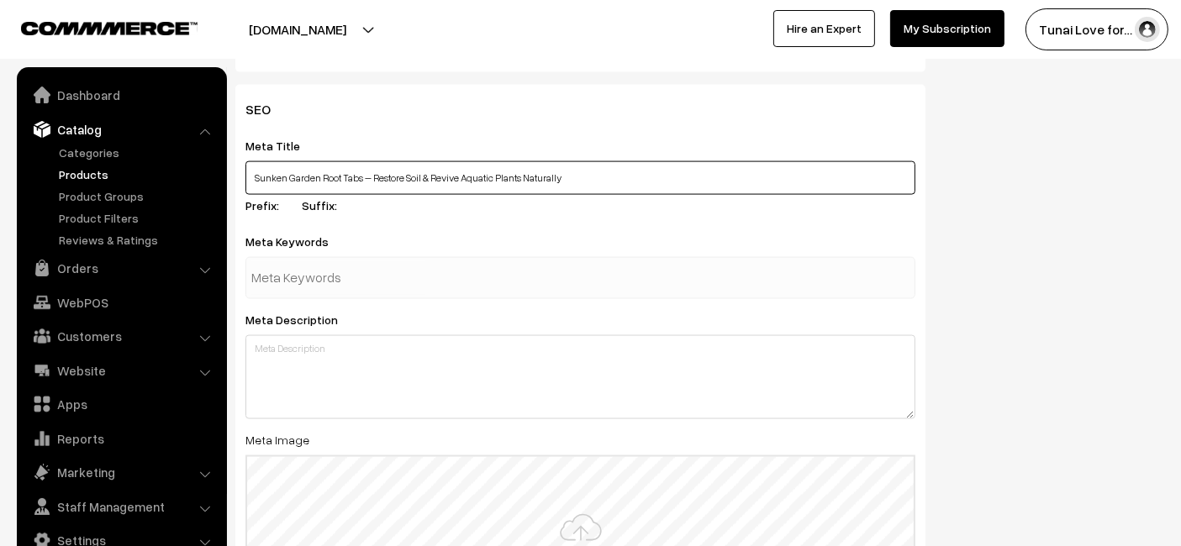
scroll to position [2402, 0]
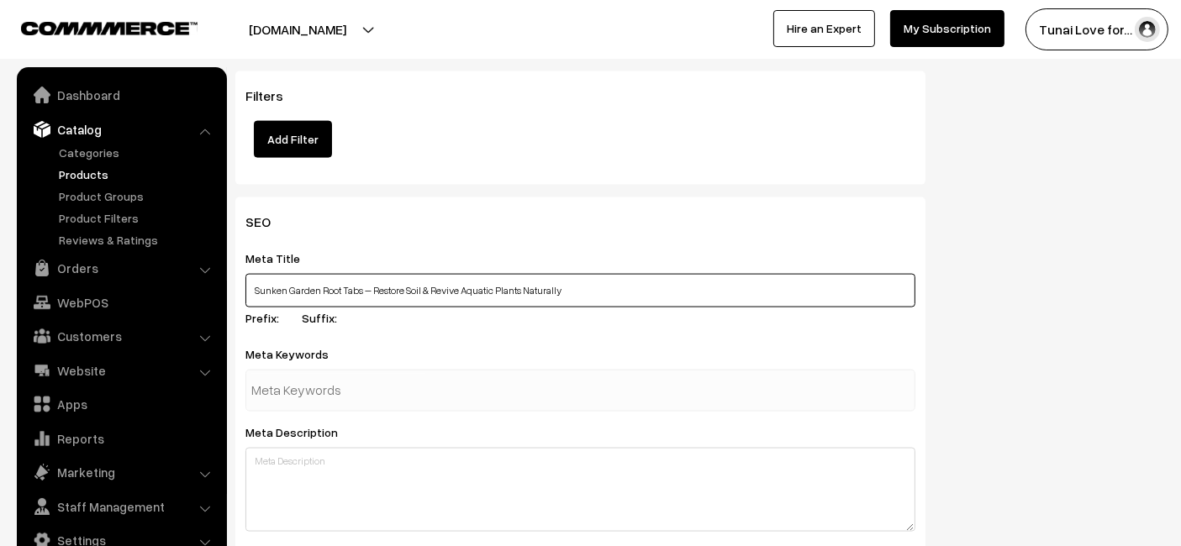
type input "Sunken Garden Root Tabs – Restore Soil & Revive Aquatic Plants Naturally"
click at [451, 382] on div at bounding box center [580, 391] width 670 height 42
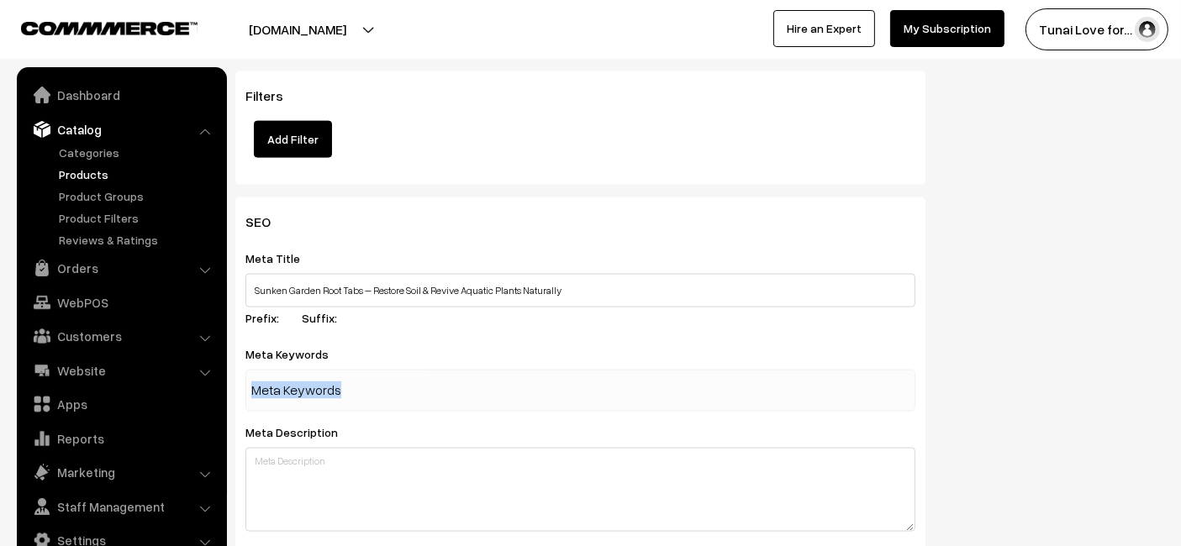
click at [451, 382] on div at bounding box center [580, 391] width 670 height 42
paste input "aquarium root tab"
type input "aquarium root tabs"
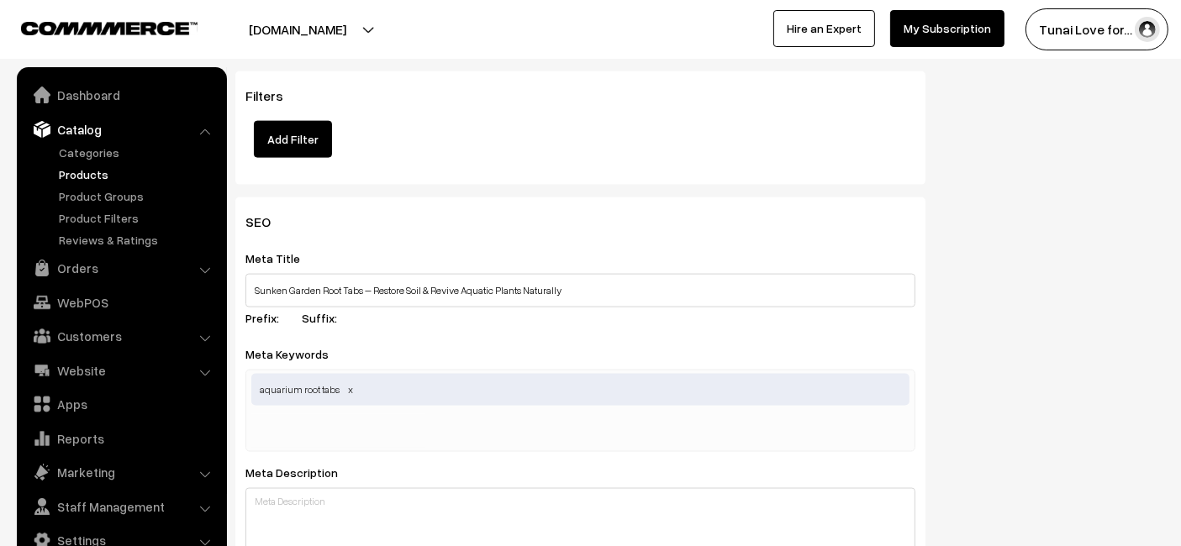
click at [486, 347] on div "Meta Keywords aquarium root tabs aquarium root tabs" at bounding box center [580, 398] width 670 height 108
click at [436, 421] on div "aquarium root tabs" at bounding box center [580, 411] width 670 height 82
paste input "aquatic plant fertilizer"
type input "aquatic plant fertilizers"
drag, startPoint x: 634, startPoint y: 204, endPoint x: 627, endPoint y: 169, distance: 35.9
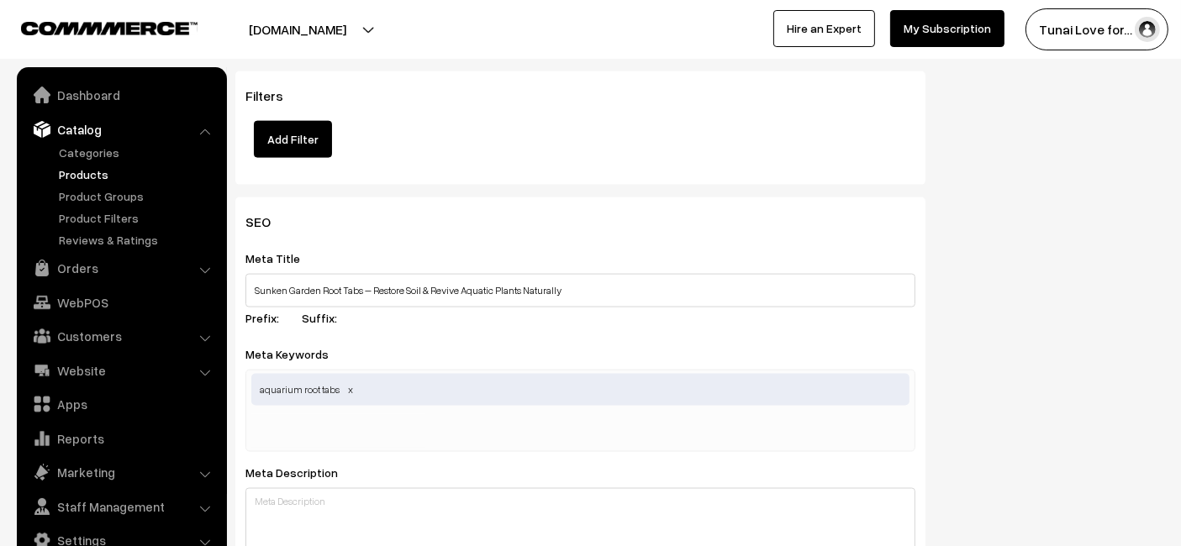
click at [638, 204] on div "SEO Meta Title Sunken Garden Root Tabs – Restore Soil & Revive Aquatic Plants N…" at bounding box center [580, 537] width 690 height 678
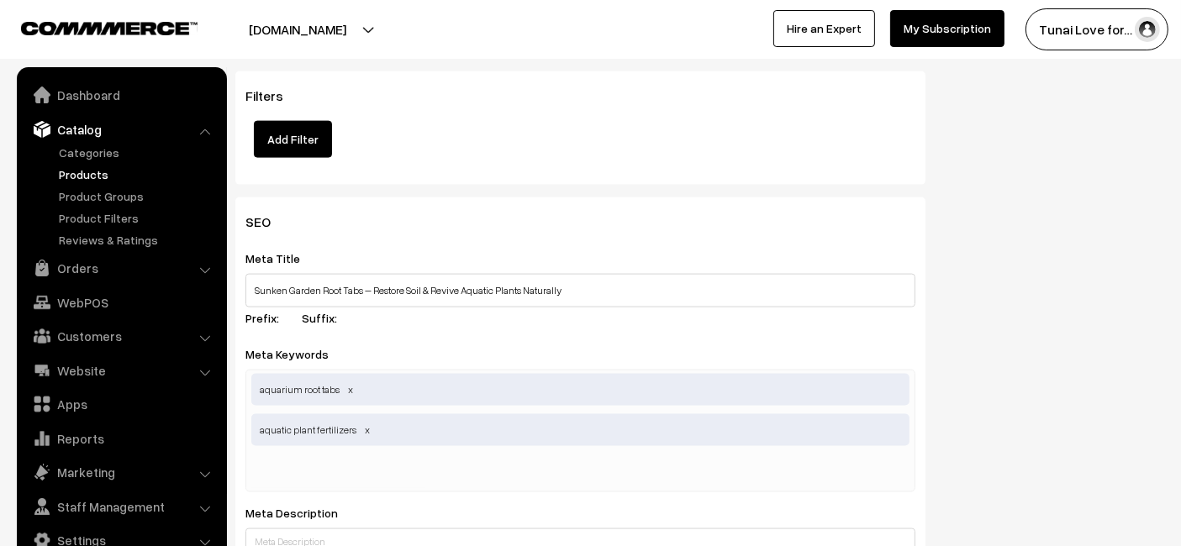
click at [437, 461] on div "aquarium root tabs aquatic plant fertilizers" at bounding box center [580, 431] width 670 height 123
paste input "plant growth tablets"
type input "plant growth tablets"
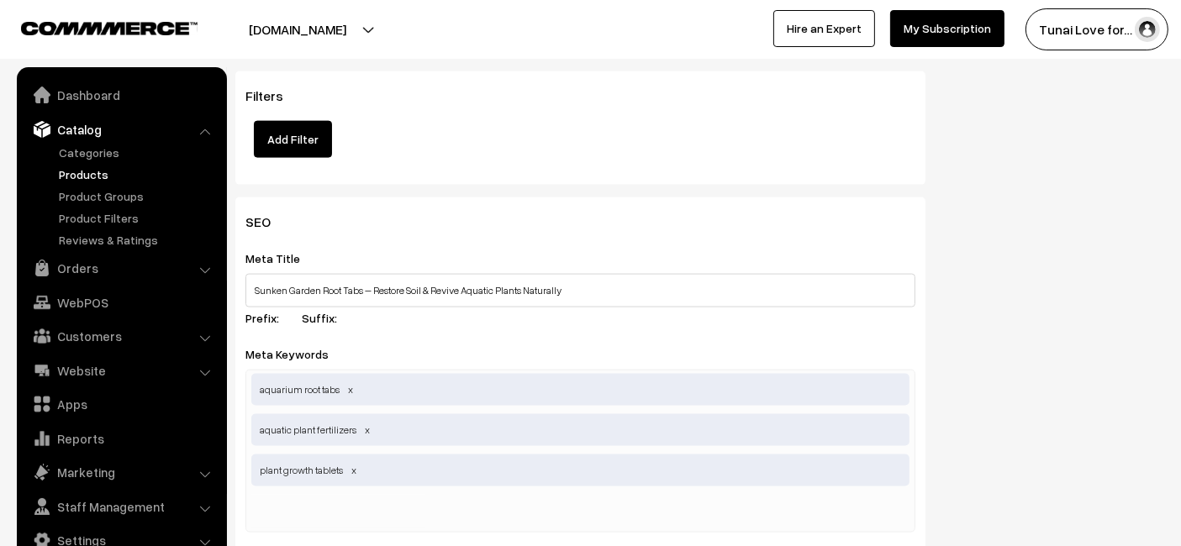
click at [384, 514] on input "text" at bounding box center [338, 512] width 175 height 34
paste input "aquarium soil booster"
type input "aquarium soil booster"
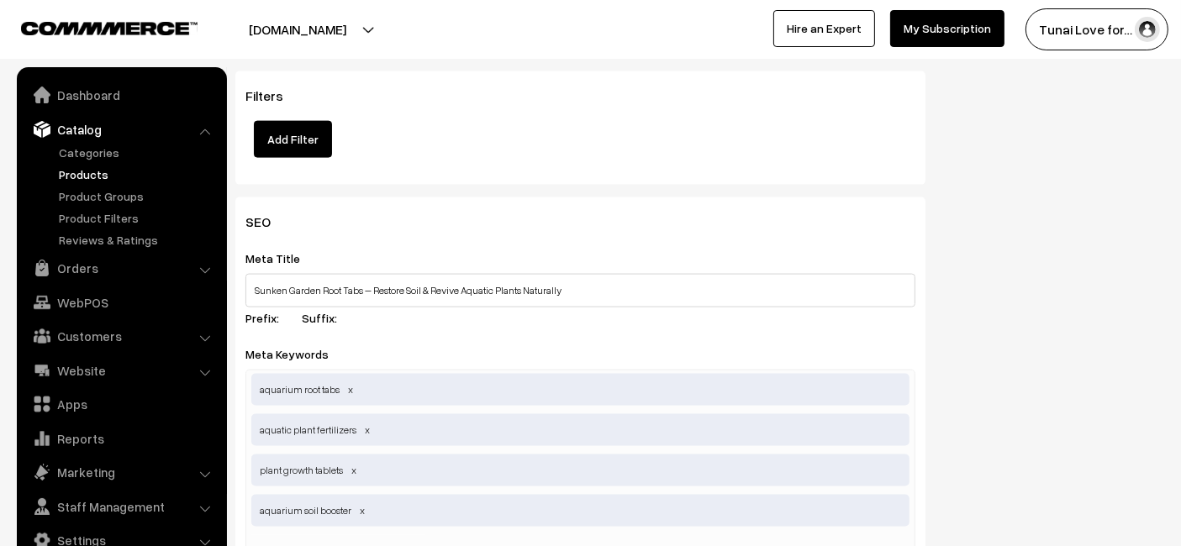
drag, startPoint x: 989, startPoint y: 278, endPoint x: 799, endPoint y: 359, distance: 206.4
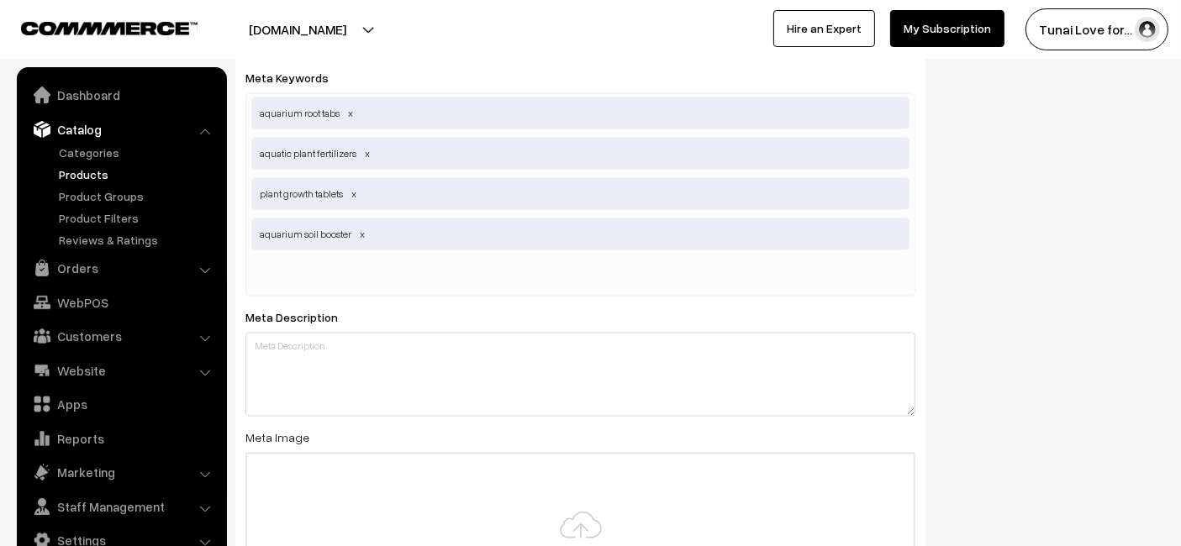
scroll to position [2682, 0]
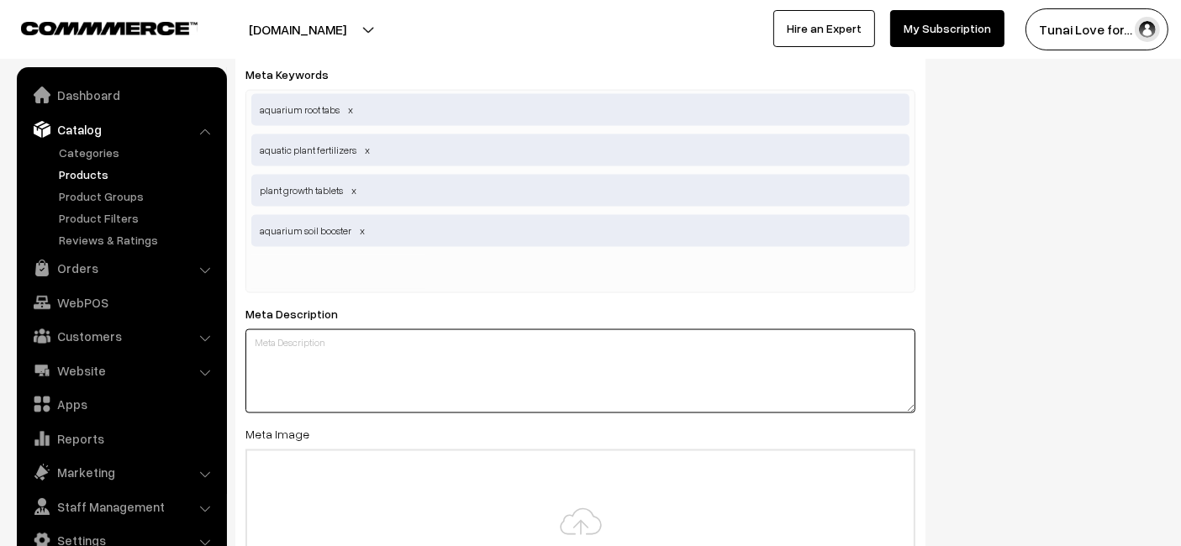
click at [326, 335] on textarea at bounding box center [580, 372] width 670 height 84
click at [599, 376] on textarea at bounding box center [580, 372] width 670 height 84
type textarea "v"
paste textarea "Sunken Garden Root Tabs nourish aquarium plant roots with essential nutrients a…"
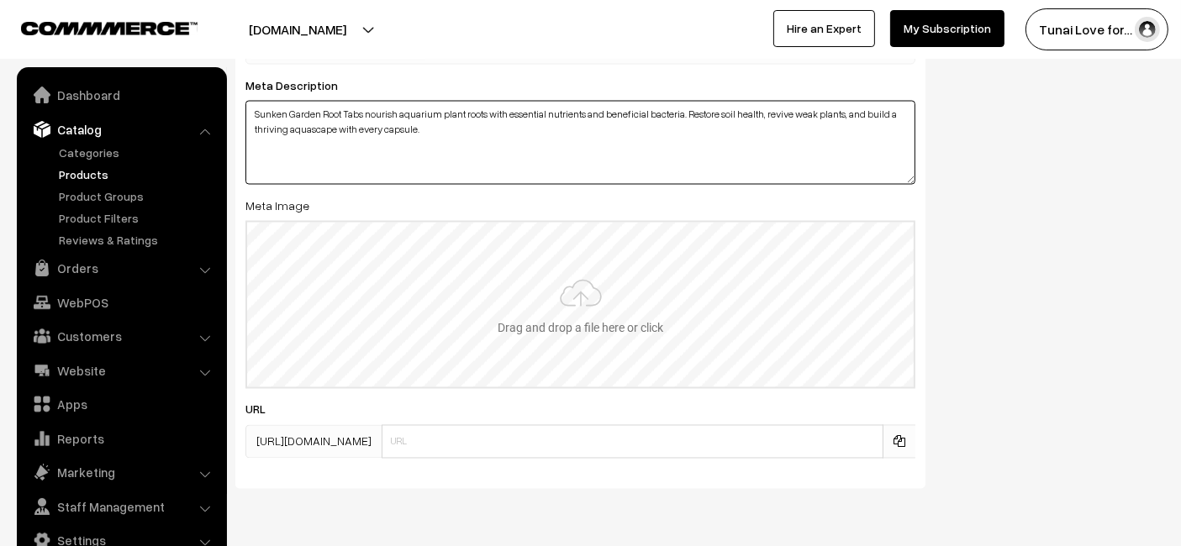
scroll to position [2958, 0]
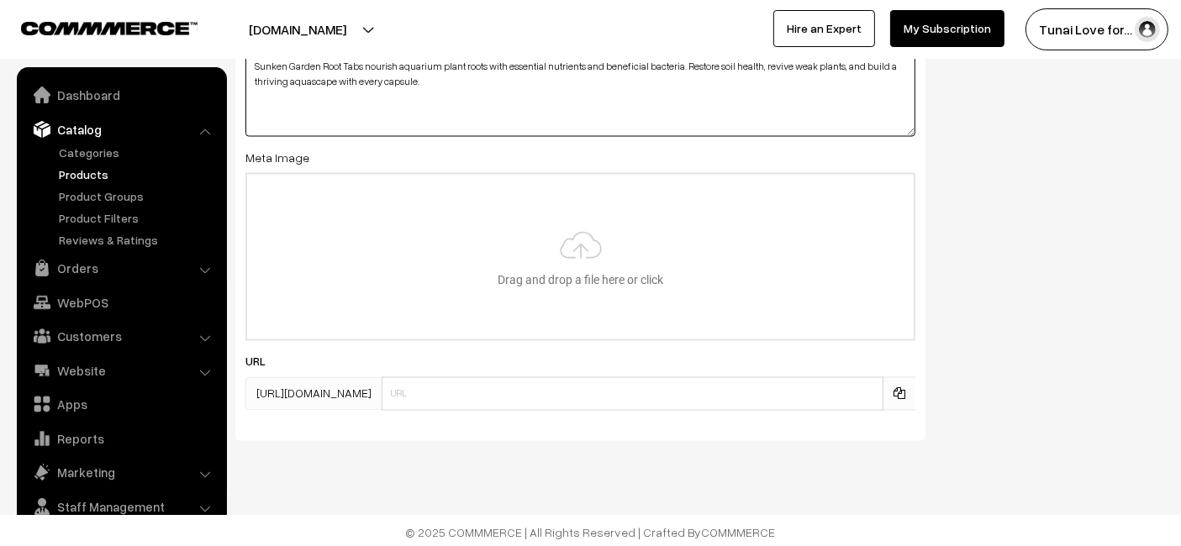
type textarea "Sunken Garden Root Tabs nourish aquarium plant roots with essential nutrients a…"
type input "C:\fakepath\sunken-garden-root-tabs-restore-soil.jpg"
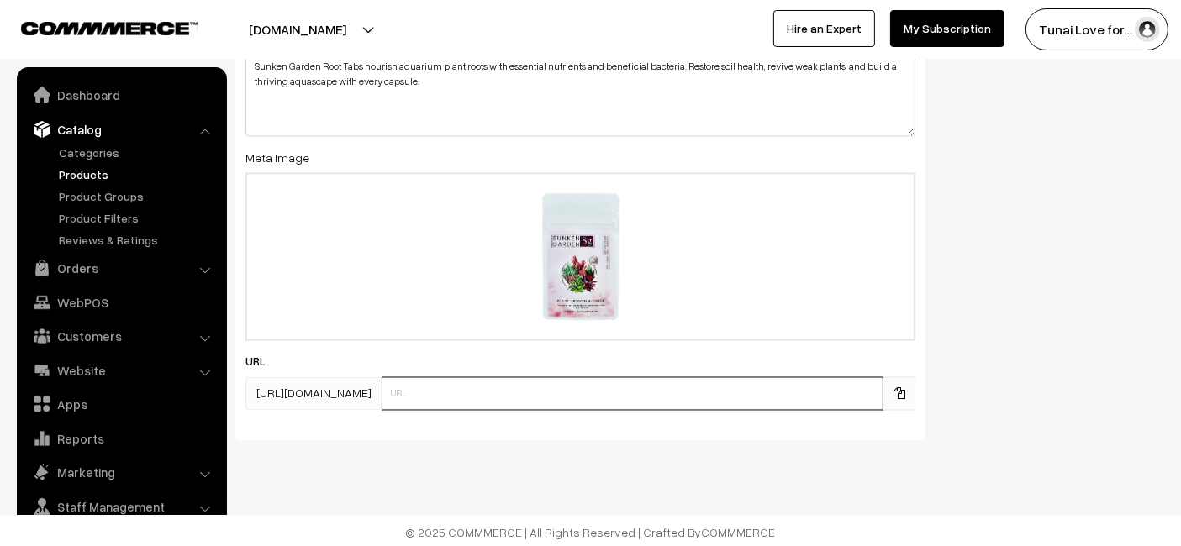
click at [646, 386] on input "text" at bounding box center [633, 394] width 502 height 34
paste input "[URL][DOMAIN_NAME]"
drag, startPoint x: 517, startPoint y: 382, endPoint x: 74, endPoint y: 450, distance: 448.1
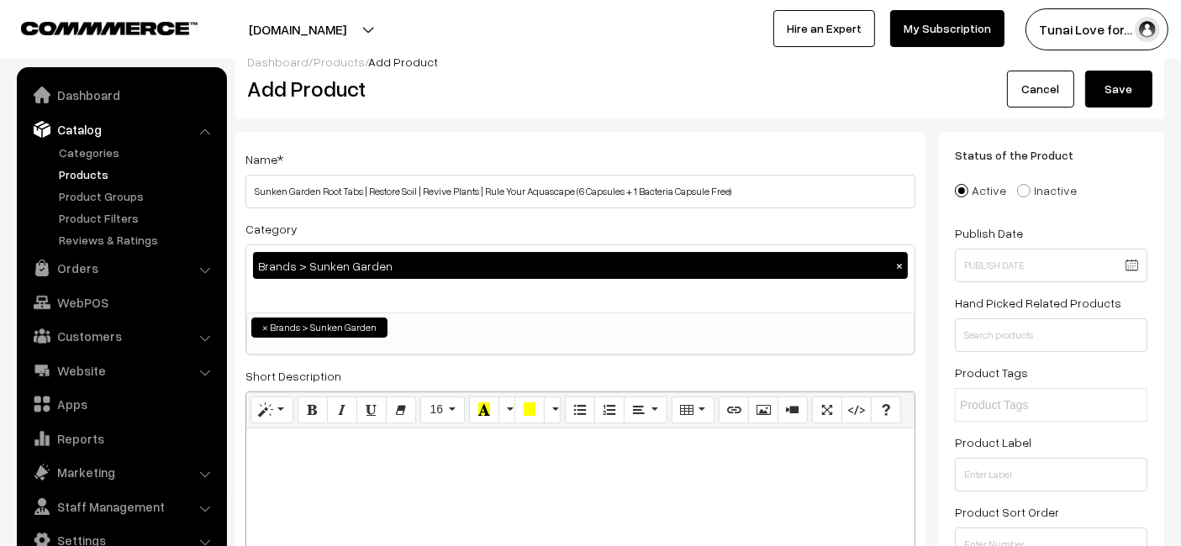
scroll to position [0, 0]
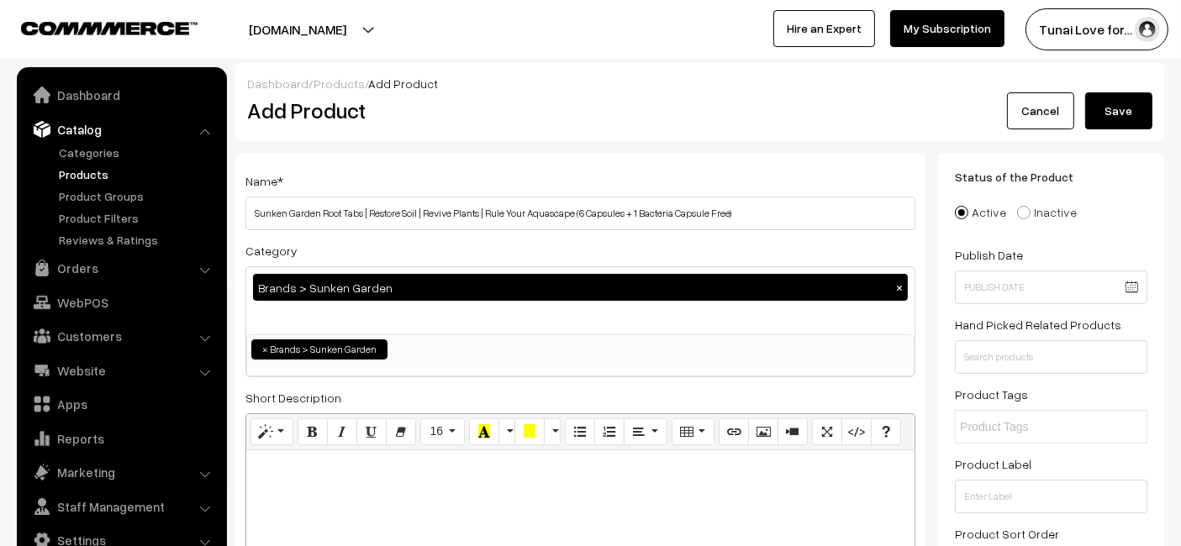
type input "sunken-garden-root-tabs"
click at [1095, 117] on button "Save" at bounding box center [1118, 110] width 67 height 37
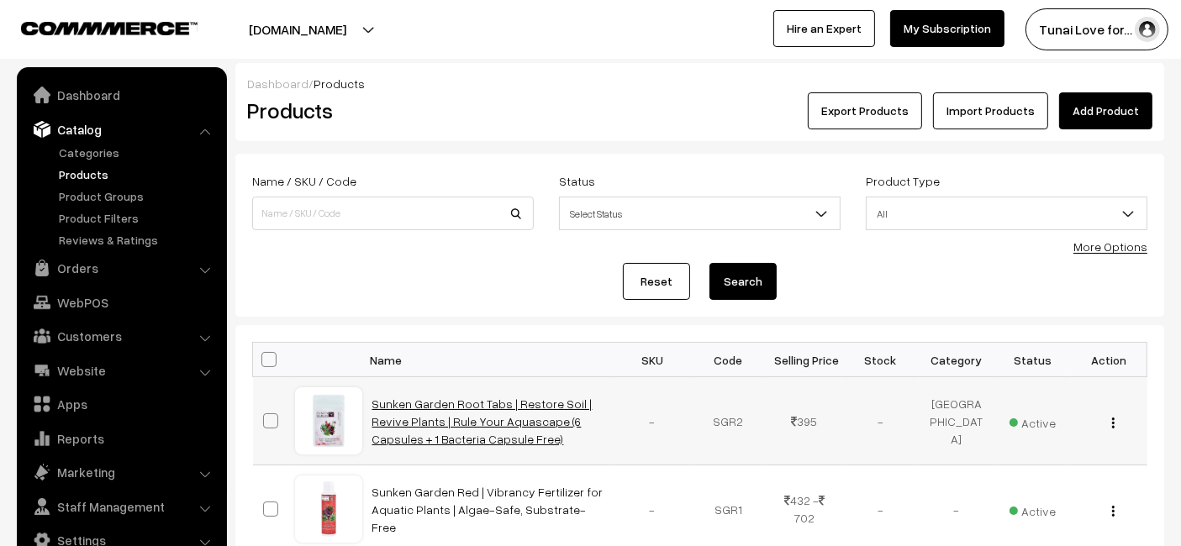
click at [411, 414] on link "Sunken Garden Root Tabs | Restore Soil | Revive Plants | Rule Your Aquascape (6…" at bounding box center [482, 422] width 220 height 50
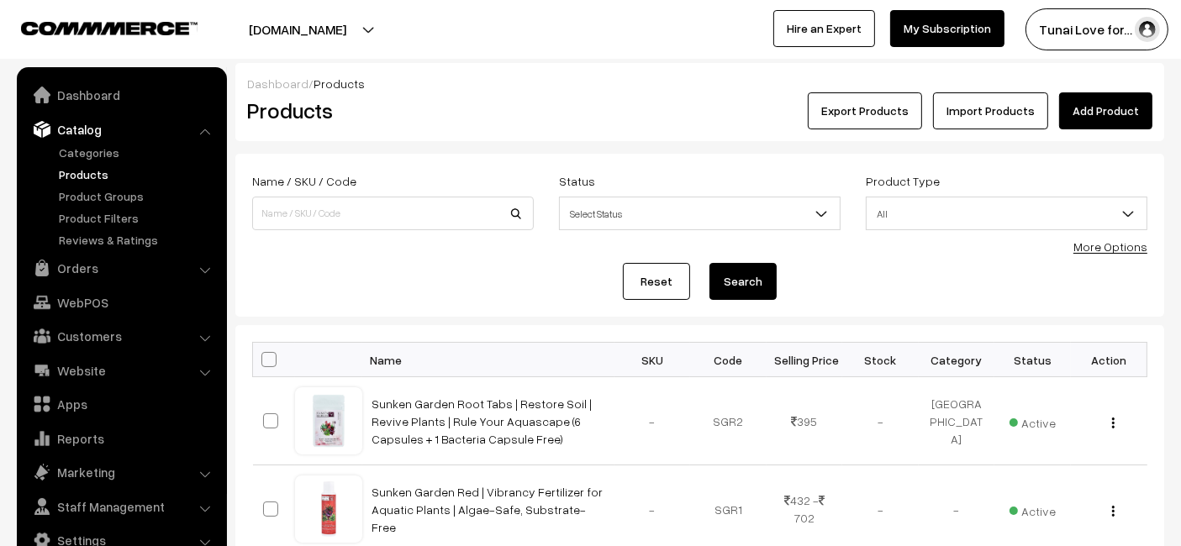
click at [1117, 109] on link "Add Product" at bounding box center [1105, 110] width 93 height 37
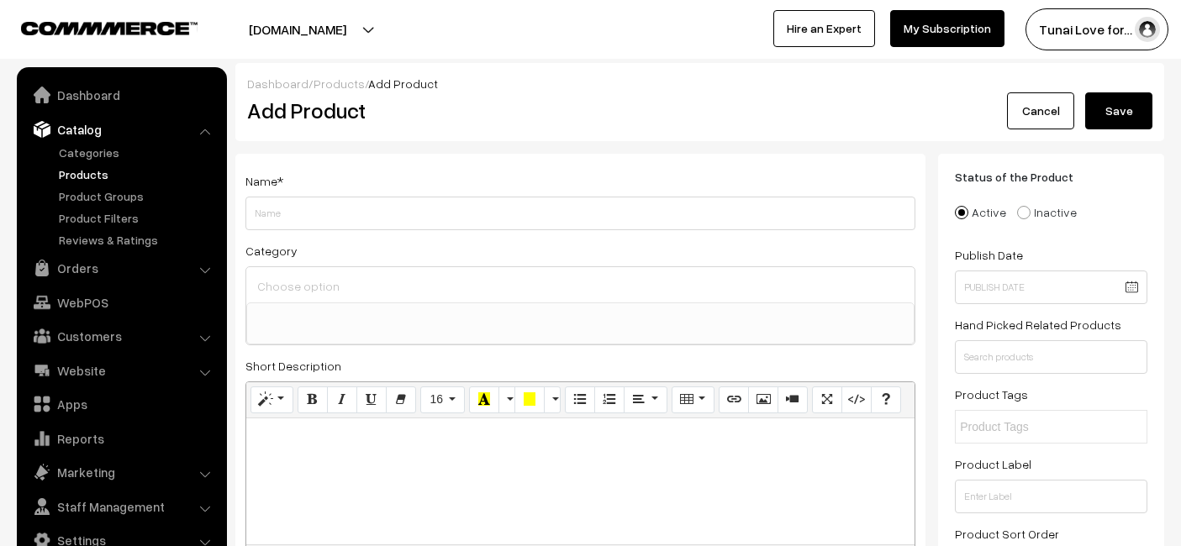
select select
click at [583, 284] on input at bounding box center [580, 286] width 655 height 24
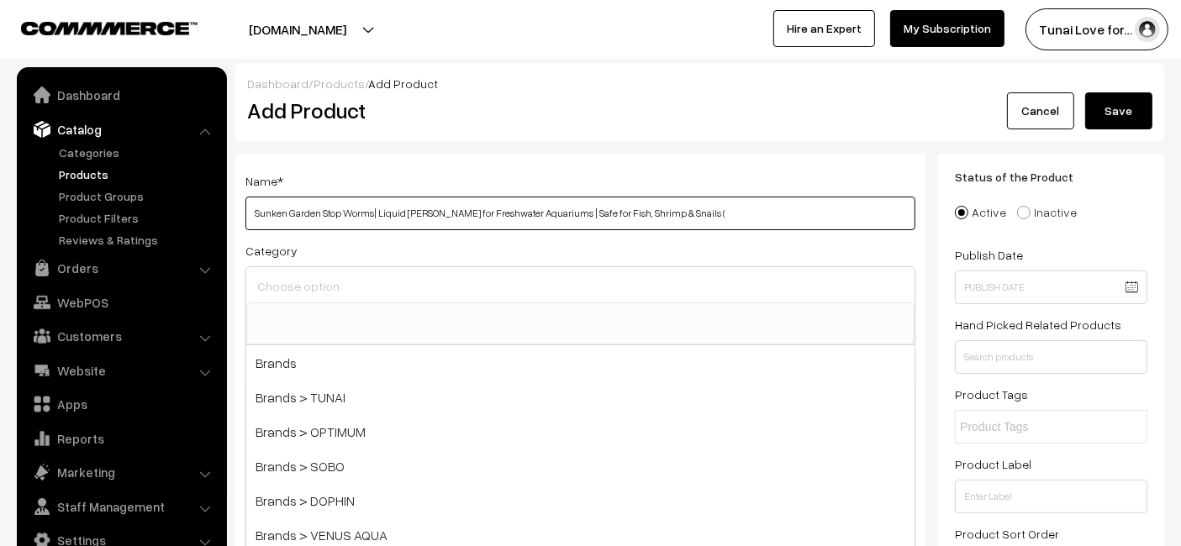
click at [715, 198] on input "Sunken Garden Stop Worms| Liquid De-Wormer for Freshwater Aquariums | Safe for …" at bounding box center [580, 214] width 670 height 34
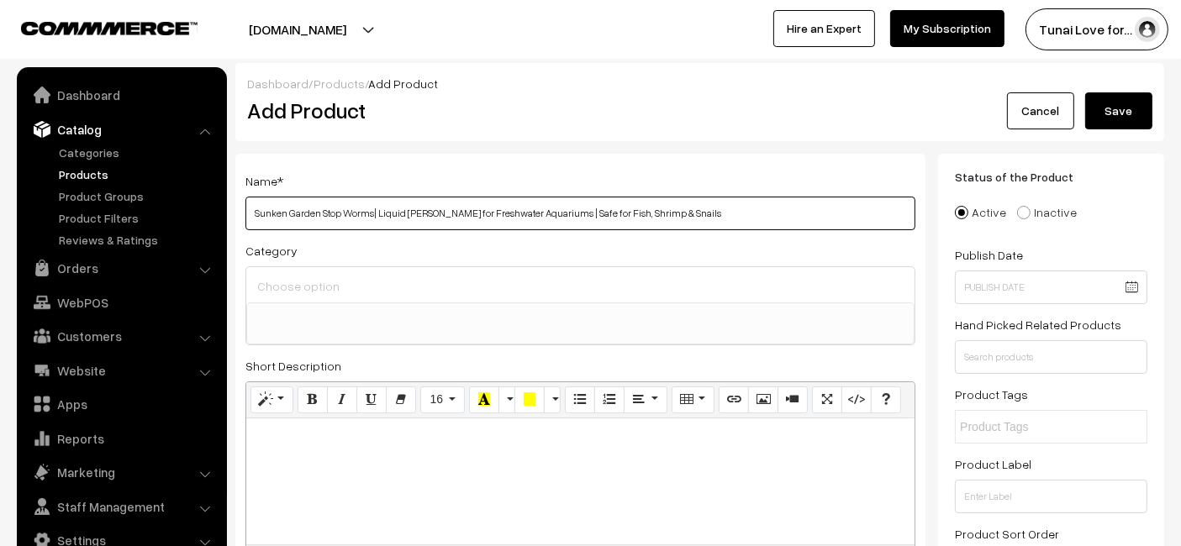
type input "Sunken Garden Stop Worms| Liquid [PERSON_NAME] for Freshwater Aquariums | Safe …"
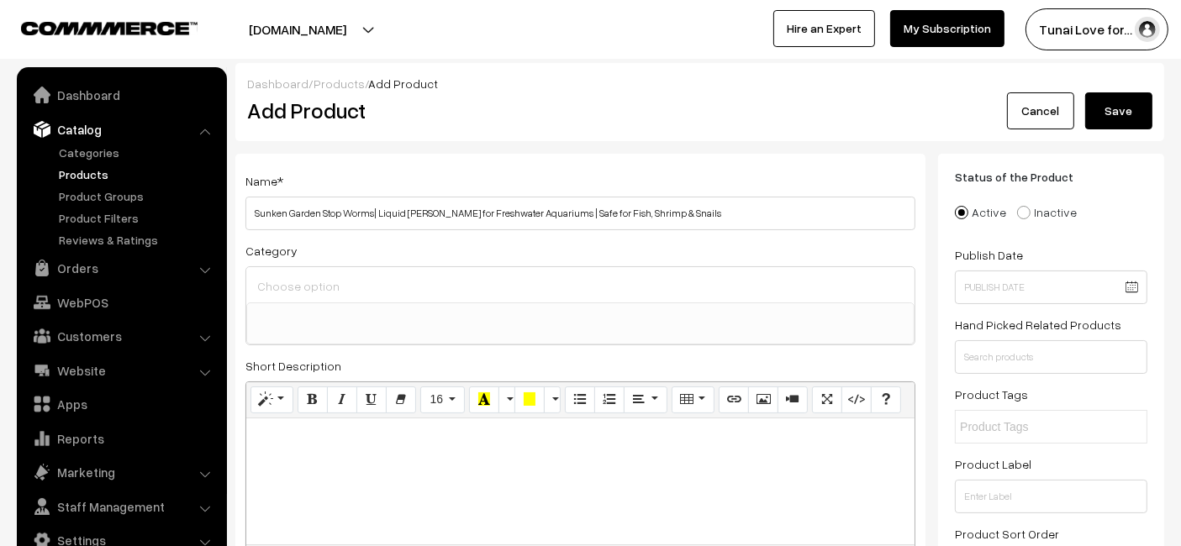
click at [556, 298] on div at bounding box center [580, 284] width 668 height 35
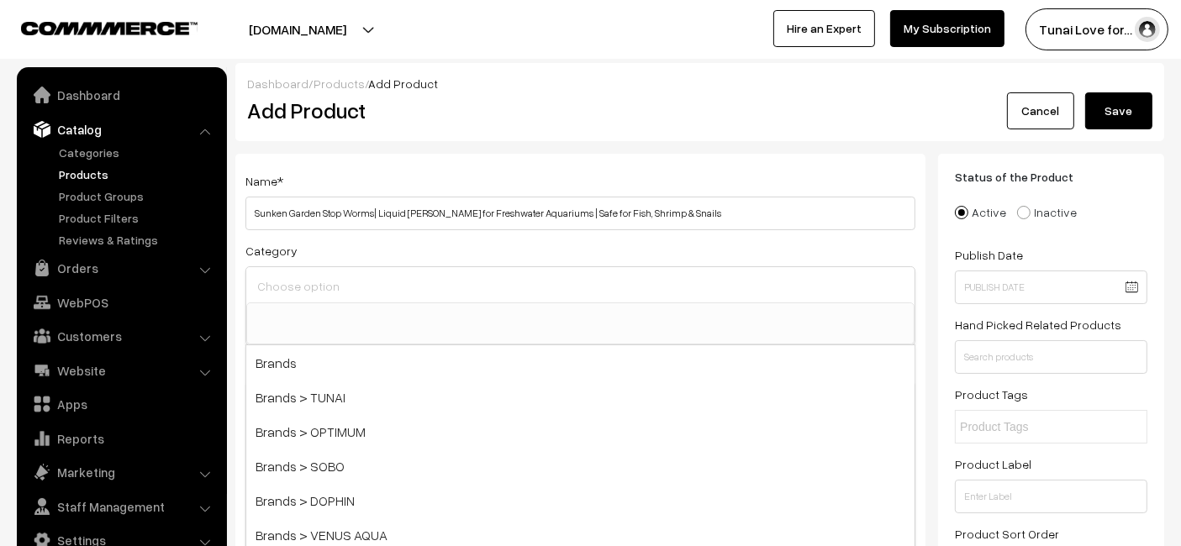
click at [567, 293] on input at bounding box center [580, 286] width 655 height 24
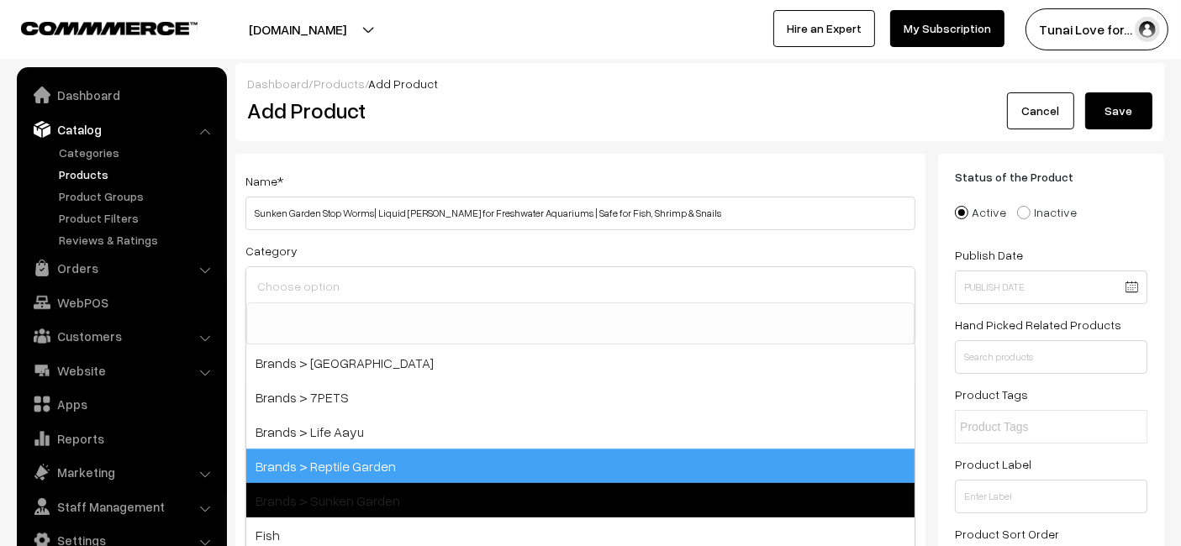
scroll to position [373, 0]
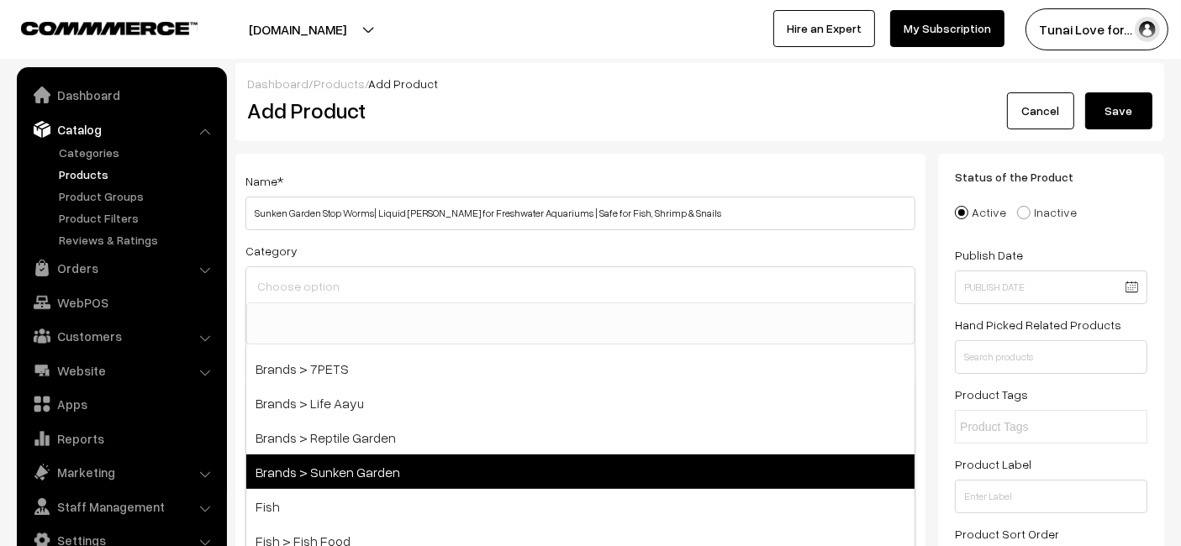
click at [383, 464] on span "Brands > Sunken Garden" at bounding box center [580, 472] width 668 height 34
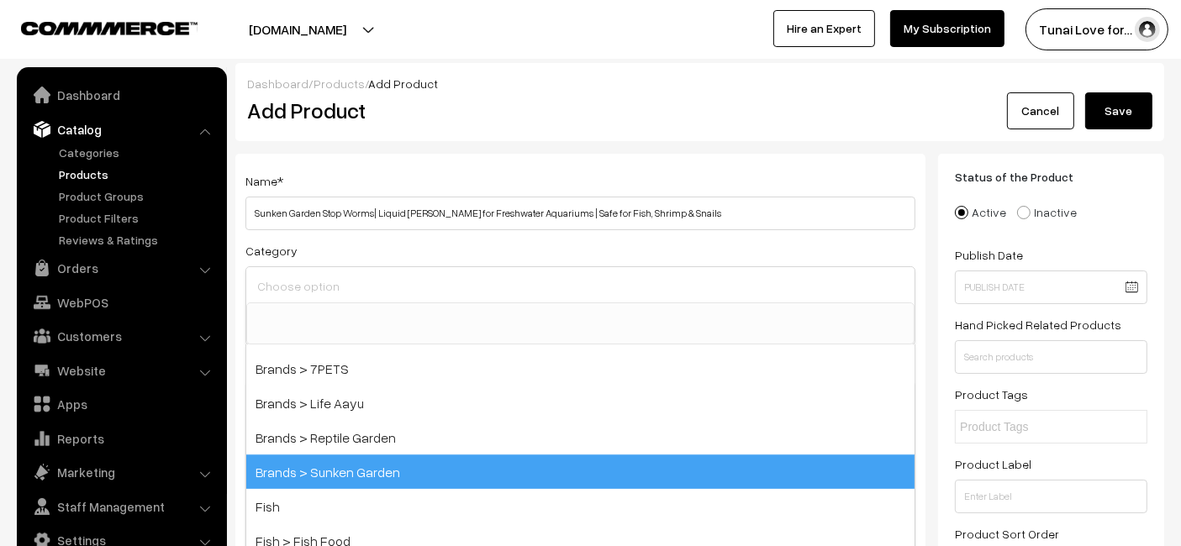
select select "52"
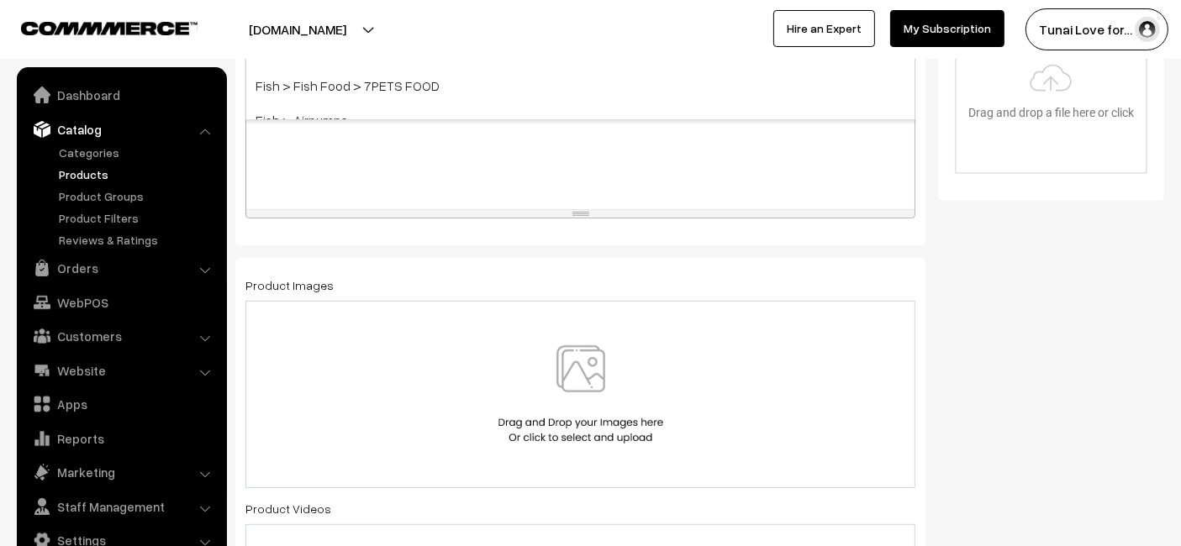
scroll to position [841, 0]
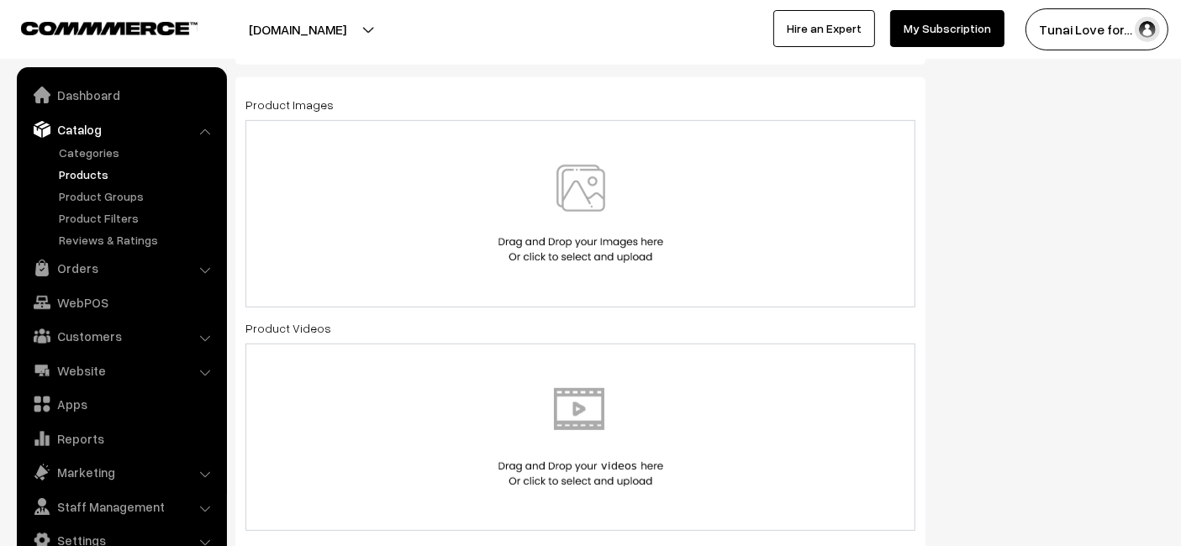
click at [641, 201] on img at bounding box center [580, 214] width 173 height 98
click at [507, 182] on img at bounding box center [580, 214] width 173 height 98
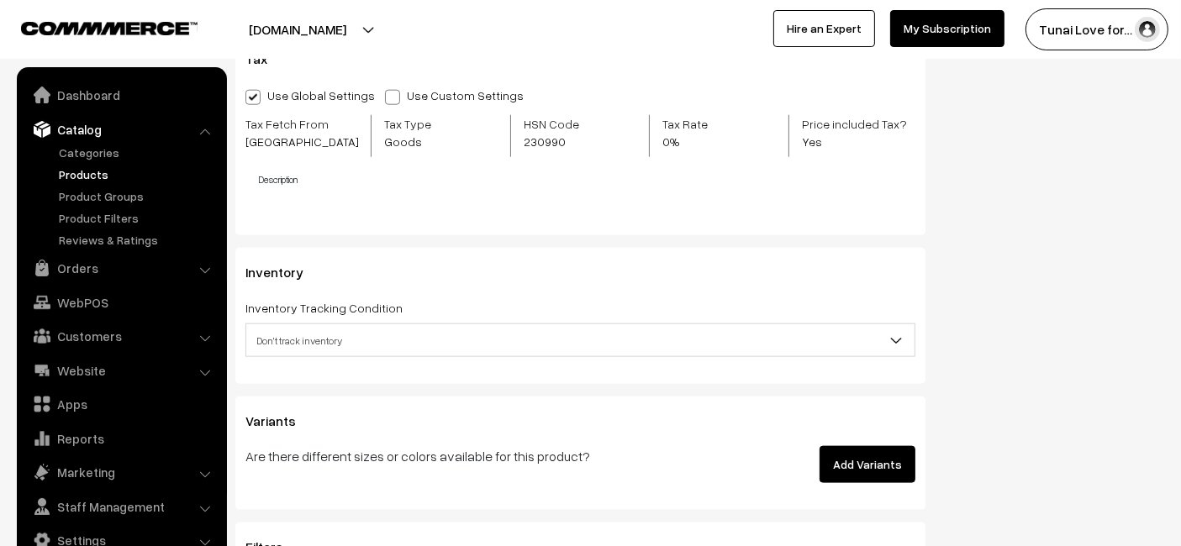
scroll to position [1961, 0]
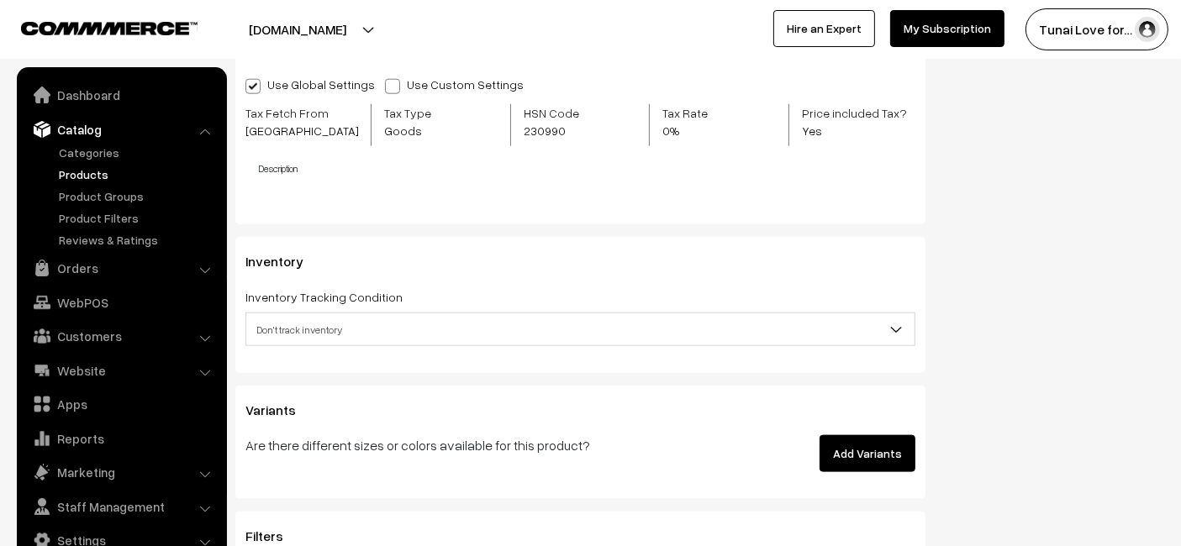
click at [839, 446] on button "Add Variants" at bounding box center [868, 453] width 96 height 37
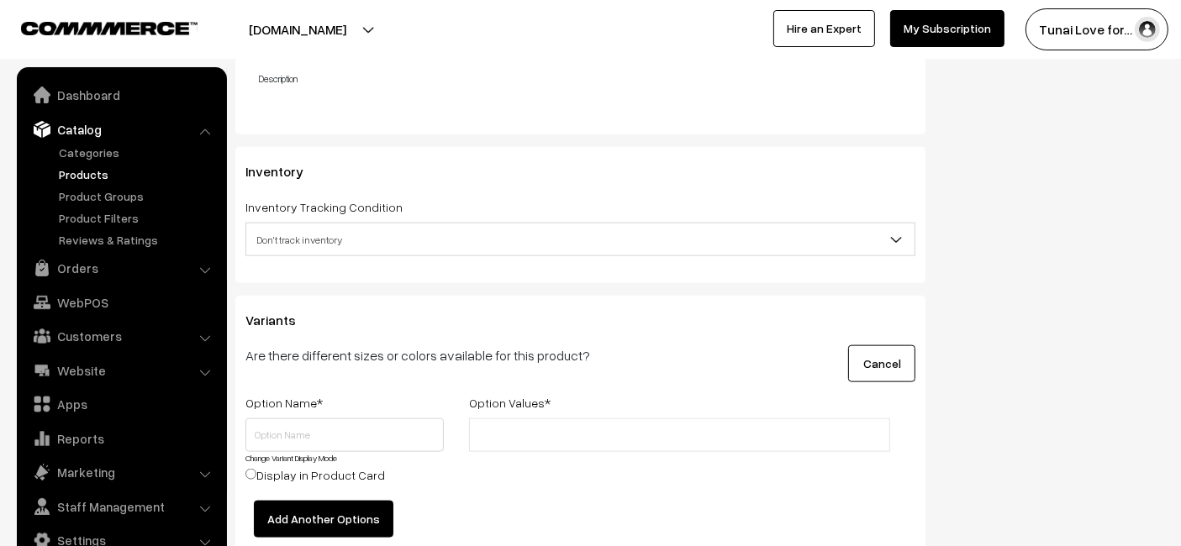
scroll to position [2148, 0]
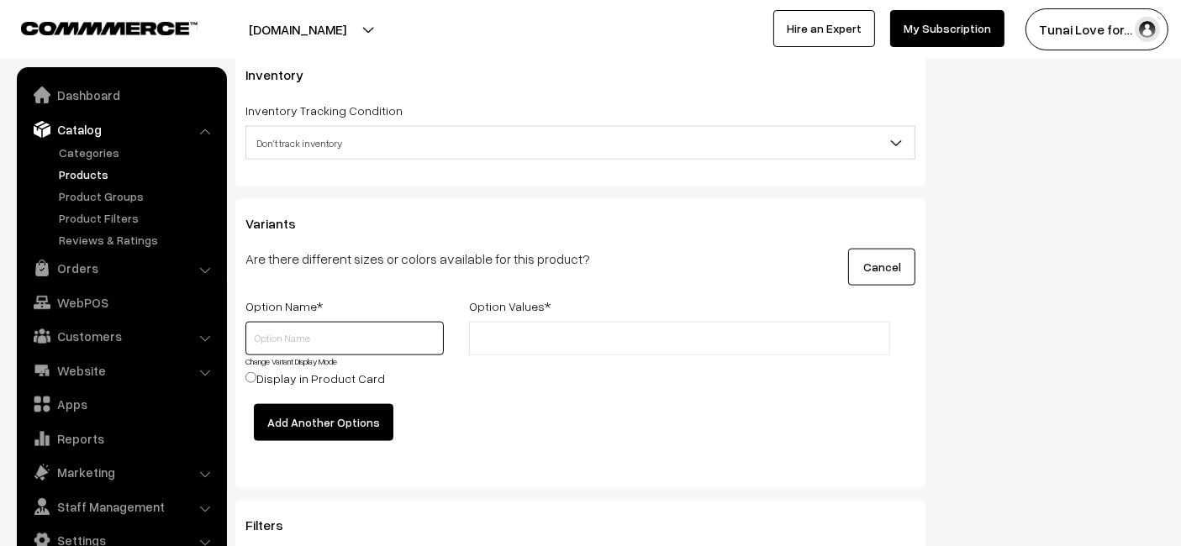
click at [328, 327] on input "text" at bounding box center [344, 339] width 198 height 34
type input "Size"
click at [524, 330] on input "text" at bounding box center [547, 339] width 147 height 18
type input "100ml"
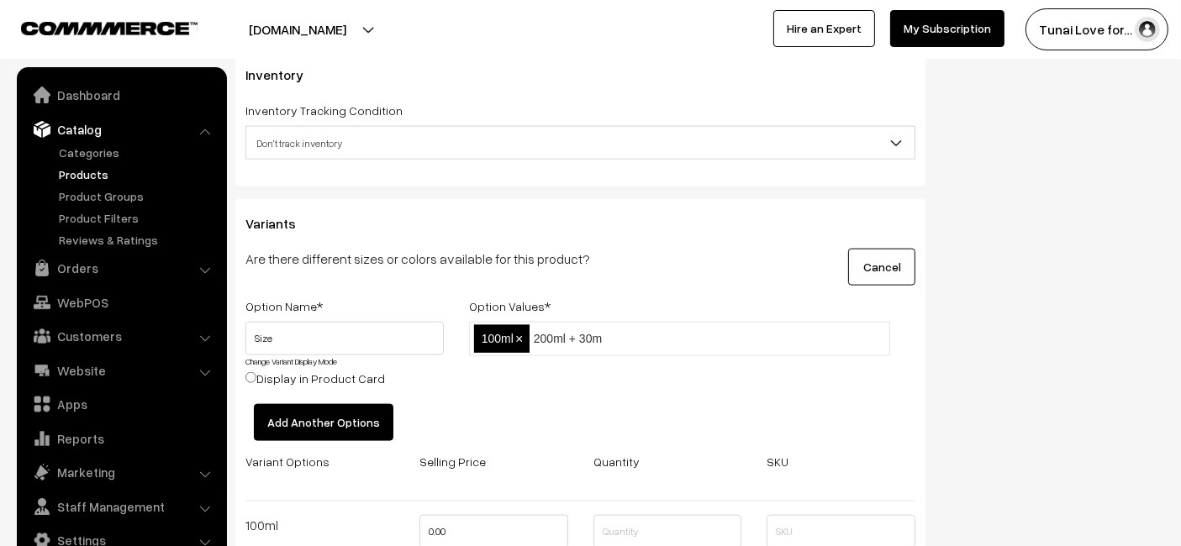
type input "200ml + 30ml"
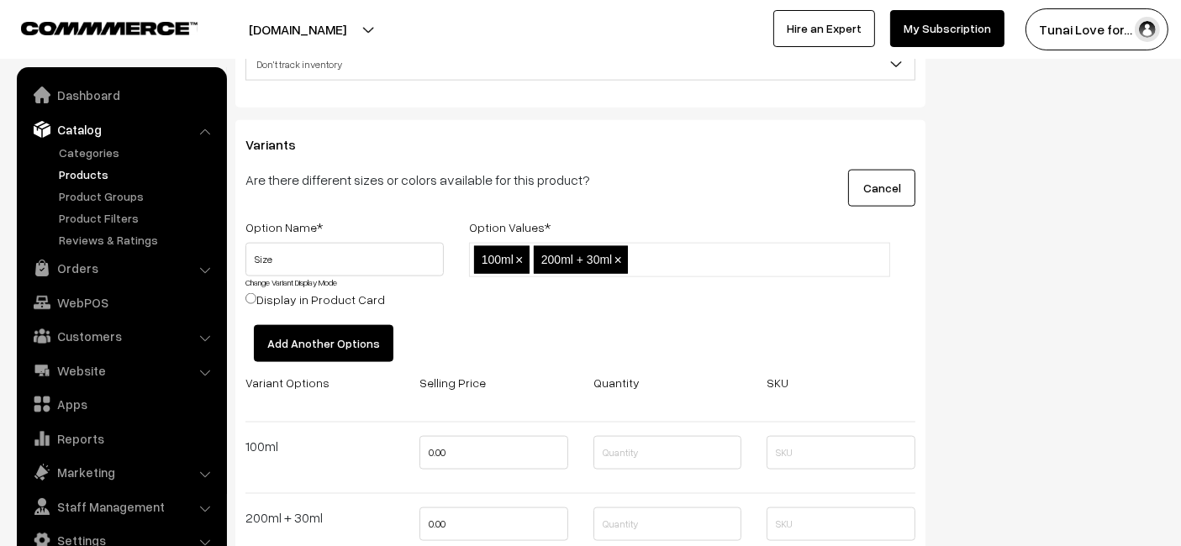
scroll to position [2334, 0]
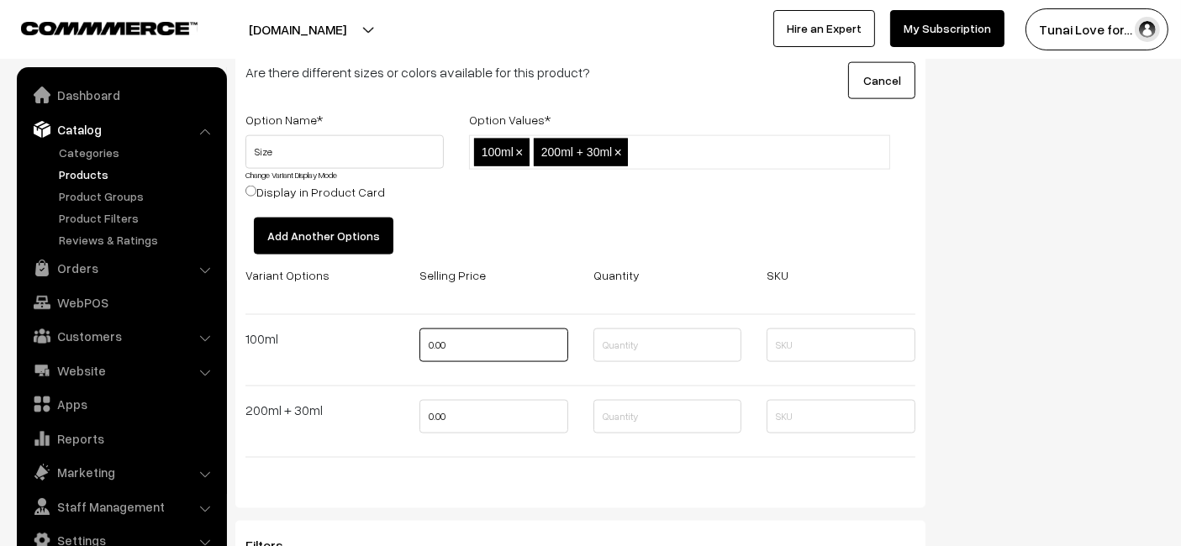
click at [471, 353] on input "0.00" at bounding box center [493, 346] width 149 height 34
click at [471, 349] on input "0.00" at bounding box center [493, 346] width 149 height 34
type input "395"
click at [473, 414] on input "0.00" at bounding box center [493, 417] width 149 height 34
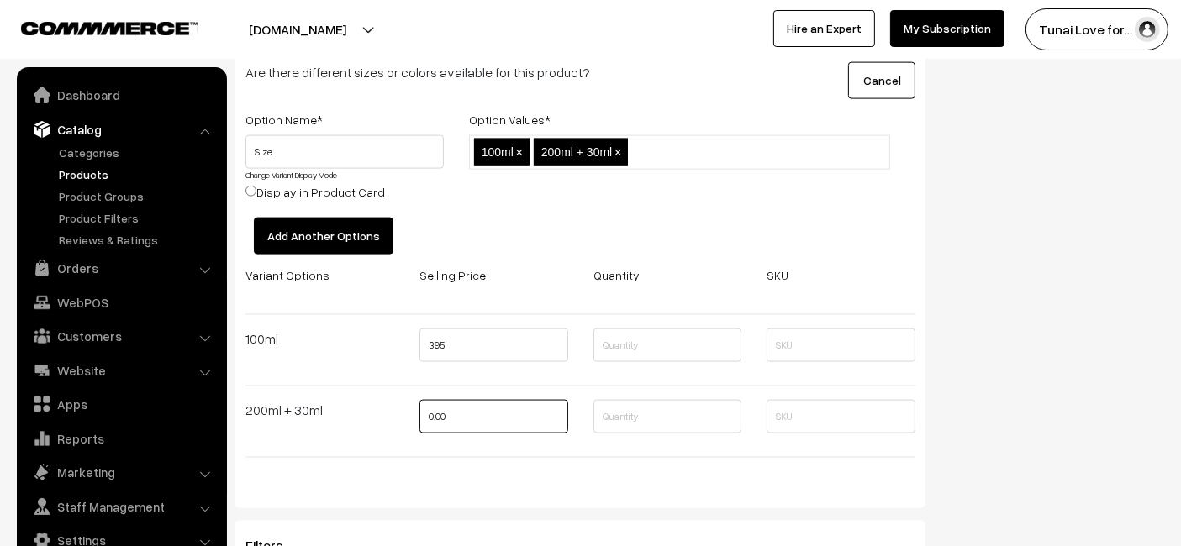
click at [473, 414] on input "0.00" at bounding box center [493, 417] width 149 height 34
type input "432"
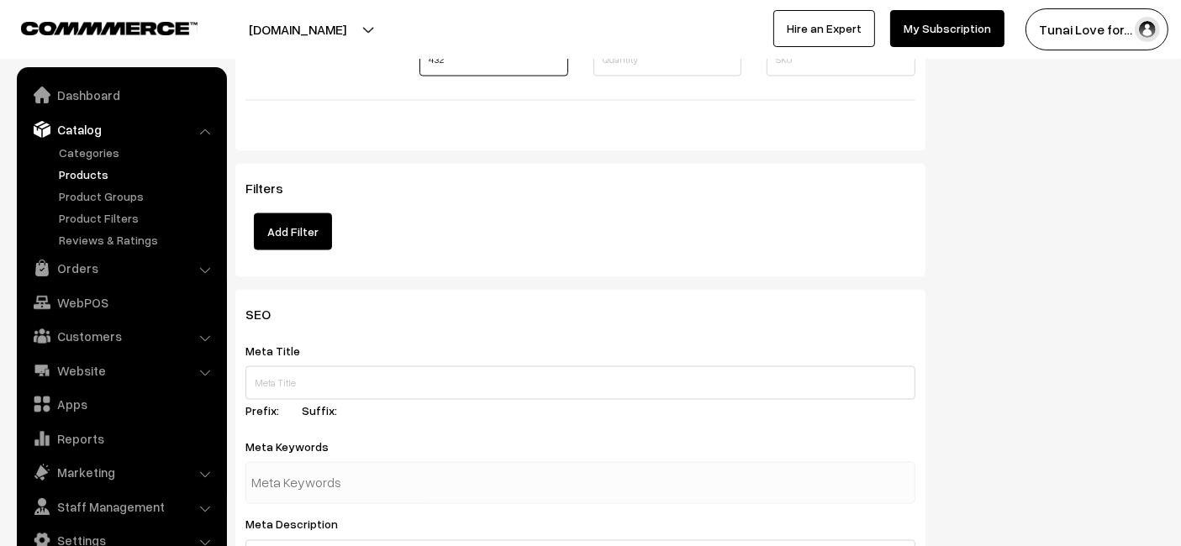
scroll to position [2895, 0]
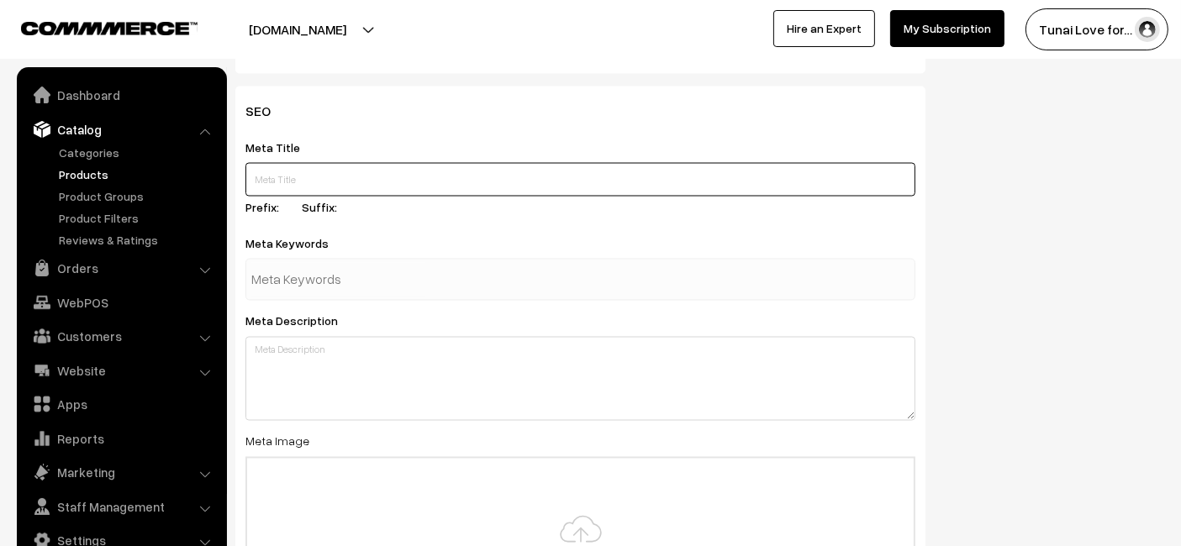
click at [461, 163] on input "text" at bounding box center [580, 180] width 670 height 34
paste input "Sunken Garden Stop Worms – Liquid De-Wormer for Aquariums"
type input "Sunken Garden Stop Worms – Liquid De-Wormer for Aquariums"
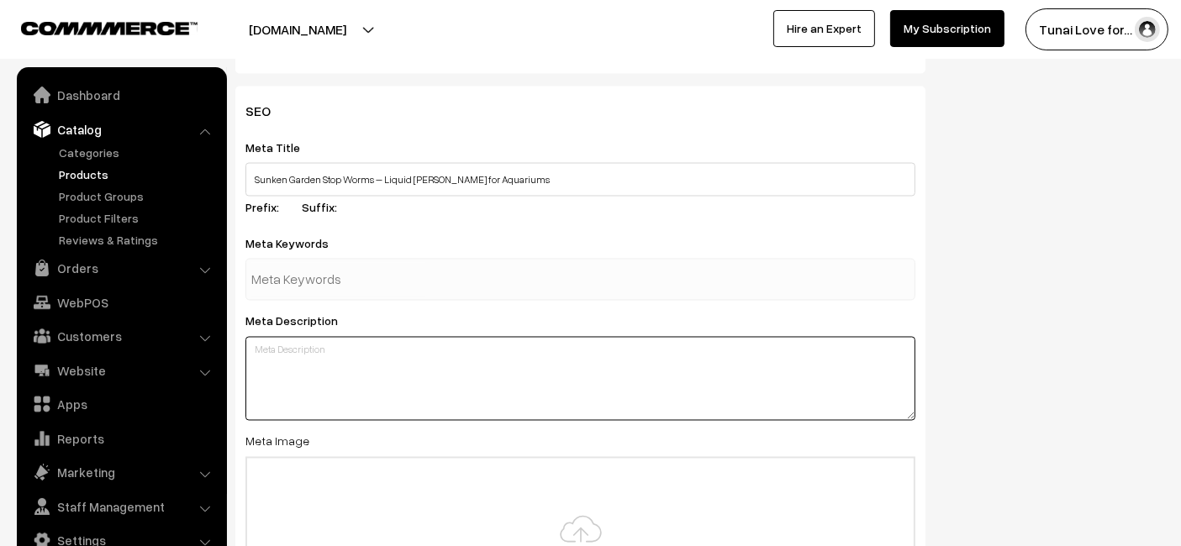
click at [399, 364] on textarea at bounding box center [580, 379] width 670 height 84
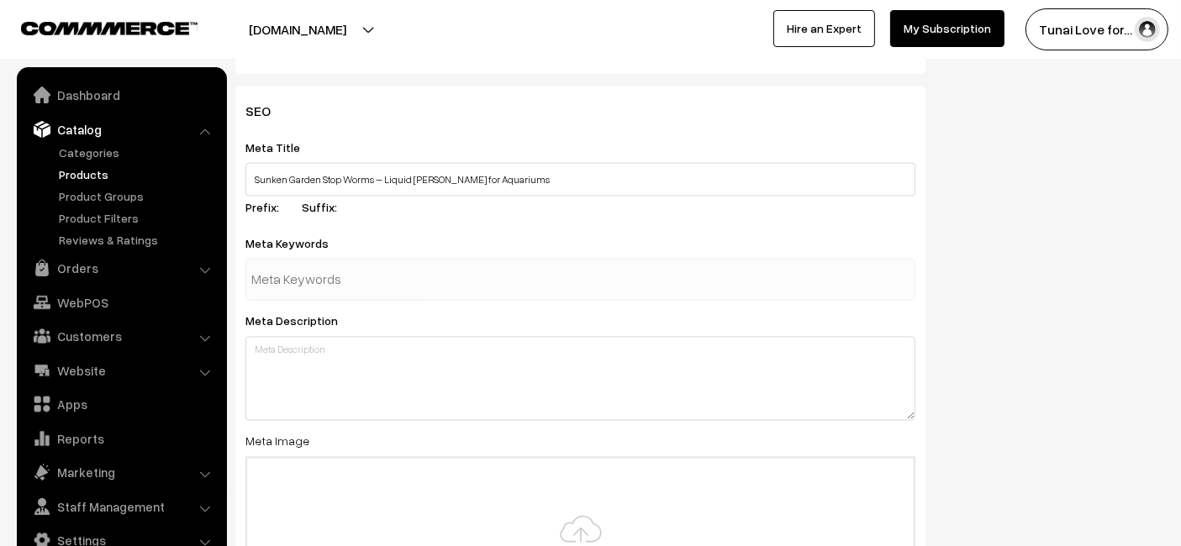
click at [407, 295] on div at bounding box center [580, 280] width 670 height 42
paste input "aquarium de-wormer"
type input "aquarium de-wormer"
click at [413, 294] on div at bounding box center [580, 280] width 670 height 42
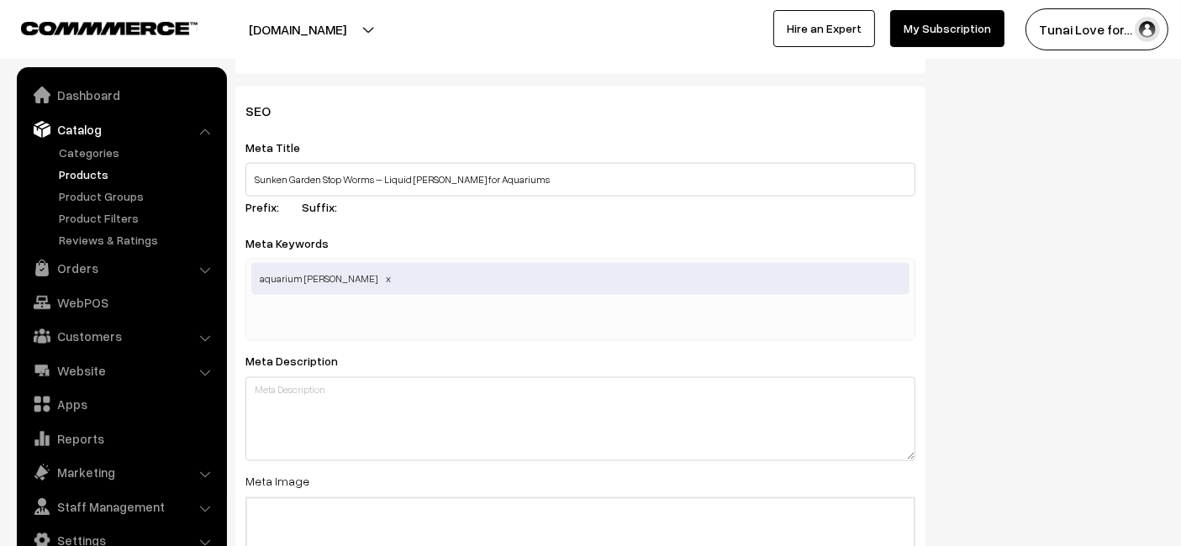
paste input "fish de-wormer"
type input "fish de-wormer"
click at [471, 309] on div "aquarium de-wormer" at bounding box center [580, 300] width 670 height 82
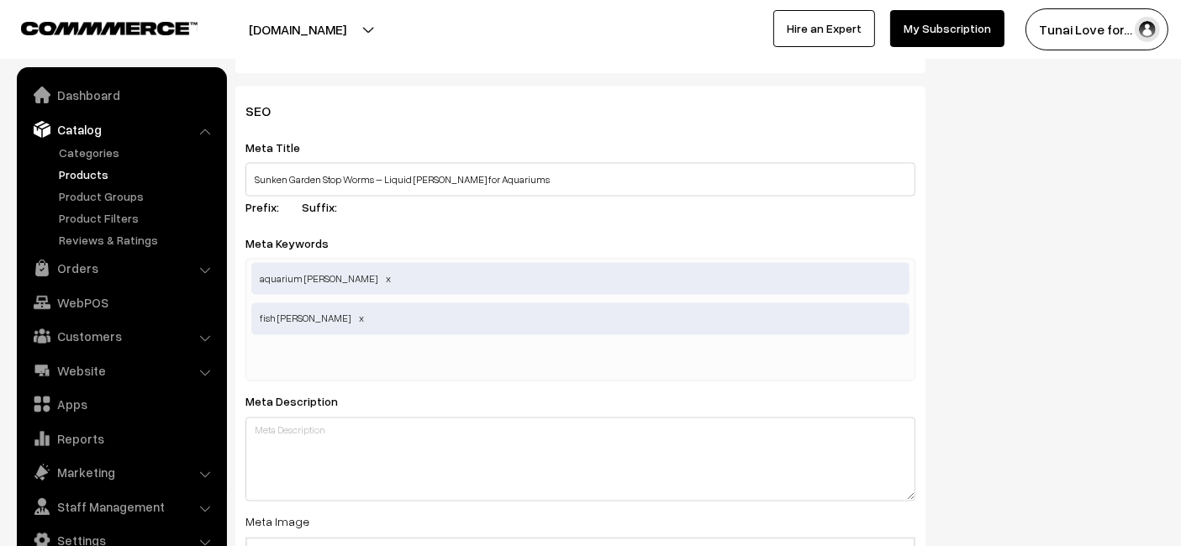
paste input "worm treatment fish"
type input "worm treatment fish"
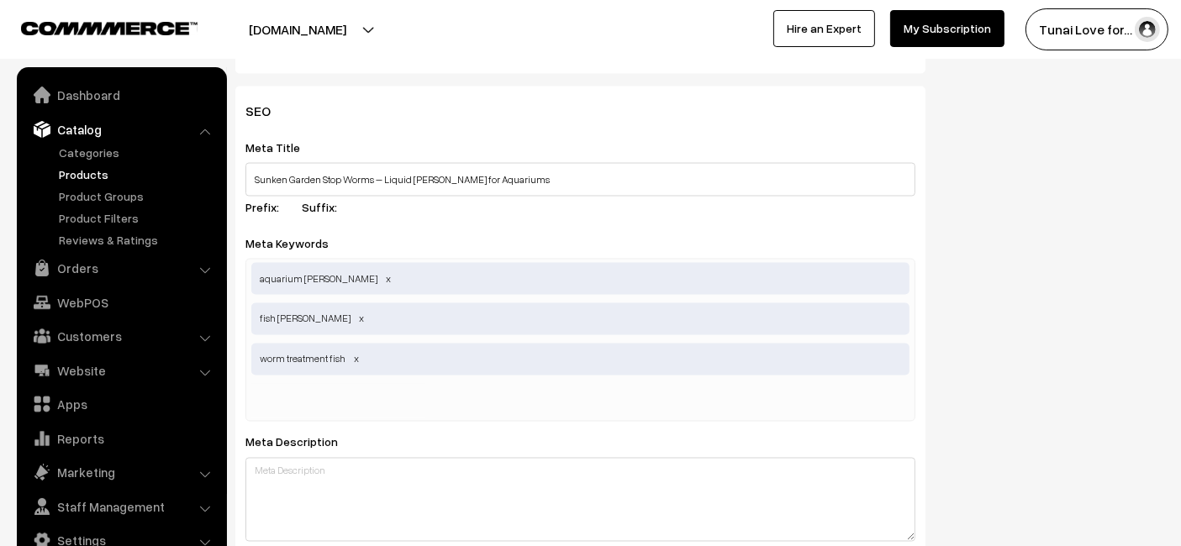
click at [465, 380] on div "SEO Meta Title Sunken Garden Stop Worms – Liquid De-Wormer for Aquariums Prefix…" at bounding box center [580, 466] width 690 height 759
click at [365, 384] on input "text" at bounding box center [338, 401] width 175 height 34
paste input "internal parasite treatment"
type input "internal parasite treatment"
drag, startPoint x: 757, startPoint y: 107, endPoint x: 750, endPoint y: 97, distance: 12.1
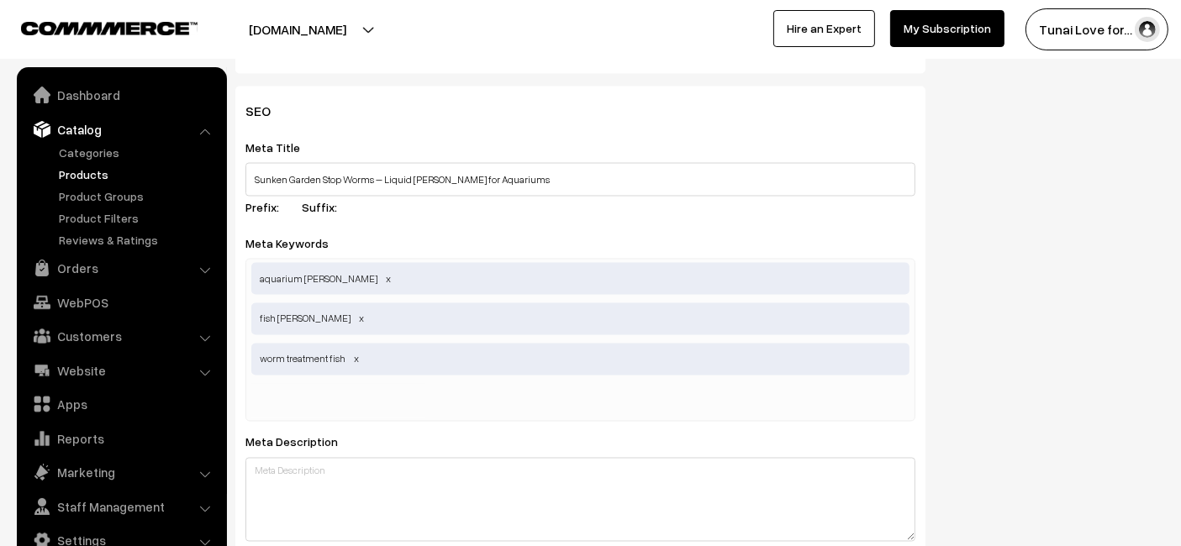
click at [757, 107] on h3 "SEO" at bounding box center [580, 111] width 670 height 16
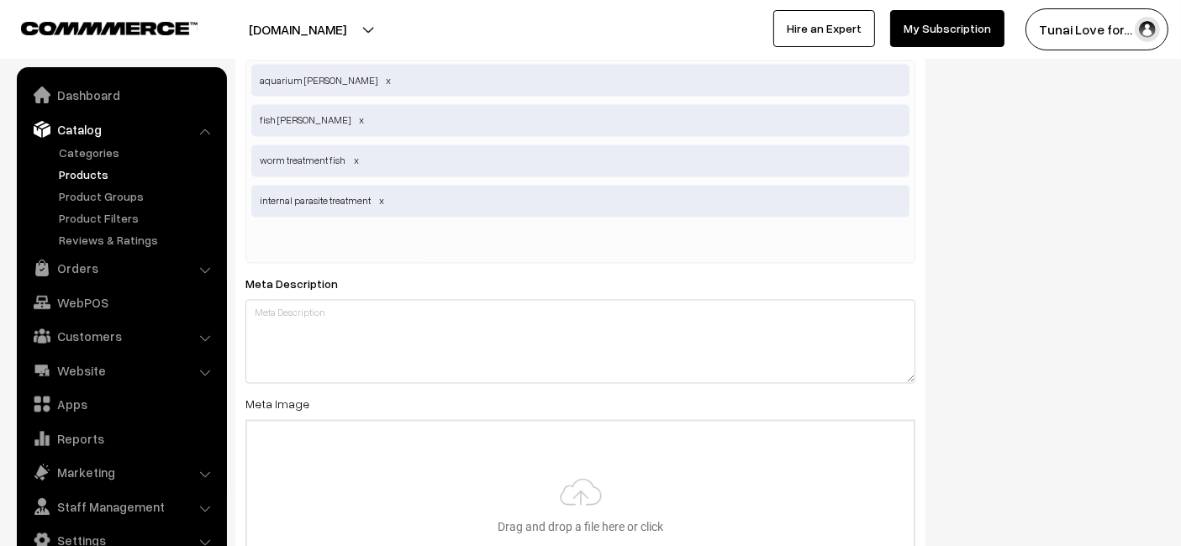
scroll to position [3175, 0]
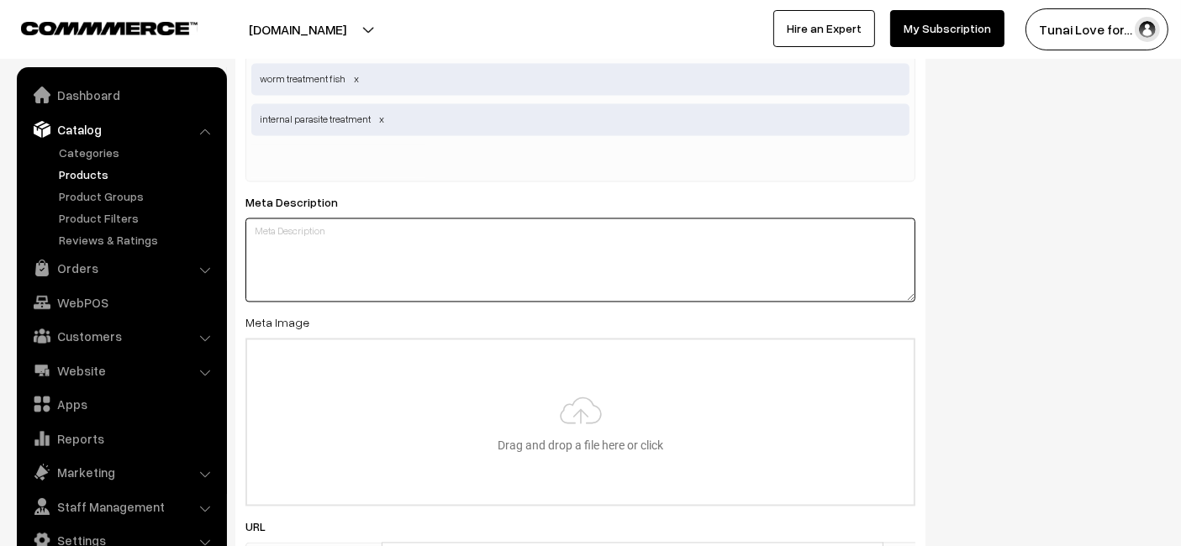
click at [352, 284] on textarea at bounding box center [580, 261] width 670 height 84
click at [473, 270] on textarea at bounding box center [580, 261] width 670 height 84
paste textarea "Sunken Garden Stop Worms is a safe liquid de-wormer for freshwater aquariums. E…"
type textarea "Sunken Garden Stop Worms is a safe liquid de-wormer for freshwater aquariums. E…"
type input "C:\fakepath\sunken-garden-stop-worms-liquid-de-wormer.jpg"
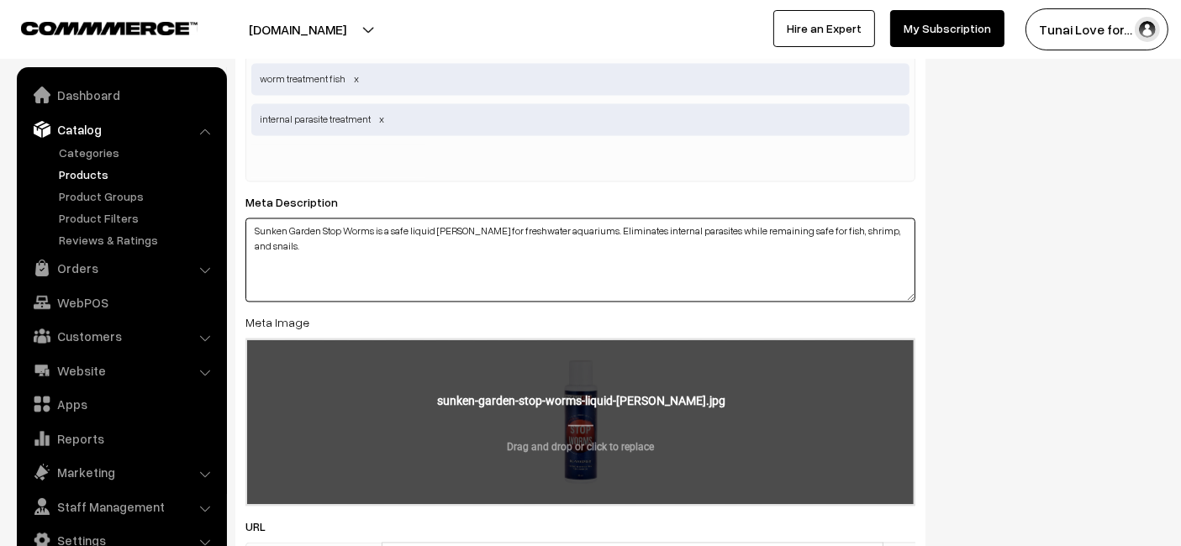
scroll to position [3340, 0]
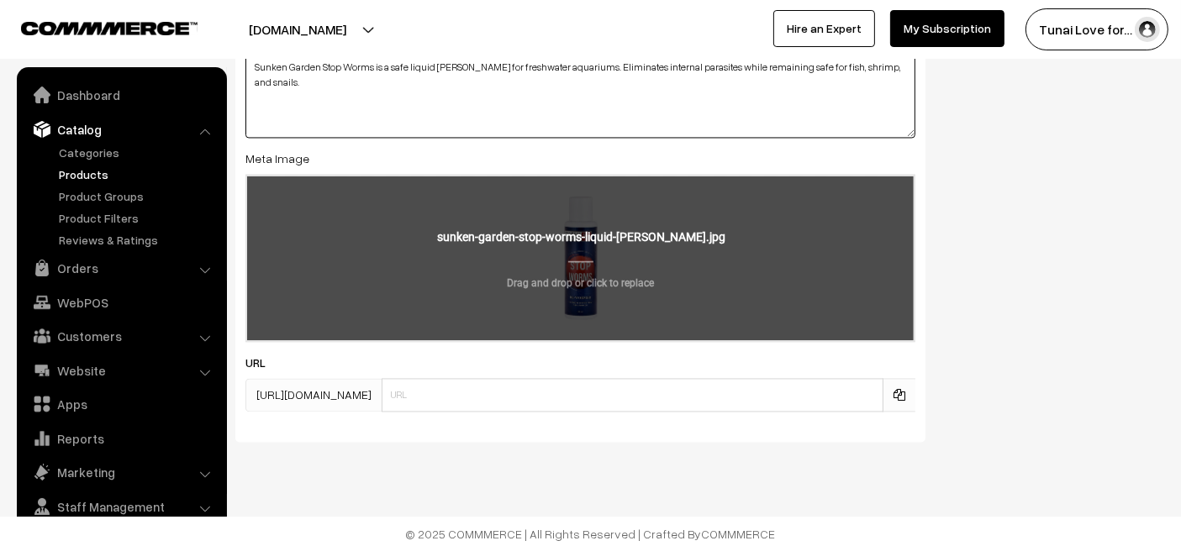
paste textarea "https://www.yourstore.com/sunken-garden-stop-worms-liquid-de-wormer"
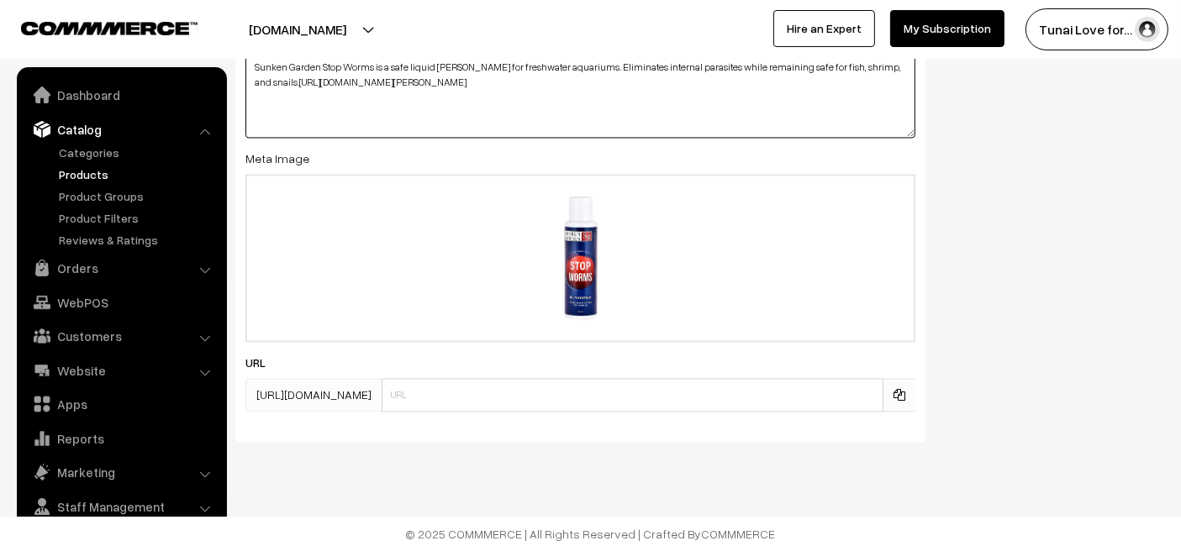
type textarea "Sunken Garden Stop Worms is a safe liquid de-wormer for freshwater aquariums. E…"
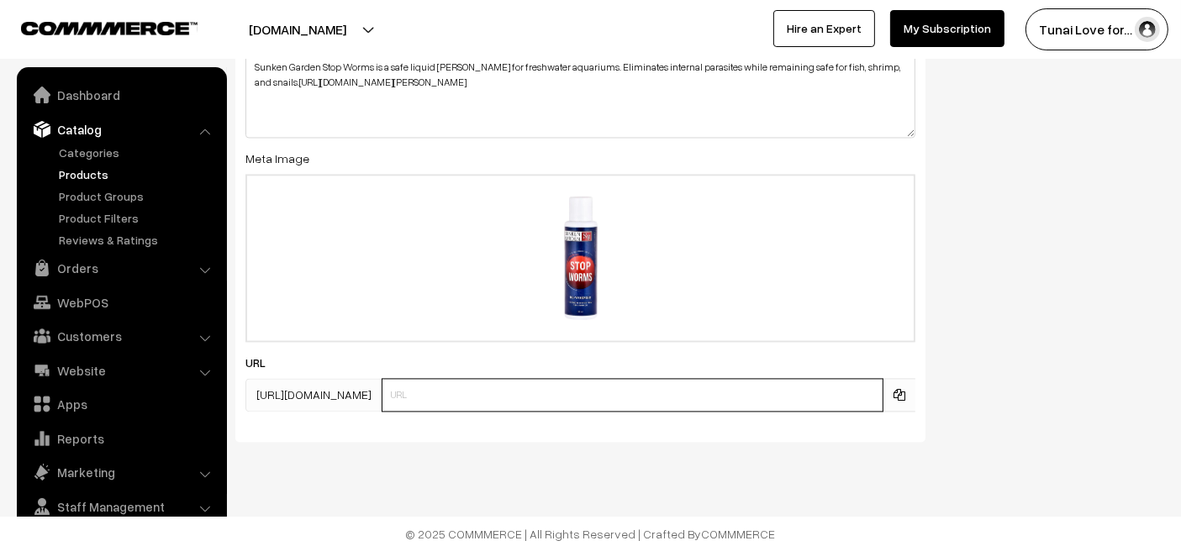
click at [476, 385] on input "text" at bounding box center [633, 395] width 502 height 34
paste input "https://www.yourstore.com/sunken-garden-stop-worms-liquid-de-wormer"
drag, startPoint x: 520, startPoint y: 389, endPoint x: 420, endPoint y: 409, distance: 102.0
click at [420, 409] on div "SEO Meta Title Sunken Garden Stop Worms – Liquid De-Wormer for Aquariums Prefix…" at bounding box center [580, 41] width 690 height 799
type input "sunken-garden-stop-worms-liquid-de-wormer"
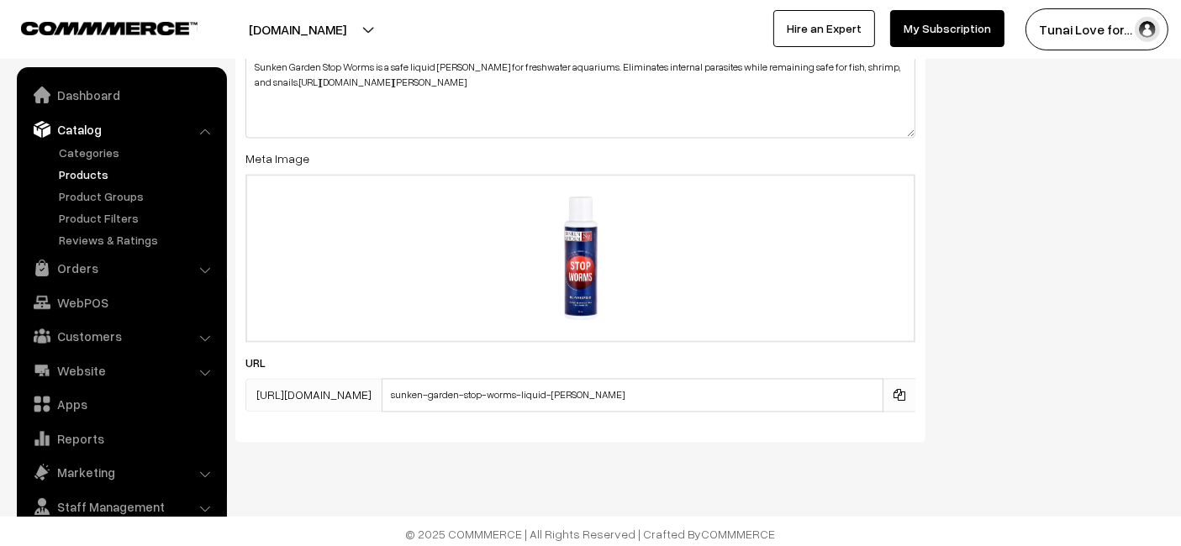
click at [969, 333] on div "SEO Meta Title Sunken Garden Stop Worms – Liquid De-Wormer for Aquariums Prefix…" at bounding box center [700, 48] width 954 height 812
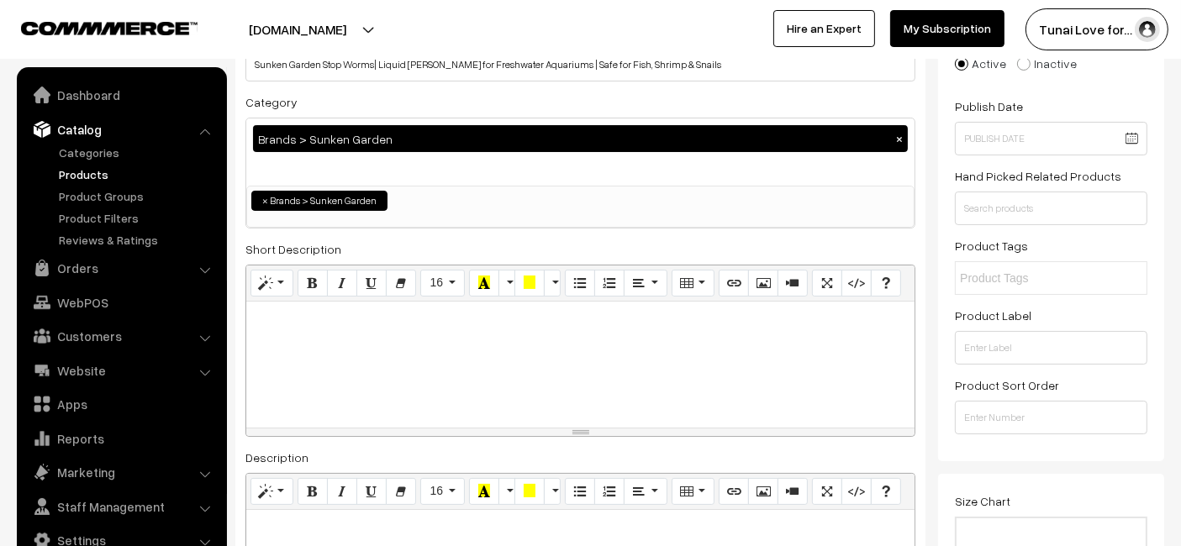
scroll to position [0, 0]
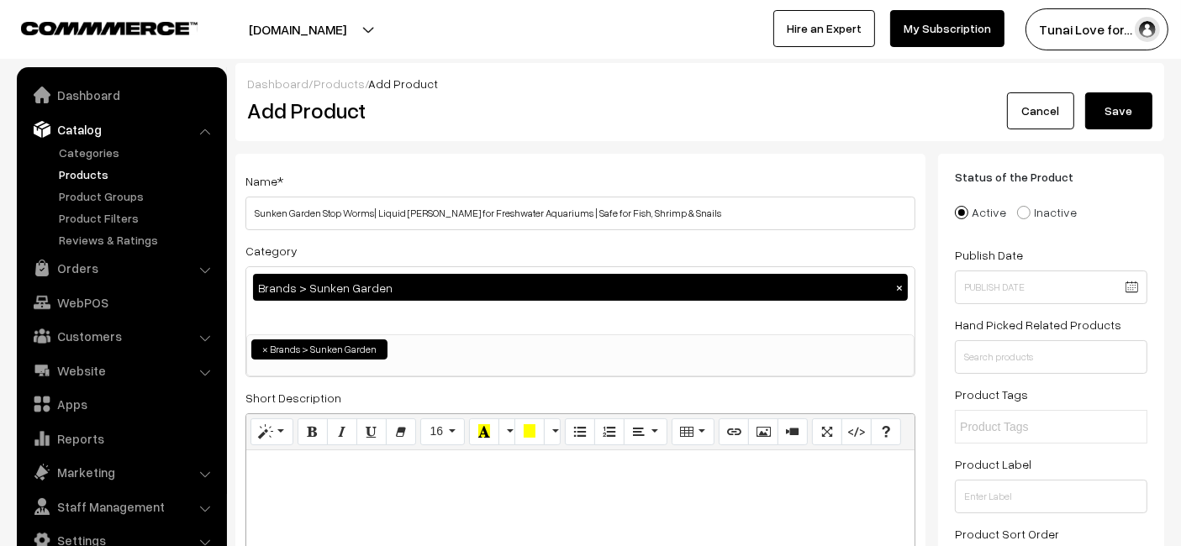
click at [1131, 126] on button "Save" at bounding box center [1118, 110] width 67 height 37
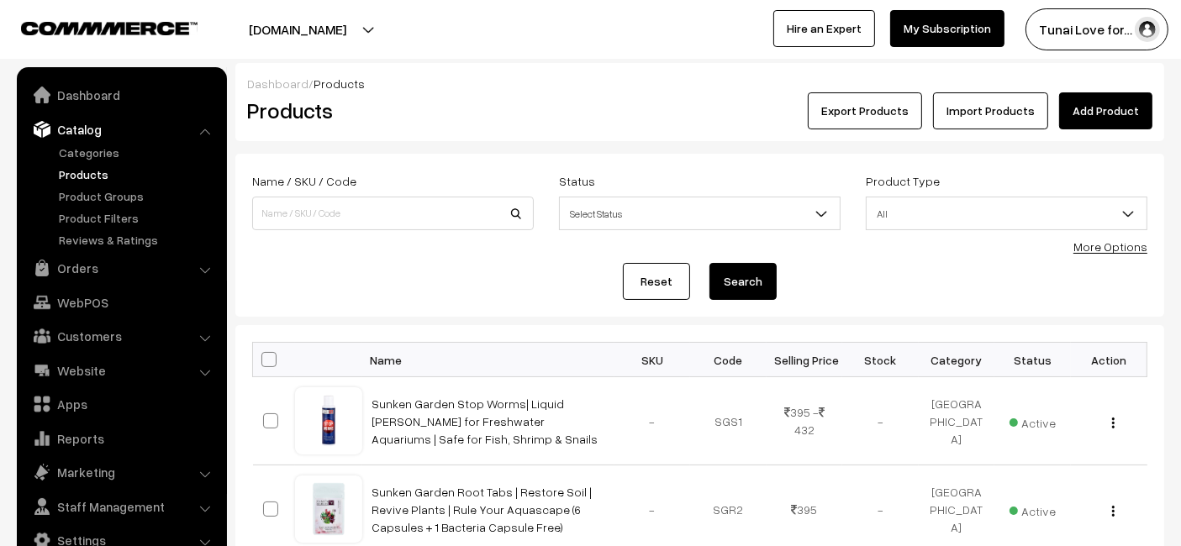
click at [1114, 124] on link "Add Product" at bounding box center [1105, 110] width 93 height 37
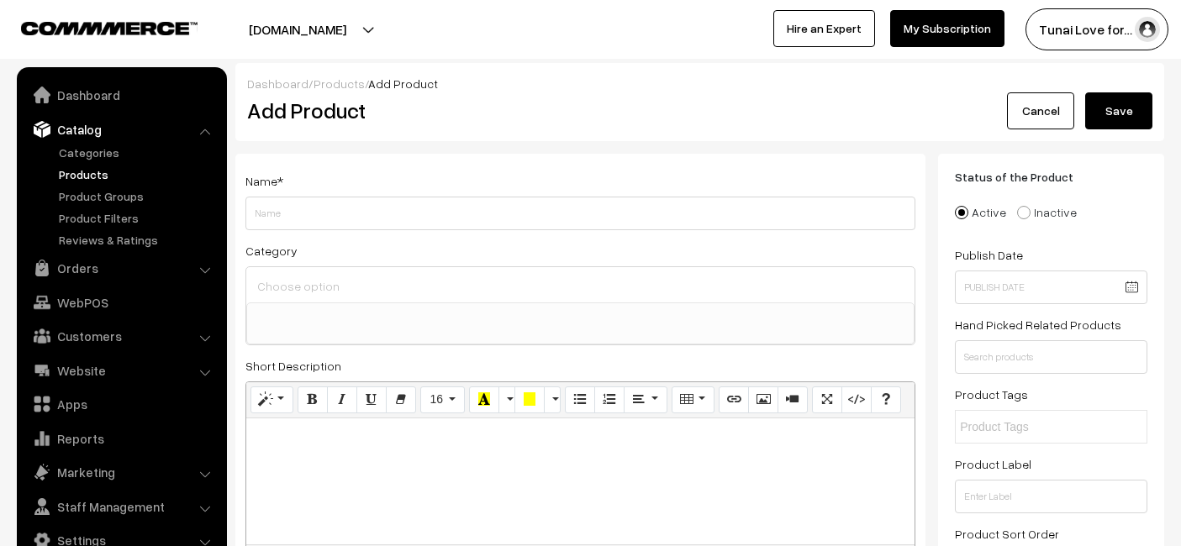
select select
click at [556, 207] on input "Weight" at bounding box center [580, 214] width 670 height 34
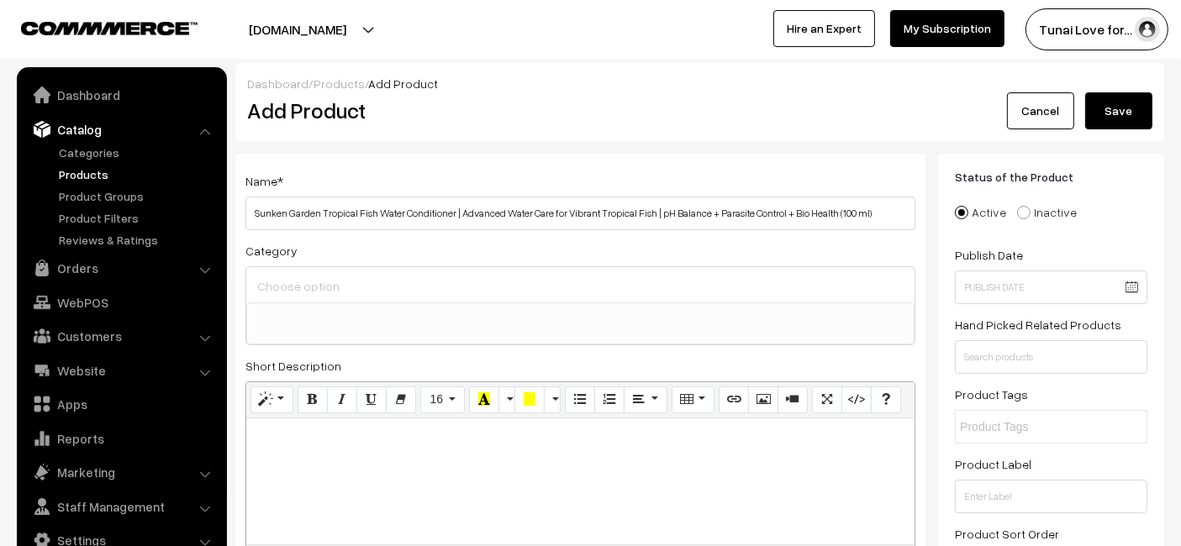
drag, startPoint x: 872, startPoint y: 214, endPoint x: 833, endPoint y: 209, distance: 39.0
click at [833, 209] on input "Sunken Garden Tropical Fish Water Conditioner | Advanced Water Care for Vibrant…" at bounding box center [580, 214] width 670 height 34
type input "Sunken Garden Tropical Fish Water Conditioner | Advanced Water Care for Vibrant…"
click at [639, 289] on input at bounding box center [580, 286] width 655 height 24
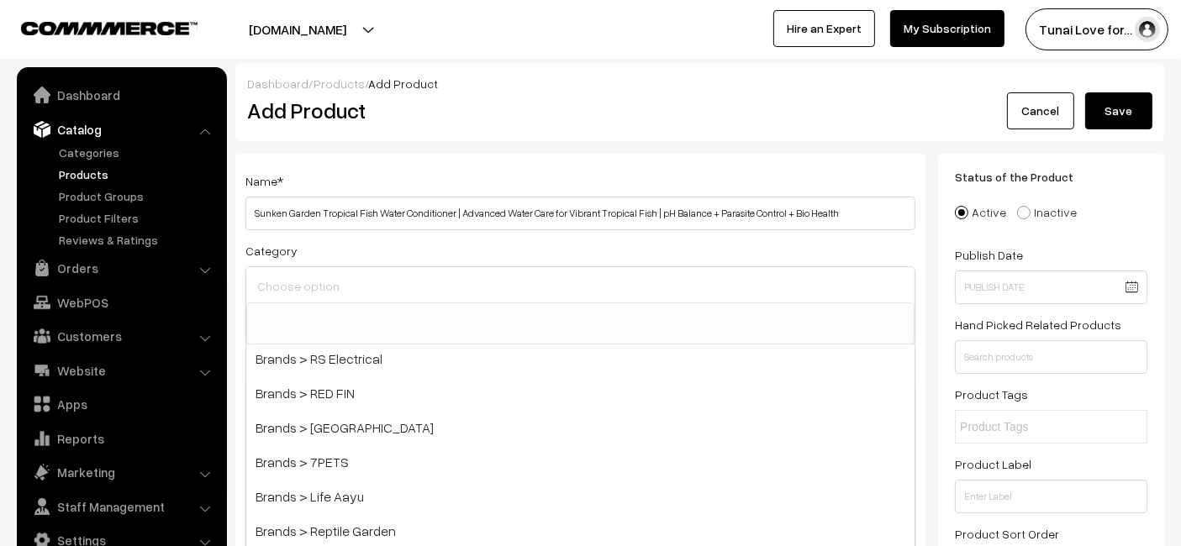
scroll to position [373, 0]
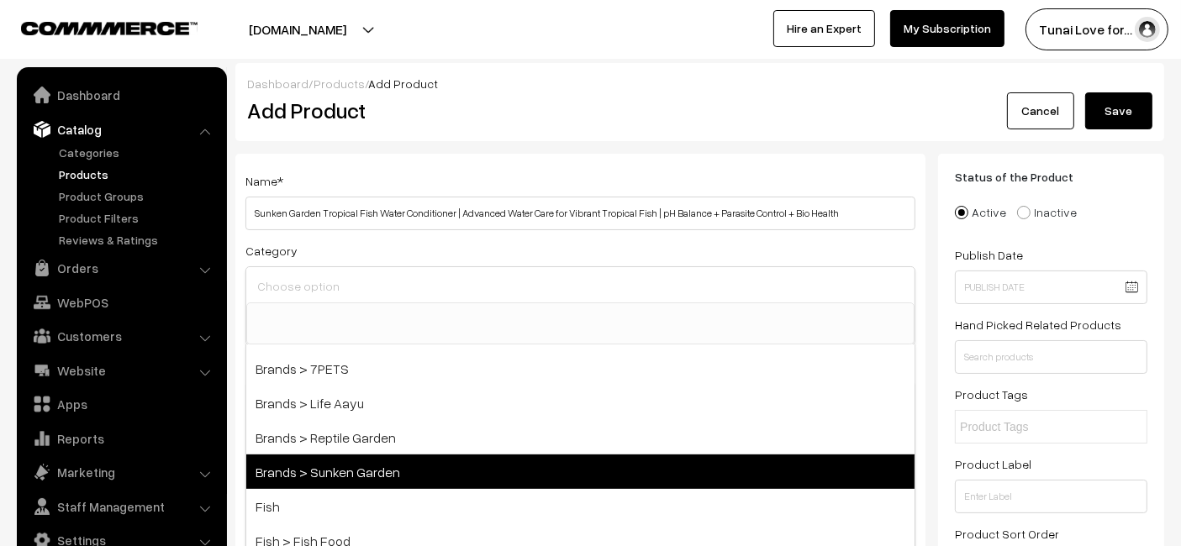
click at [395, 461] on span "Brands > Sunken Garden" at bounding box center [580, 472] width 668 height 34
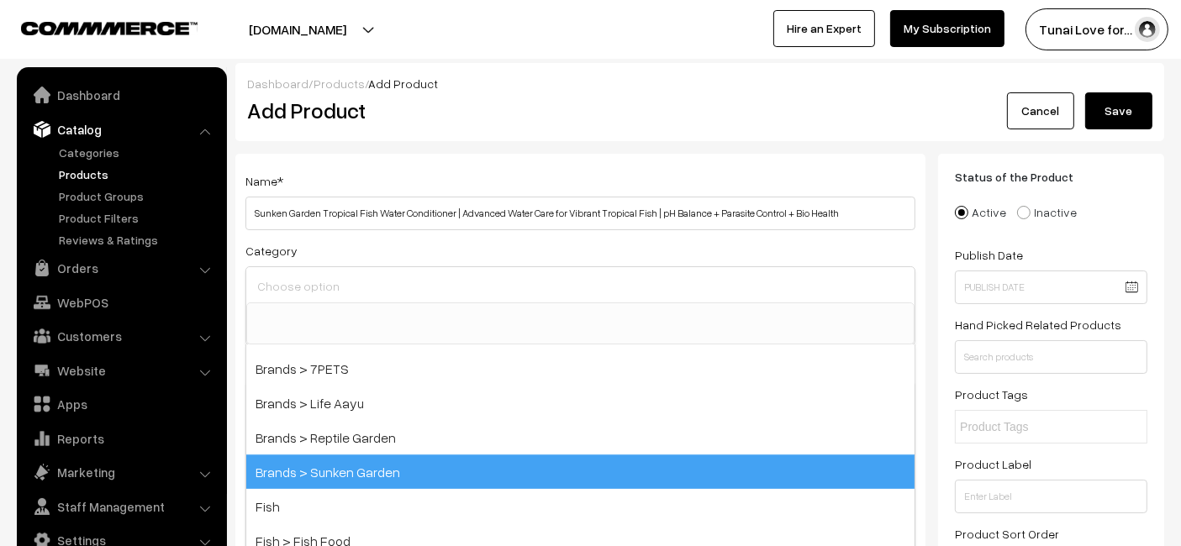
select select "52"
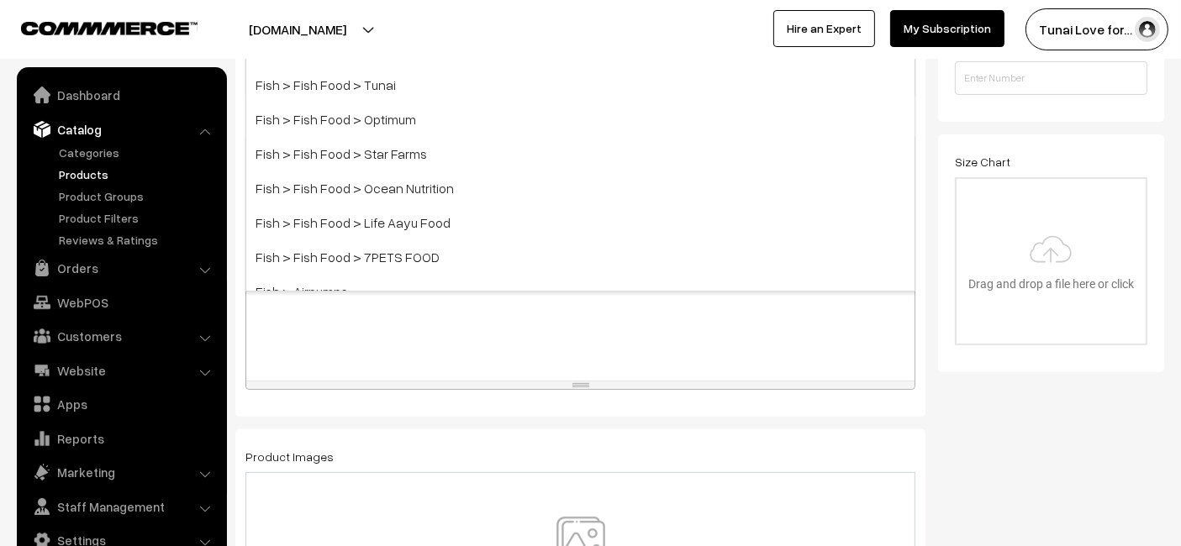
scroll to position [653, 0]
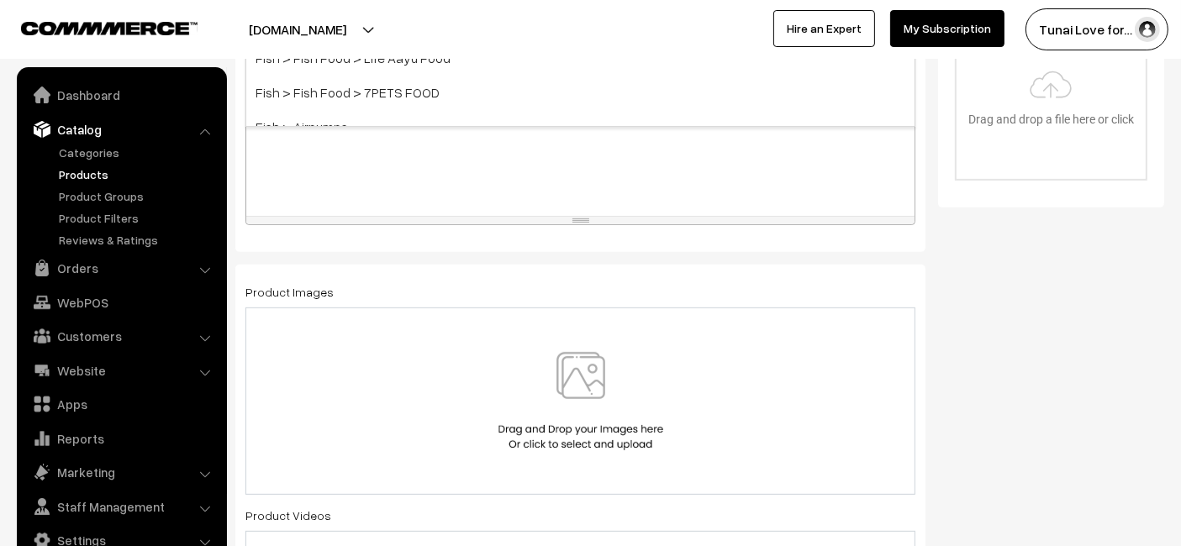
click at [474, 270] on div "Product Images Product Videos" at bounding box center [580, 505] width 690 height 481
click at [429, 346] on div at bounding box center [580, 401] width 670 height 187
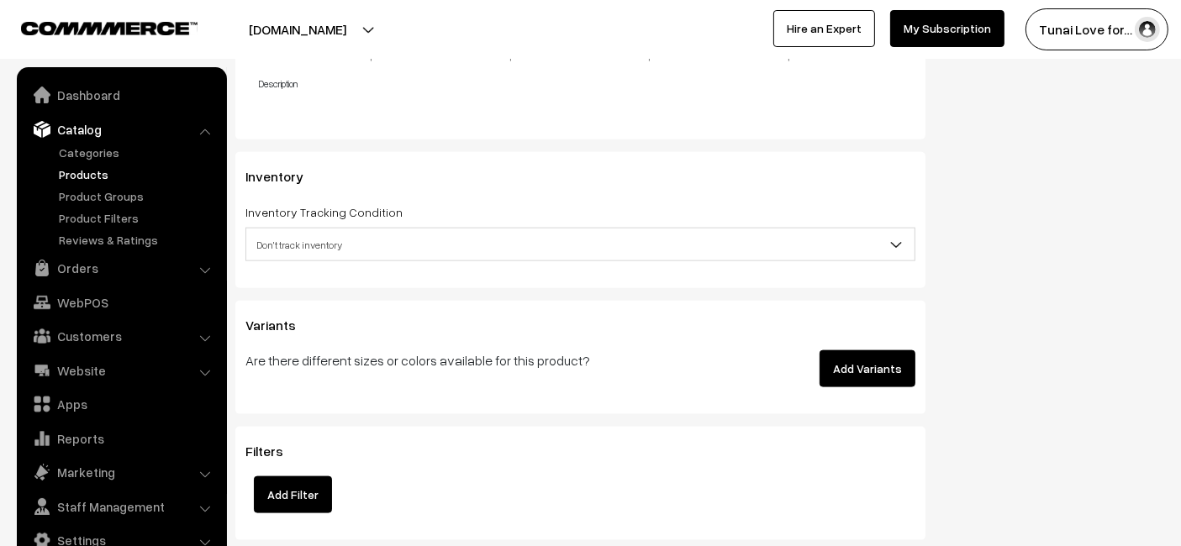
scroll to position [2241, 0]
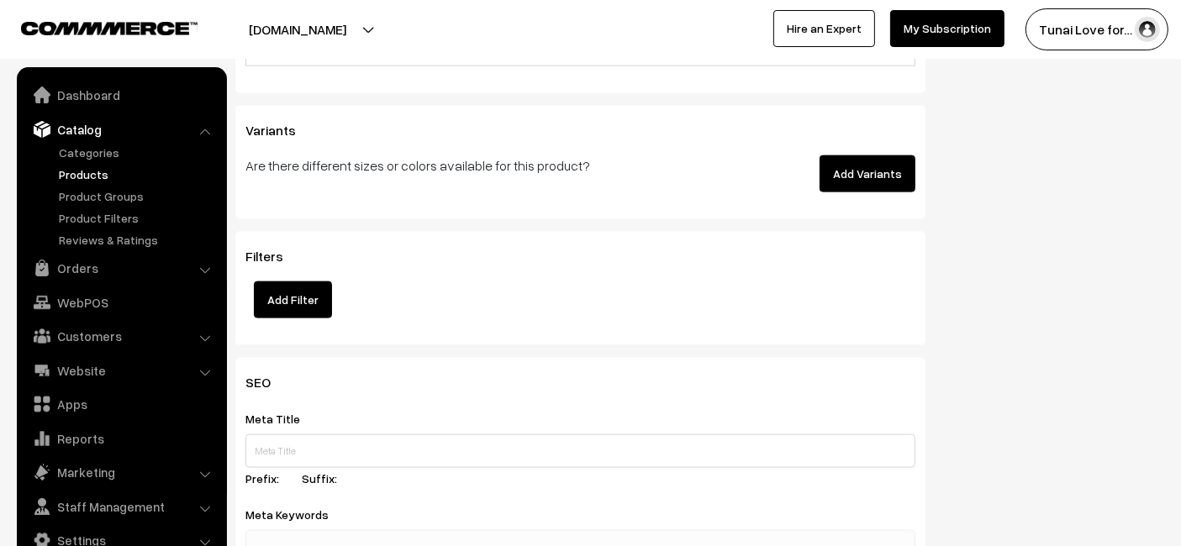
click at [846, 177] on button "Add Variants" at bounding box center [868, 174] width 96 height 37
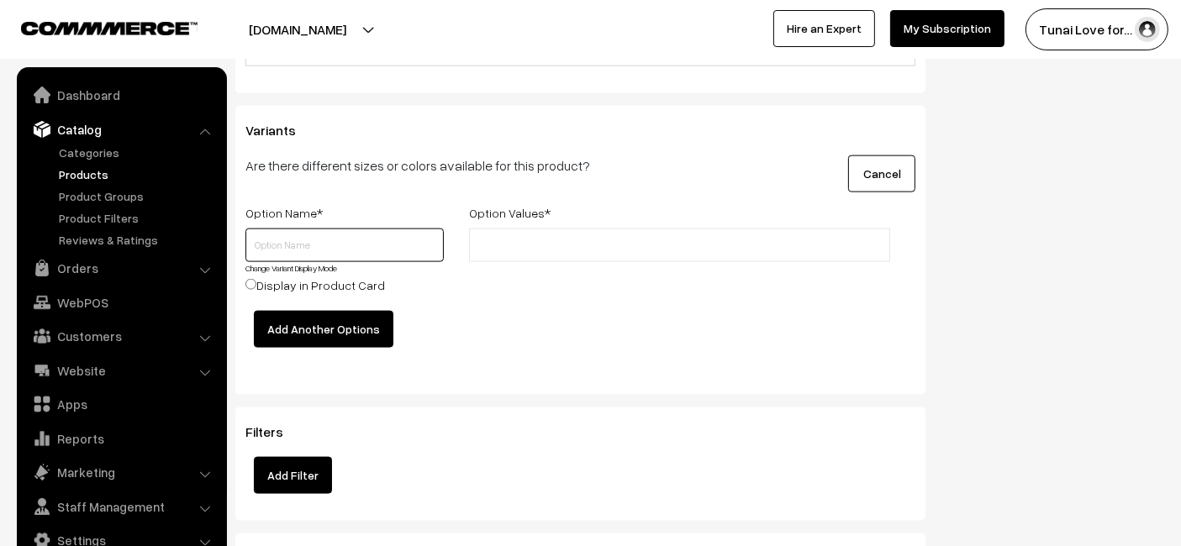
drag, startPoint x: 303, startPoint y: 229, endPoint x: 293, endPoint y: 248, distance: 21.4
click at [293, 247] on input "text" at bounding box center [344, 246] width 198 height 34
type input "Size"
click at [511, 245] on input "text" at bounding box center [547, 246] width 147 height 18
type input "100ml"
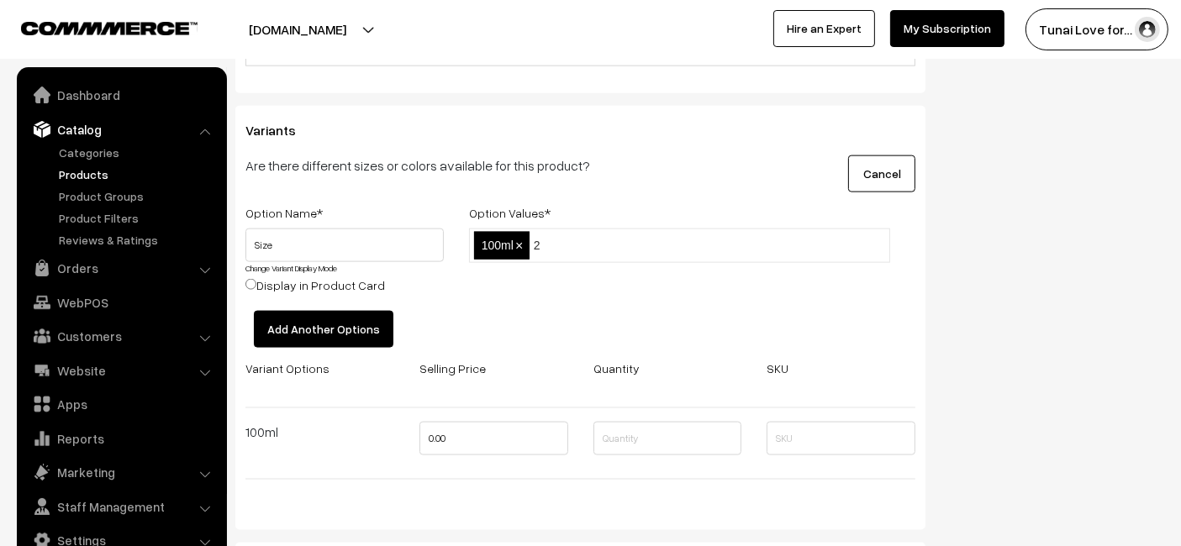
type input "2"
type input "200ml + 30ml"
click at [585, 287] on div "100ml,200ml + 30ml 100ml ×" at bounding box center [679, 270] width 446 height 82
click at [466, 439] on input "0.00" at bounding box center [493, 439] width 149 height 34
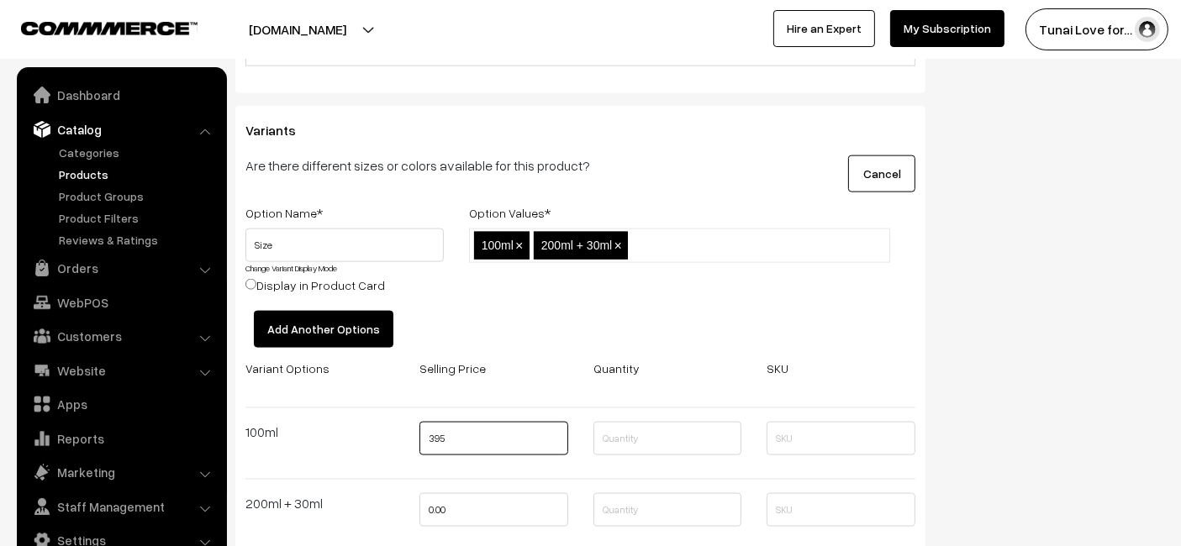
type input "395"
click at [455, 504] on input "0.00" at bounding box center [493, 510] width 149 height 34
type input "432"
click at [910, 457] on div at bounding box center [841, 444] width 174 height 44
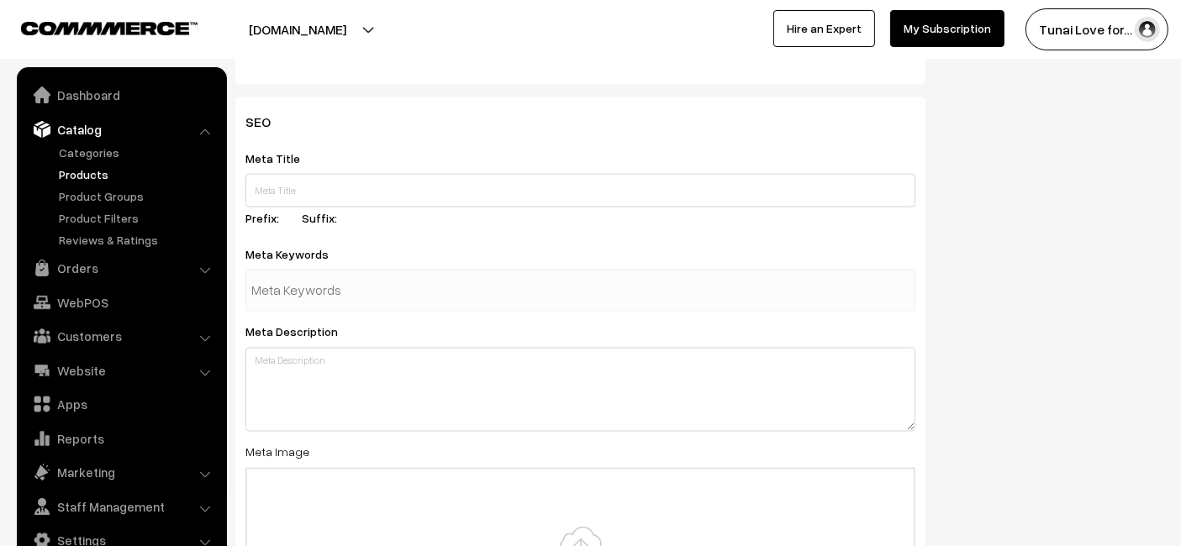
scroll to position [2895, 0]
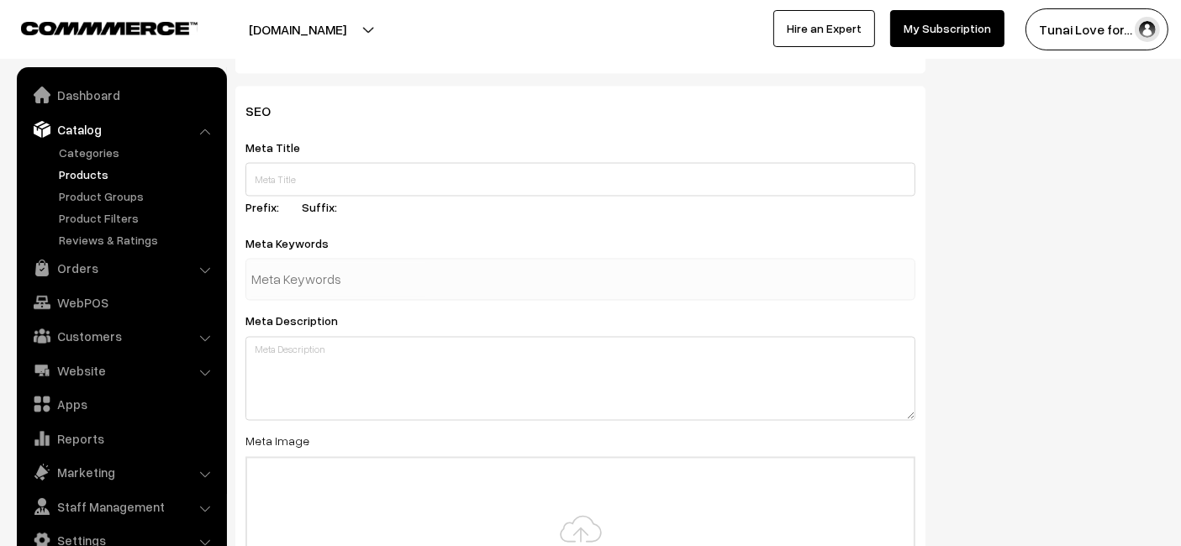
click at [398, 154] on div "Meta Title Prefix: Suffix:" at bounding box center [580, 180] width 670 height 86
click at [394, 154] on div "Meta Title Prefix: Suffix:" at bounding box center [580, 180] width 670 height 86
click at [396, 177] on input "text" at bounding box center [580, 180] width 670 height 34
paste input "Sunken Garden Tropical Fish Water Conditioner"
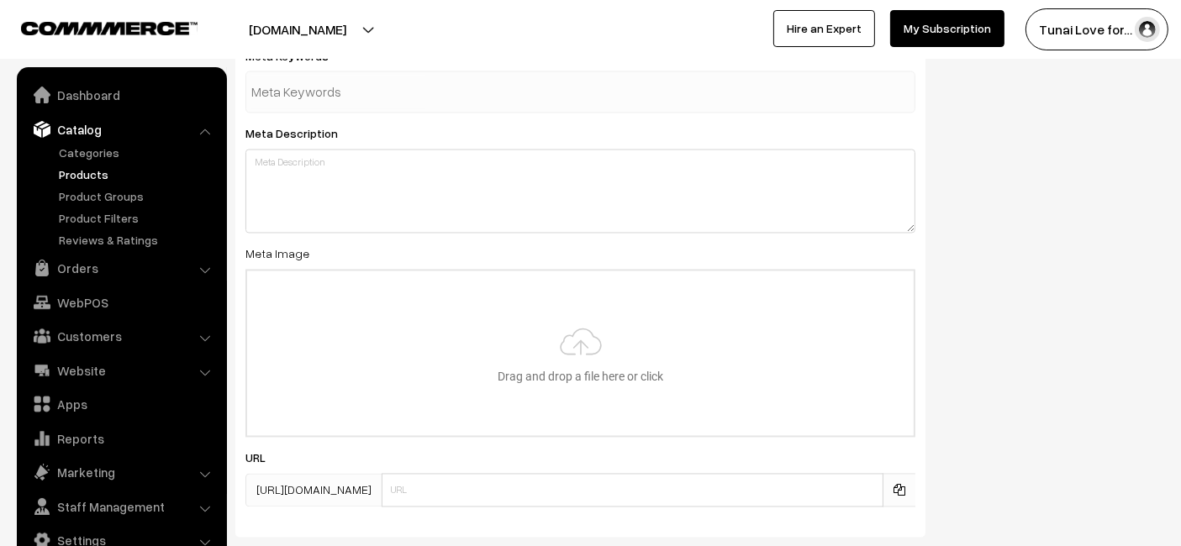
scroll to position [2988, 0]
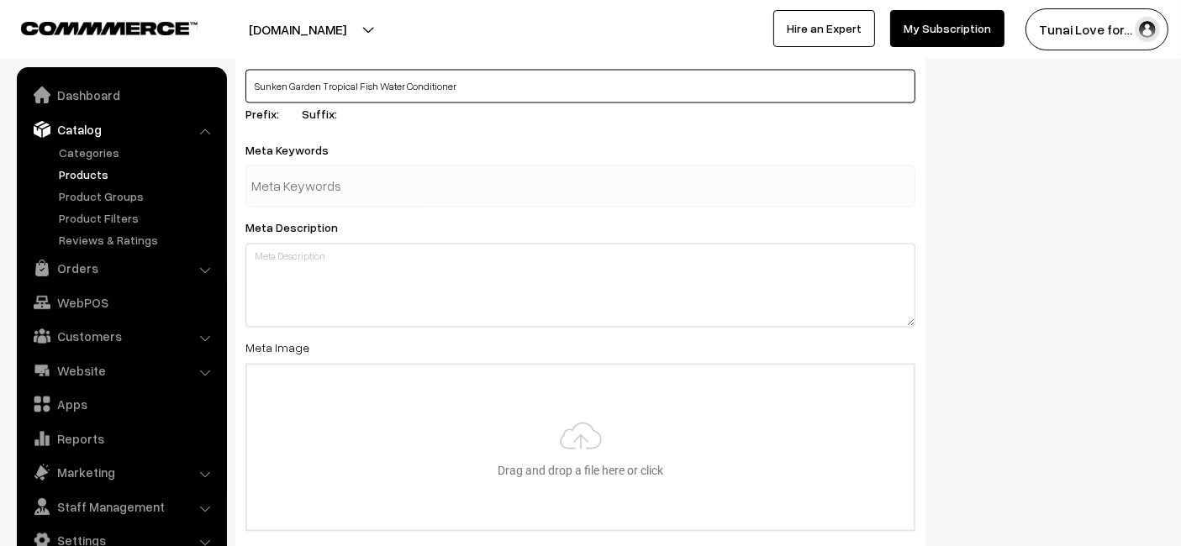
type input "Sunken Garden Tropical Fish Water Conditioner"
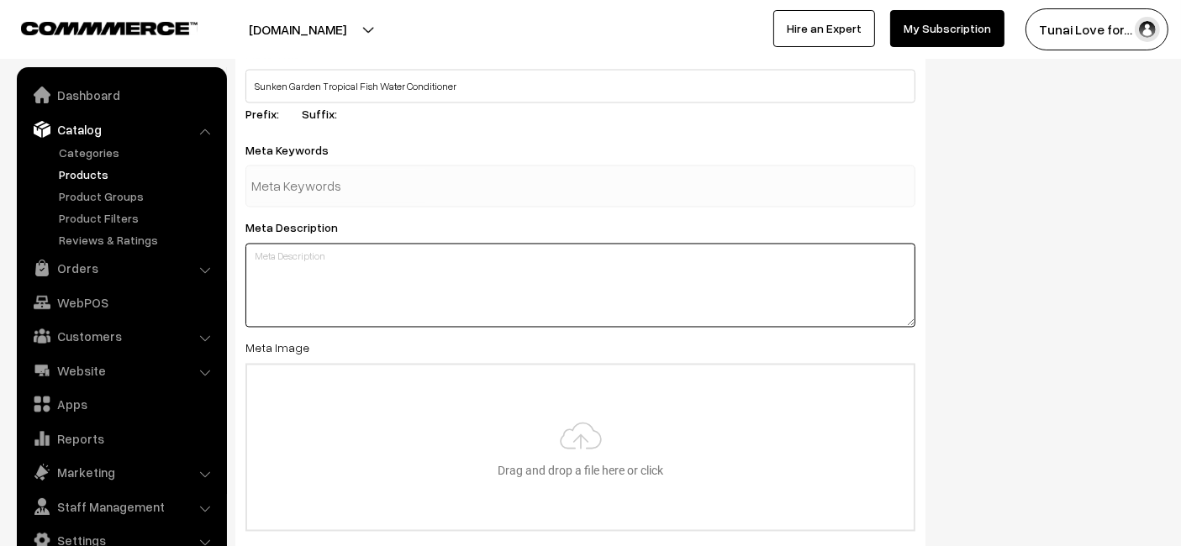
click at [409, 265] on textarea at bounding box center [580, 286] width 670 height 84
paste textarea "Sunken Garden Tropical Fish Water Conditioner balances pH, controls parasites, …"
type textarea "Sunken Garden Tropical Fish Water Conditioner balances pH, controls parasites, …"
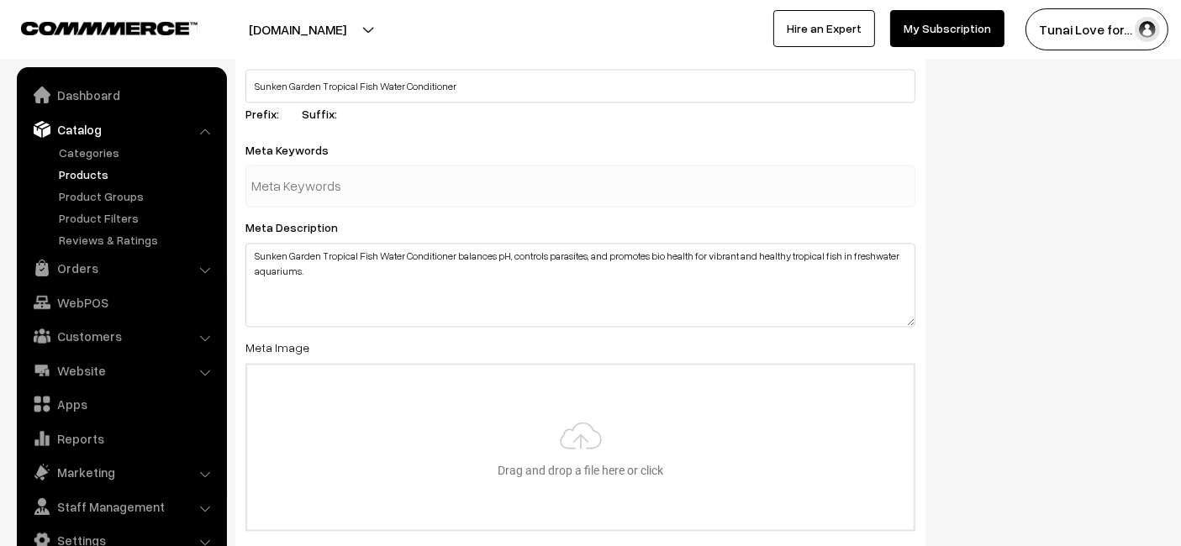
click at [393, 181] on input "text" at bounding box center [338, 187] width 175 height 34
paste input "tropical fish water conditioner"
type input "tropical fish water conditioner"
click at [528, 176] on div at bounding box center [580, 187] width 670 height 42
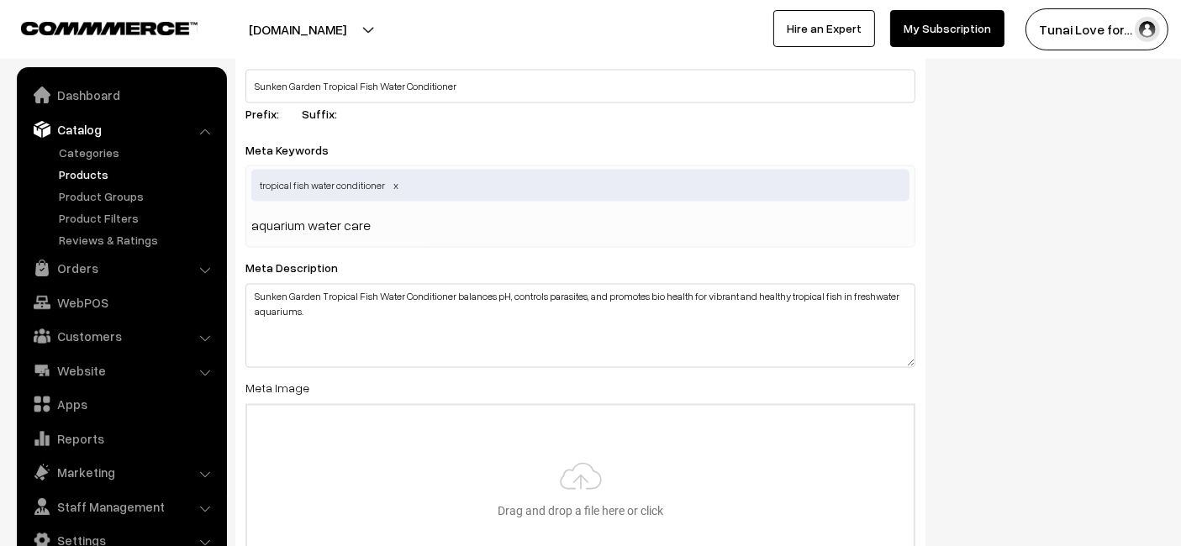
type input "aquarium water care"
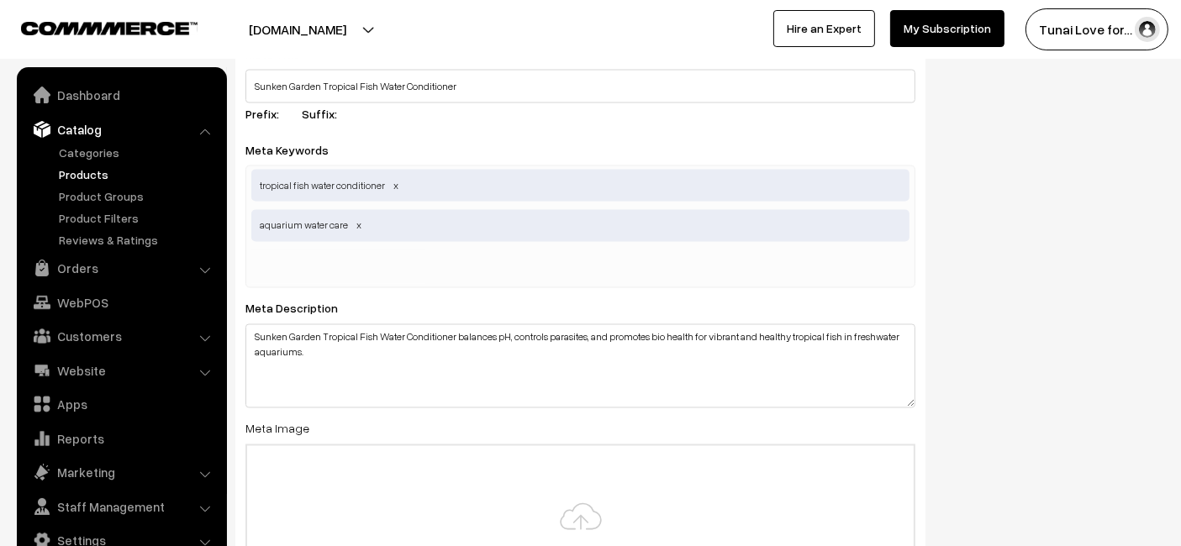
click at [485, 233] on div "tropical fish water conditioner aquarium water care" at bounding box center [580, 227] width 670 height 123
type input "tropical fish health"
click at [957, 233] on div "SEO Meta Title Sunken Garden Tropical Fish Water Conditioner Prefix: Suffix: Me…" at bounding box center [700, 358] width 954 height 731
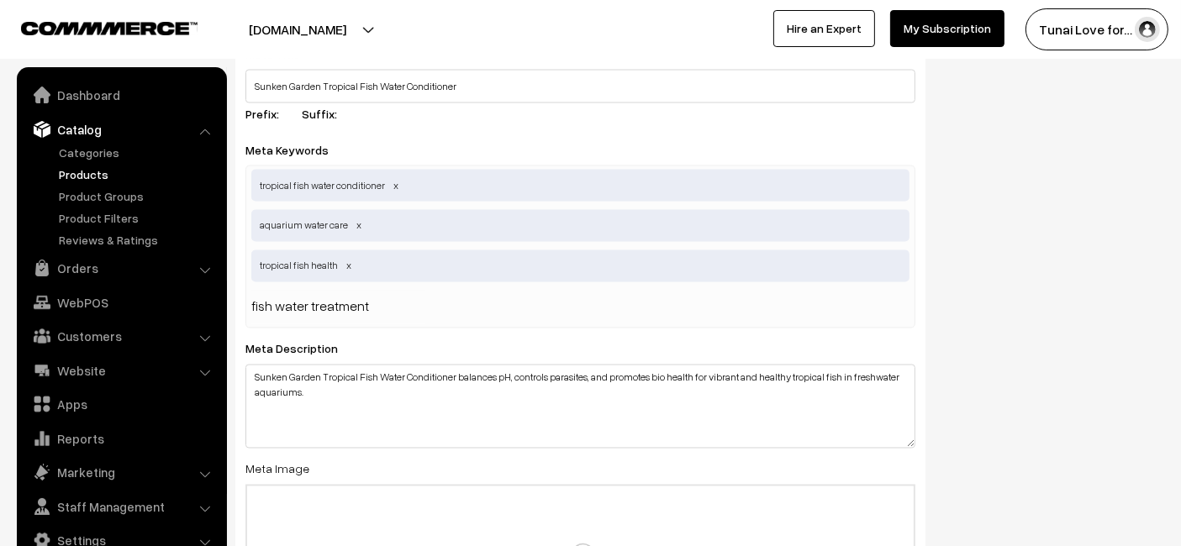
type input "fish water treatment"
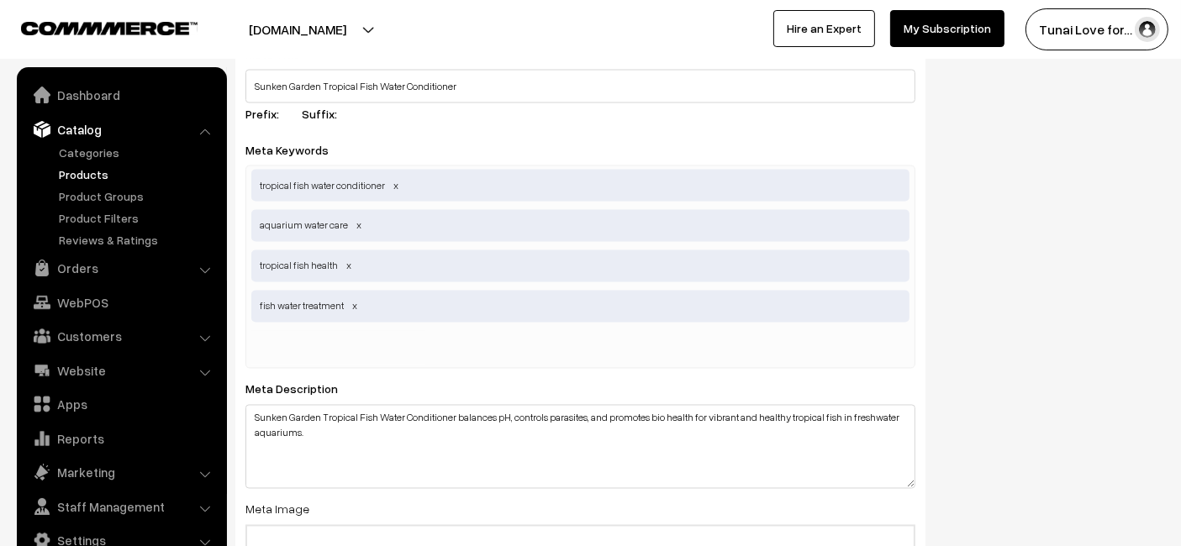
click at [440, 221] on span "aquarium water care" at bounding box center [580, 226] width 658 height 32
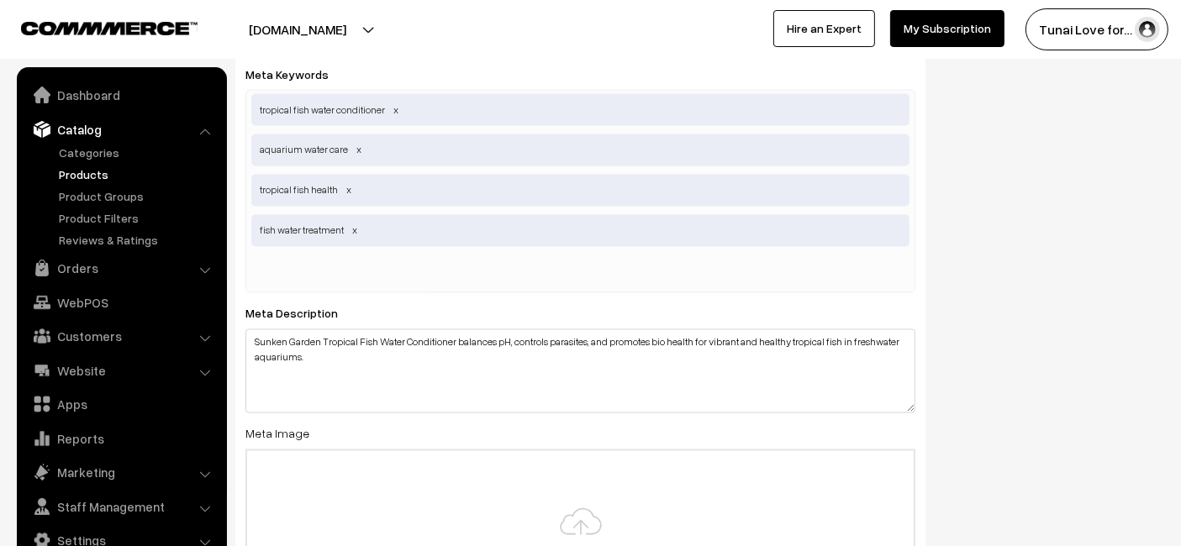
scroll to position [3268, 0]
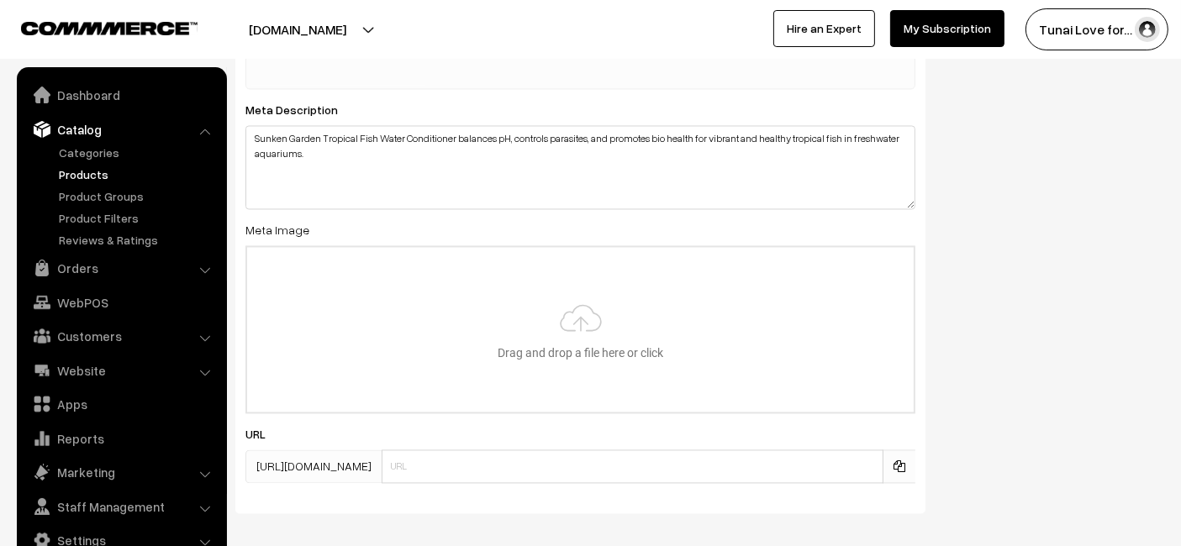
type input "C:\fakepath\sunken-garden-tropical-fish-water-conditioner.jpg"
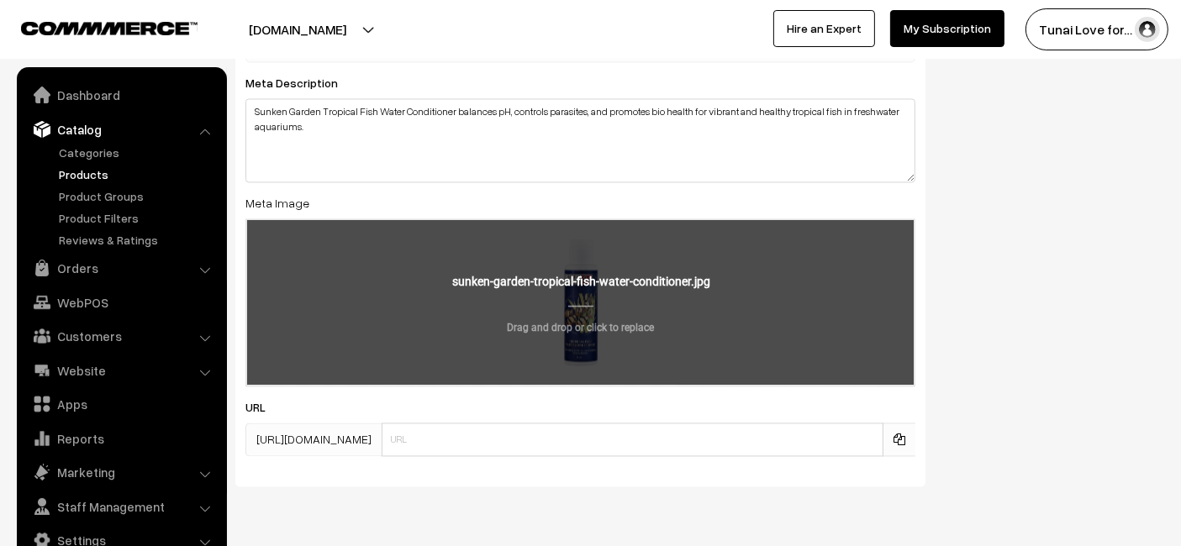
scroll to position [3340, 0]
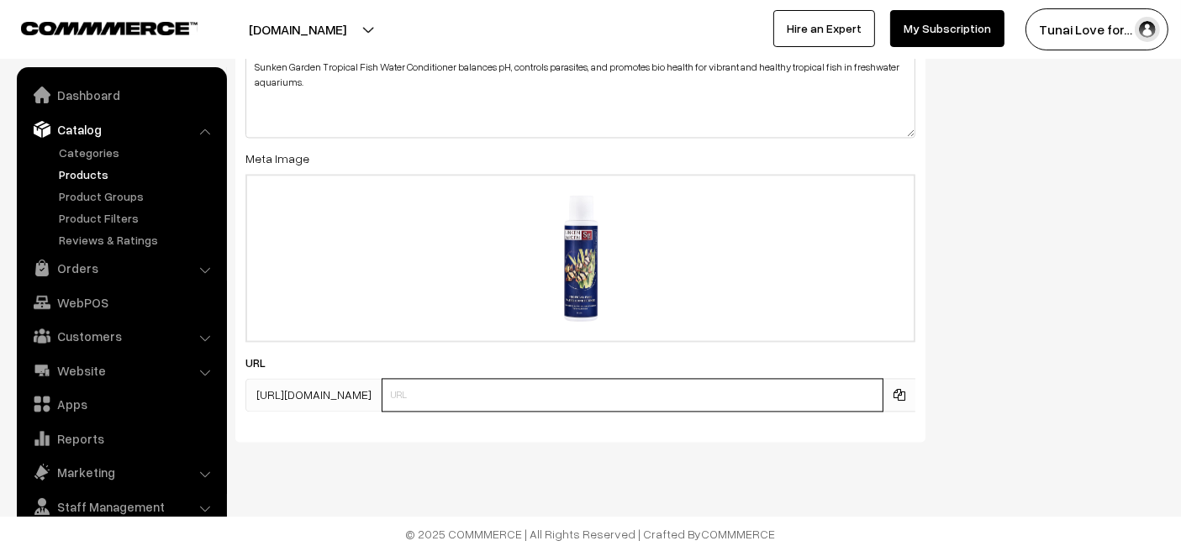
click at [500, 388] on input "text" at bounding box center [633, 395] width 502 height 34
paste input "https://www.yourstore.com/sunken-garden-tropical-fish-water-conditioner"
drag, startPoint x: 519, startPoint y: 393, endPoint x: 245, endPoint y: 424, distance: 275.8
click at [245, 424] on div "SEO Meta Title Sunken Garden Tropical Fish Water Conditioner Prefix: Suffix: Me…" at bounding box center [580, 41] width 690 height 799
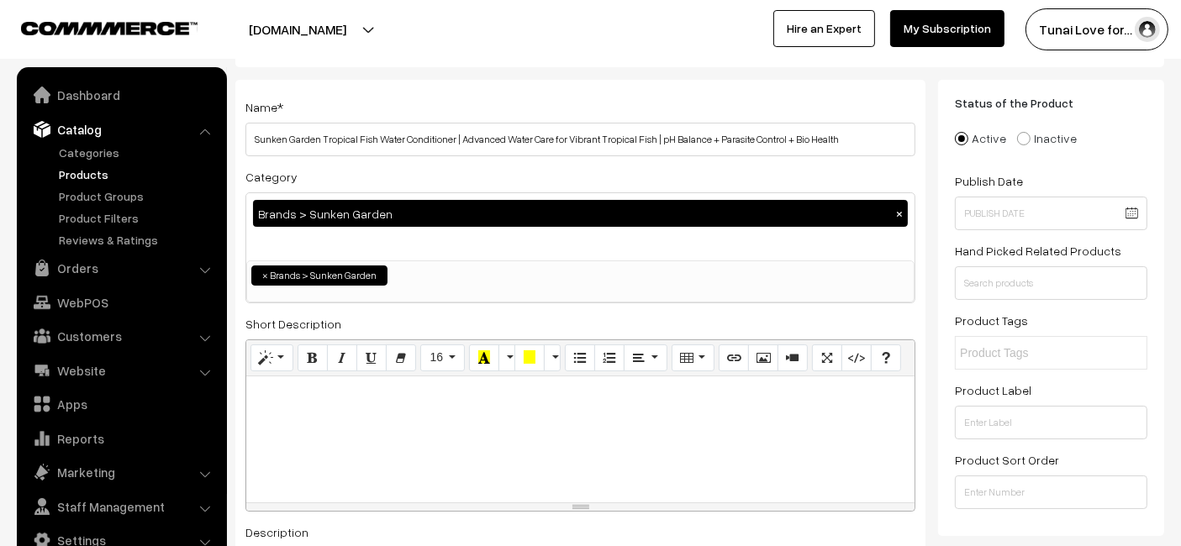
scroll to position [0, 0]
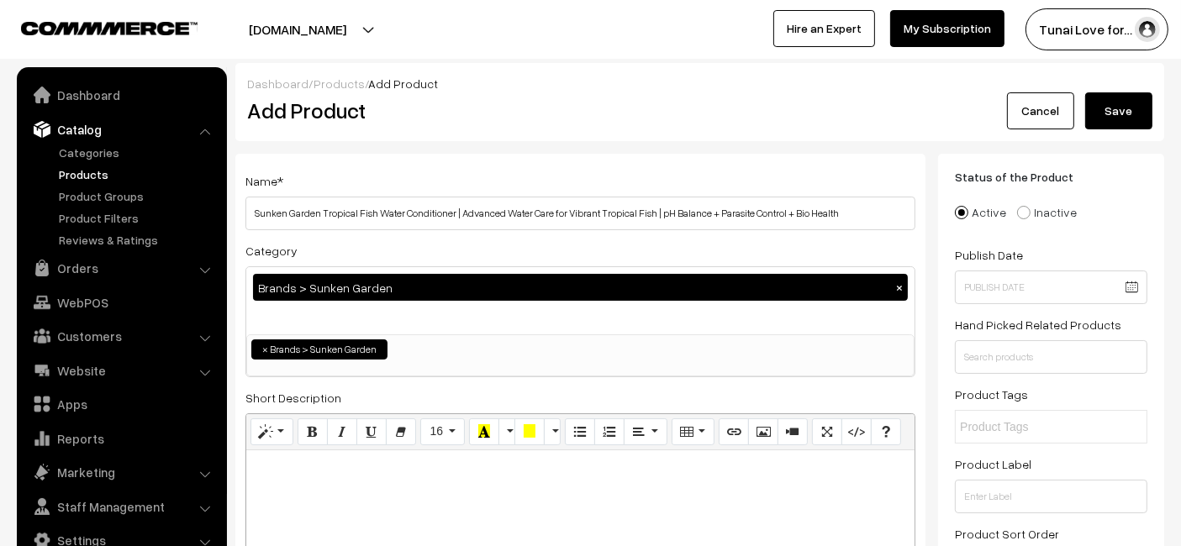
type input "sunken-garden-tropical-fish-water-conditioner"
drag, startPoint x: 1085, startPoint y: 110, endPoint x: 1156, endPoint y: 120, distance: 71.3
click at [1085, 110] on button "Save" at bounding box center [1118, 110] width 67 height 37
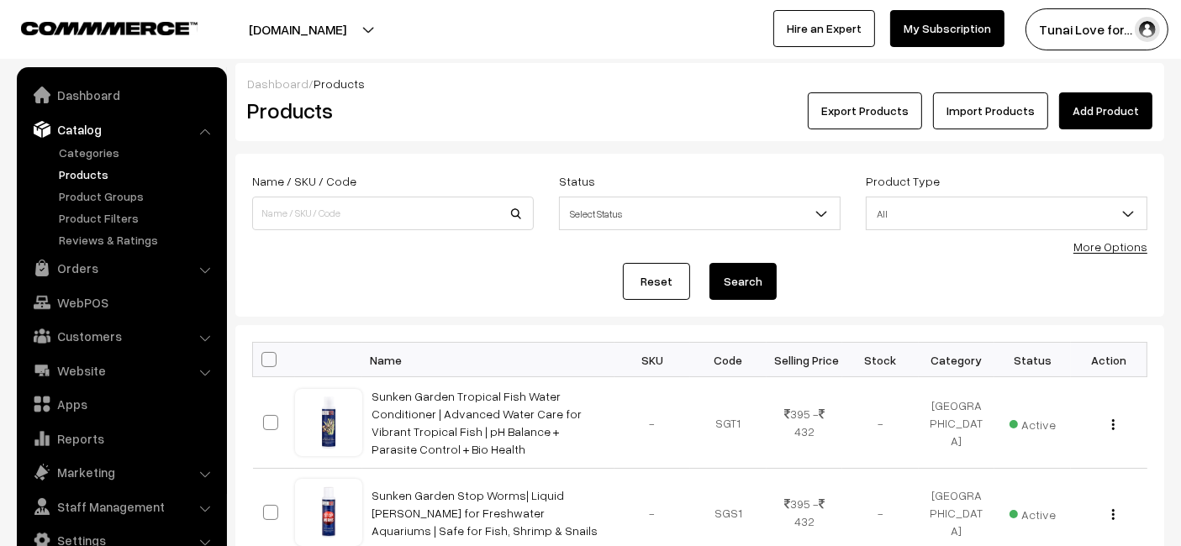
click at [206, 51] on div "[DOMAIN_NAME] Go to Website Create New Store Tunai Love for… My Profile Refer &…" at bounding box center [590, 29] width 1181 height 59
click at [1095, 108] on link "Add Product" at bounding box center [1105, 110] width 93 height 37
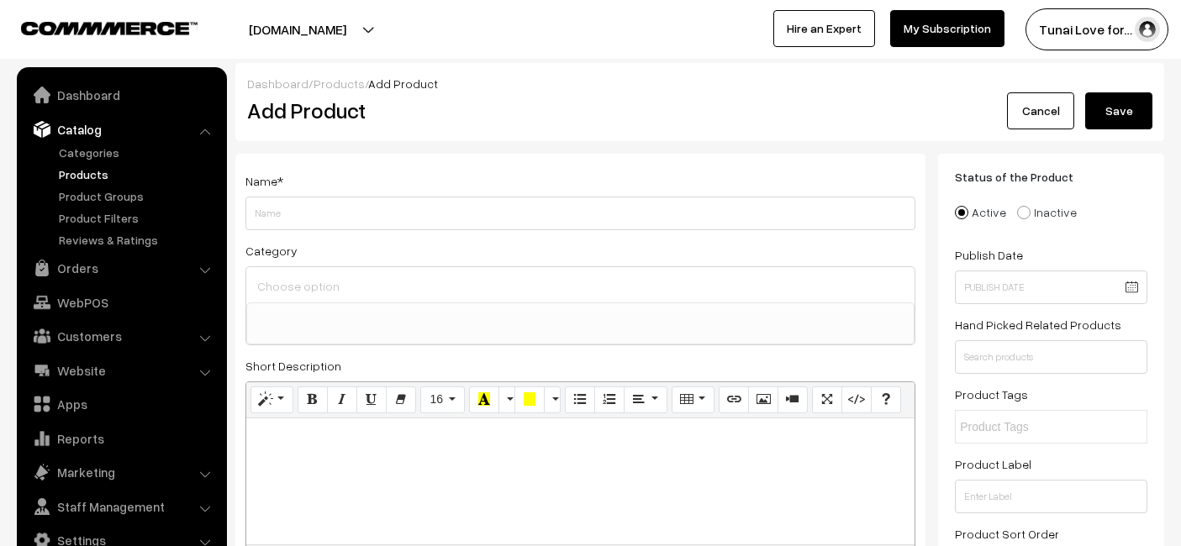
select select
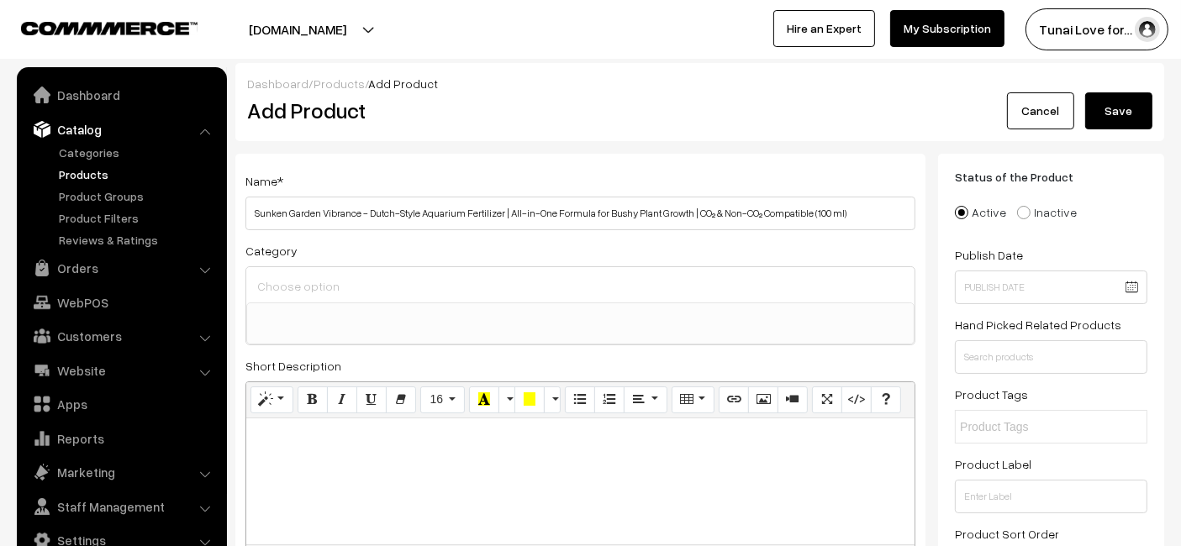
drag, startPoint x: 859, startPoint y: 208, endPoint x: 802, endPoint y: 212, distance: 57.3
click at [802, 212] on input "Sunken Garden Vibrance - Dutch-Style Aquarium Fertilizer | All-in-One Formula f…" at bounding box center [580, 214] width 670 height 34
type input "Sunken Garden Vibrance - Dutch-Style Aquarium Fertilizer | All-in-One Formula f…"
click at [819, 164] on div "Name * Sunken Garden Vibrance - Dutch-Style Aquarium Fertilizer | All-in-One Fo…" at bounding box center [580, 514] width 690 height 720
click at [365, 284] on input at bounding box center [580, 286] width 655 height 24
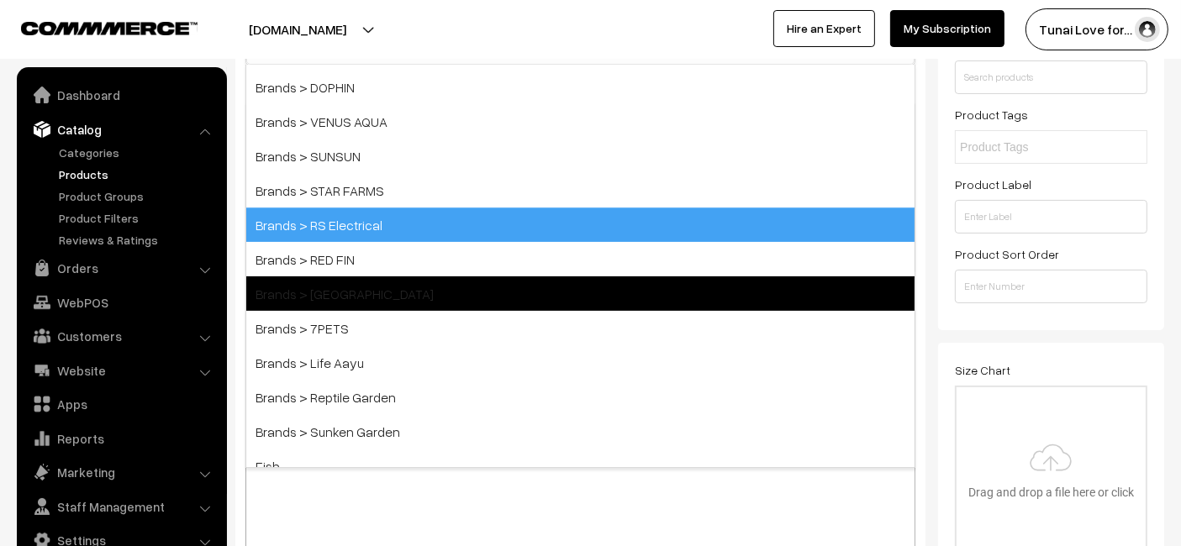
scroll to position [187, 0]
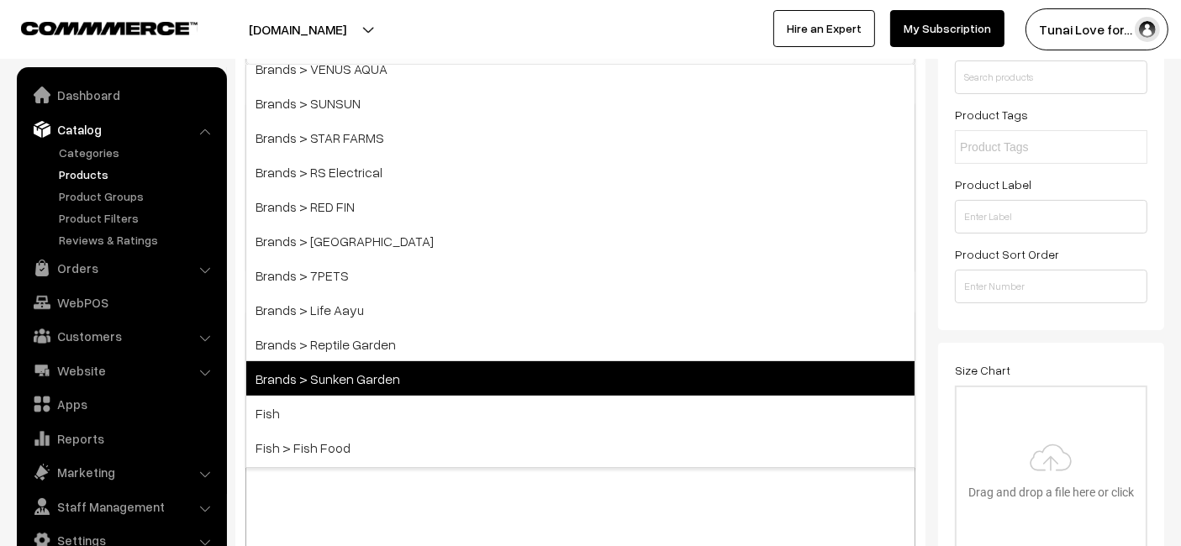
click at [362, 378] on span "Brands > Sunken Garden" at bounding box center [580, 378] width 668 height 34
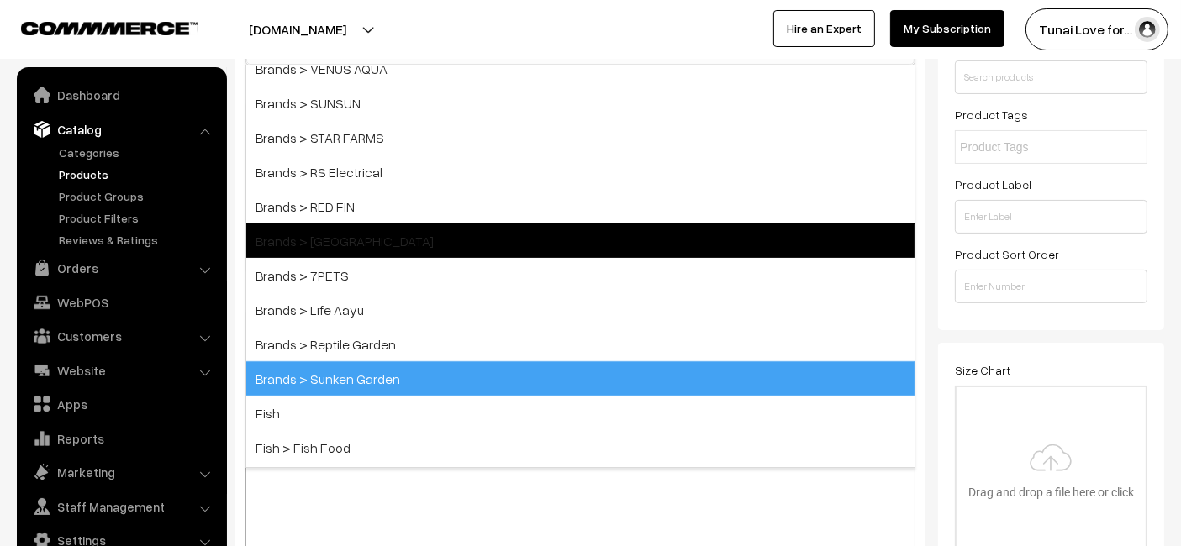
select select "52"
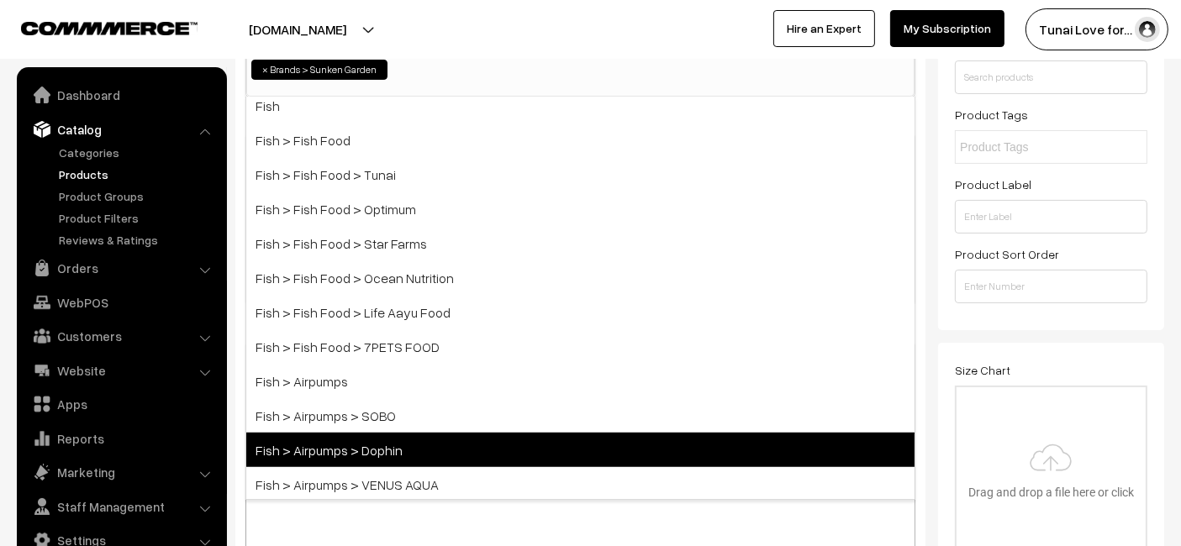
scroll to position [467, 0]
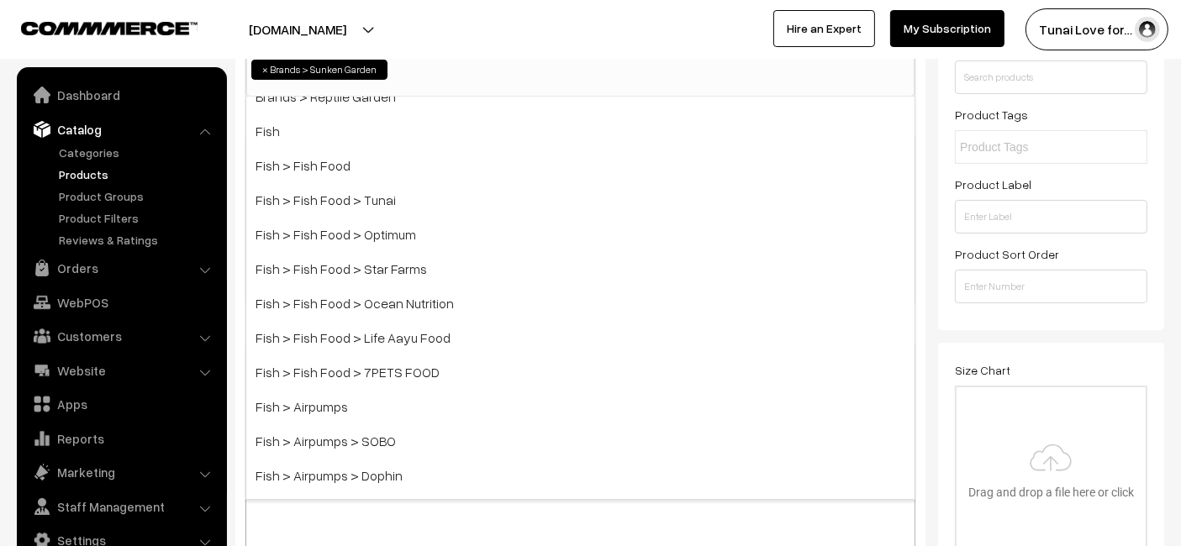
click at [1042, 382] on div "Size Chart Drag and drop a file here or click Ooops, something wrong appended. …" at bounding box center [1051, 457] width 193 height 194
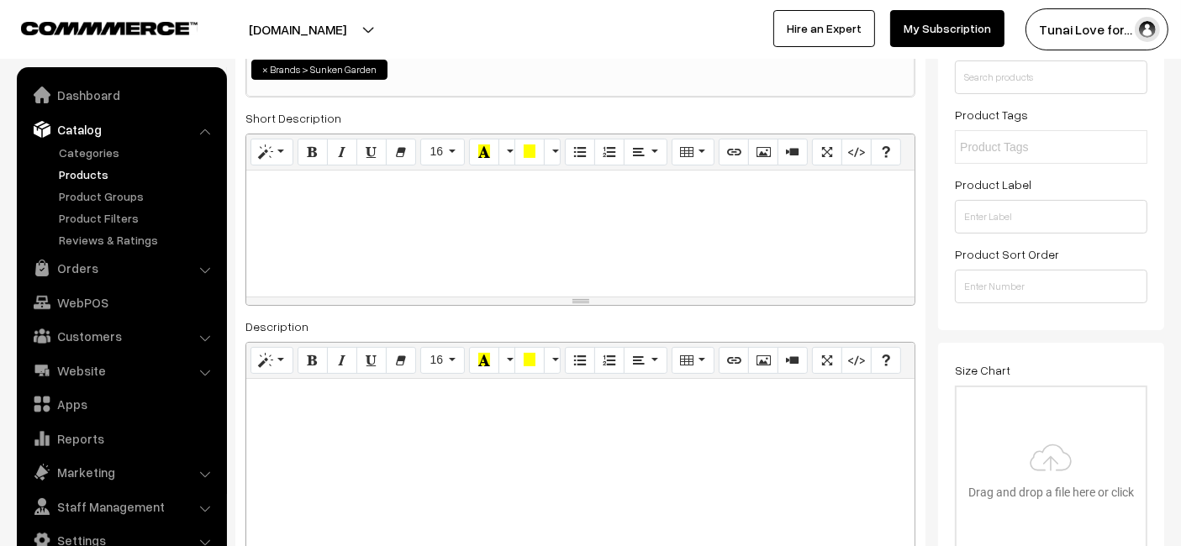
click at [672, 404] on div at bounding box center [580, 484] width 668 height 210
paste div
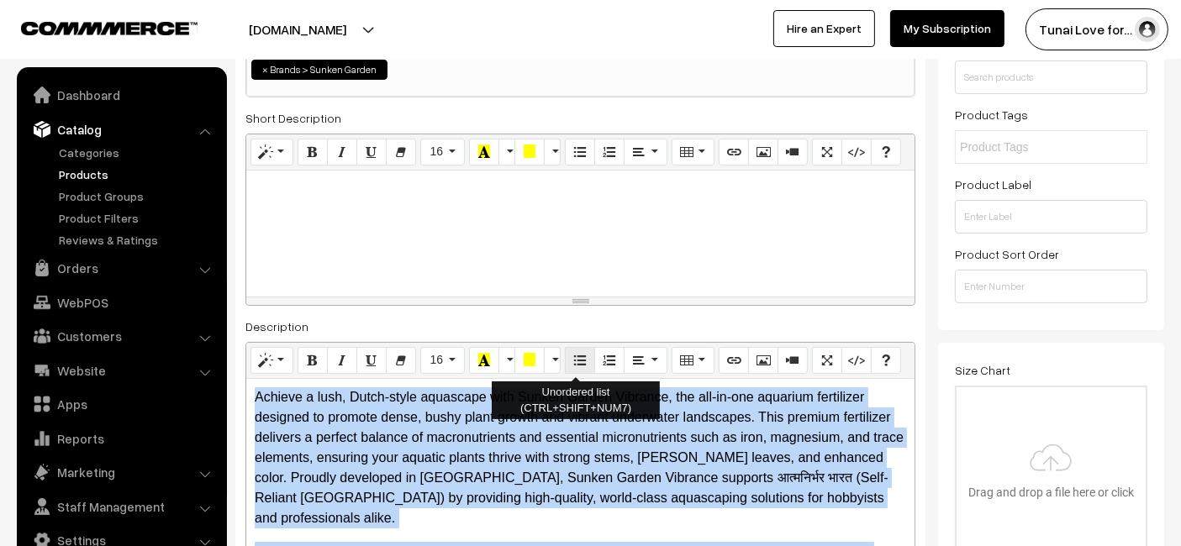
click at [578, 361] on icon "Unordered list (CTRL+SHIFT+NUM7)" at bounding box center [580, 359] width 12 height 13
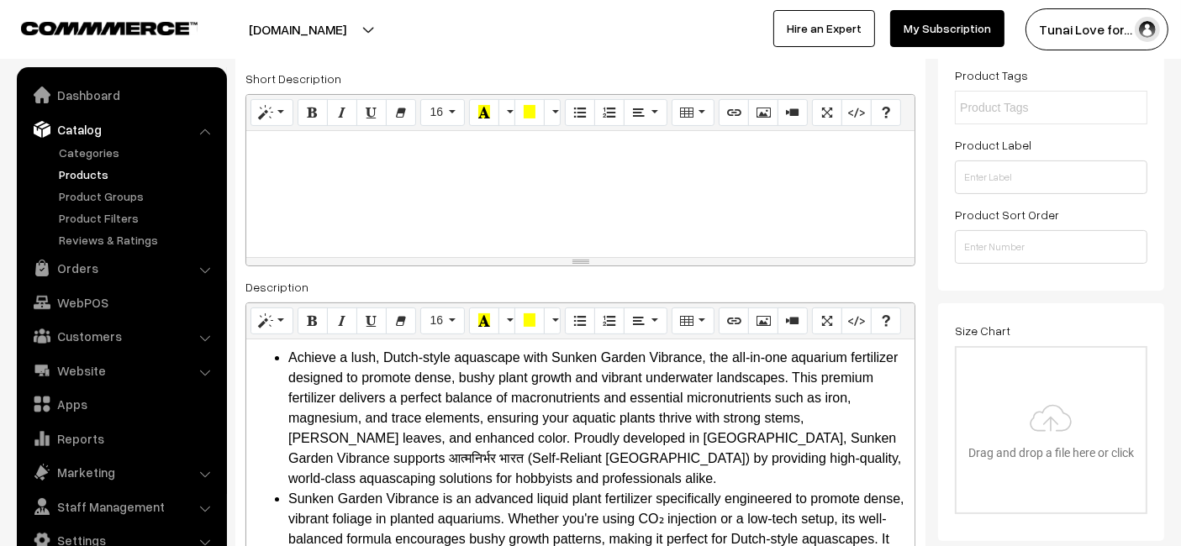
click at [699, 223] on div at bounding box center [580, 194] width 668 height 126
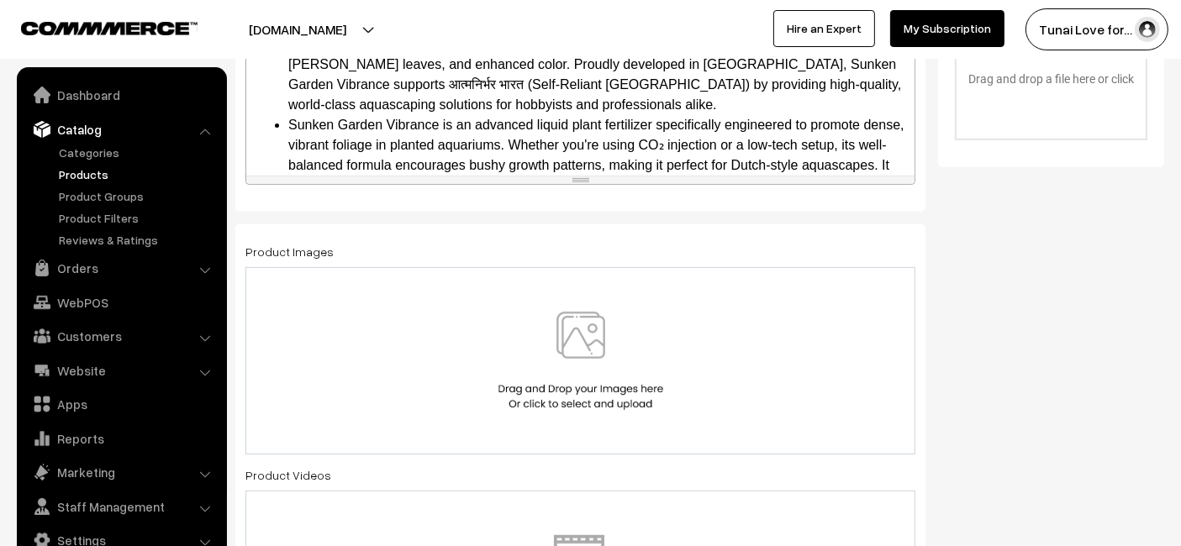
scroll to position [973, 0]
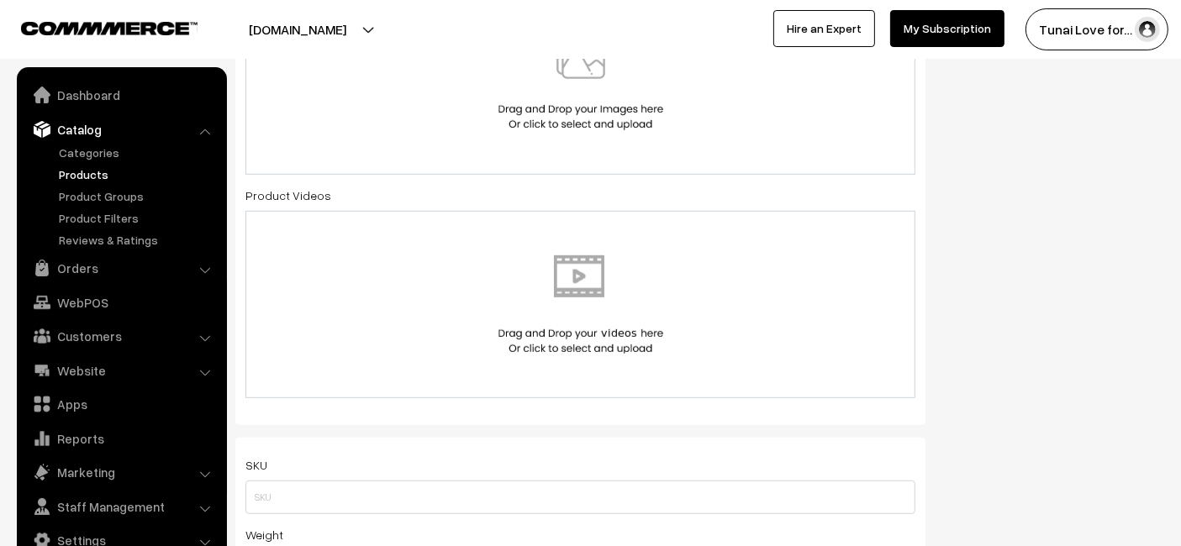
click at [662, 116] on img at bounding box center [580, 81] width 173 height 98
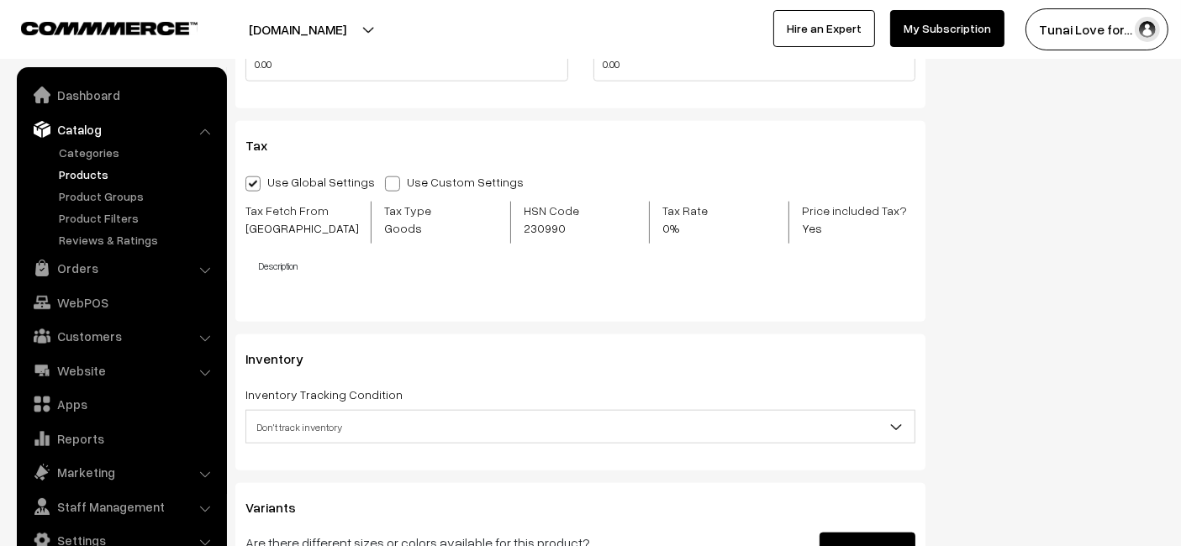
scroll to position [2001, 0]
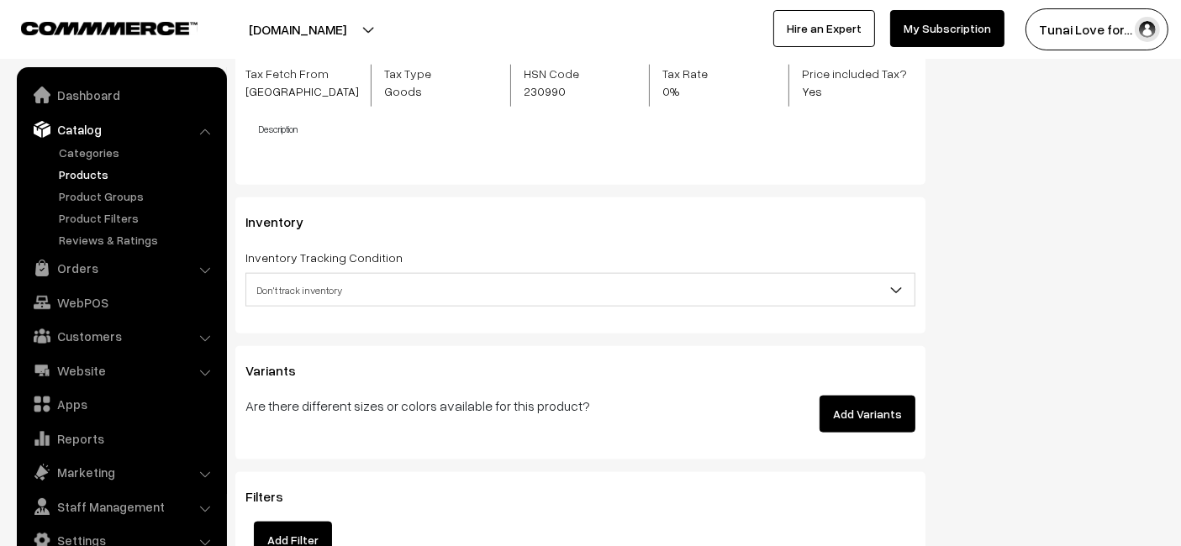
click at [880, 406] on button "Add Variants" at bounding box center [868, 414] width 96 height 37
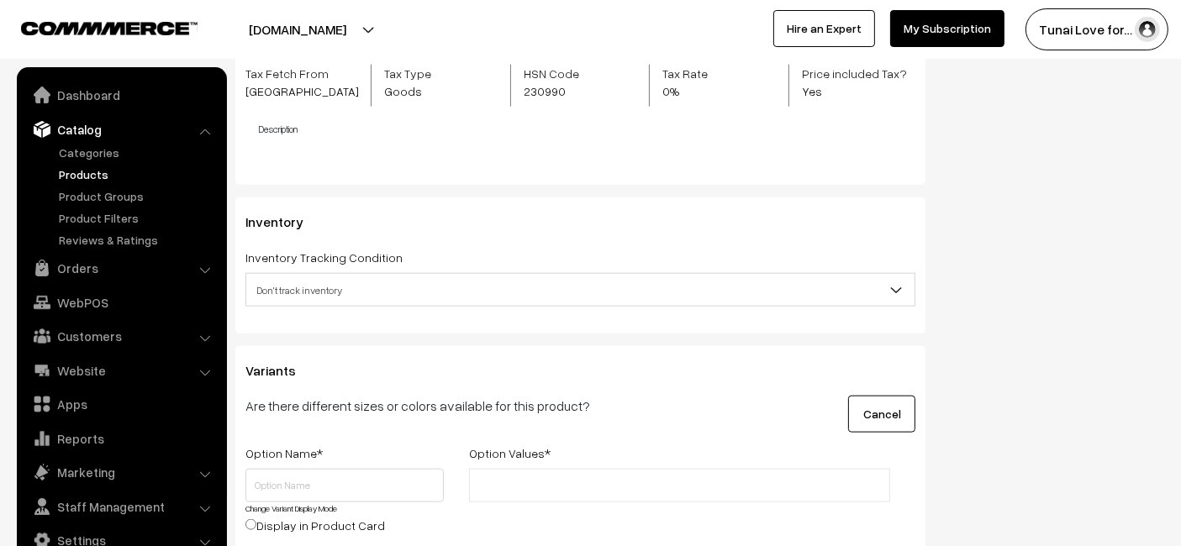
click at [324, 460] on div "Option Name *" at bounding box center [345, 456] width 224 height 26
click at [340, 486] on input "text" at bounding box center [344, 486] width 198 height 34
type input "Size"
click at [553, 491] on li at bounding box center [549, 485] width 150 height 27
type input "2"
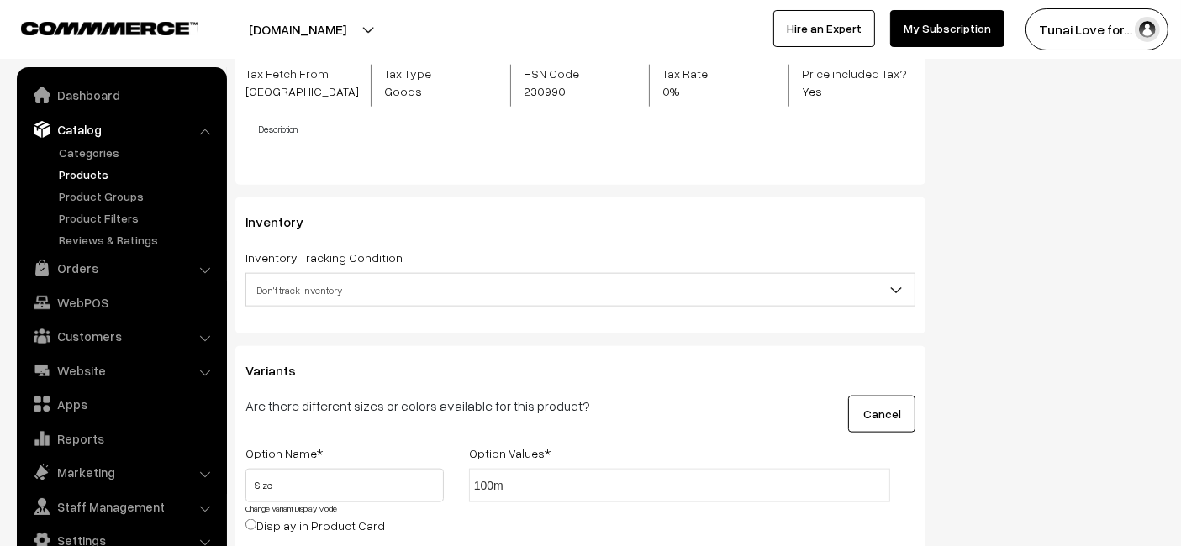
type input "100ml"
type input "200ml + 30ml"
click at [634, 399] on p "Are there different sizes or colors available for this product?" at bounding box center [464, 406] width 438 height 20
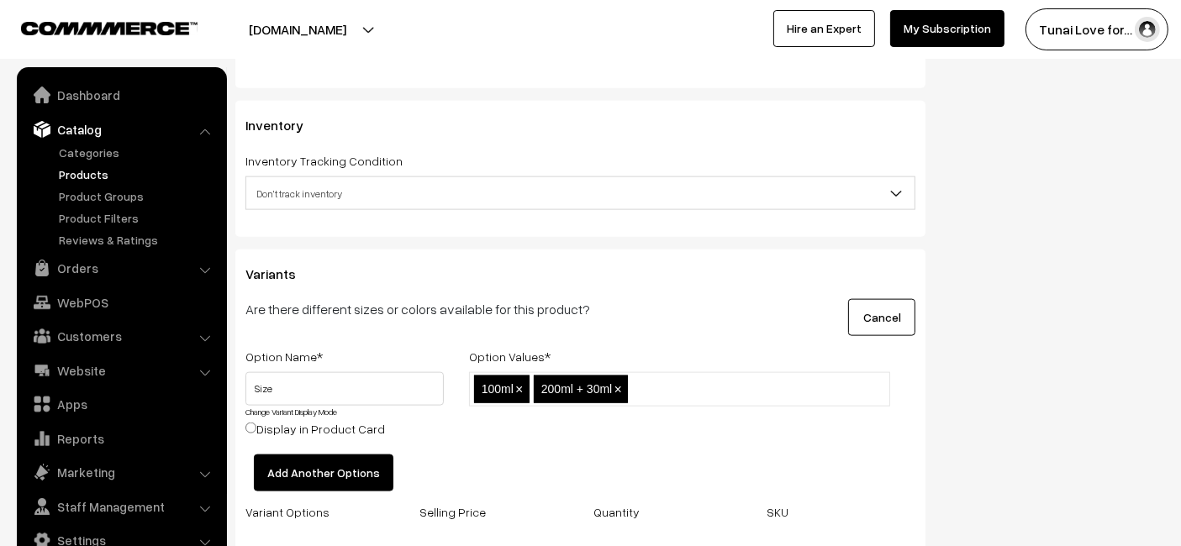
scroll to position [2281, 0]
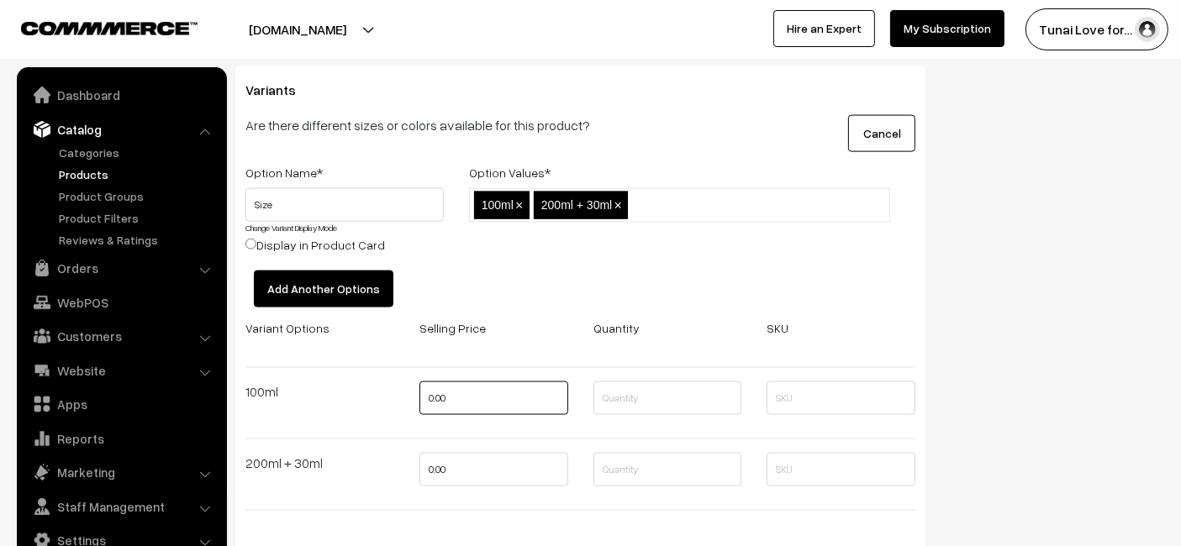
click at [467, 393] on input "0.00" at bounding box center [493, 399] width 149 height 34
type input "0"
type input "432"
click at [493, 468] on input "0.00" at bounding box center [493, 470] width 149 height 34
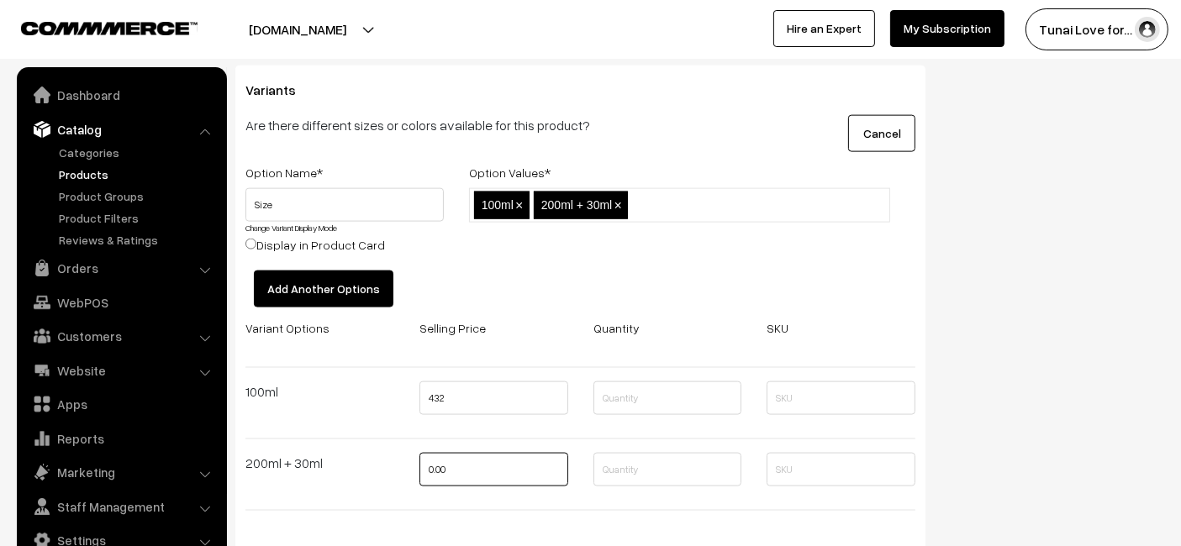
click at [489, 461] on input "0.00" at bounding box center [493, 470] width 149 height 34
click at [489, 460] on input "0.00" at bounding box center [493, 470] width 149 height 34
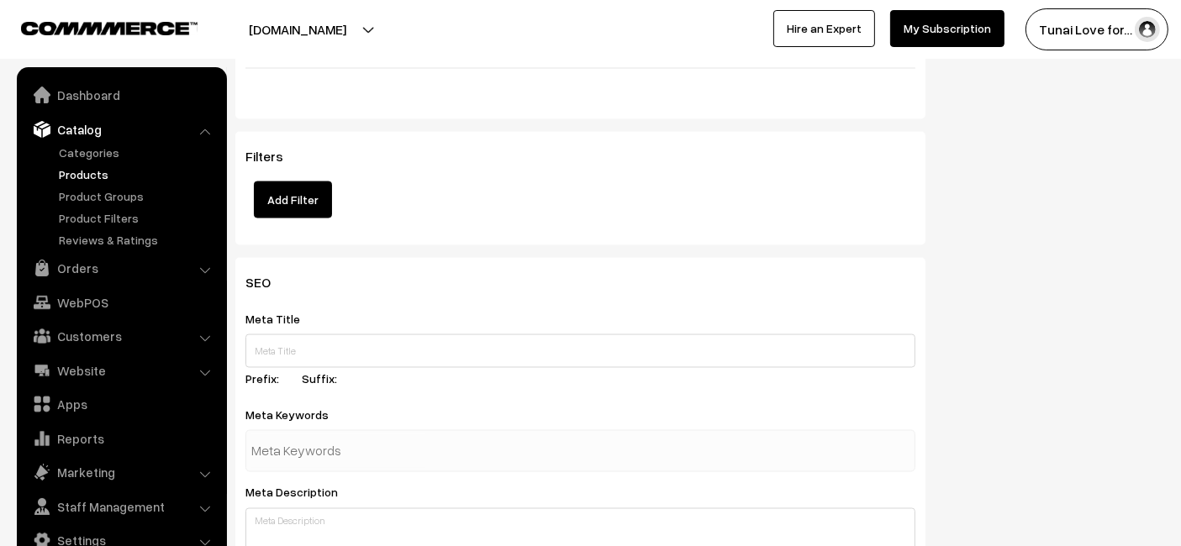
scroll to position [2841, 0]
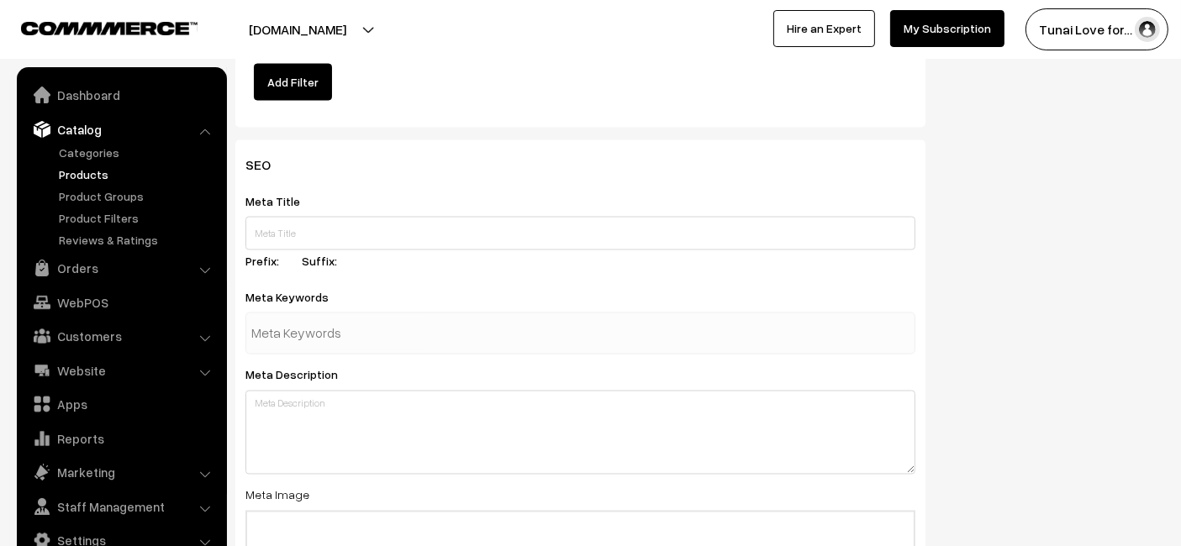
type input "702"
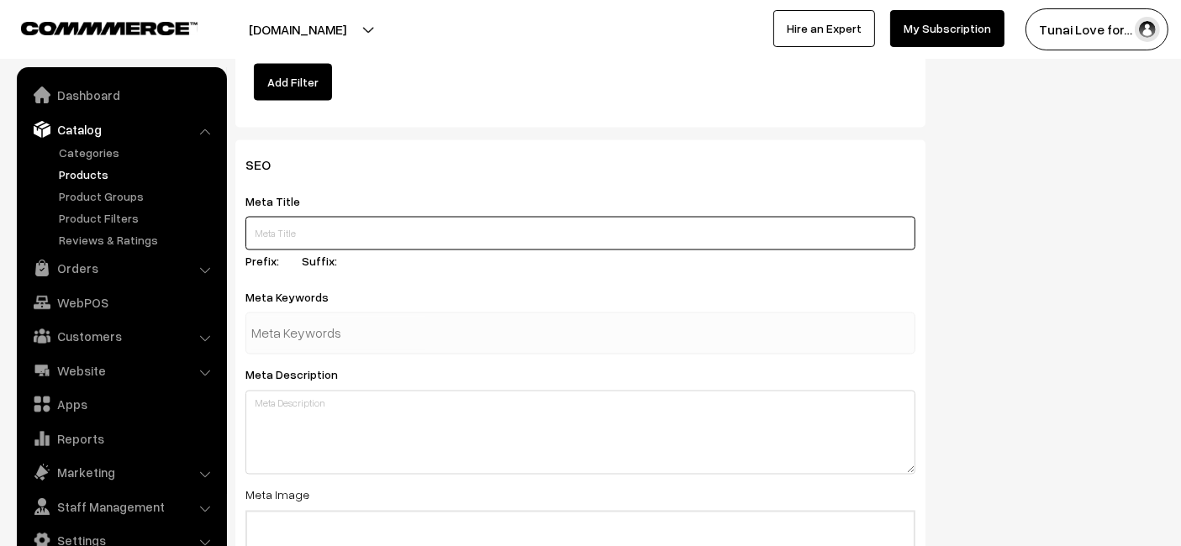
click at [303, 240] on input "text" at bounding box center [580, 234] width 670 height 34
paste input "Sunken Garden Vibrance Aquarium Fertilizer"
type input "Sunken Garden Vibrance Aquarium Fertilizer"
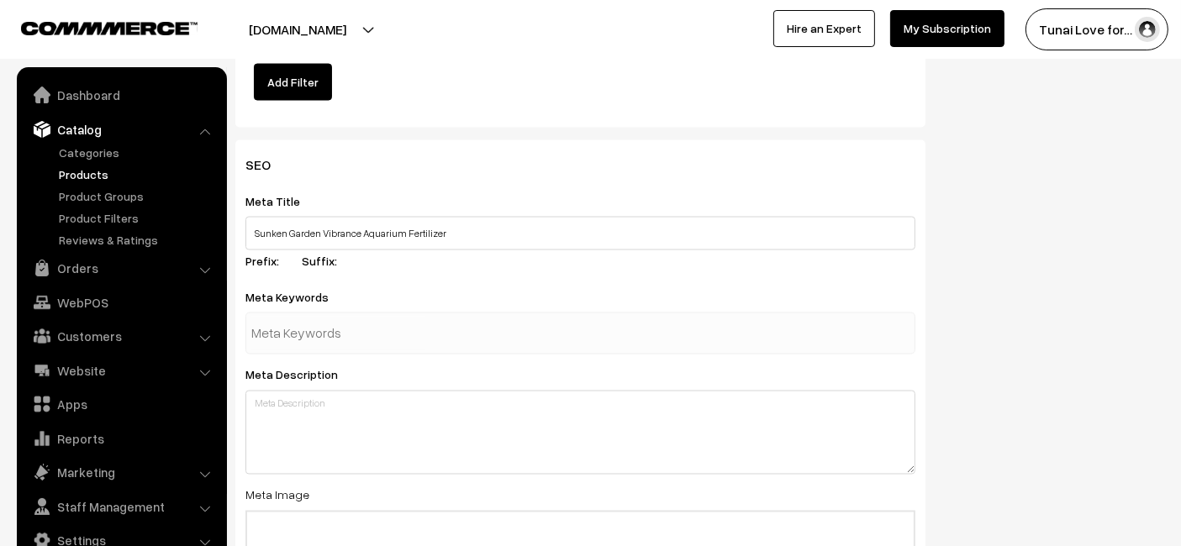
click at [409, 328] on input "text" at bounding box center [338, 334] width 175 height 34
paste input "aquarium fertilizer"
type input "aquarium fertilizer"
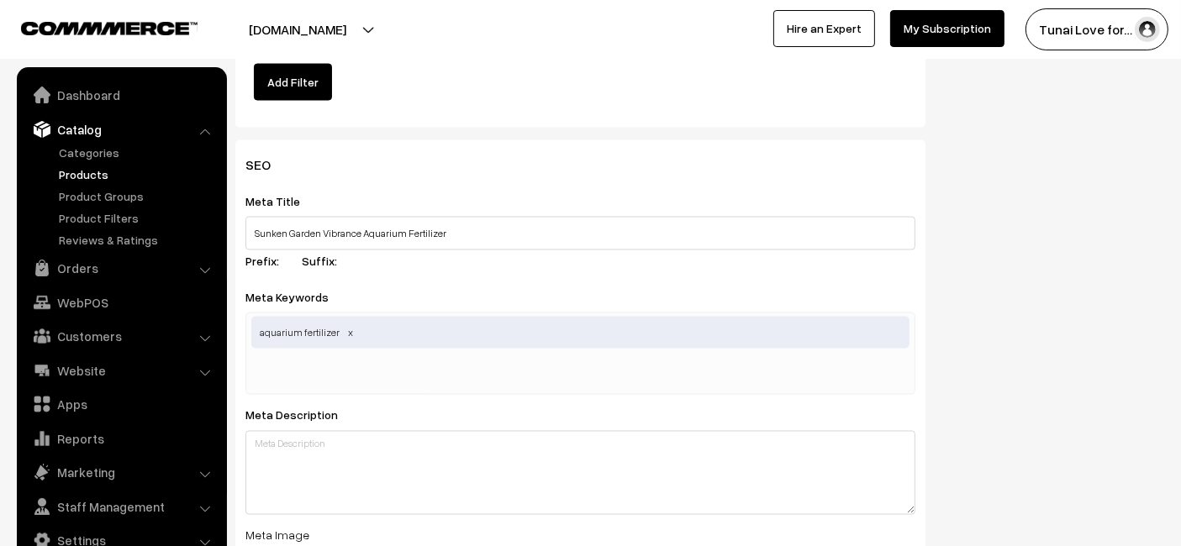
click at [525, 113] on div "Filters Add Filter" at bounding box center [580, 70] width 690 height 113
click at [382, 380] on input "text" at bounding box center [338, 374] width 175 height 34
paste input "aquatic plant growth"
type input "aquatic plant growth"
click at [700, 140] on div "SEO Meta Title Sunken Garden Vibrance Aquarium Fertilizer Prefix: Suffix: Meta …" at bounding box center [580, 479] width 690 height 678
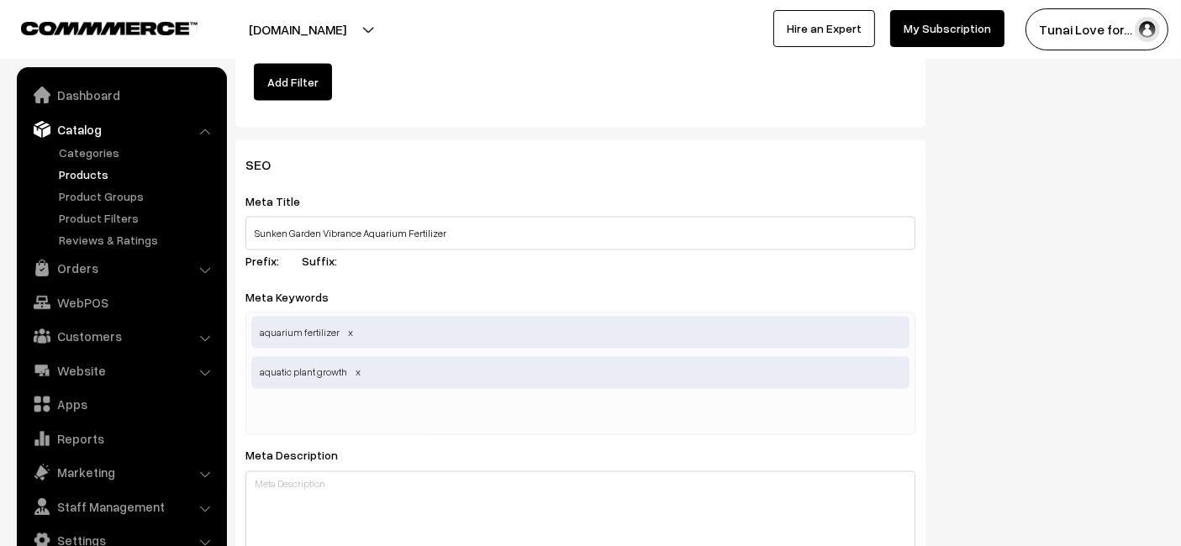
click at [718, 405] on div "aquarium fertilizer aquatic plant growth" at bounding box center [580, 374] width 670 height 123
paste input "planted tank nutrient"
type input "planted tank nutrients"
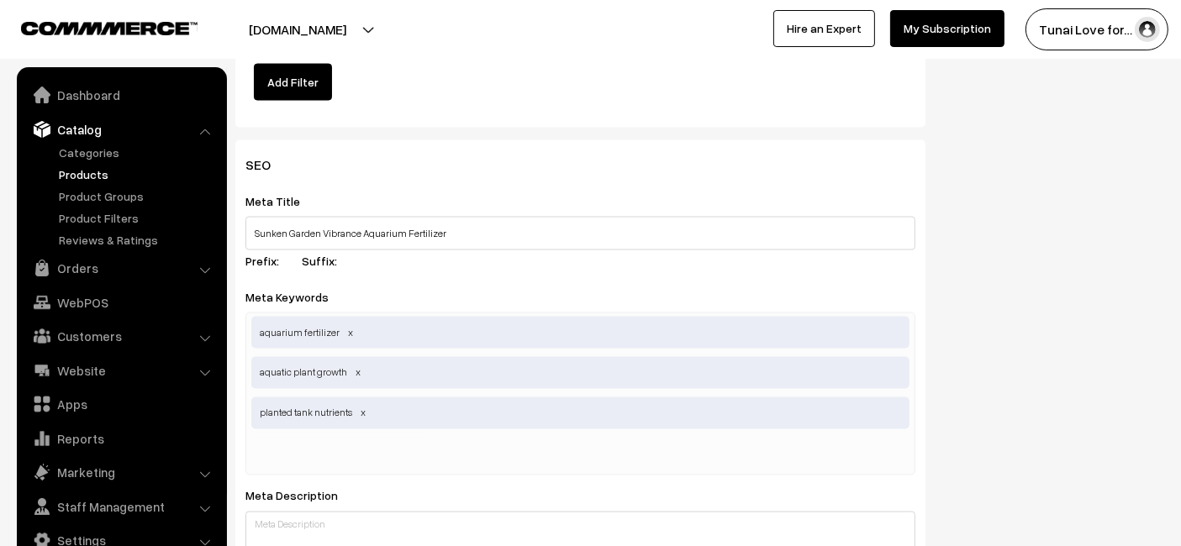
paste input "tank nutrients"
type input "tank nutrients"
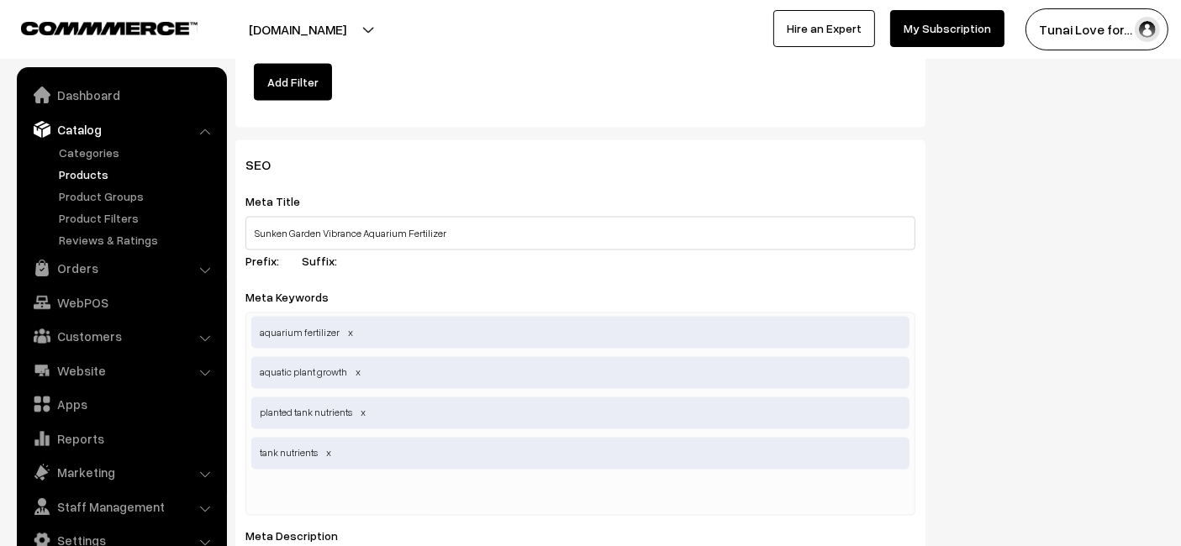
click at [1151, 332] on div "SEO Meta Title Sunken Garden Vibrance Aquarium Fertilizer Prefix: Suffix: Meta …" at bounding box center [700, 546] width 954 height 812
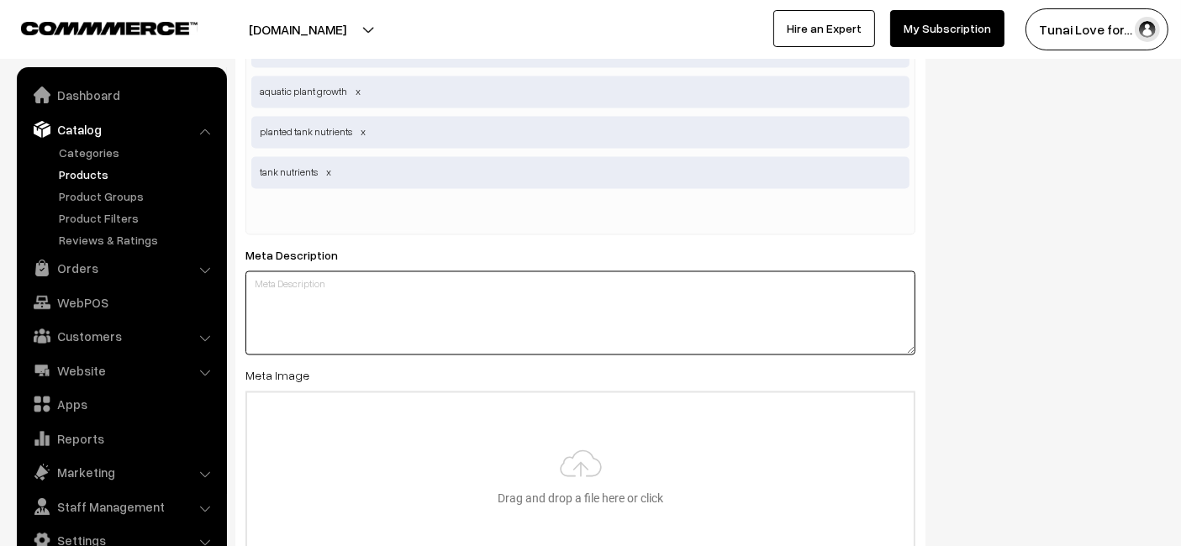
drag, startPoint x: 334, startPoint y: 309, endPoint x: 331, endPoint y: 297, distance: 12.0
click at [334, 309] on textarea at bounding box center [580, 314] width 670 height 84
paste textarea "Sunken Garden Vibrance is an all-in-one Dutch-style aquarium fertilizer that pr…"
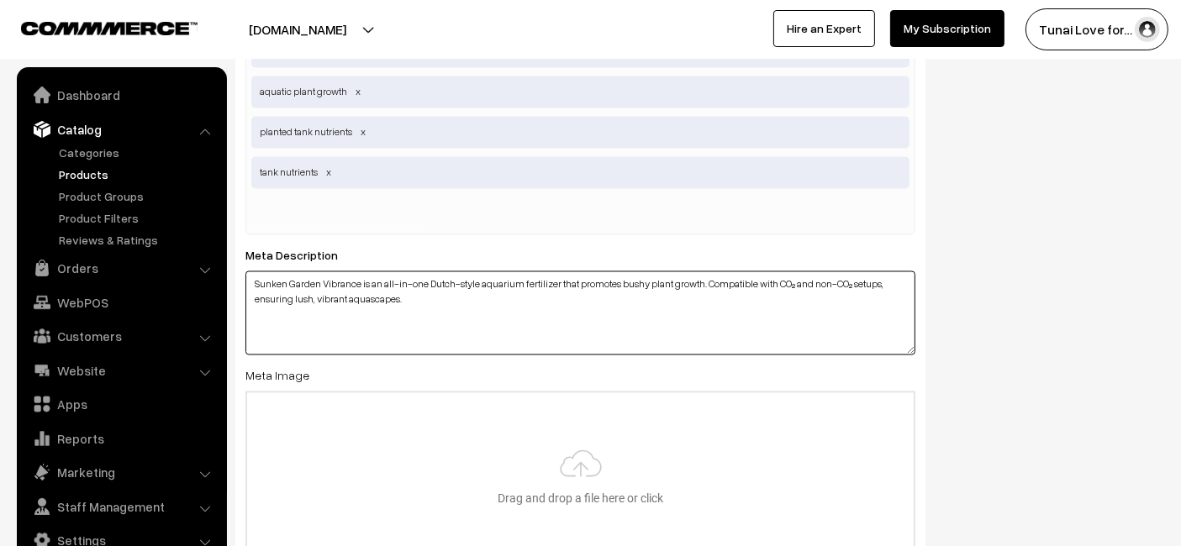
type textarea "Sunken Garden Vibrance is an all-in-one Dutch-style aquarium fertilizer that pr…"
type input "C:\fakepath\sunken-garden-vibrance-aquarium-fertilizer.jpg"
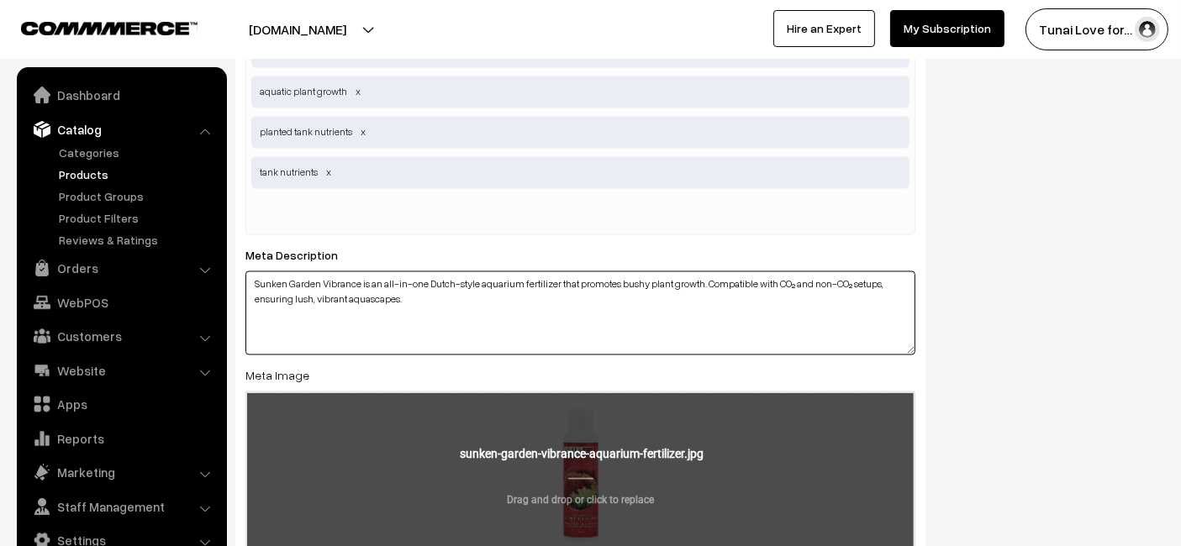
scroll to position [3340, 0]
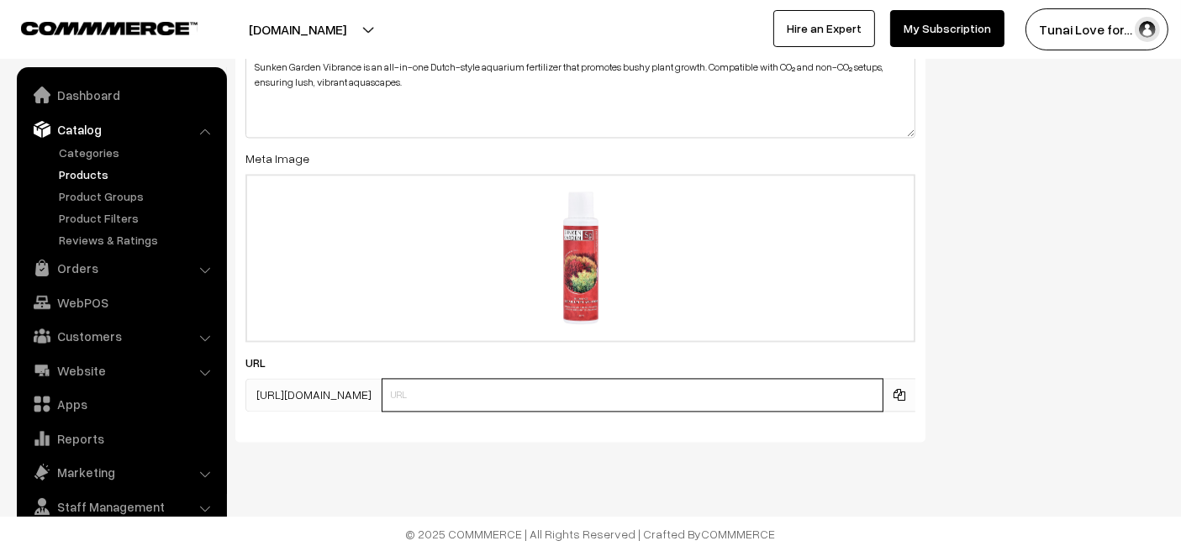
click at [456, 397] on input "text" at bounding box center [633, 395] width 502 height 34
paste input "https://www.yourstore.com/sunken-garden-vibrance-aquarium-fertilizer"
drag, startPoint x: 242, startPoint y: 441, endPoint x: 189, endPoint y: 456, distance: 55.1
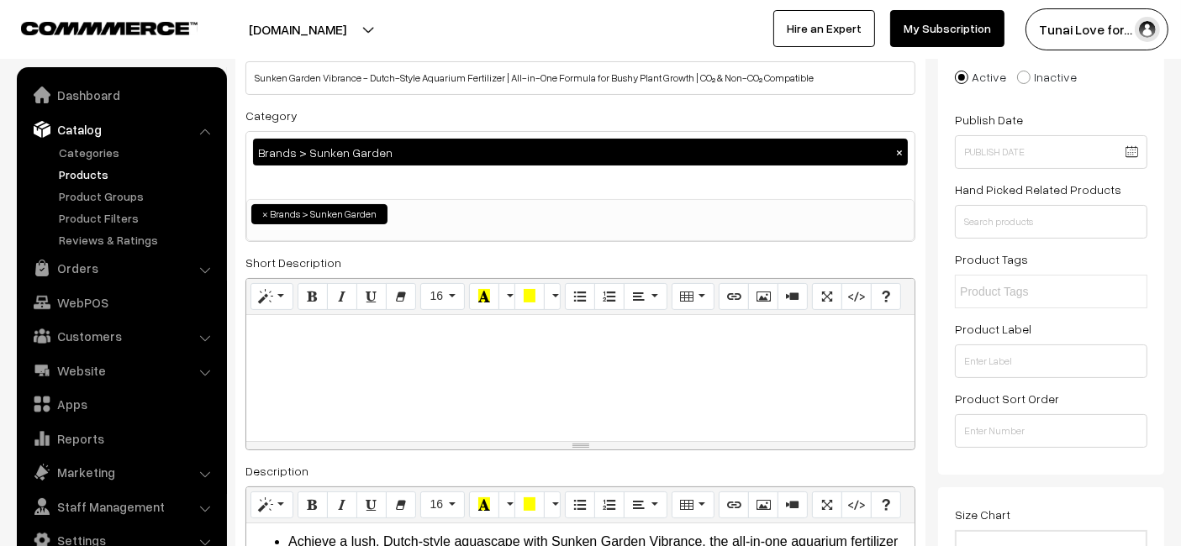
scroll to position [0, 0]
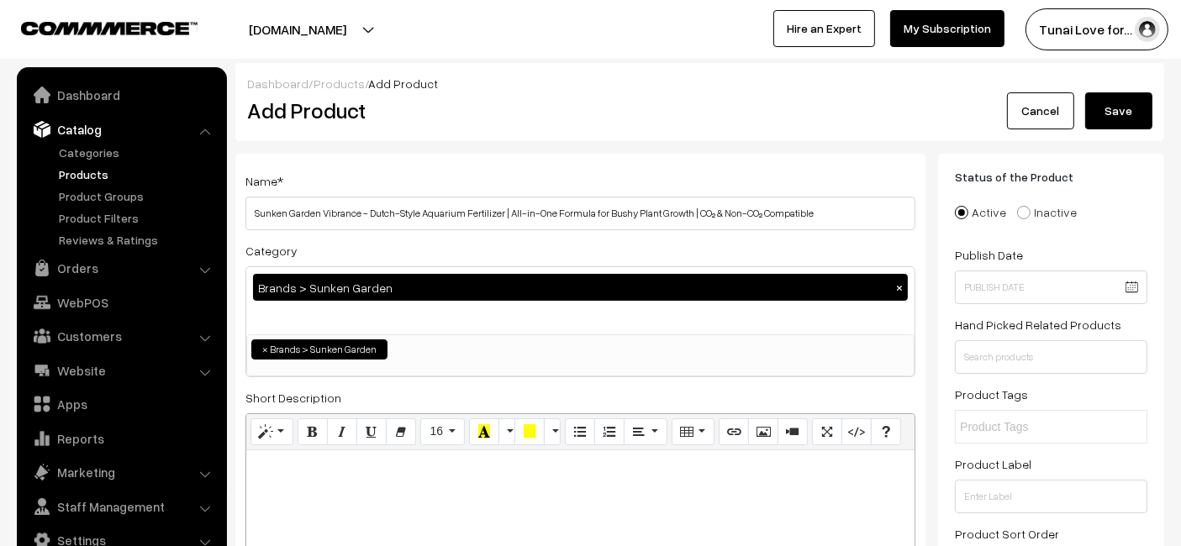
type input "sunken-garden-vibrance-aquarium-fertilizer"
click at [1114, 111] on button "Save" at bounding box center [1118, 110] width 67 height 37
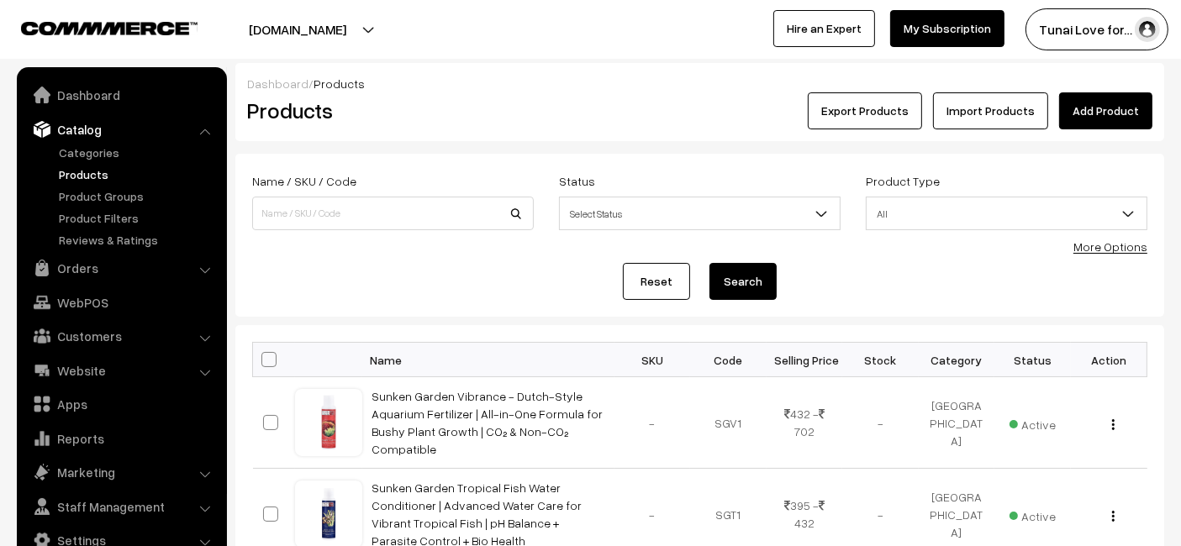
click at [1133, 113] on link "Add Product" at bounding box center [1105, 110] width 93 height 37
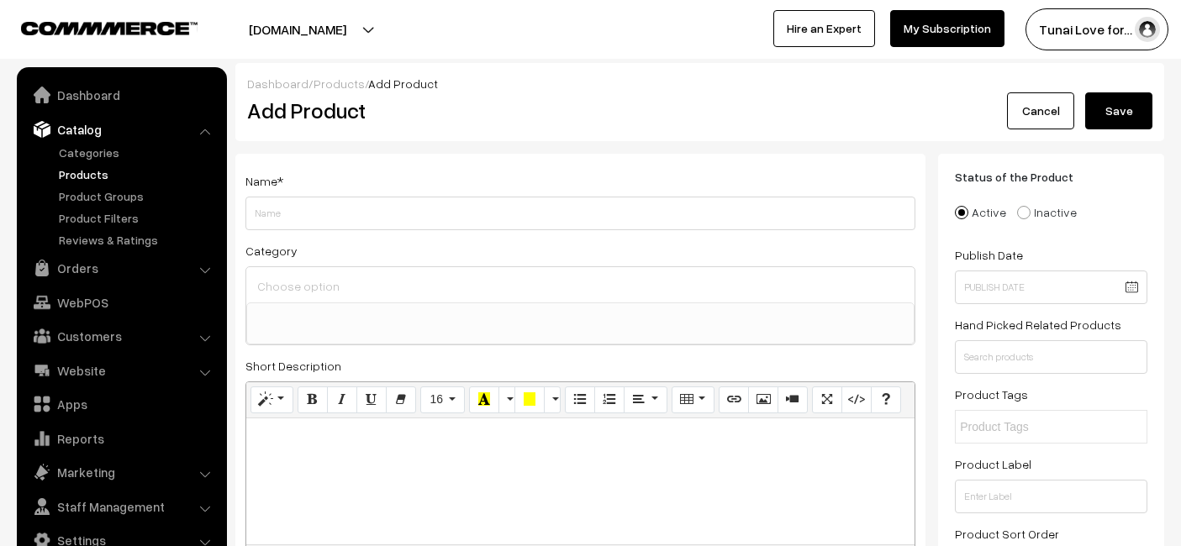
select select
drag, startPoint x: 757, startPoint y: 205, endPoint x: 732, endPoint y: 216, distance: 27.5
click at [732, 216] on input "Sunken Garden Vitalized Aquarium Salt | Ideal for Aquarium | Premium-Grade Sea …" at bounding box center [580, 214] width 670 height 34
type input "Sunken Garden Vitalized Aquarium Salt | Ideal for Aquarium | Premium-Grade Sea …"
click at [422, 285] on input at bounding box center [580, 286] width 655 height 24
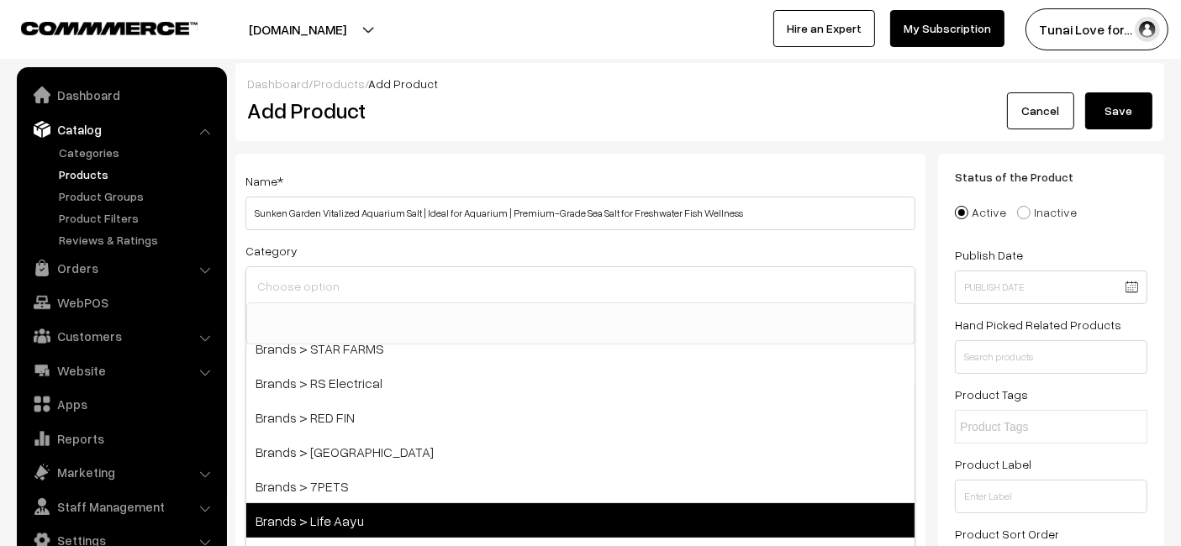
scroll to position [373, 0]
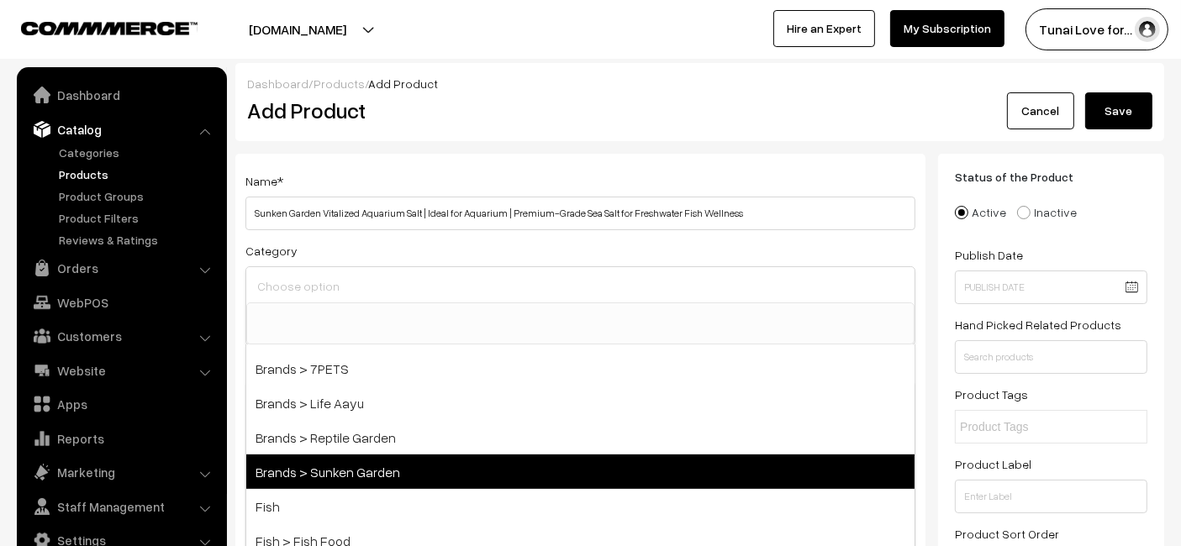
click at [364, 472] on span "Brands > Sunken Garden" at bounding box center [580, 472] width 668 height 34
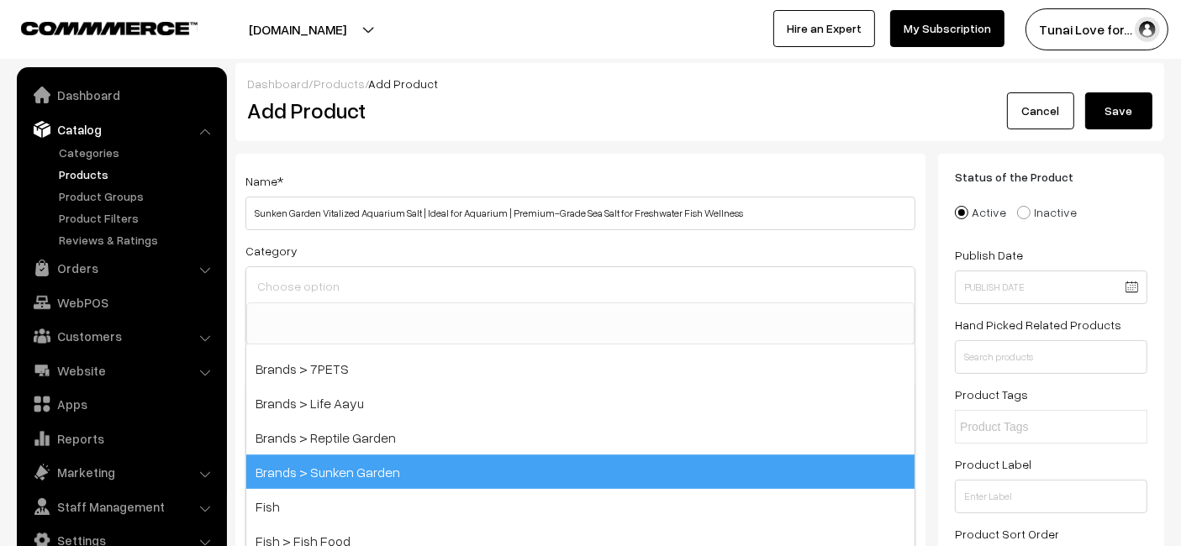
select select "52"
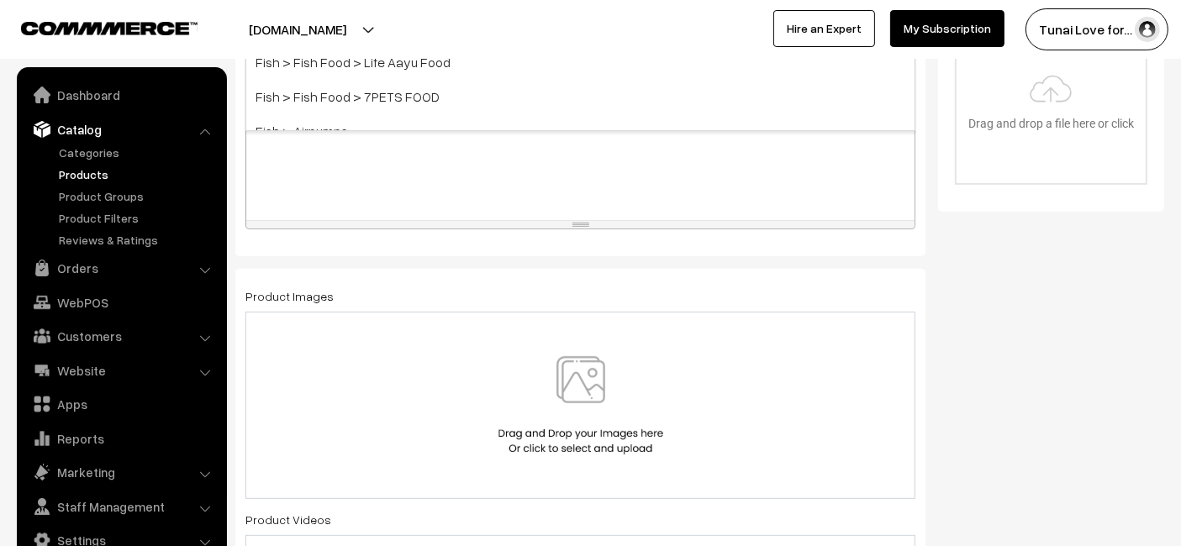
scroll to position [653, 0]
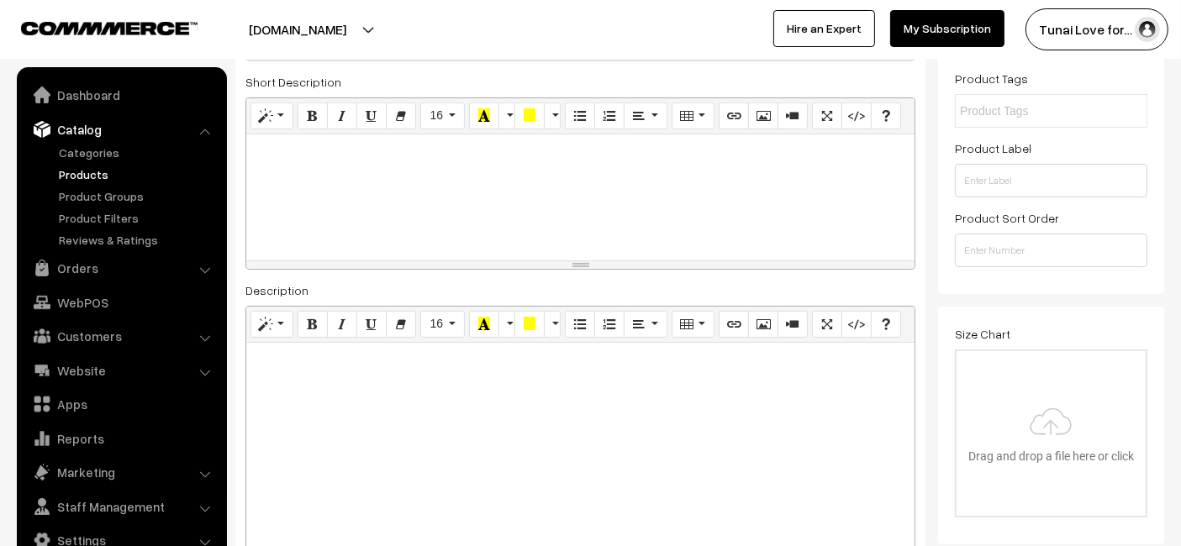
scroll to position [373, 0]
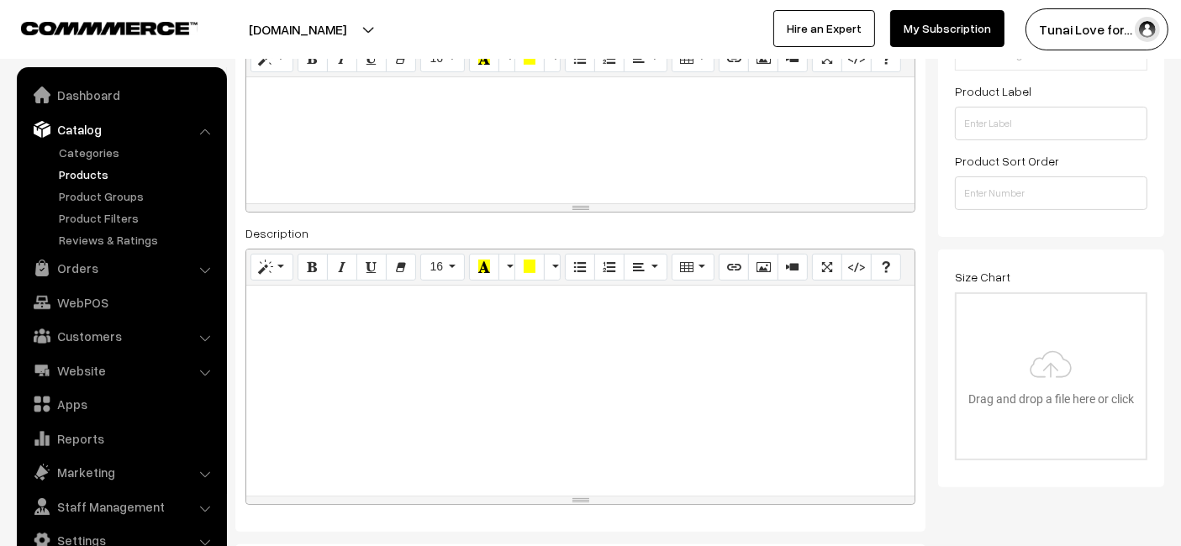
click at [424, 325] on div at bounding box center [580, 391] width 668 height 210
paste div
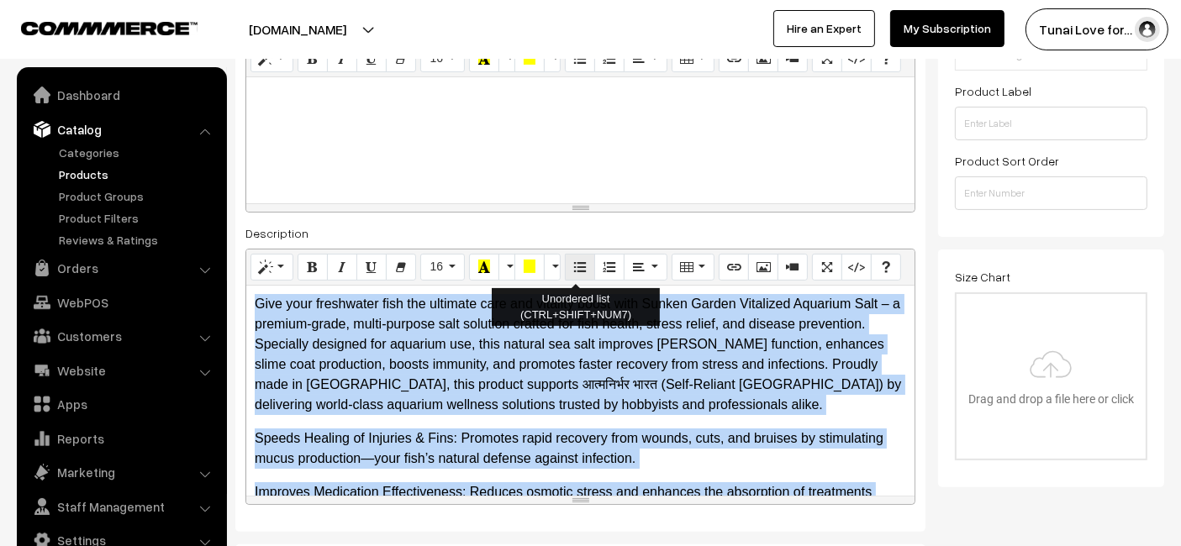
click at [579, 261] on icon "Unordered list (CTRL+SHIFT+NUM7)" at bounding box center [580, 266] width 12 height 13
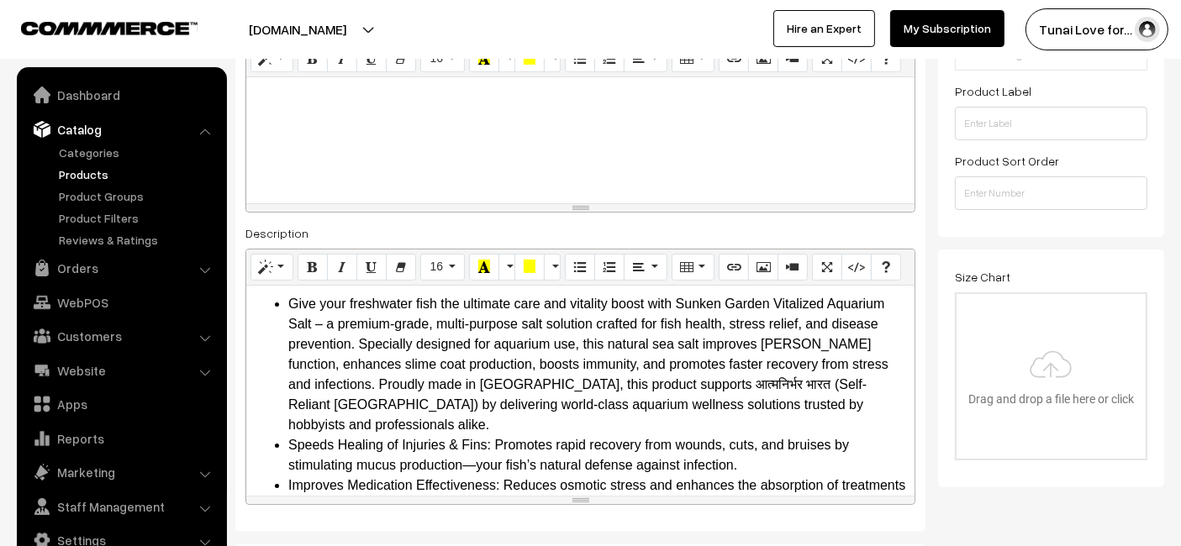
click at [746, 169] on div at bounding box center [580, 140] width 668 height 126
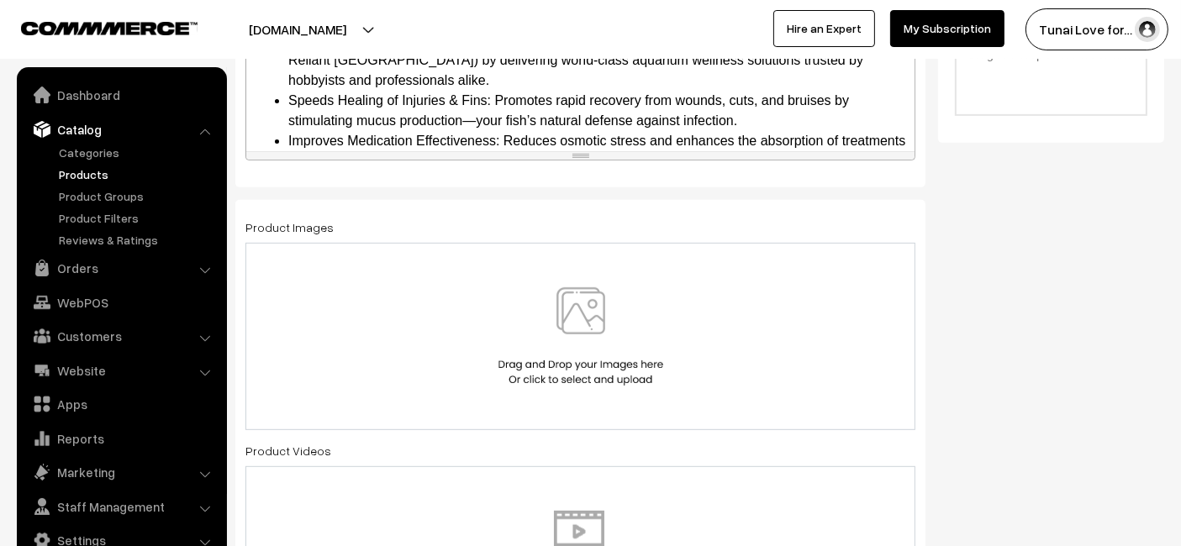
scroll to position [746, 0]
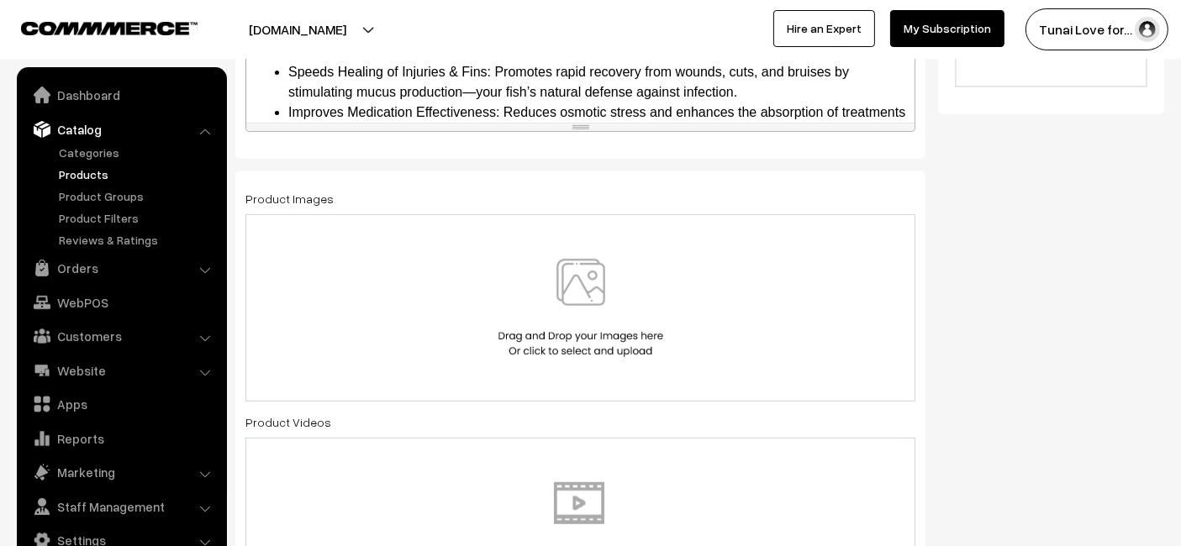
click at [578, 300] on img at bounding box center [580, 308] width 173 height 98
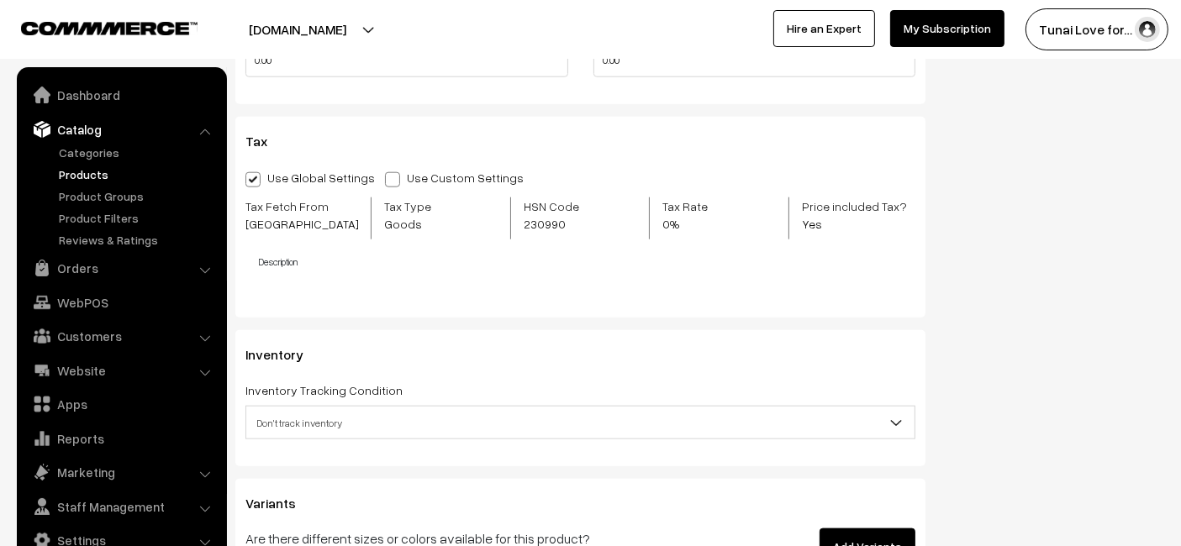
scroll to position [2054, 0]
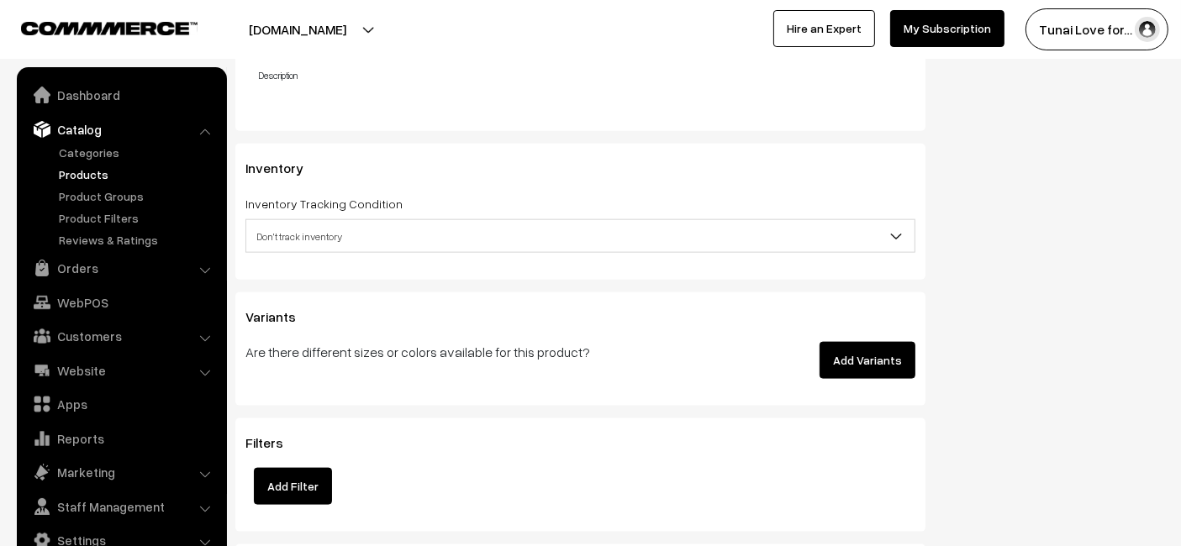
drag, startPoint x: 836, startPoint y: 351, endPoint x: 834, endPoint y: 333, distance: 18.7
click at [836, 351] on button "Add Variants" at bounding box center [868, 360] width 96 height 37
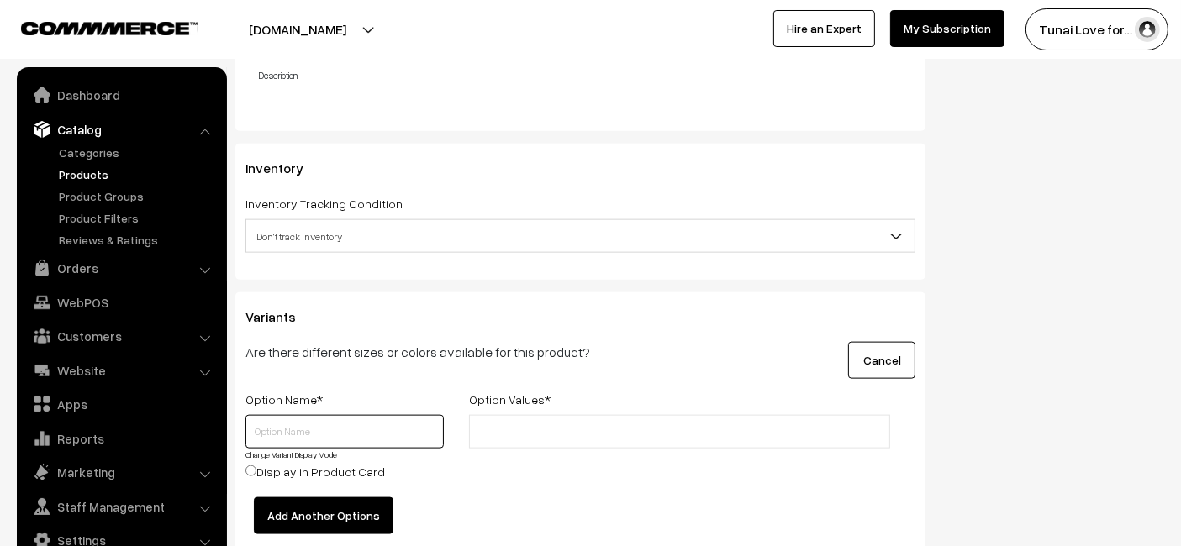
click at [352, 438] on input "text" at bounding box center [344, 432] width 198 height 34
type input "Grams"
click at [589, 409] on div "Option Values *" at bounding box center [679, 402] width 446 height 26
click at [565, 424] on input "text" at bounding box center [547, 433] width 147 height 18
click at [509, 426] on input "text" at bounding box center [547, 433] width 147 height 18
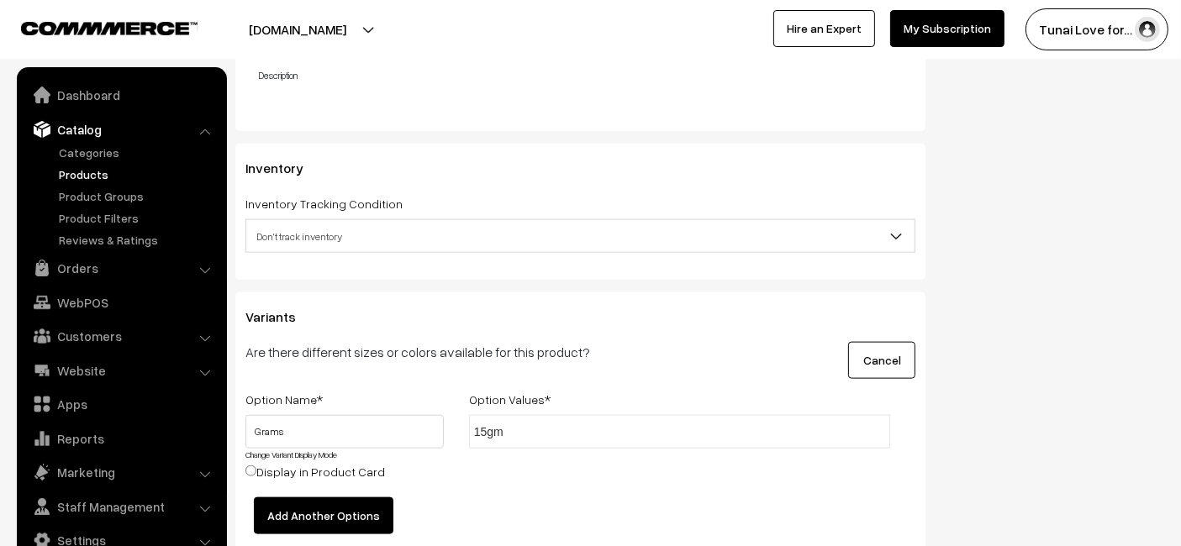
type input "15gms"
type input "250gms"
type input "500gmss"
type input "500gms"
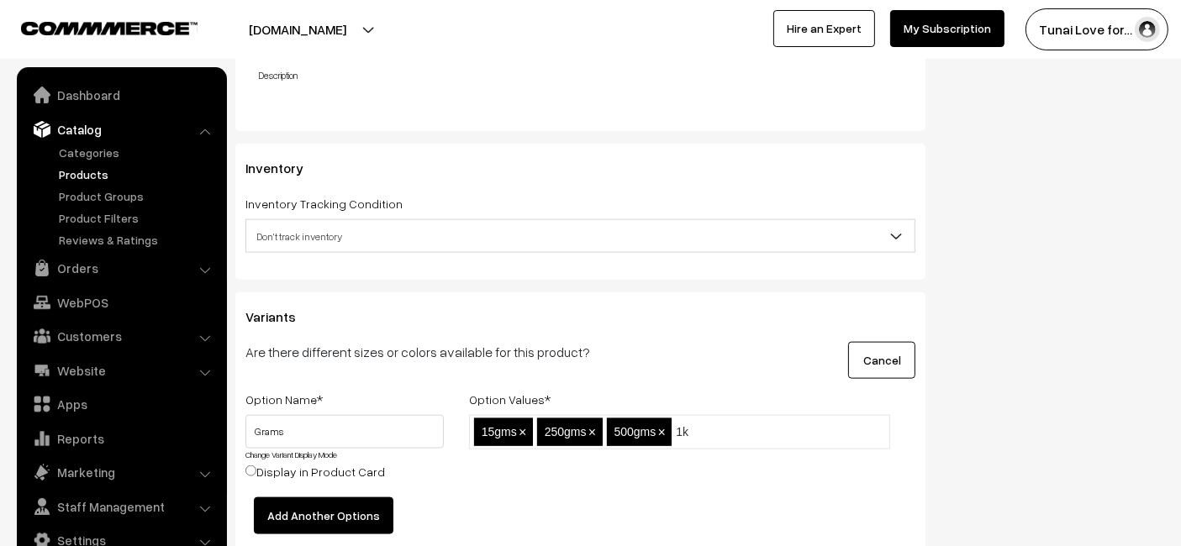
type input "1kg"
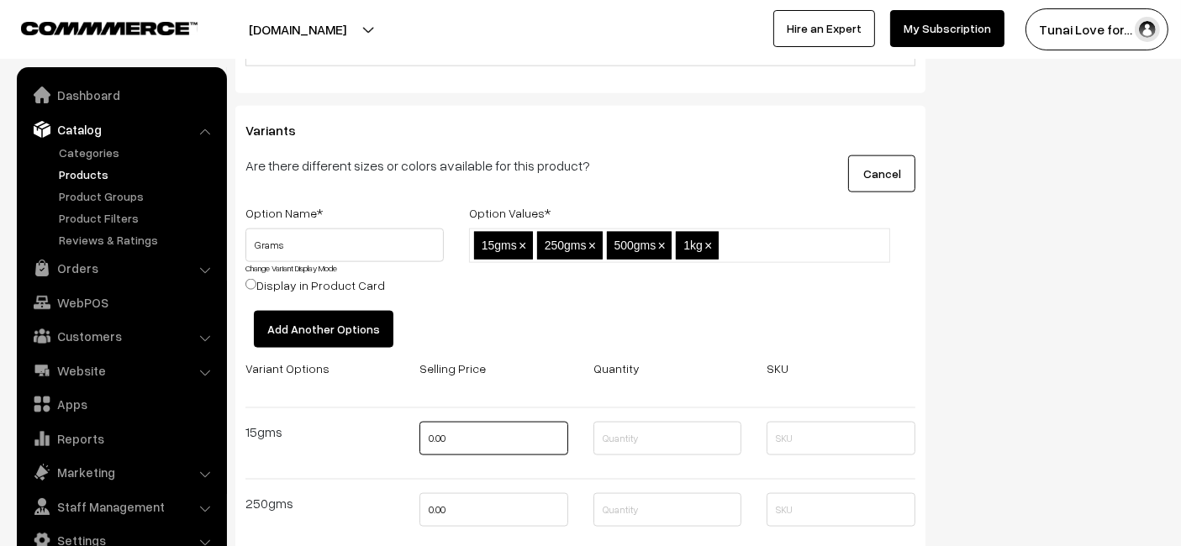
click at [544, 426] on input "0.00" at bounding box center [493, 439] width 149 height 34
click at [512, 444] on input "0" at bounding box center [493, 439] width 149 height 34
type input "296"
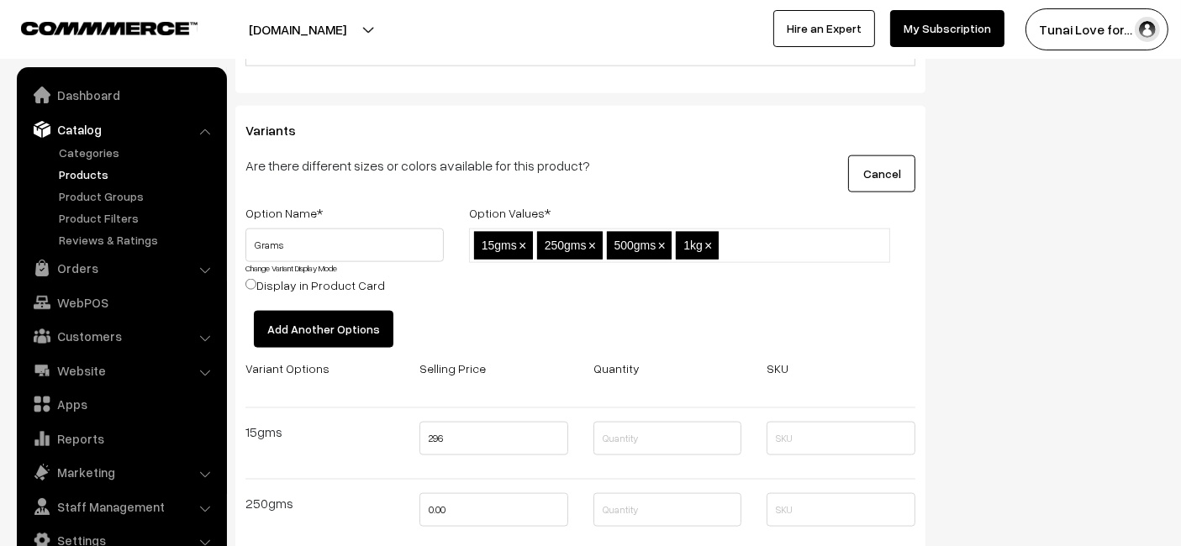
click at [527, 488] on div at bounding box center [580, 480] width 695 height 28
drag, startPoint x: 527, startPoint y: 488, endPoint x: 514, endPoint y: 498, distance: 15.6
click at [521, 493] on div "Variant Options Selling Price Quantity SKU 15gms 296 250gms 0.00 500gms 0.00" at bounding box center [580, 533] width 695 height 350
click at [509, 501] on input "0.00" at bounding box center [493, 510] width 149 height 34
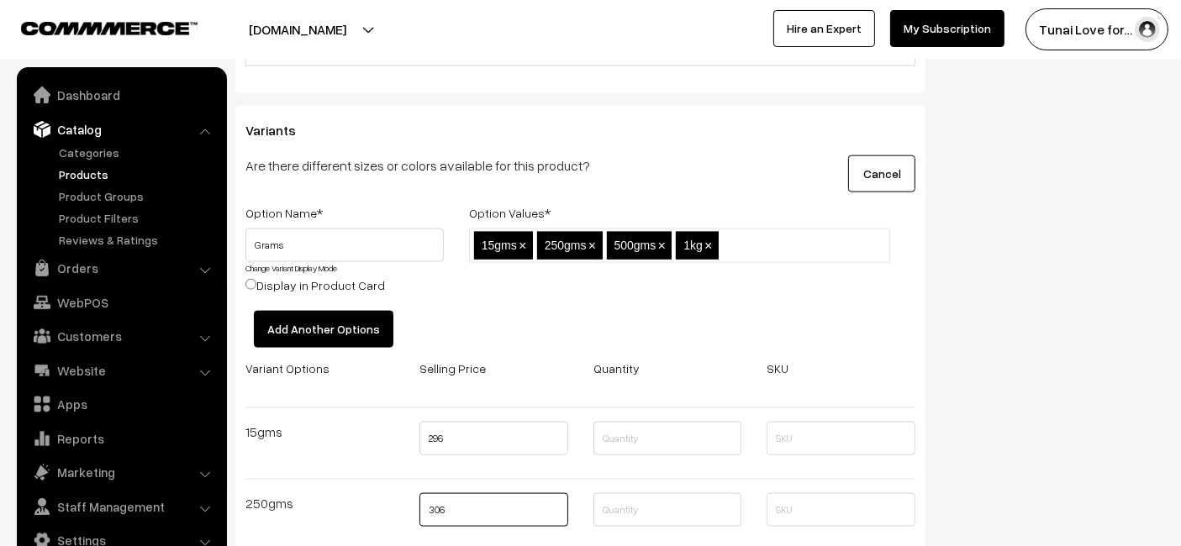
type input "306"
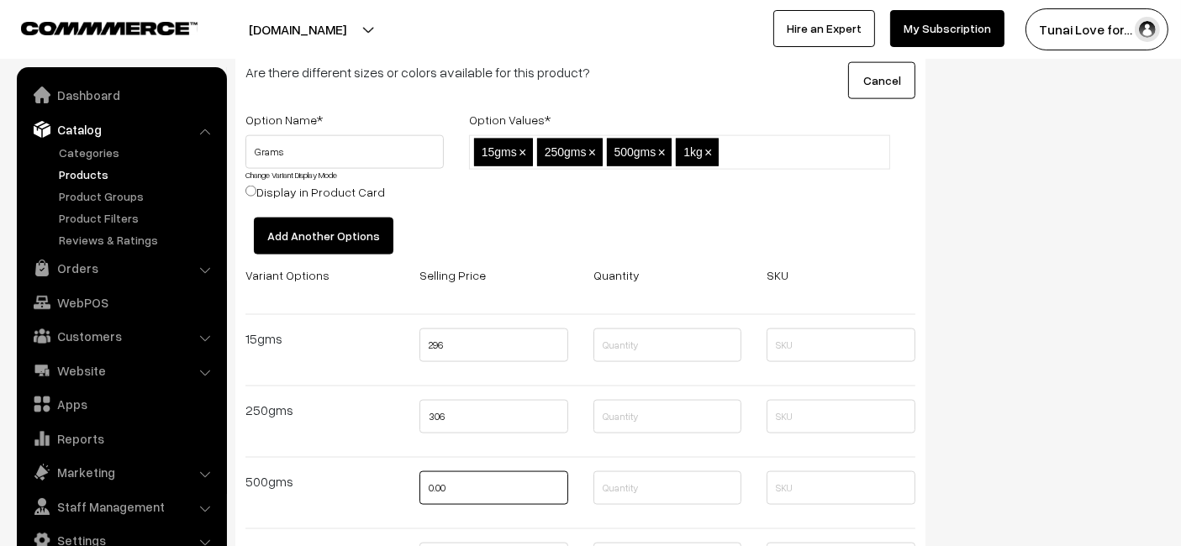
click at [463, 477] on input "0.00" at bounding box center [493, 489] width 149 height 34
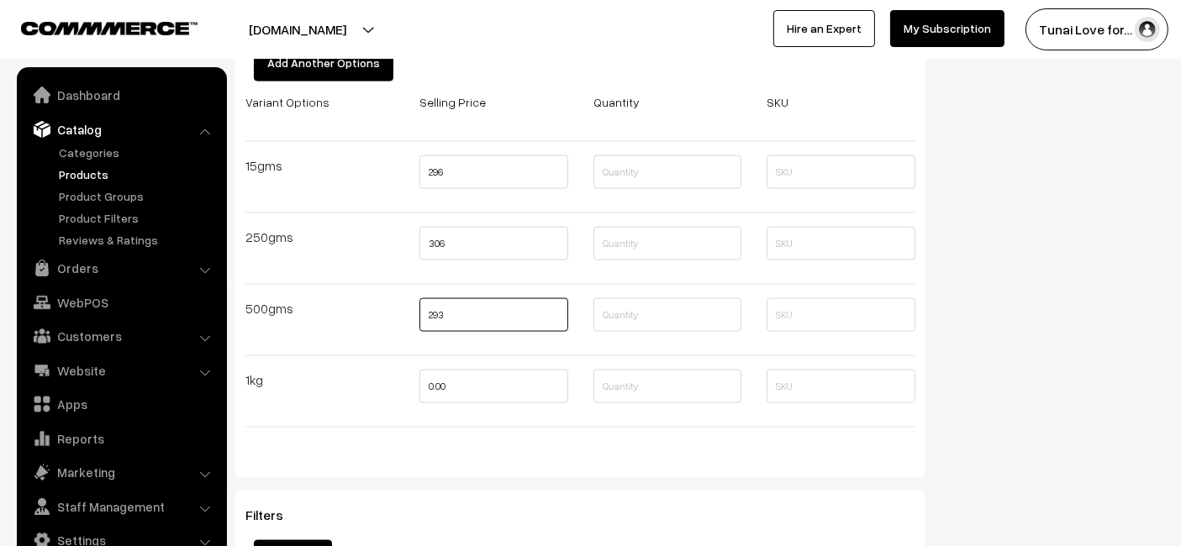
scroll to position [2522, 0]
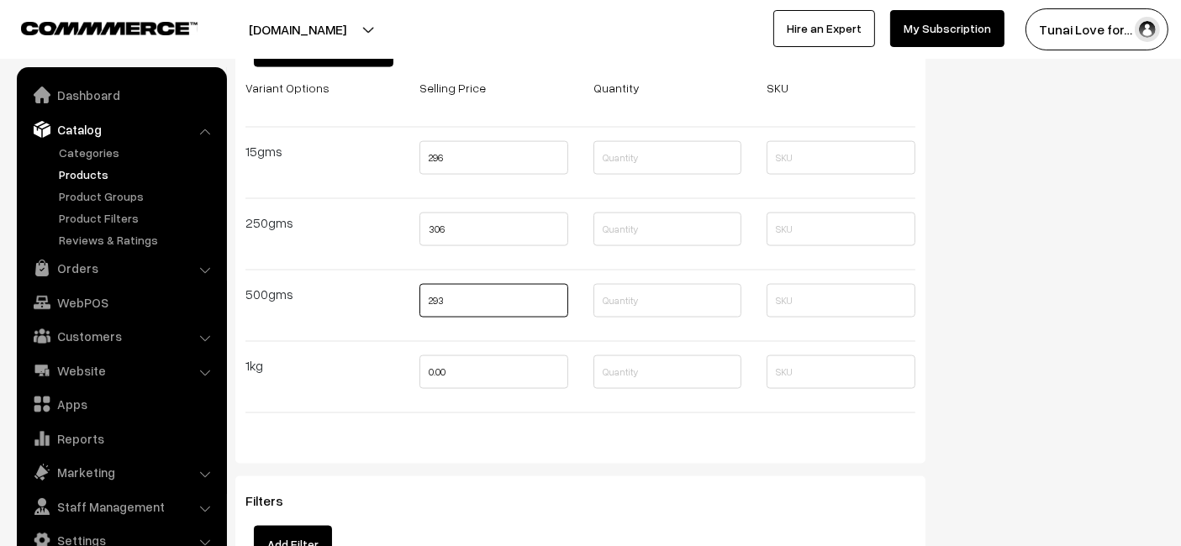
type input "293"
click at [514, 372] on input "0.00" at bounding box center [493, 373] width 149 height 34
click at [515, 372] on input "0.00" at bounding box center [493, 373] width 149 height 34
type input "0"
type input "441"
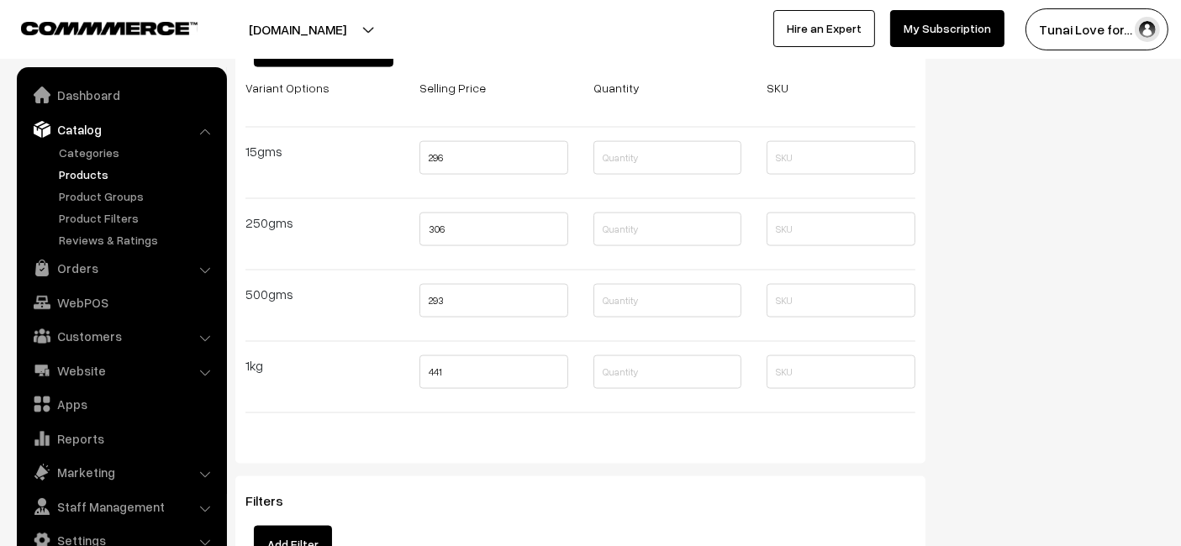
click at [512, 401] on div at bounding box center [580, 413] width 695 height 28
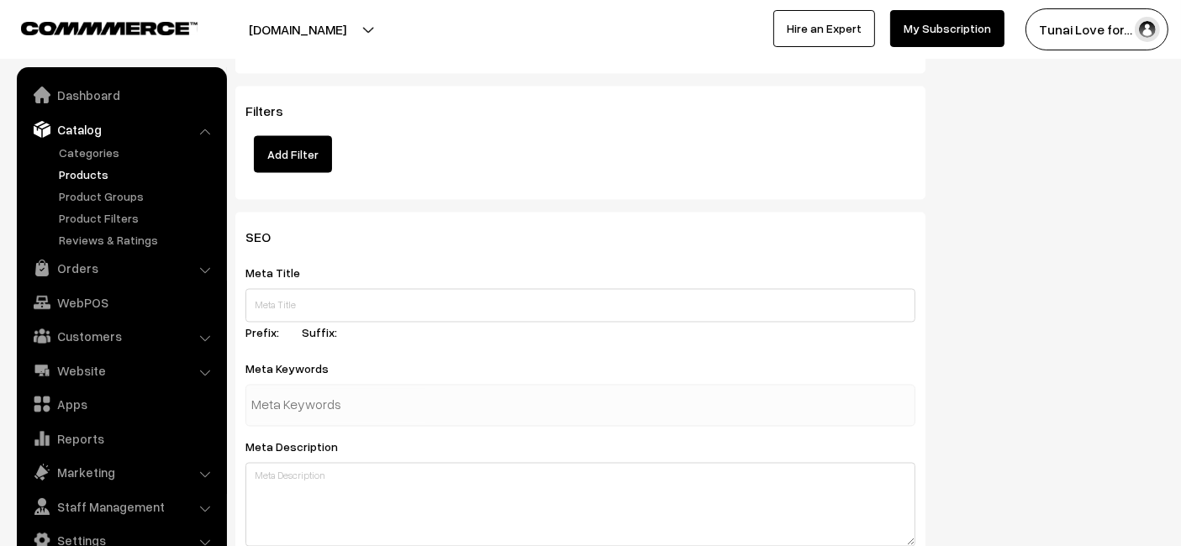
scroll to position [2988, 0]
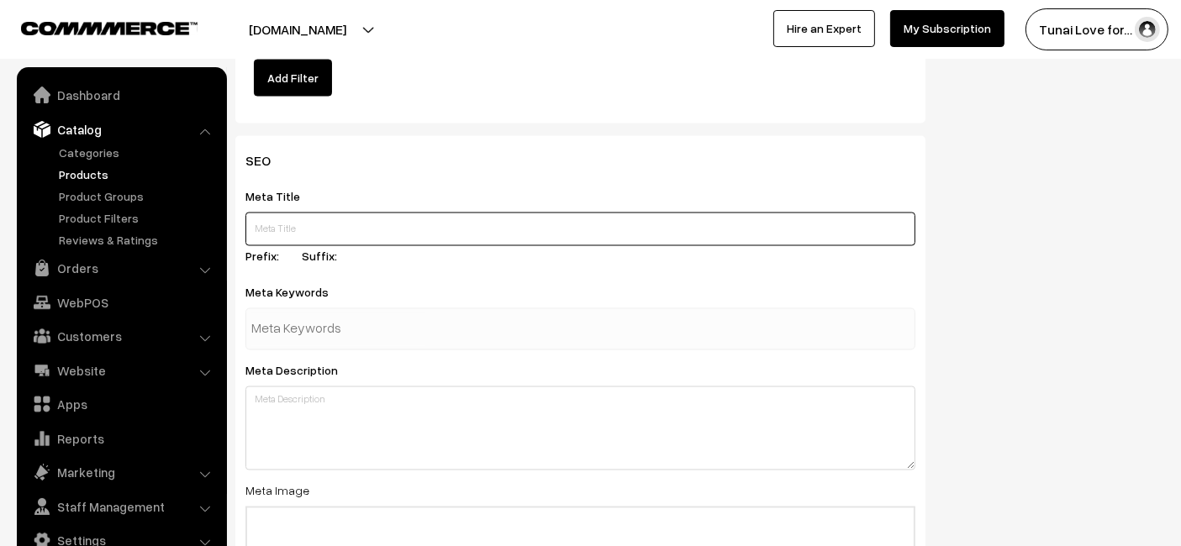
click at [499, 224] on input "text" at bounding box center [580, 230] width 670 height 34
paste input "Sunken Garden Vitalized Aquarium Salt"
type input "Sunken Garden Vitalized Aquarium Salt"
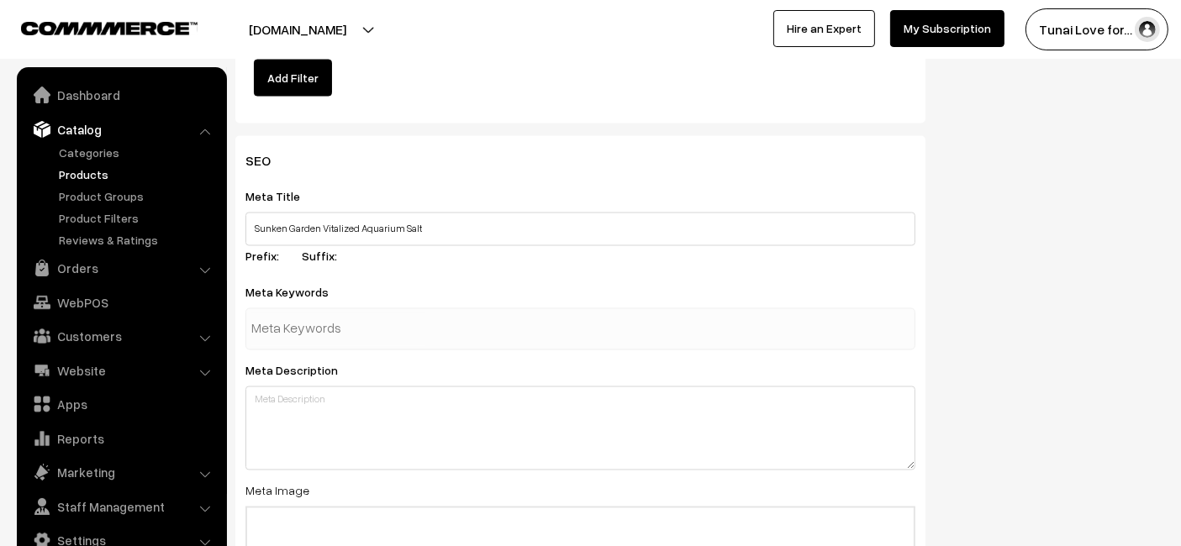
click at [435, 324] on div at bounding box center [580, 330] width 670 height 42
paste input "aquarium salt,"
type input "aquarium salt"
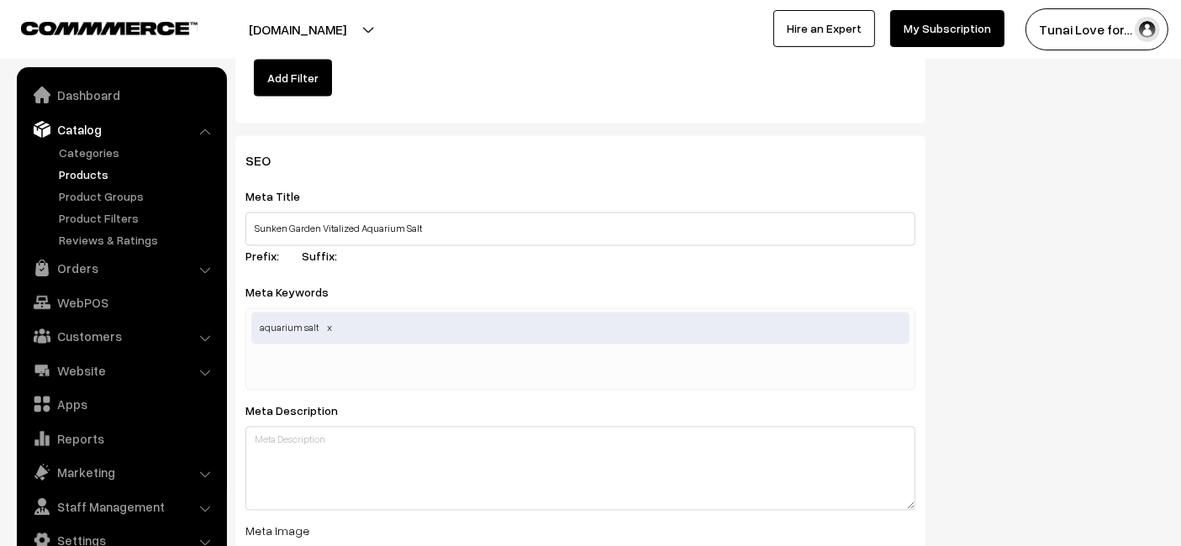
click at [372, 353] on input "text" at bounding box center [338, 370] width 175 height 34
paste input "freshwater fish care"
type input "freshwater fish care"
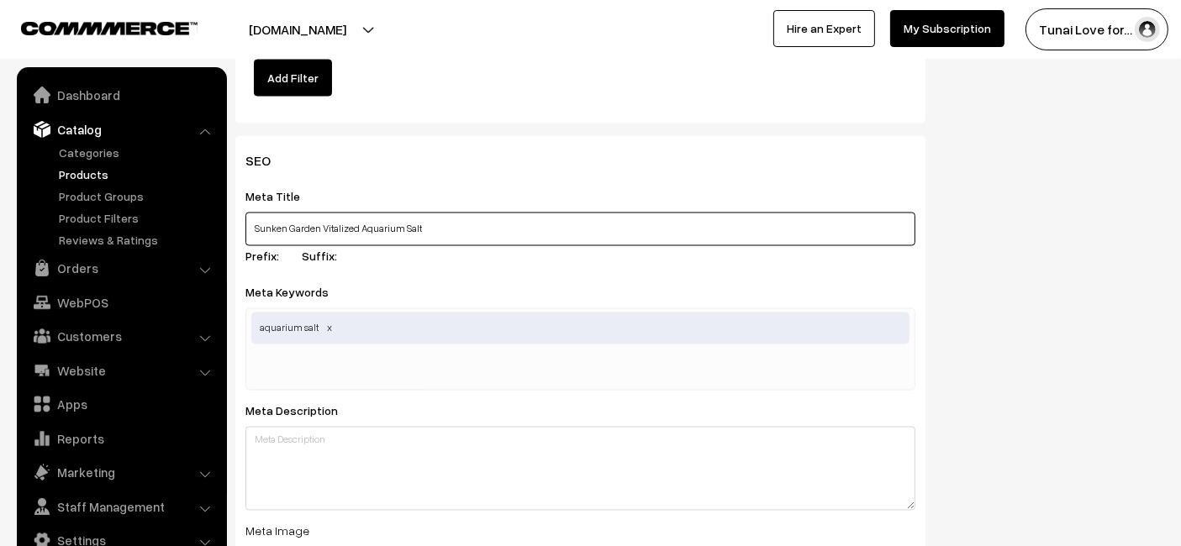
click at [639, 221] on input "Sunken Garden Vitalized Aquarium Salt" at bounding box center [580, 230] width 670 height 34
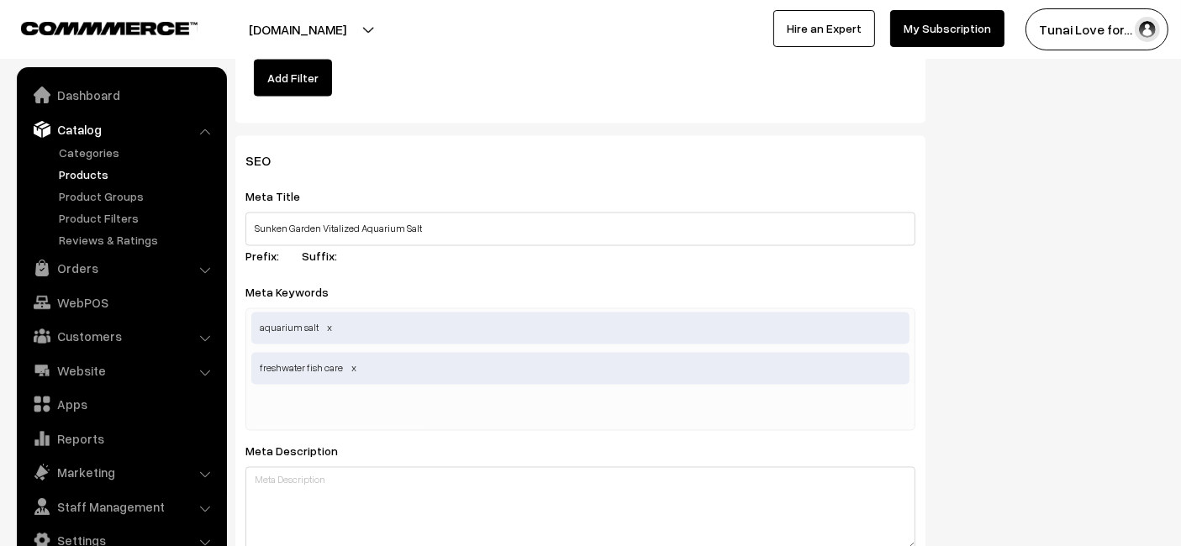
click at [531, 419] on div "aquarium salt freshwater fish care" at bounding box center [580, 370] width 670 height 123
paste input "premium aquarium salt"
type input "premium aquarium salt"
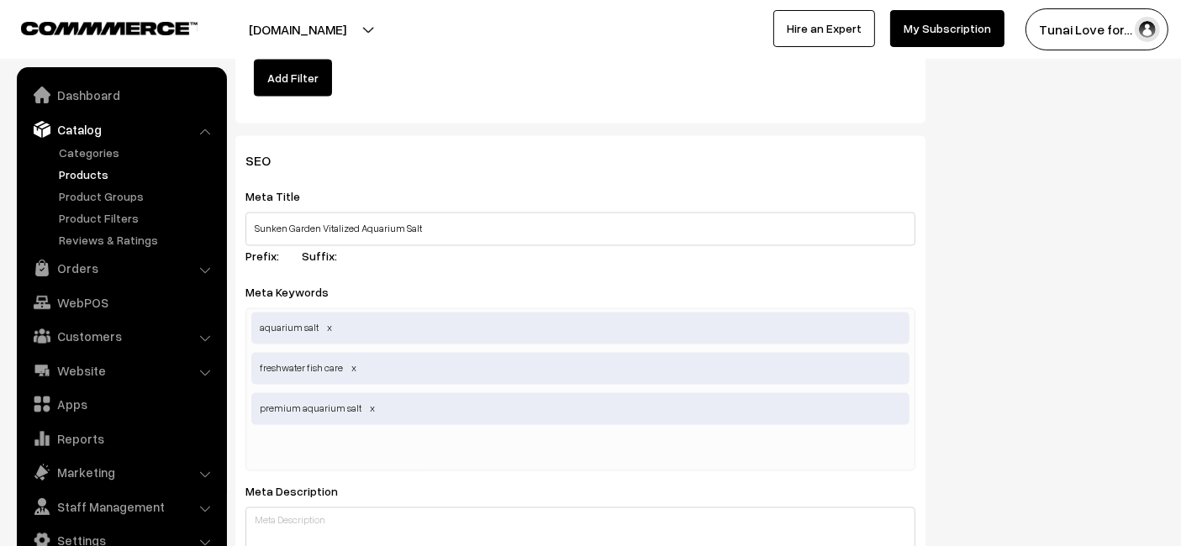
click at [531, 419] on div "aquarium salt freshwater fish care premium aquarium salt" at bounding box center [580, 390] width 670 height 163
paste input "freshwater tank salt"
type input "freshwater tank salt"
click at [1023, 373] on div "SEO Meta Title Sunken Garden Vitalized Aquarium Salt Prefix: Suffix: Meta Keywo…" at bounding box center [700, 522] width 954 height 772
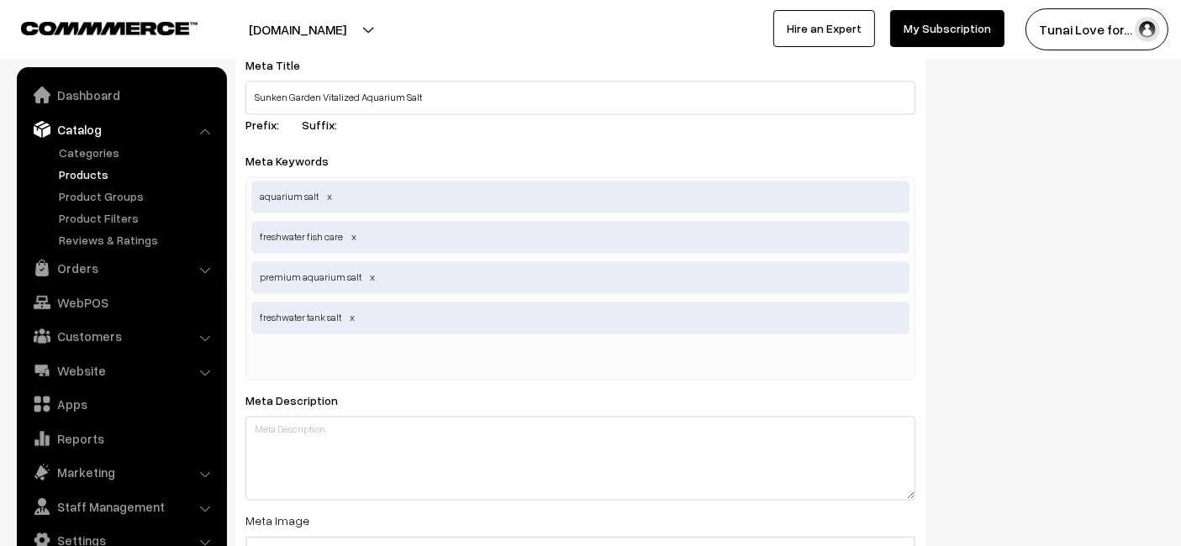
scroll to position [3268, 0]
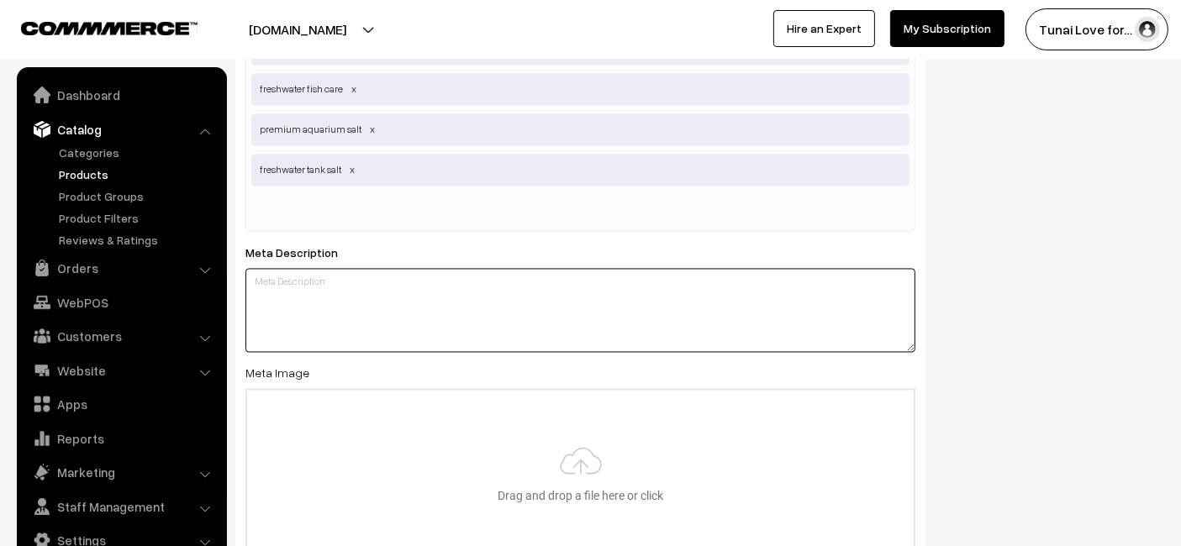
click at [493, 311] on textarea at bounding box center [580, 310] width 670 height 84
paste textarea "Sunken Garden Vitalized Aquarium Salt is premium-grade sea salt that supports f…"
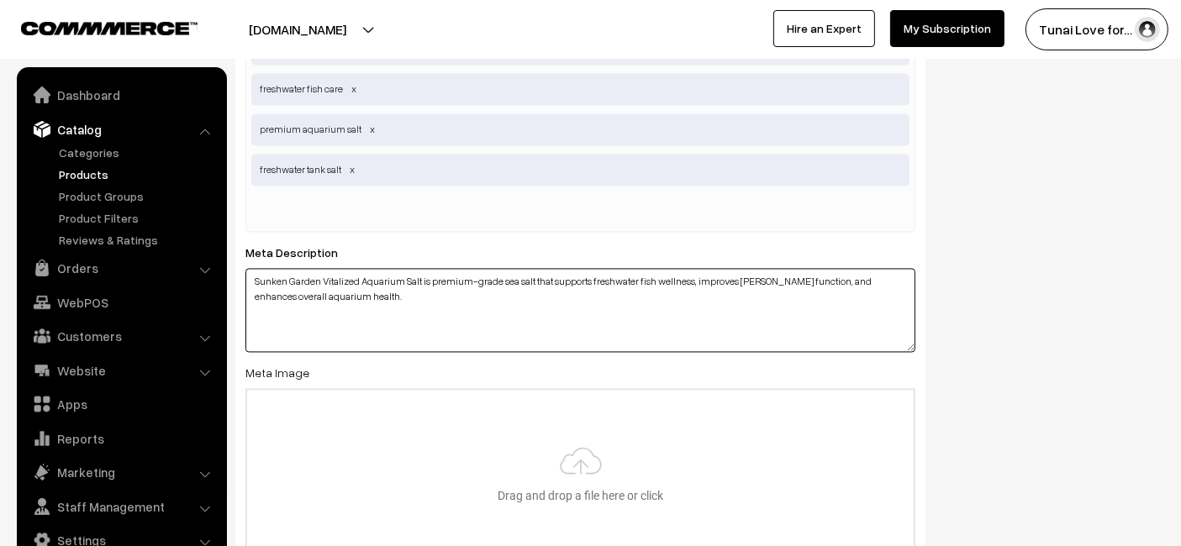
type textarea "Sunken Garden Vitalized Aquarium Salt is premium-grade sea salt that supports f…"
type input "C:\fakepath\sunken-garden-vitalized-aquarium-salt.jpg"
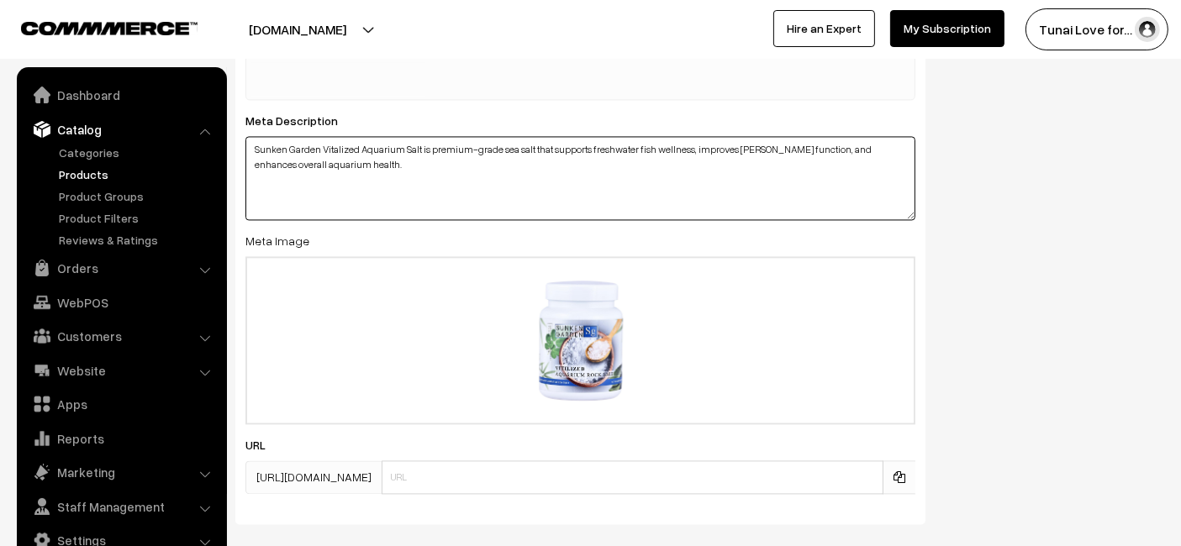
scroll to position [3482, 0]
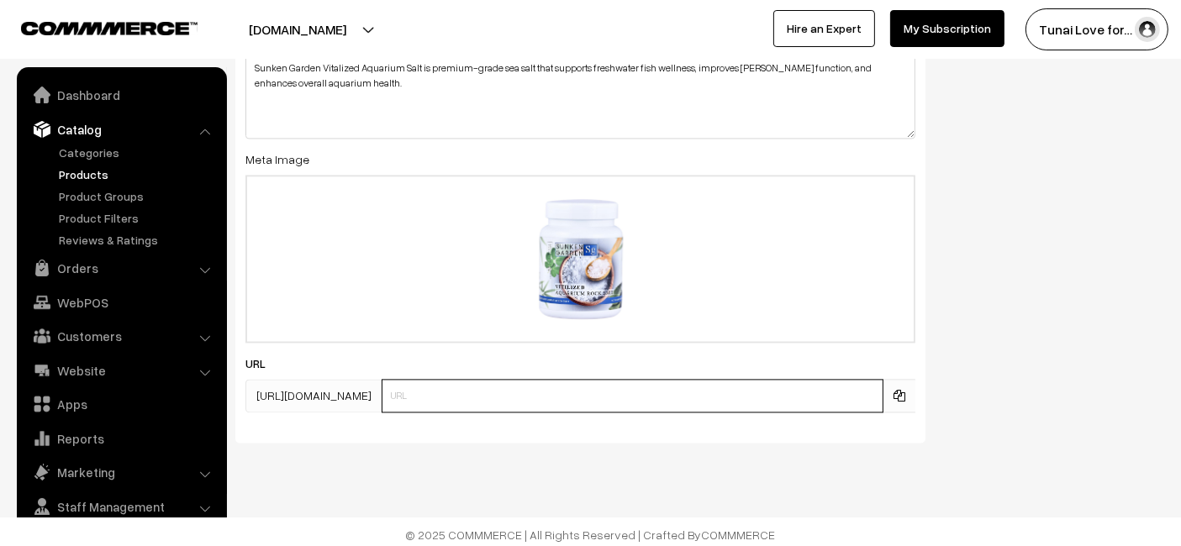
click at [463, 396] on input "text" at bounding box center [633, 396] width 502 height 34
paste input "https://www.yourstore.com/sunken-garden-vitalized-aquarium-salt"
drag, startPoint x: 515, startPoint y: 393, endPoint x: 183, endPoint y: 446, distance: 336.2
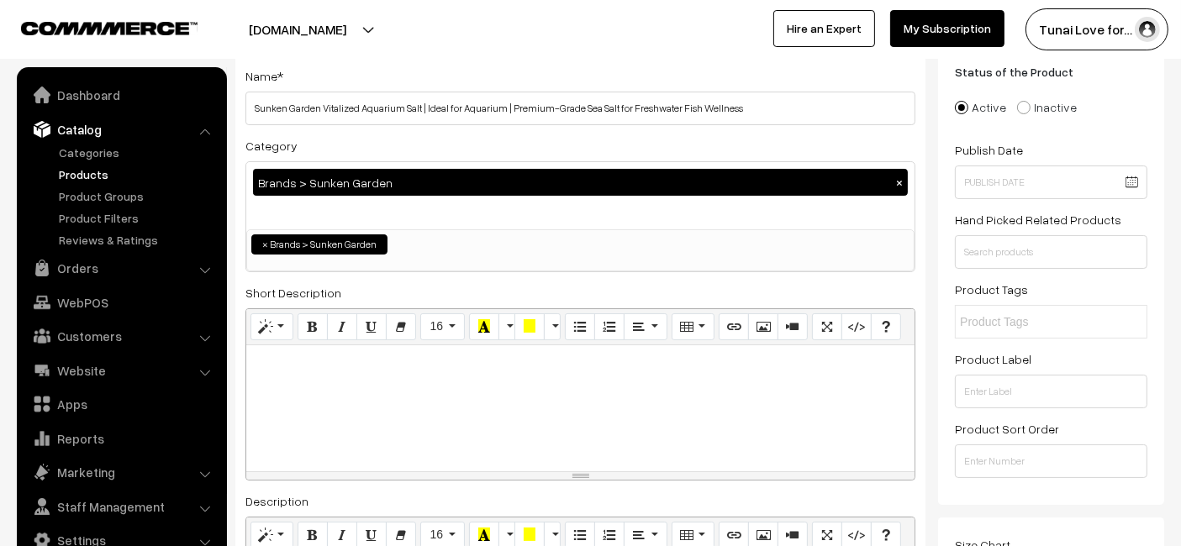
scroll to position [0, 0]
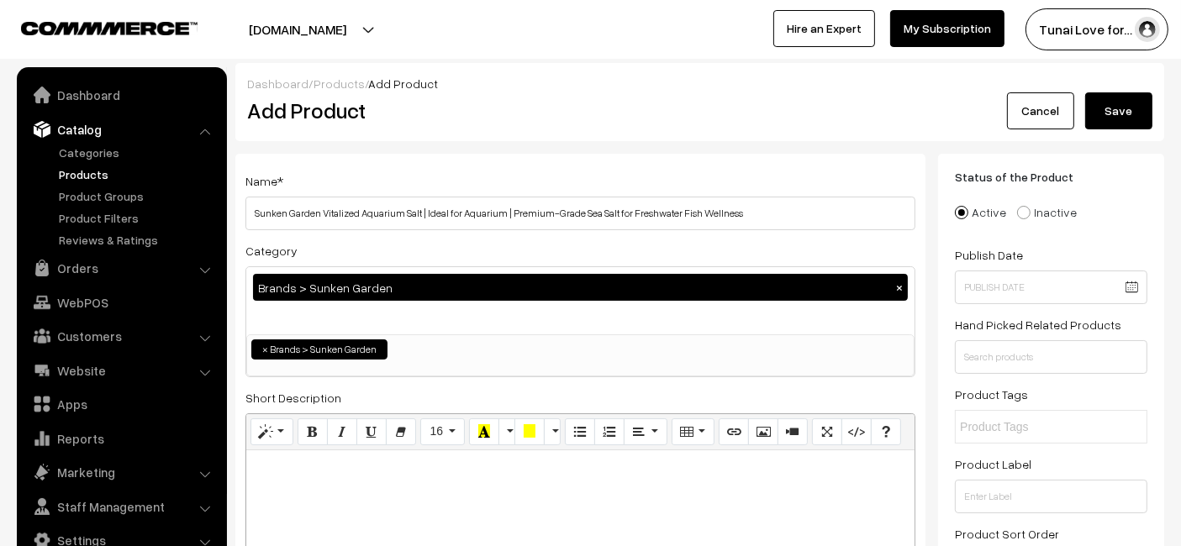
type input "sunken-garden-vitalized-aquarium-salt"
click at [1133, 118] on button "Save" at bounding box center [1118, 110] width 67 height 37
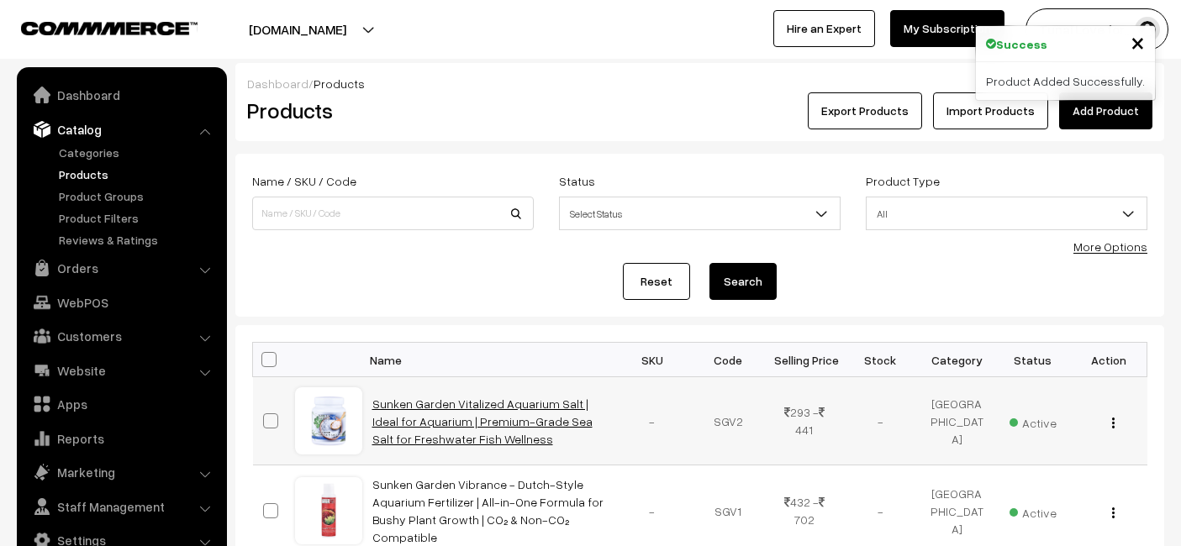
click at [378, 409] on link "Sunken Garden Vitalized Aquarium Salt | Ideal for Aquarium | Premium-Grade Sea …" at bounding box center [482, 422] width 220 height 50
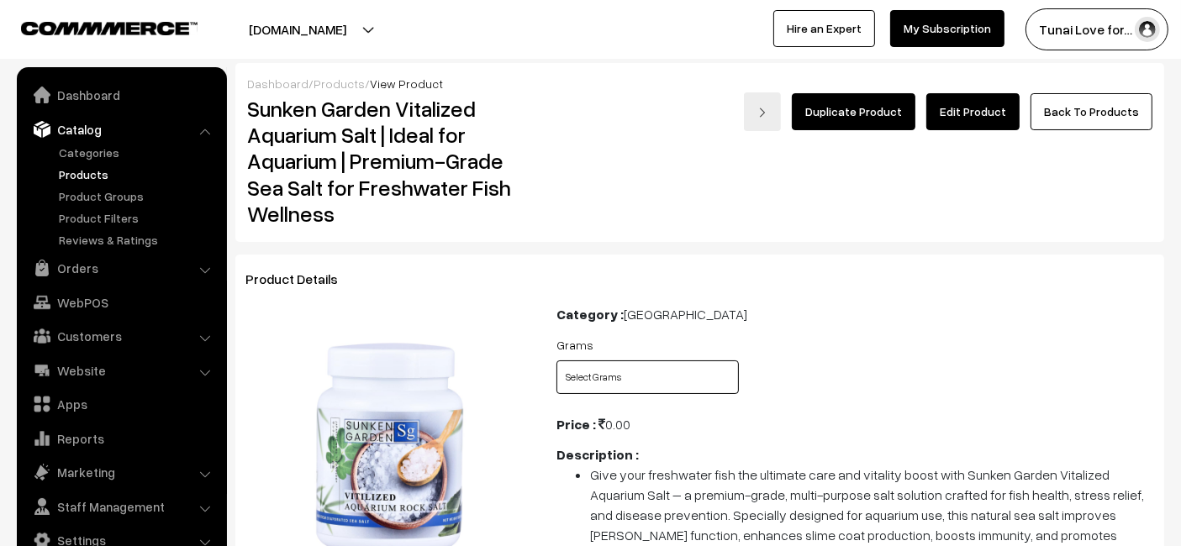
click at [648, 369] on select "Select Grams 15gms 250gms 500gms 1kg" at bounding box center [647, 378] width 182 height 34
select select "SGV2_WX5"
click at [556, 361] on select "Select Grams 15gms 250gms 500gms 1kg" at bounding box center [647, 378] width 182 height 34
click at [646, 379] on select "Select Grams 15gms 250gms 500gms 1kg" at bounding box center [647, 378] width 182 height 34
select select "SGV2_DGN"
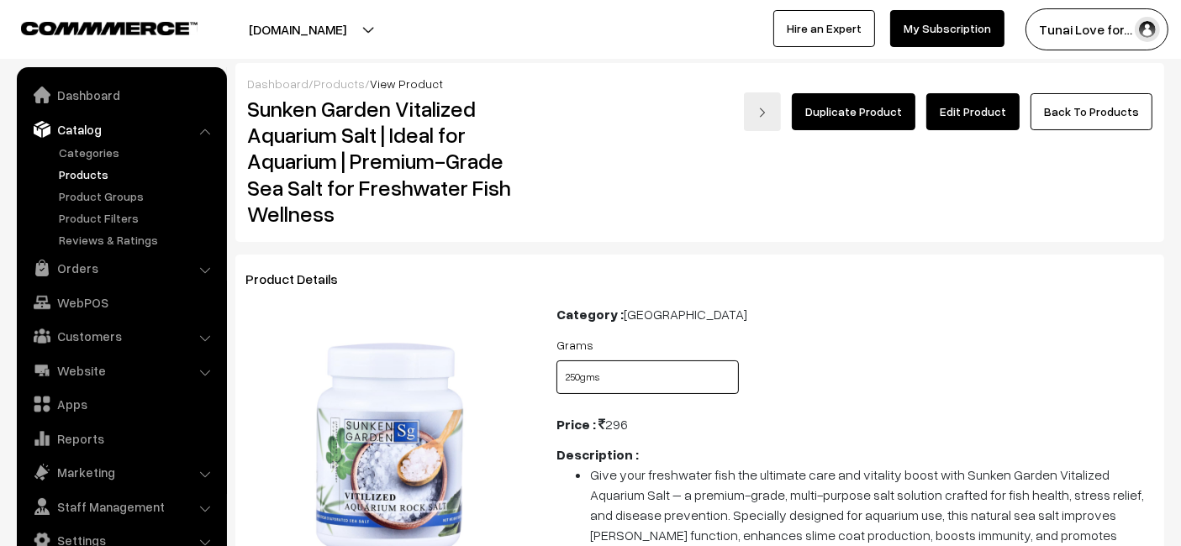
click at [556, 361] on select "Select Grams 15gms 250gms 500gms 1kg" at bounding box center [647, 378] width 182 height 34
click at [639, 384] on select "Select Grams 15gms 250gms 500gms 1kg" at bounding box center [647, 378] width 182 height 34
select select "SGV2_X4Y"
click at [556, 361] on select "Select Grams 15gms 250gms 500gms 1kg" at bounding box center [647, 378] width 182 height 34
click at [614, 368] on select "Select Grams 15gms 250gms 500gms 1kg" at bounding box center [647, 378] width 182 height 34
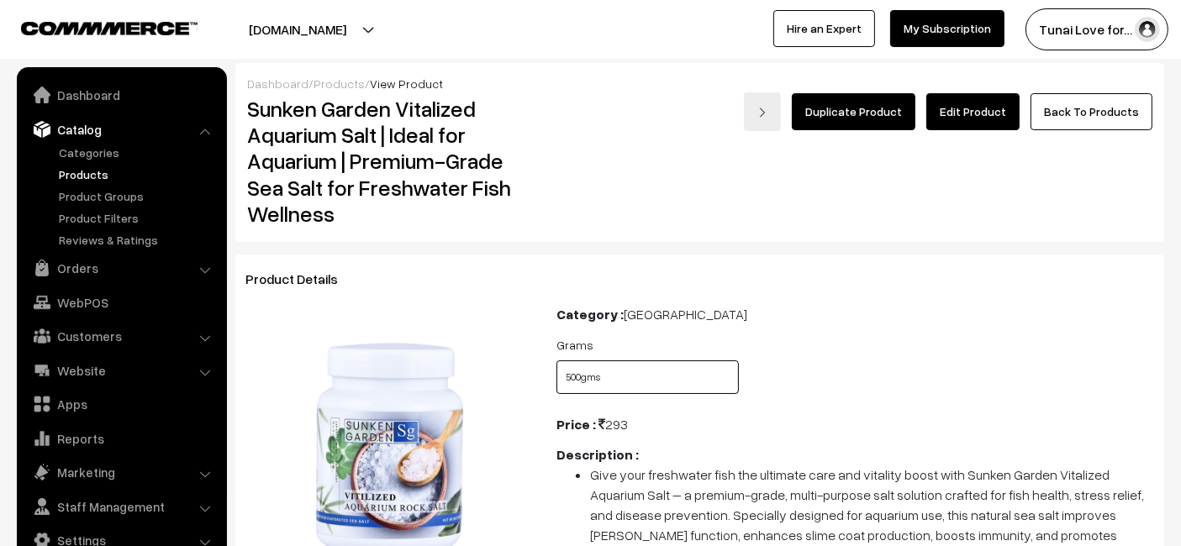
select select "SGV2_DGN"
click at [556, 361] on select "Select Grams 15gms 250gms 500gms 1kg" at bounding box center [647, 378] width 182 height 34
click at [684, 386] on select "Select Grams 15gms 250gms 500gms 1kg" at bounding box center [647, 378] width 182 height 34
select select "SGV2_X4Y"
click at [556, 361] on select "Select Grams 15gms 250gms 500gms 1kg" at bounding box center [647, 378] width 182 height 34
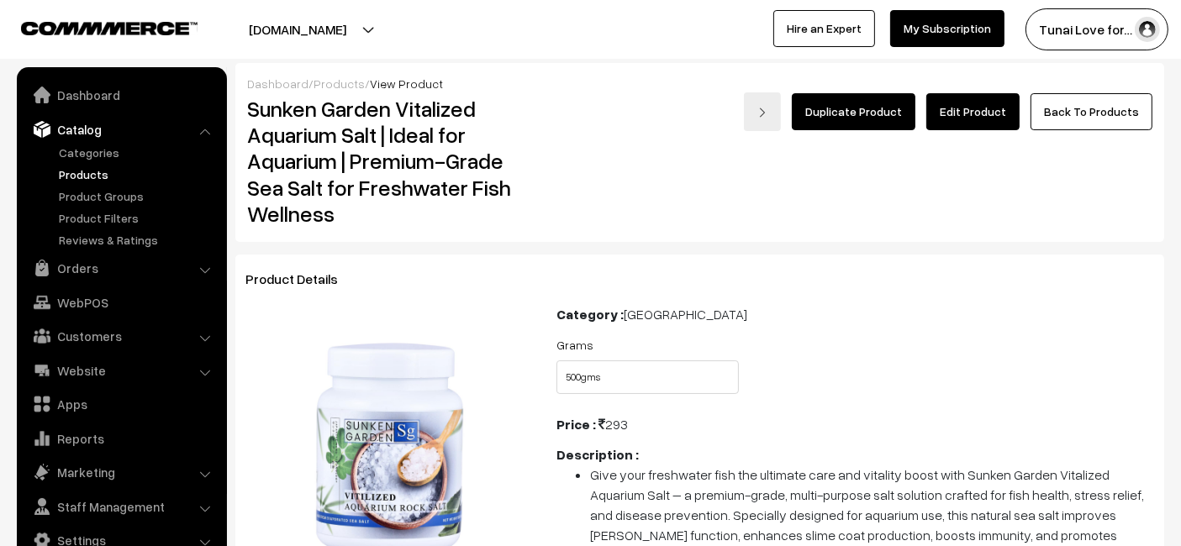
scroll to position [93, 0]
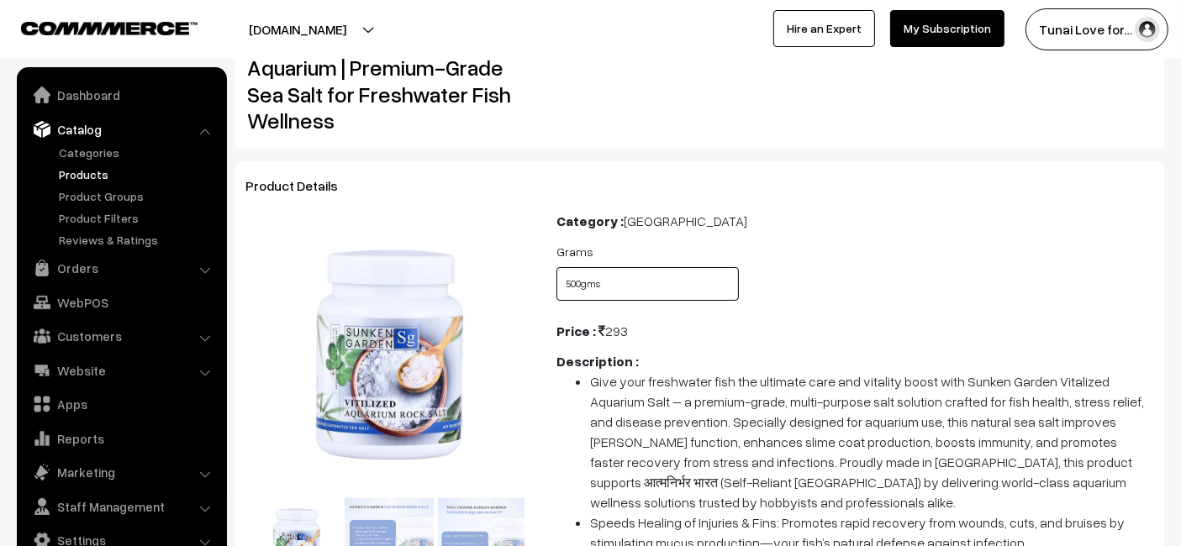
drag, startPoint x: 679, startPoint y: 292, endPoint x: 673, endPoint y: 299, distance: 9.6
click at [680, 292] on select "Select Grams 15gms 250gms 500gms 1kg" at bounding box center [647, 284] width 182 height 34
select select "SGV2_AC6"
click at [556, 267] on select "Select Grams 15gms 250gms 500gms 1kg" at bounding box center [647, 284] width 182 height 34
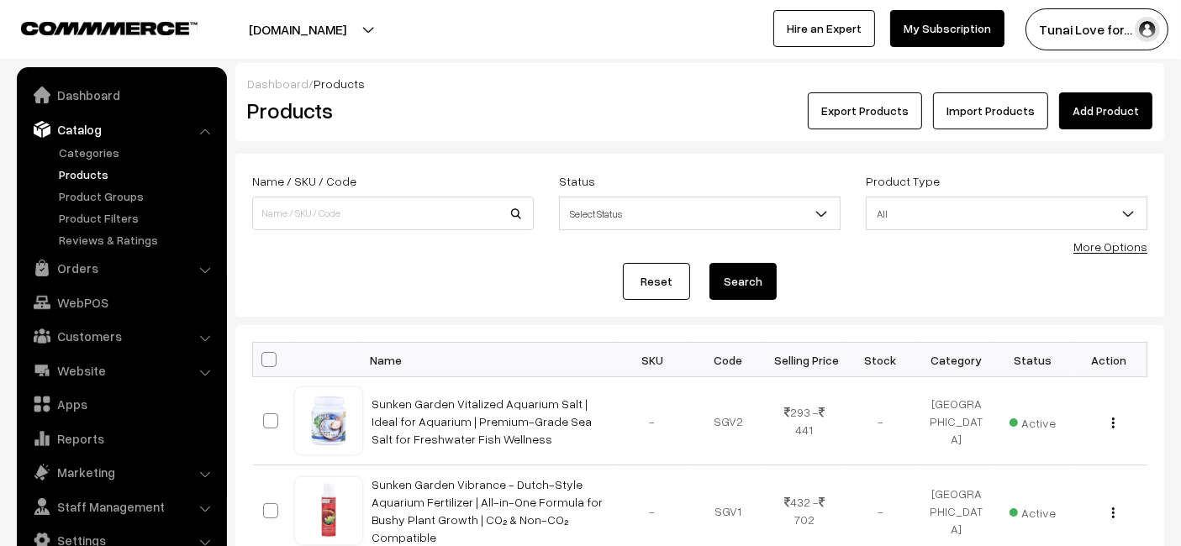
click at [1131, 108] on link "Add Product" at bounding box center [1105, 110] width 93 height 37
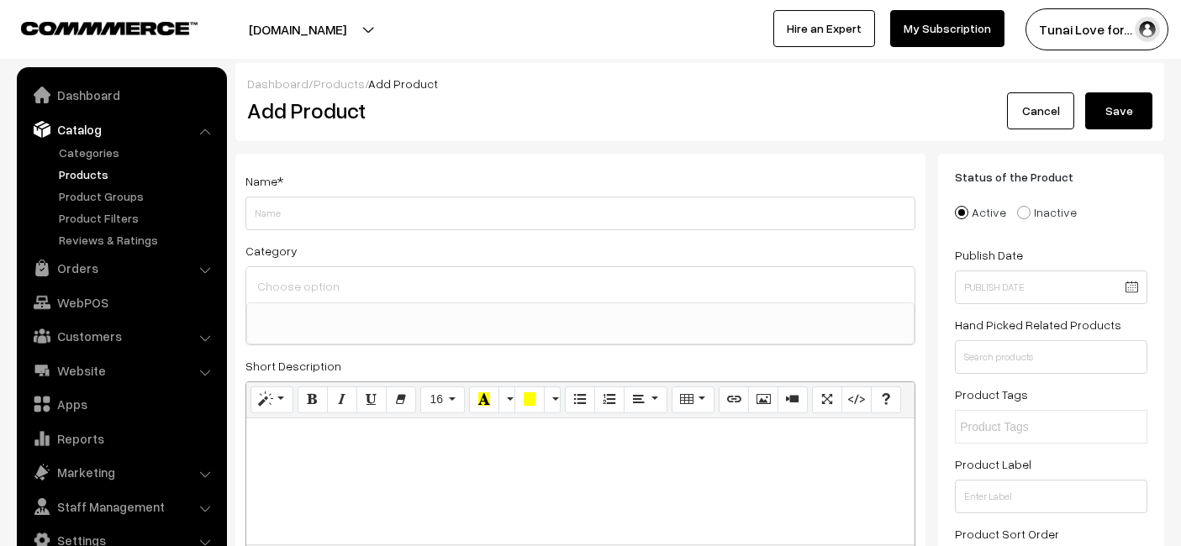
select select
drag, startPoint x: 603, startPoint y: 203, endPoint x: 468, endPoint y: 213, distance: 134.9
click at [468, 213] on input "Sunken Garden Zero Algae | Algae Control Solution (100 ml)" at bounding box center [580, 214] width 670 height 34
type input "Sunken Garden Zero Algae | Algae Control Solution"
click at [456, 277] on input at bounding box center [580, 286] width 655 height 24
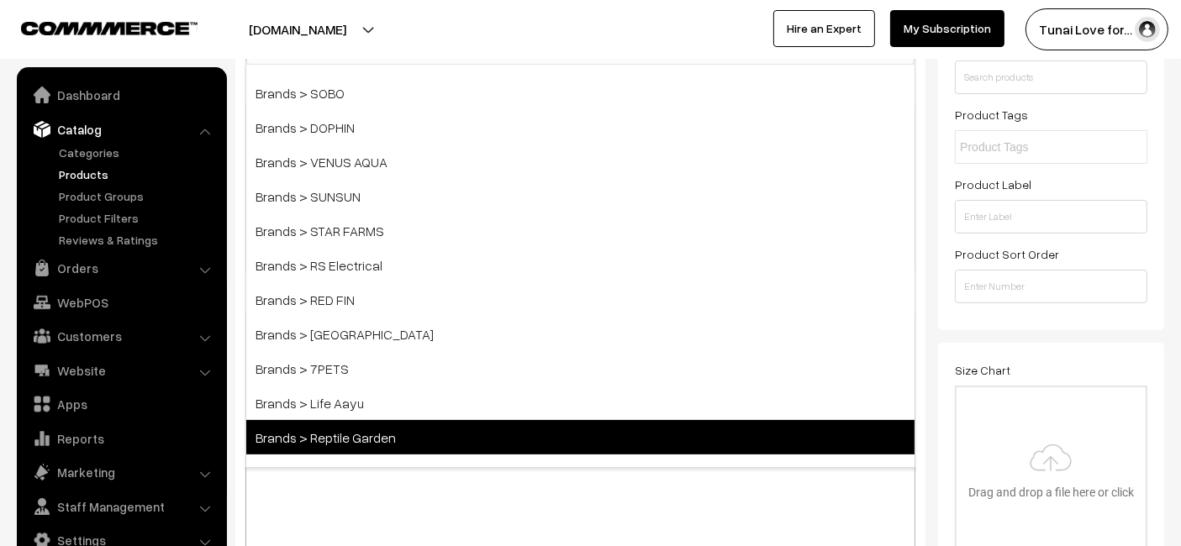
scroll to position [187, 0]
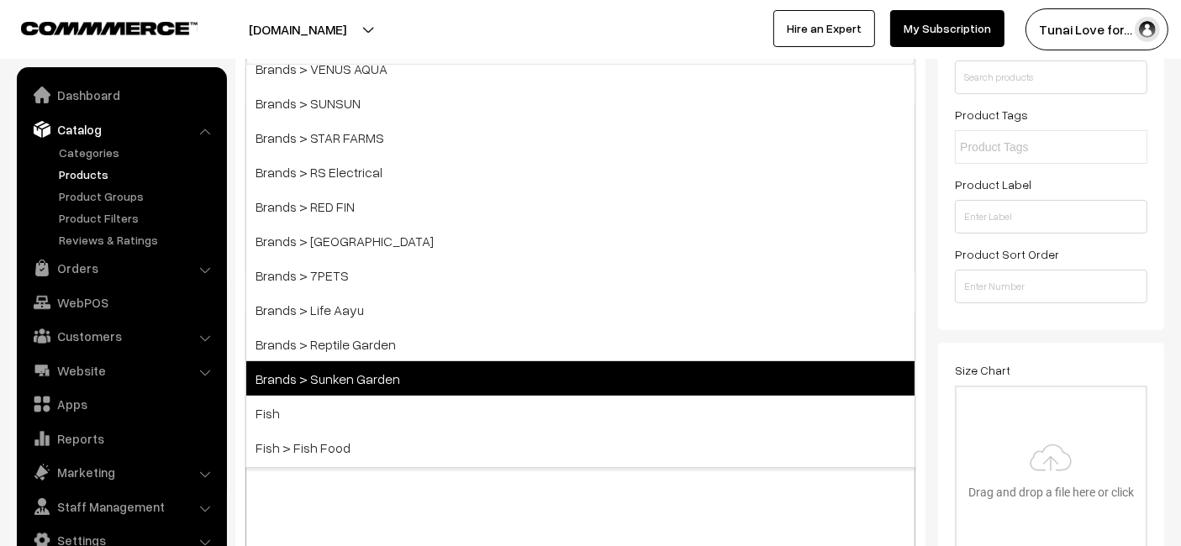
click at [364, 388] on span "Brands > Sunken Garden" at bounding box center [580, 378] width 668 height 34
select select "52"
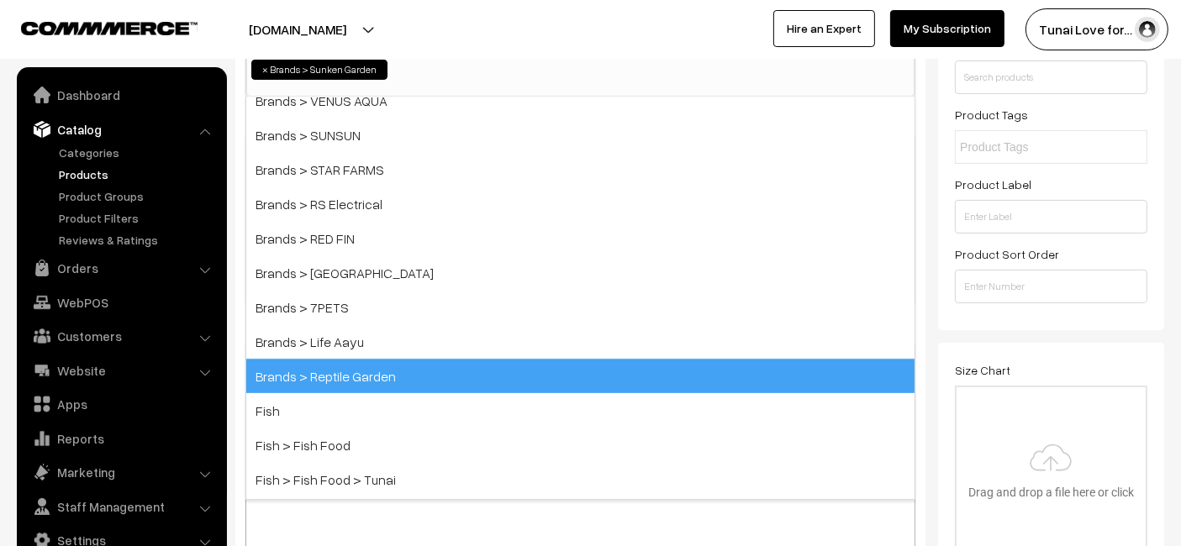
scroll to position [153, 0]
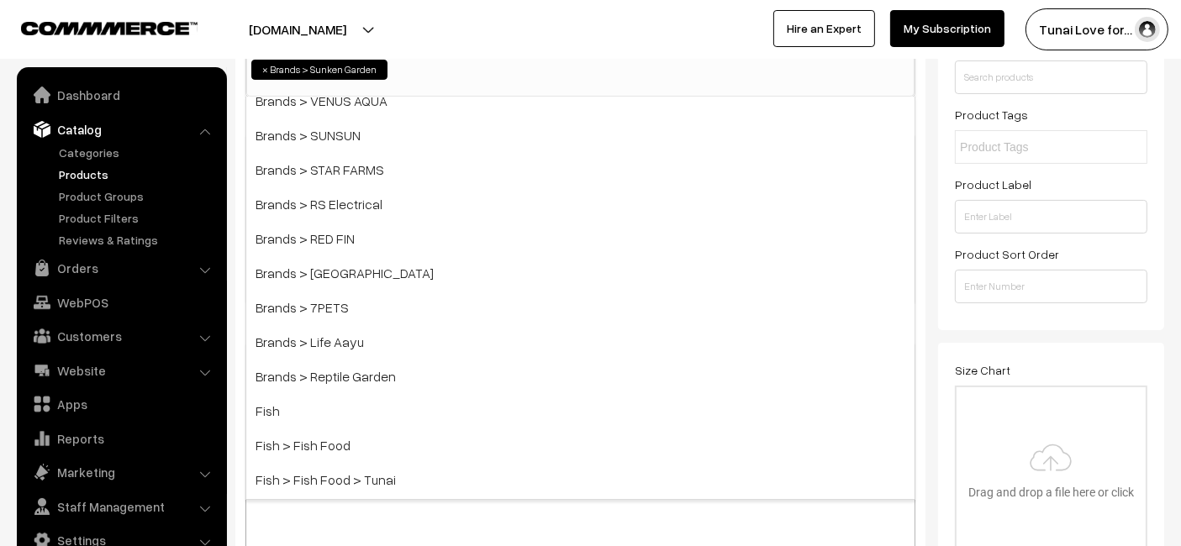
click at [1040, 361] on div "Size Chart Drag and drop a file here or click Ooops, something wrong appended. …" at bounding box center [1051, 457] width 193 height 194
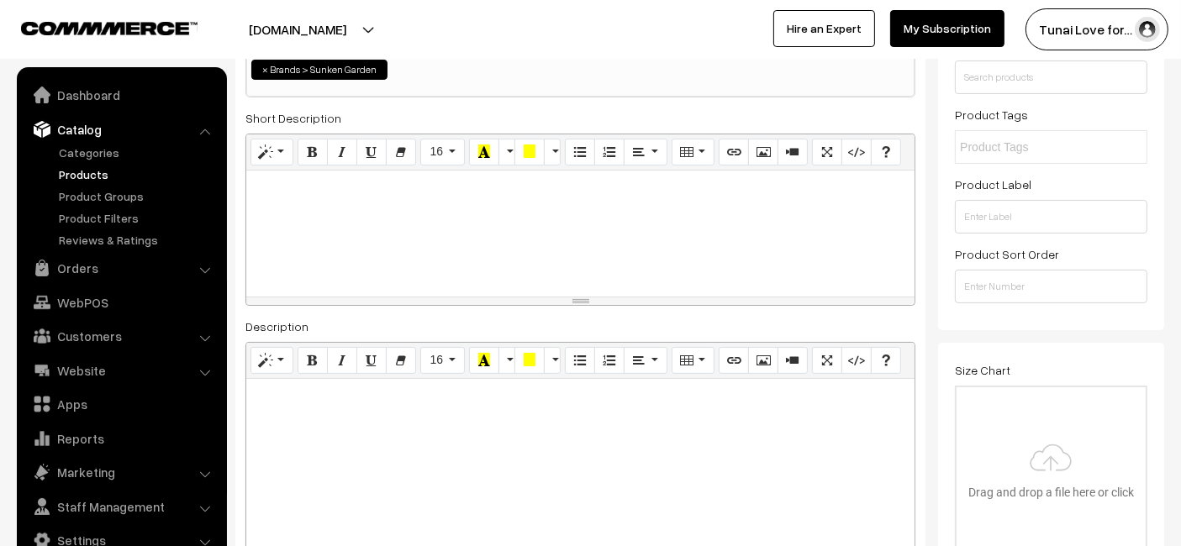
click at [300, 463] on div at bounding box center [580, 484] width 668 height 210
paste div
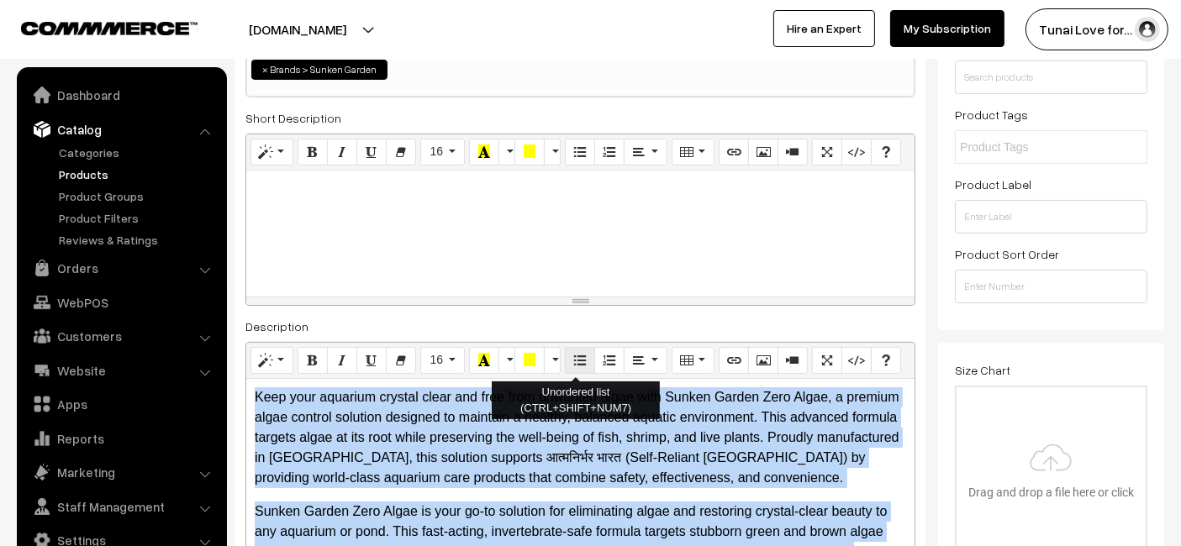
click at [574, 355] on icon "Unordered list (CTRL+SHIFT+NUM7)" at bounding box center [580, 359] width 12 height 13
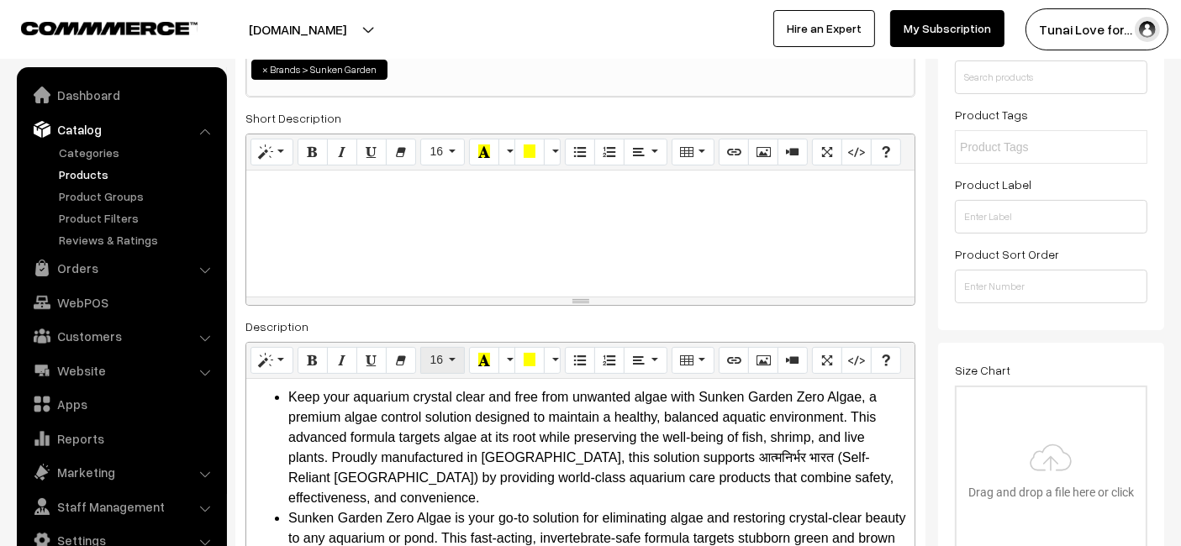
scroll to position [313, 0]
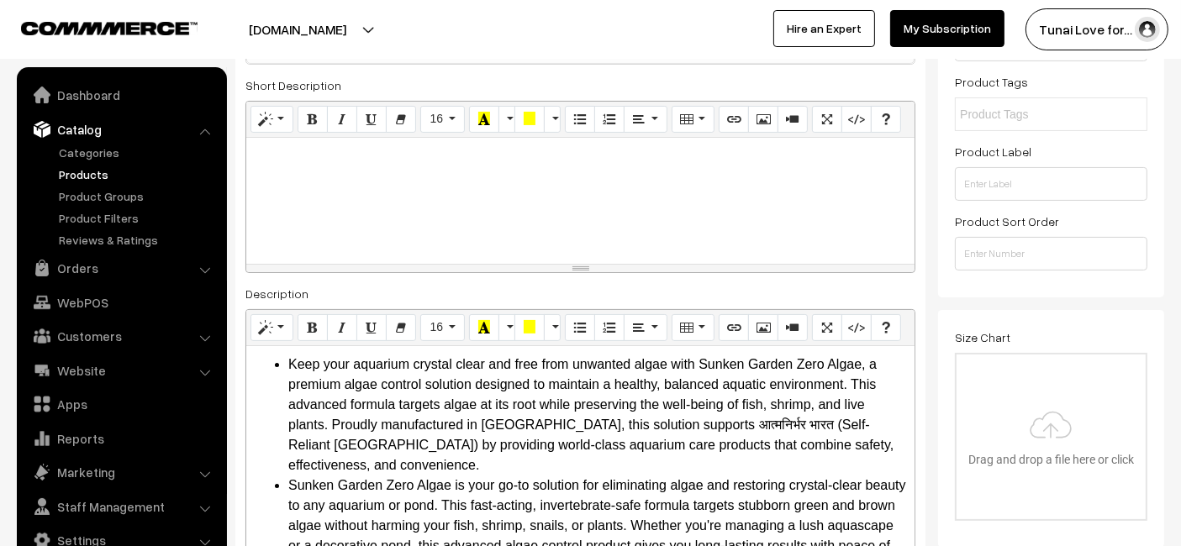
click at [800, 261] on div at bounding box center [580, 201] width 668 height 126
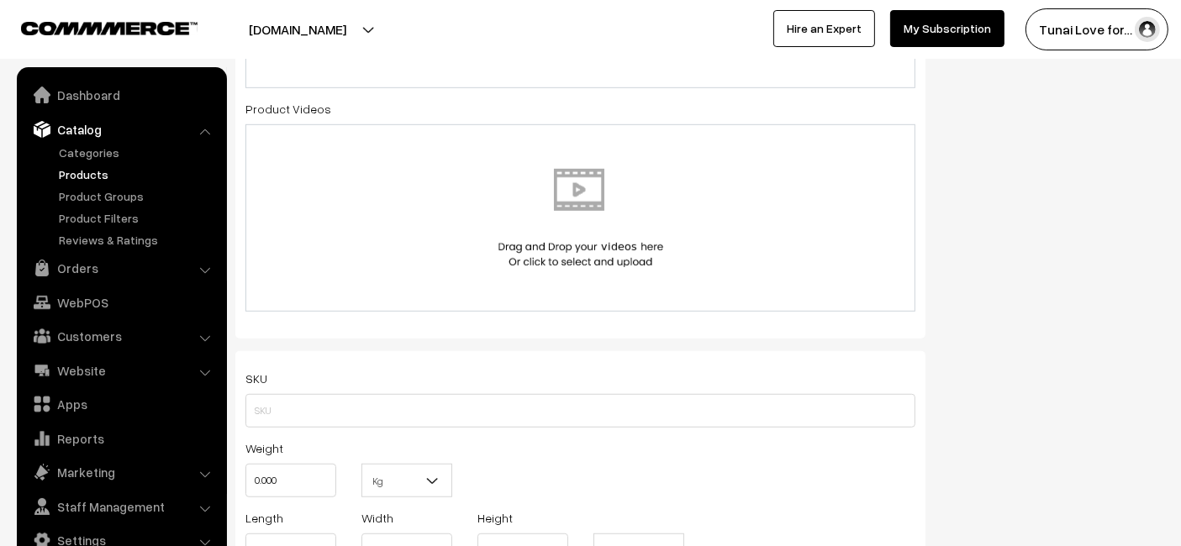
scroll to position [780, 0]
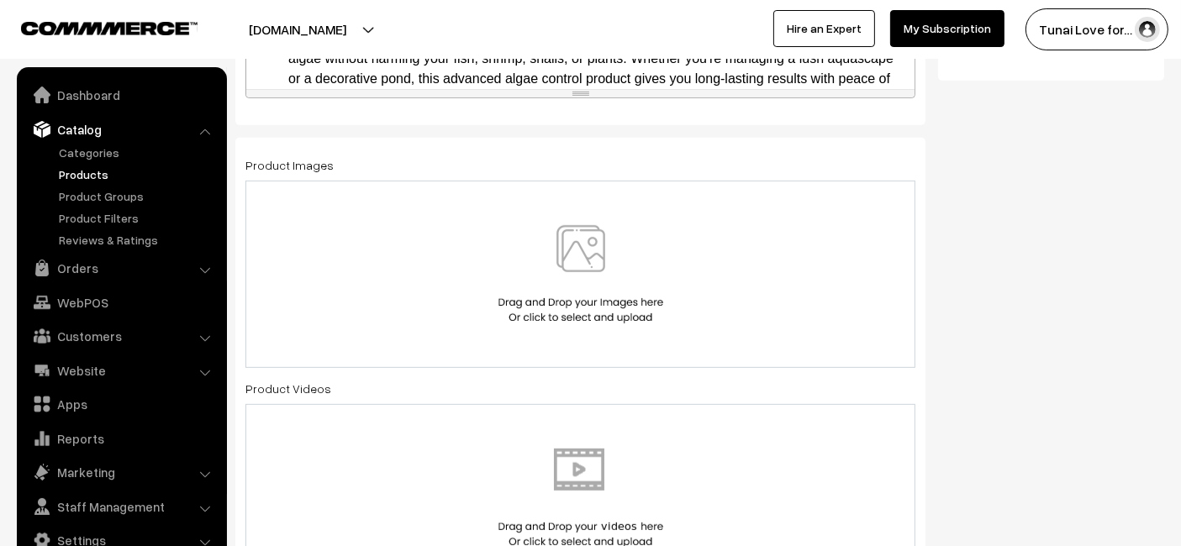
click at [432, 221] on div at bounding box center [580, 274] width 670 height 187
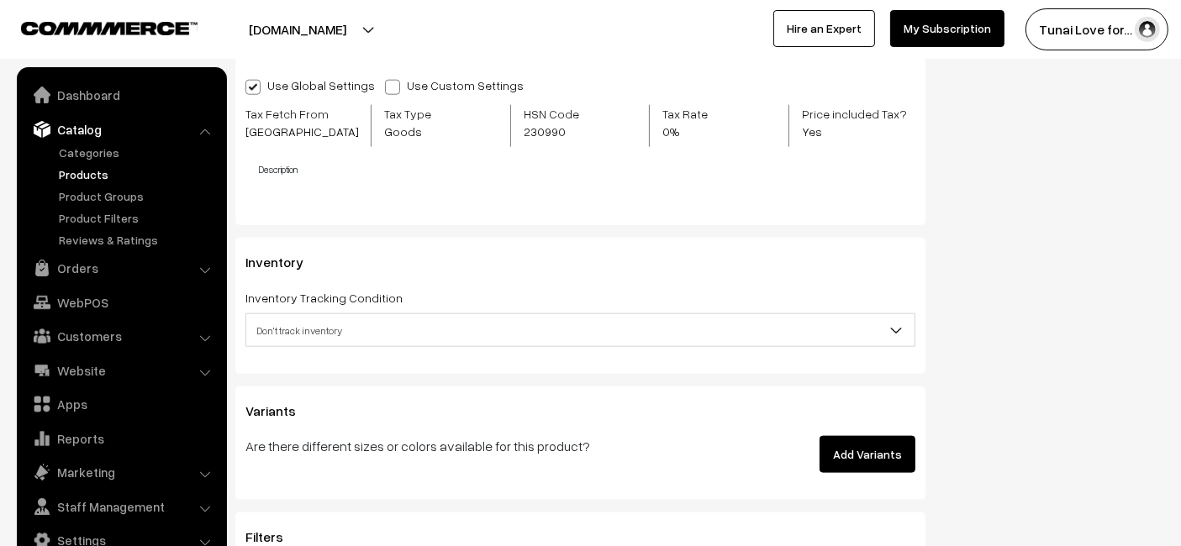
scroll to position [2087, 0]
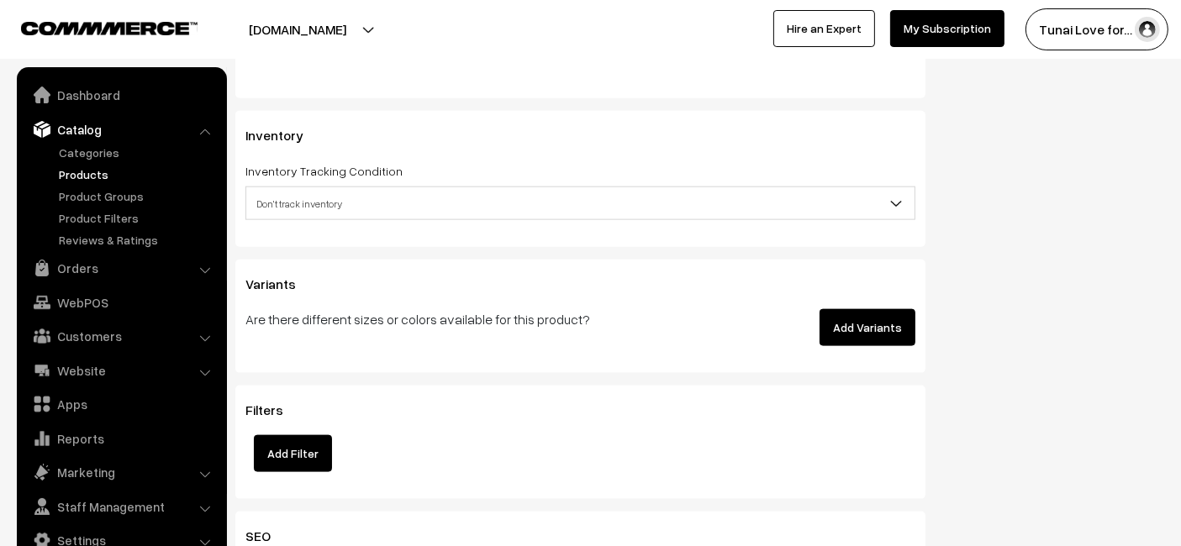
click at [853, 309] on button "Add Variants" at bounding box center [868, 327] width 96 height 37
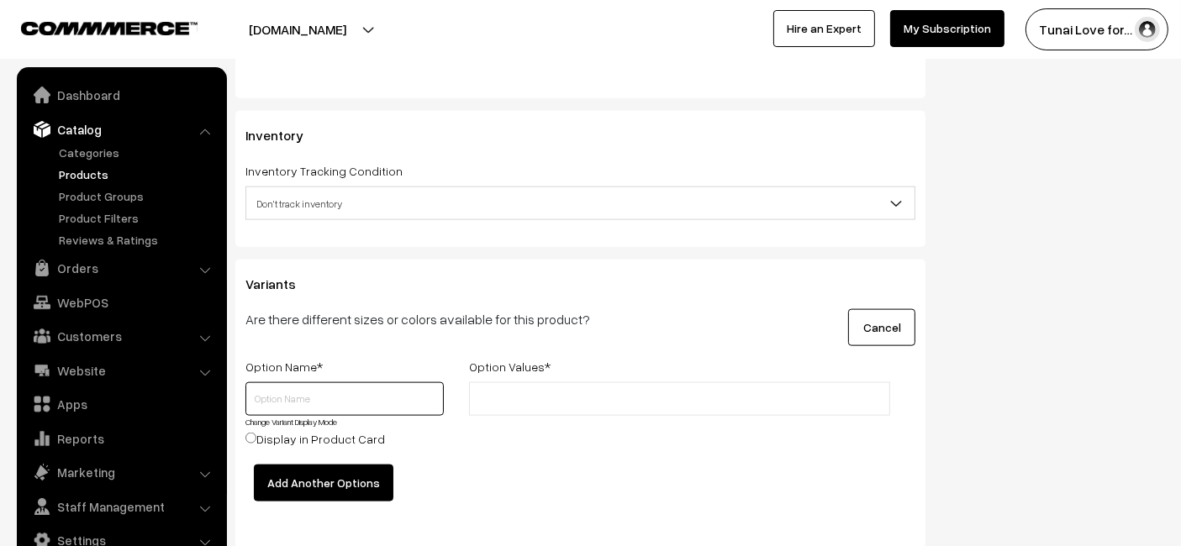
click at [362, 390] on input "text" at bounding box center [344, 399] width 198 height 34
type input "Size"
click at [548, 407] on li at bounding box center [549, 399] width 150 height 27
type input "100ml"
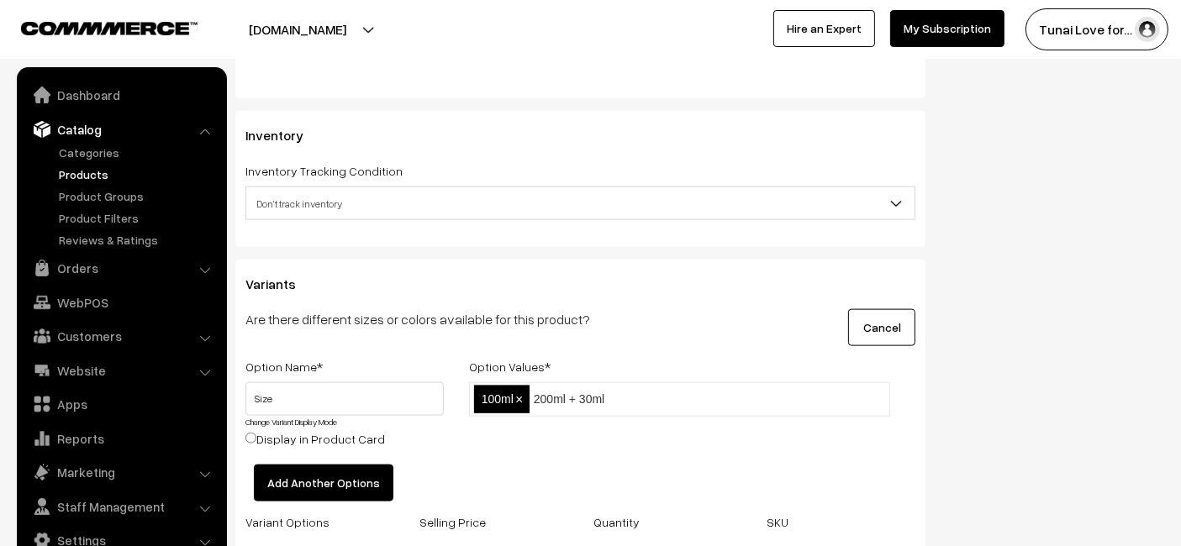
type input "200ml + 30ml"
click at [664, 366] on div "Option Values *" at bounding box center [679, 369] width 446 height 26
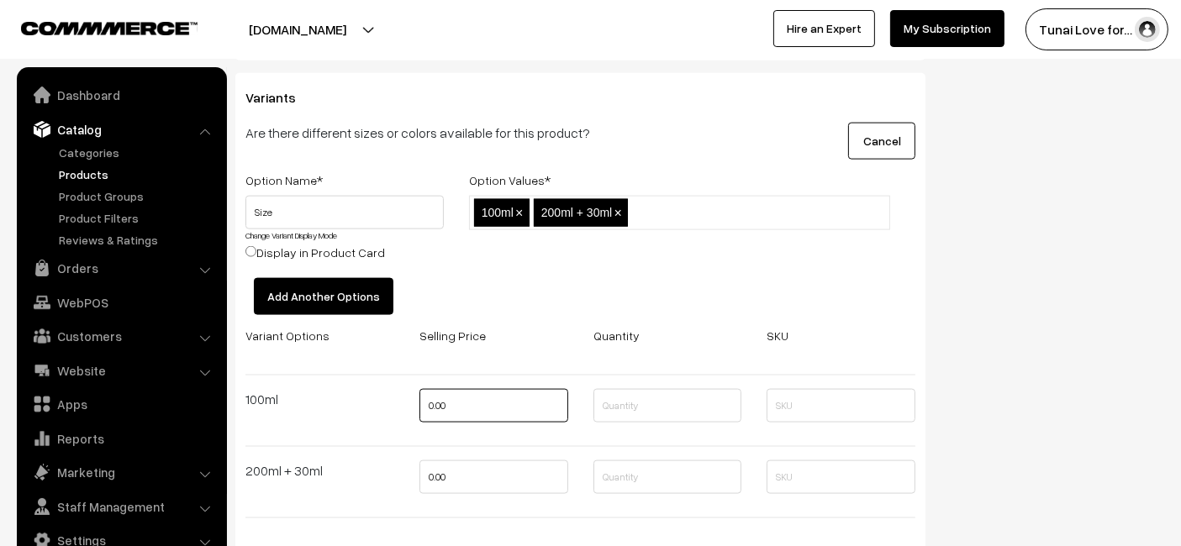
click at [467, 400] on input "0.00" at bounding box center [493, 406] width 149 height 34
click at [463, 398] on input "0.00" at bounding box center [493, 406] width 149 height 34
type input "432"
click at [466, 483] on input "0.00" at bounding box center [493, 478] width 149 height 34
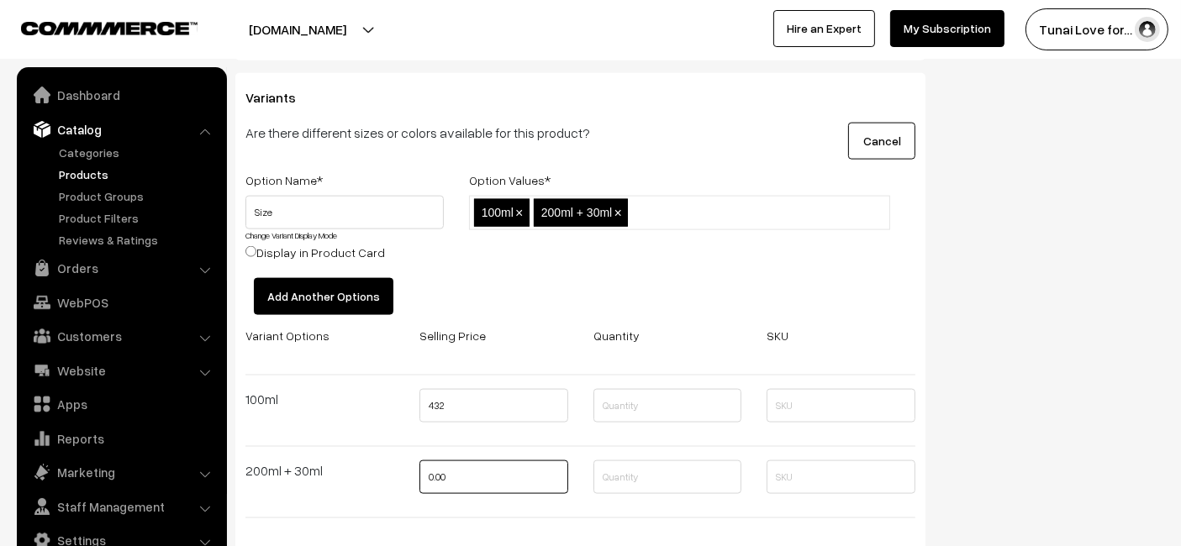
click at [467, 483] on input "0.00" at bounding box center [493, 478] width 149 height 34
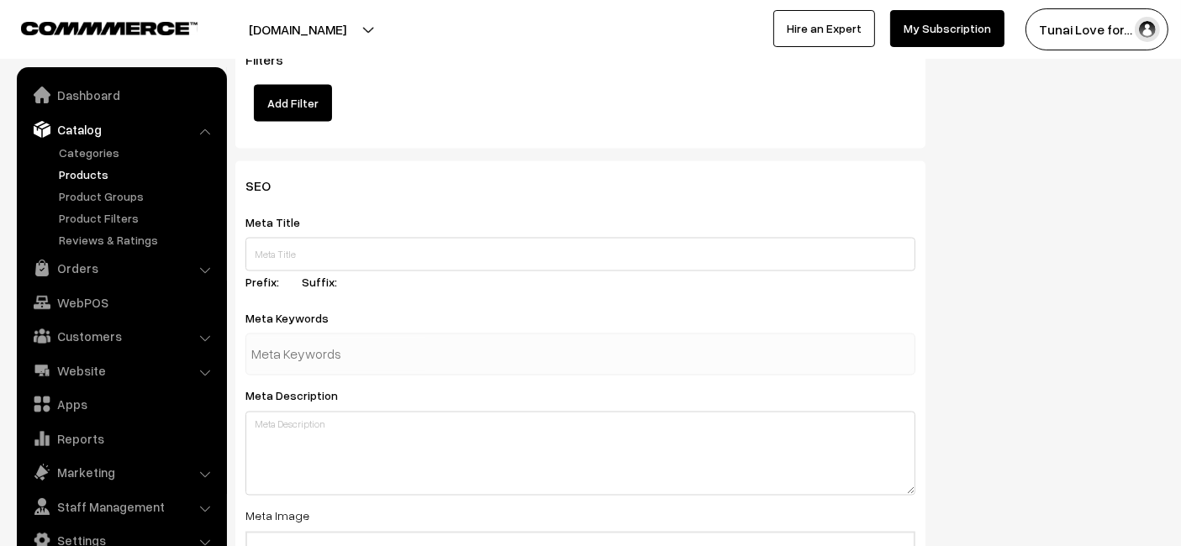
scroll to position [2835, 0]
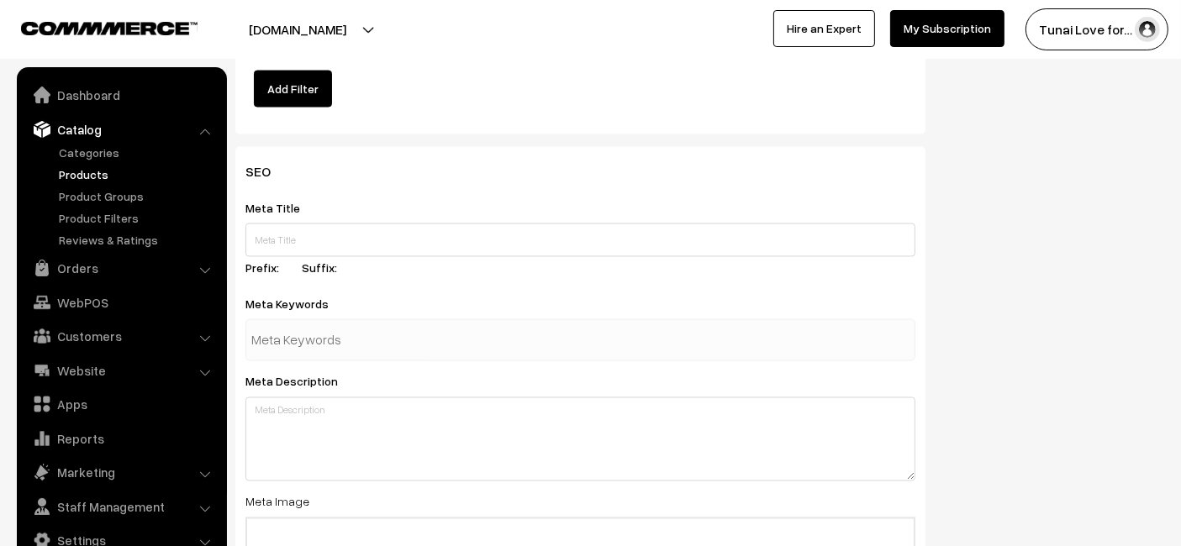
type input "800"
click at [485, 235] on input "text" at bounding box center [580, 241] width 670 height 34
paste input "Sunken Garden Zero Algae – Algae Control Solution"
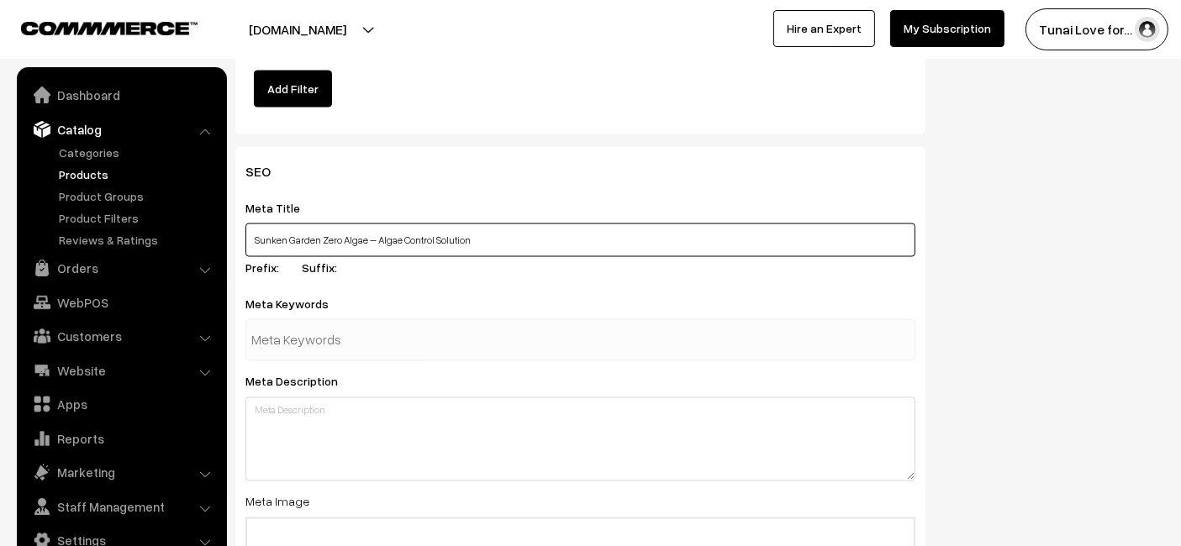
type input "Sunken Garden Zero Algae – Algae Control Solution"
click at [340, 349] on input "text" at bounding box center [338, 341] width 175 height 34
paste input "aquarium algae control"
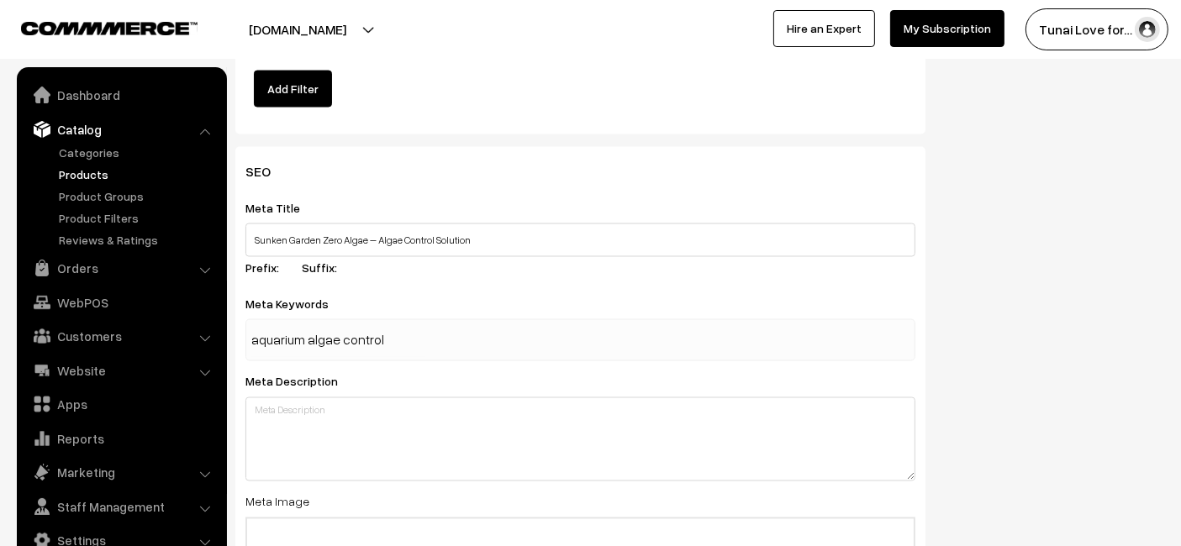
type input "aquarium algae control"
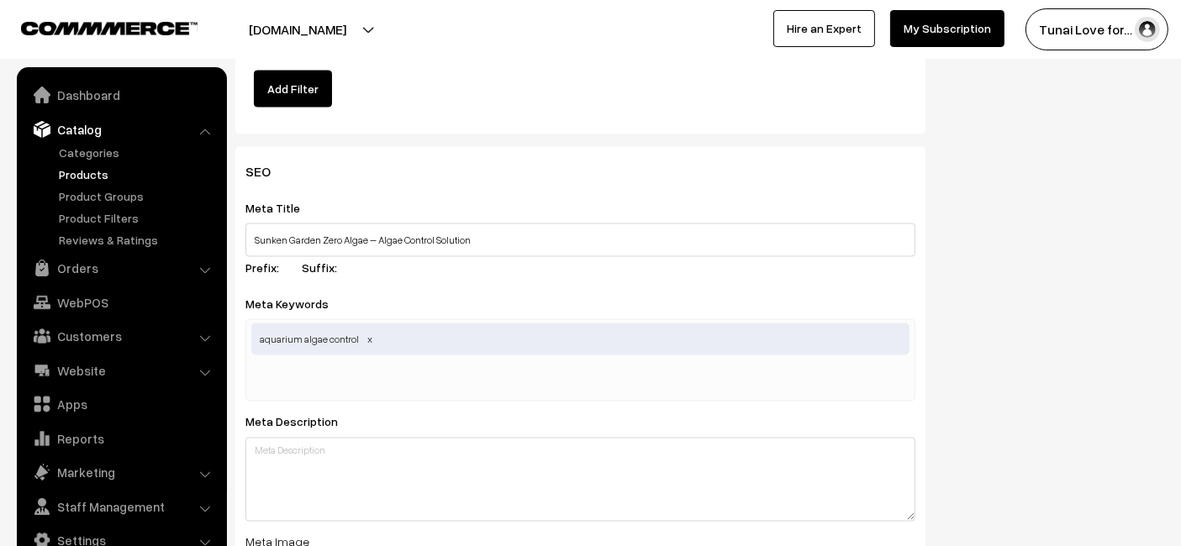
click at [638, 123] on div "Filters Add Filter" at bounding box center [580, 77] width 690 height 113
click at [376, 378] on input "text" at bounding box center [338, 381] width 175 height 34
paste input "clean aquarium water,"
type input "clean aquarium water"
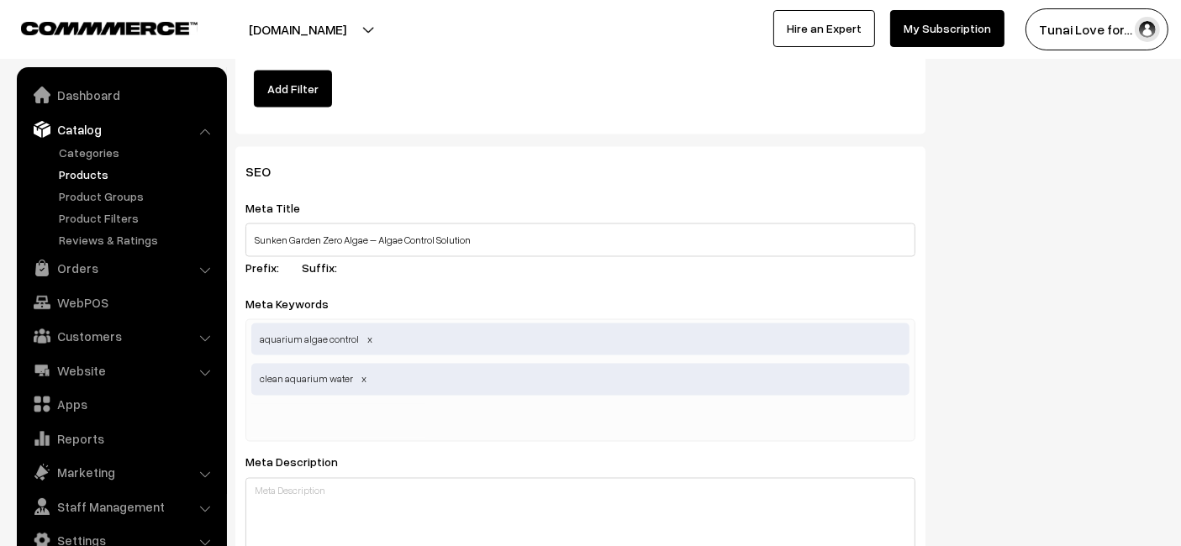
paste input "safe algae contro"
type input "safe algae control"
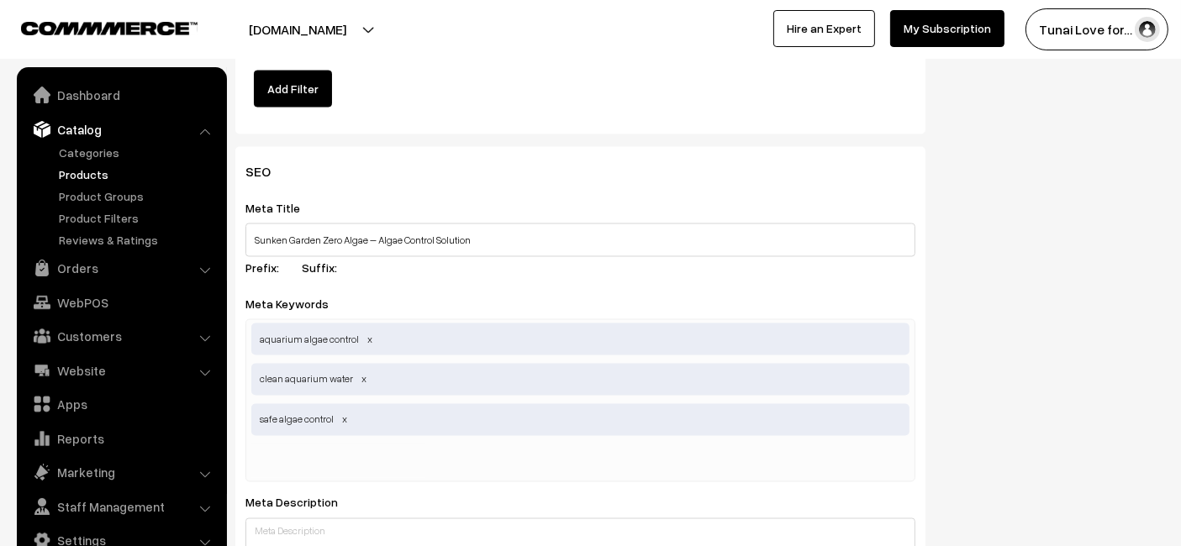
paste input "aquarium water treatment,"
type input "aquarium water treatment"
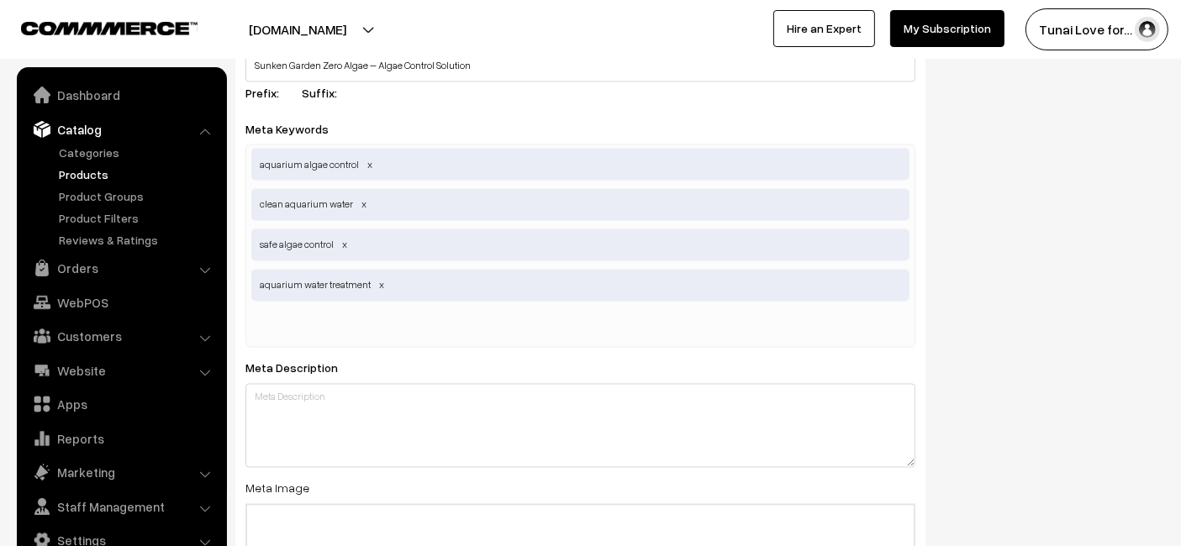
scroll to position [3114, 0]
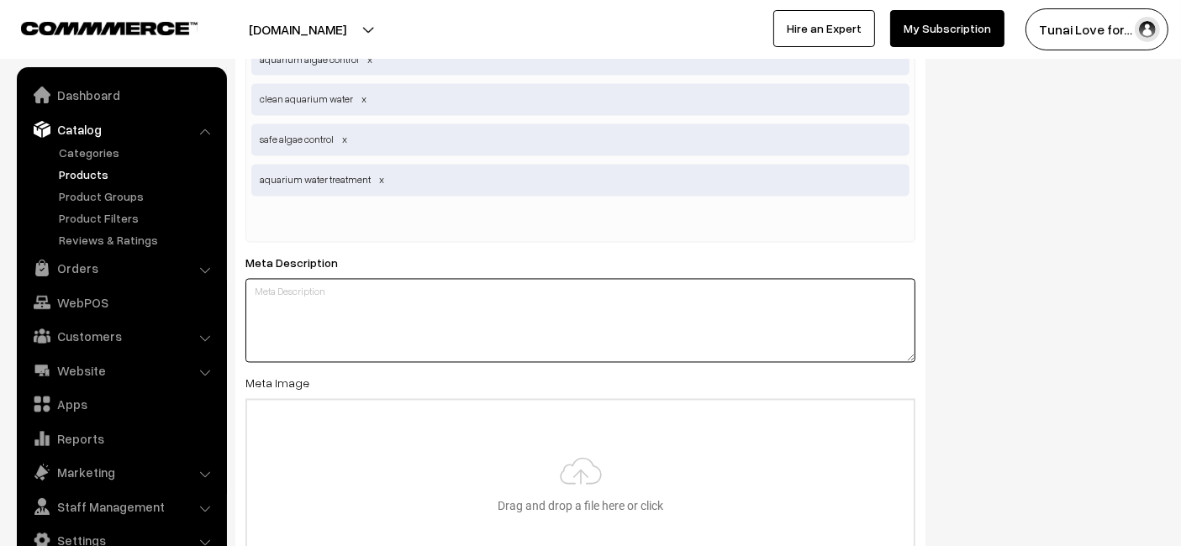
click at [441, 319] on textarea at bounding box center [580, 321] width 670 height 84
paste textarea "Sunken Garden Zero Algae is an effective algae control solution that prevents a…"
type textarea "Sunken Garden Zero Algae is an effective algae control solution that prevents a…"
type input "C:\fakepath\sunken-garden-zero-algae.jpg"
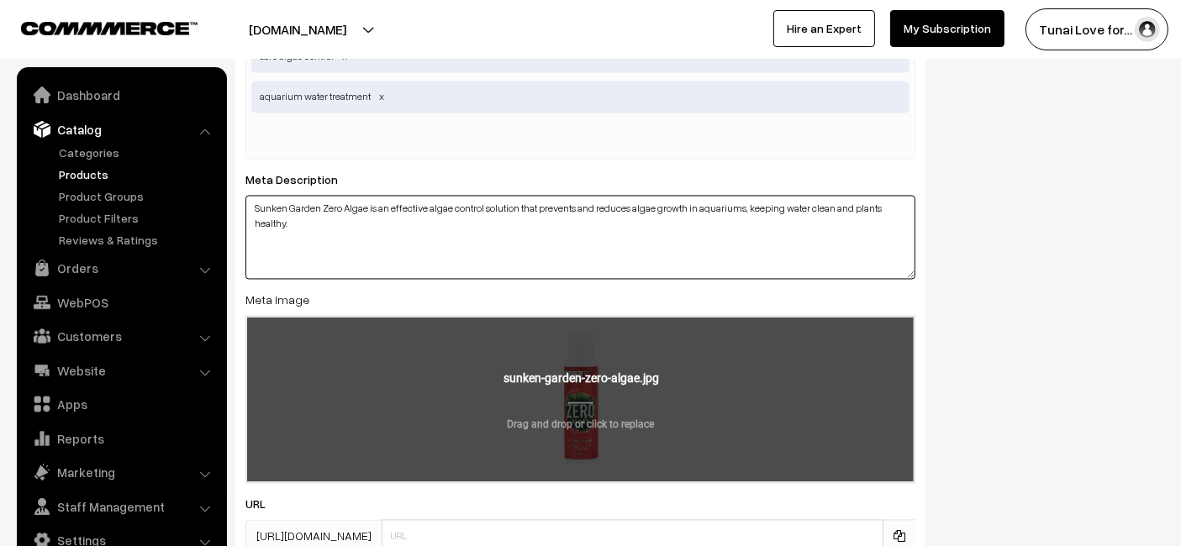
scroll to position [3340, 0]
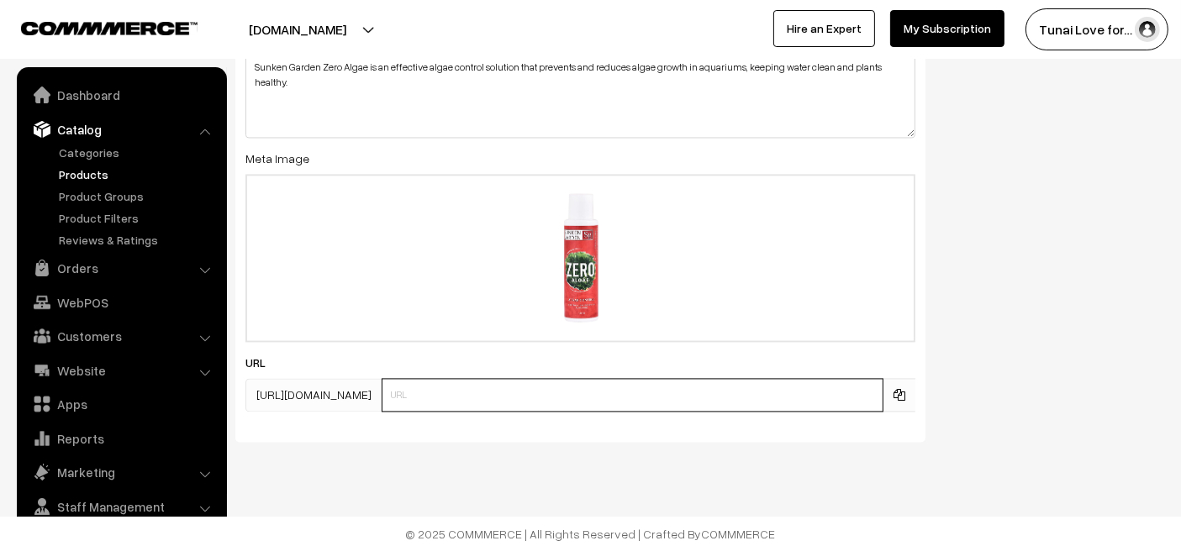
click at [439, 381] on input "text" at bounding box center [633, 395] width 502 height 34
paste input "https://www.yourstore.com/sunken-garden-zero-algae"
drag, startPoint x: 516, startPoint y: 395, endPoint x: 324, endPoint y: 461, distance: 203.6
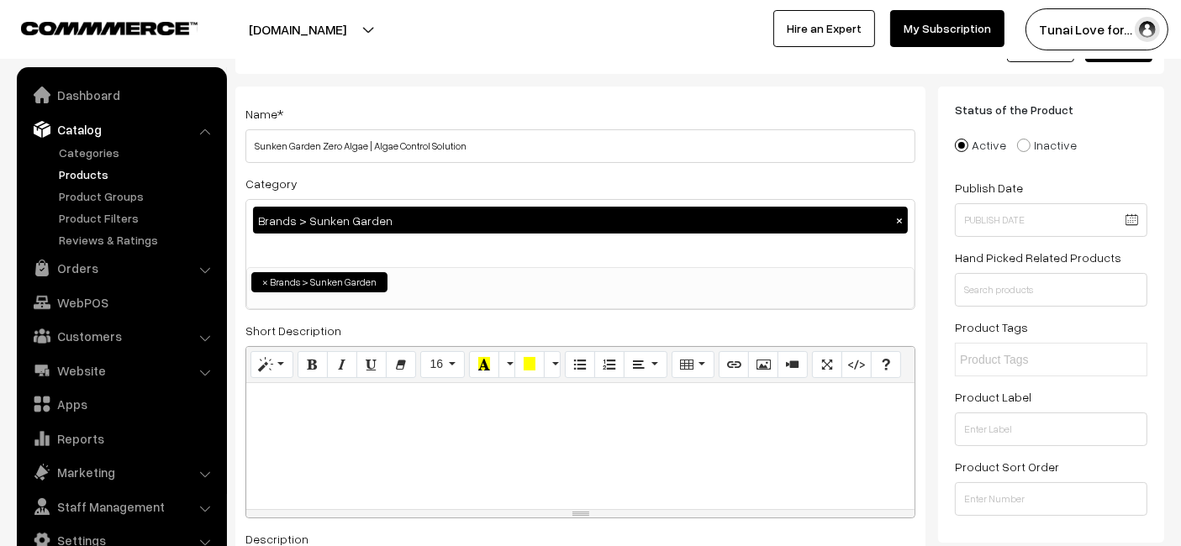
scroll to position [0, 0]
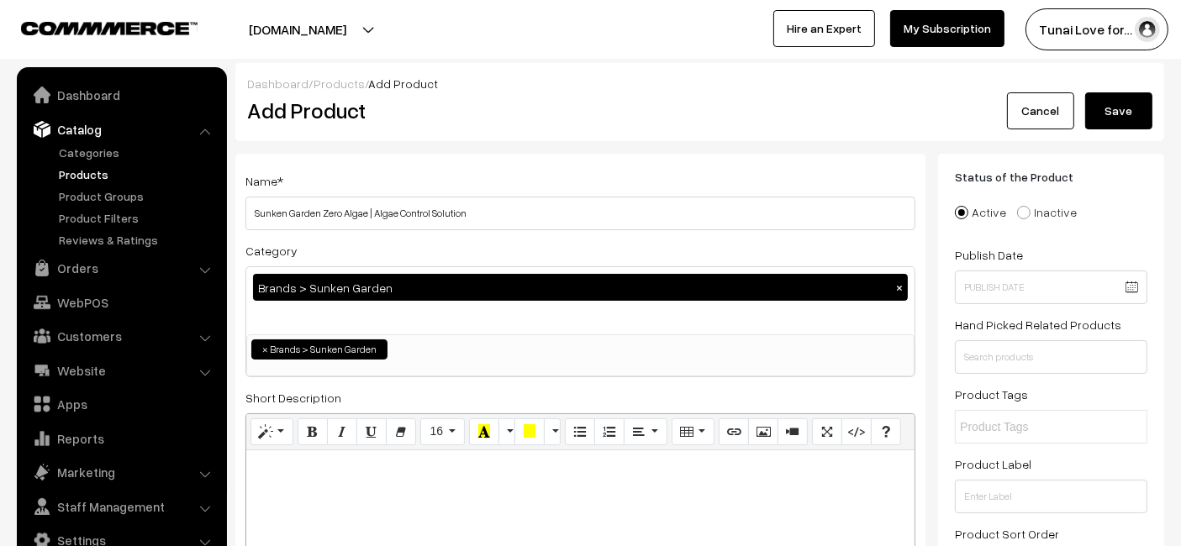
type input "sunken-garden-zero-algae"
click at [1138, 111] on button "Save" at bounding box center [1118, 110] width 67 height 37
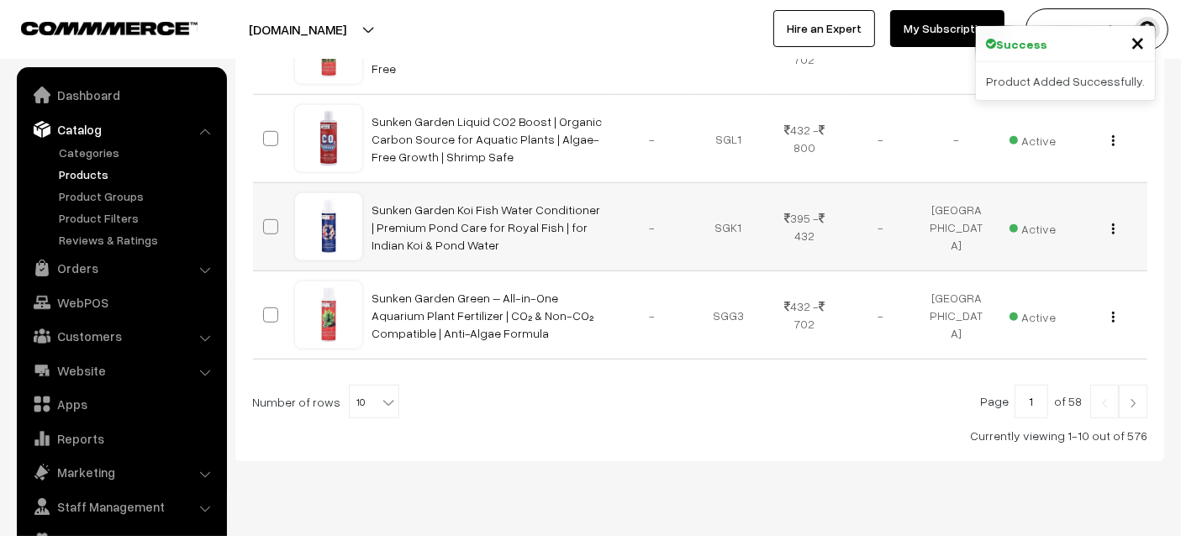
scroll to position [924, 0]
